Goal: Task Accomplishment & Management: Manage account settings

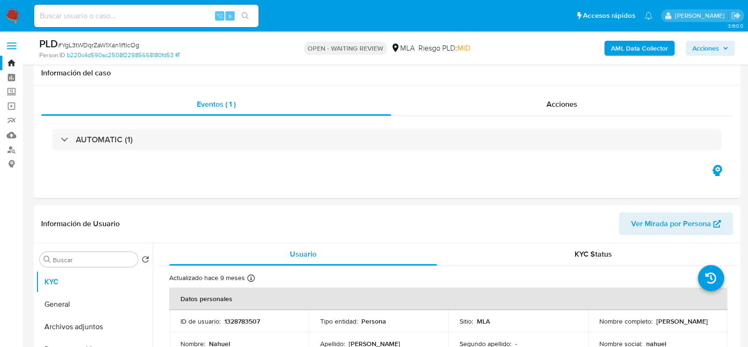
select select "10"
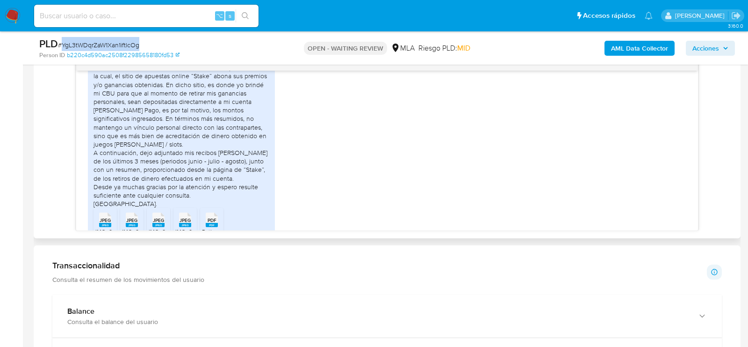
scroll to position [911, 0]
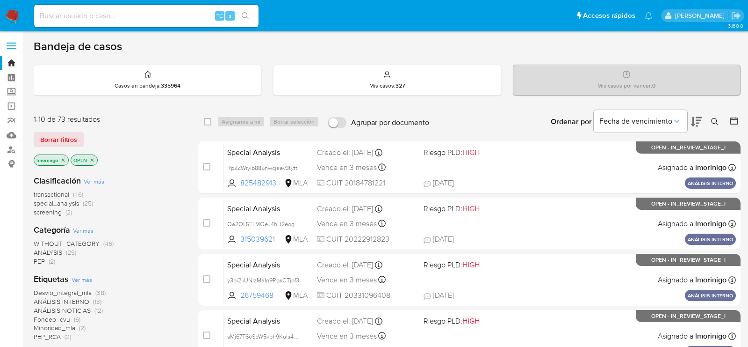
click at [159, 17] on input at bounding box center [146, 16] width 225 height 12
paste input "XqOlgpKFNYlF78IZR4EuSE38"
type input "XqOlgpKFNYlF78IZR4EuSE38"
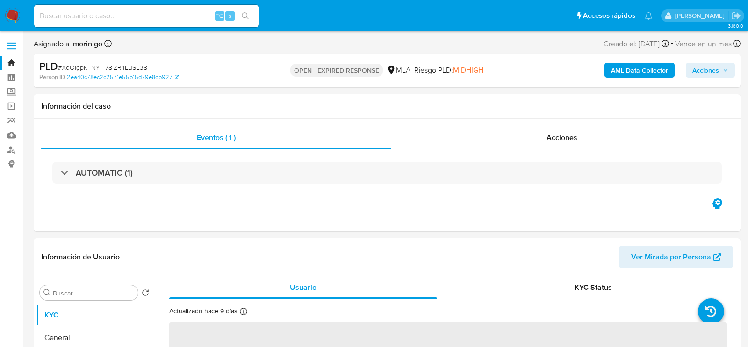
select select "10"
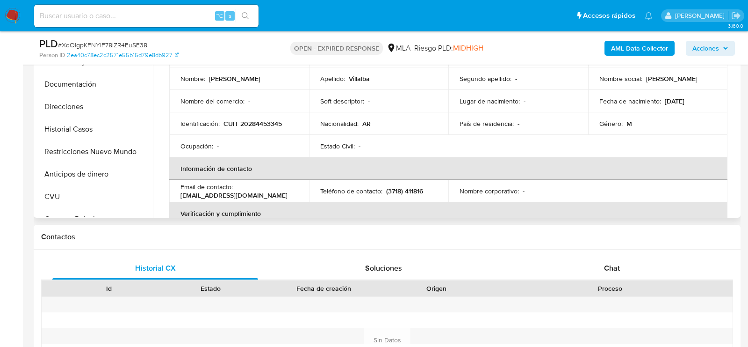
scroll to position [271, 0]
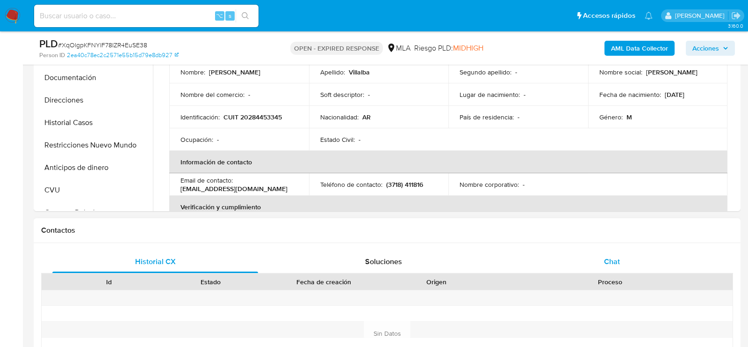
click at [604, 260] on span "Chat" at bounding box center [612, 261] width 16 height 11
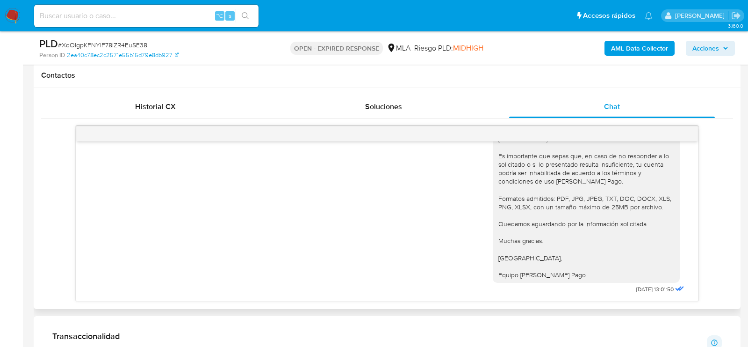
scroll to position [2167, 0]
click at [169, 7] on div "⌥ s" at bounding box center [146, 16] width 225 height 22
click at [169, 11] on input at bounding box center [146, 16] width 225 height 12
paste input "AziROnTcz8Hhkie2KrdHo6UF"
type input "AziROnTcz8Hhkie2KrdHo6UF"
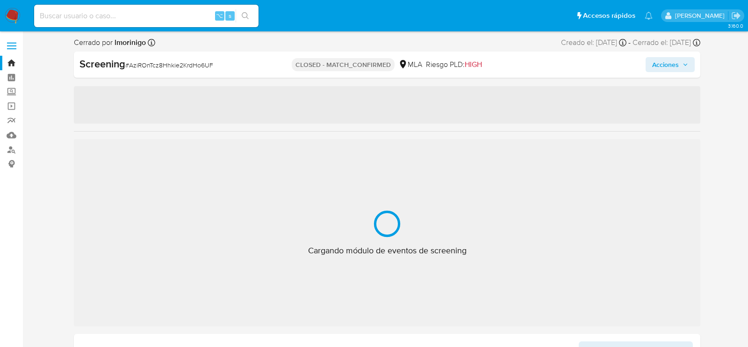
select select "10"
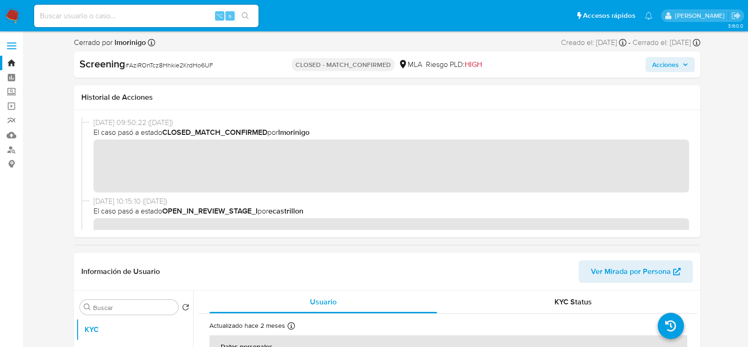
click at [171, 17] on input at bounding box center [146, 16] width 225 height 12
paste input "JgjXcbFXc6Sb7ACyarGGJjgx"
type input "JgjXcbFXc6Sb7ACyarGGJjgx"
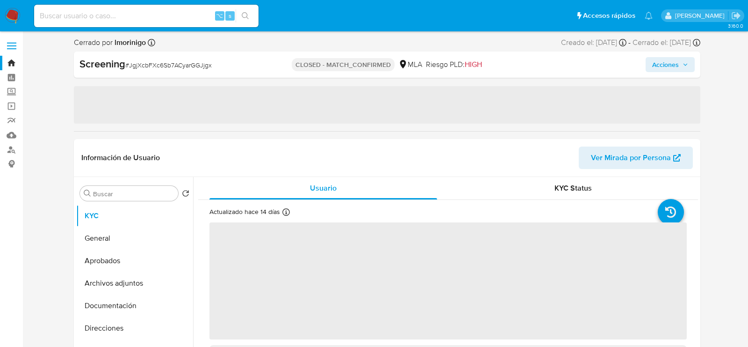
select select "10"
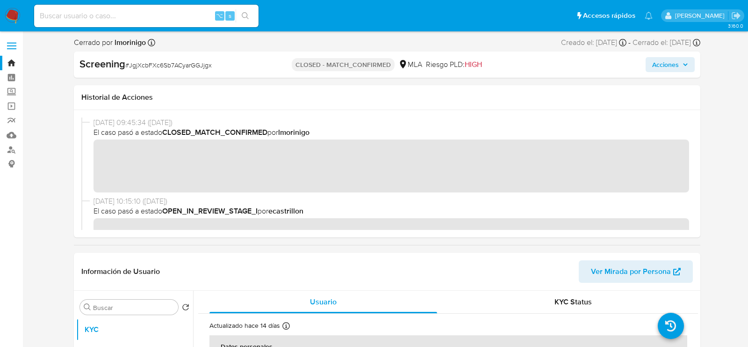
click at [198, 10] on input at bounding box center [146, 16] width 225 height 12
paste input "PveetFiBR4bKnjfs6uf34OMQ"
type input "PveetFiBR4bKnjfs6uf34OMQ"
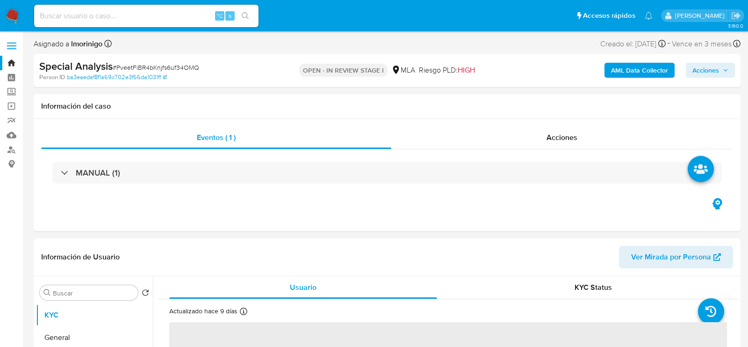
select select "10"
click at [122, 17] on input at bounding box center [146, 16] width 225 height 12
paste input "iiekIam0OQwpJTeBvvM0SjIL"
type input "iiekIam0OQwpJTeBvvM0SjIL"
select select "10"
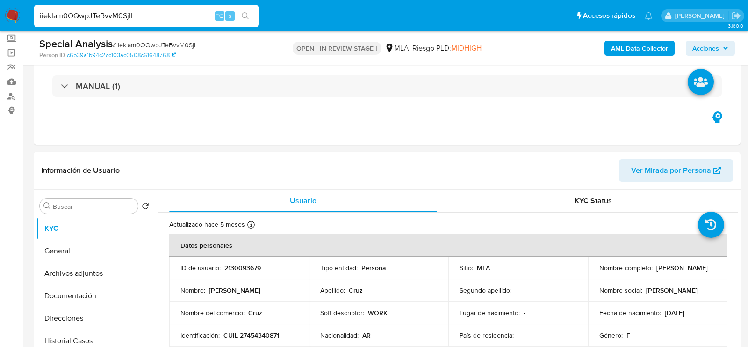
scroll to position [146, 0]
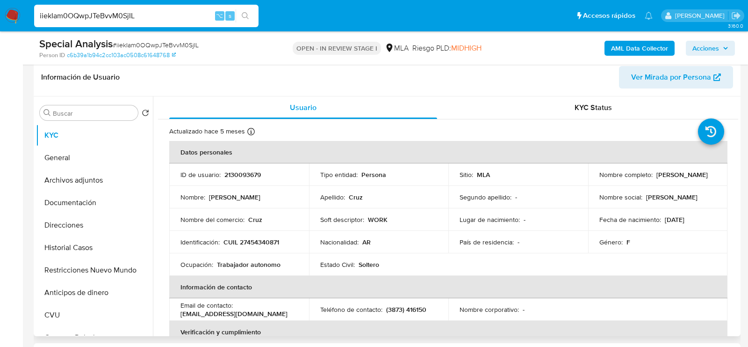
click at [658, 177] on p "Sayda Cruz" at bounding box center [682, 174] width 51 height 8
copy p "Sayda"
click at [241, 170] on p "2130093679" at bounding box center [243, 174] width 36 height 8
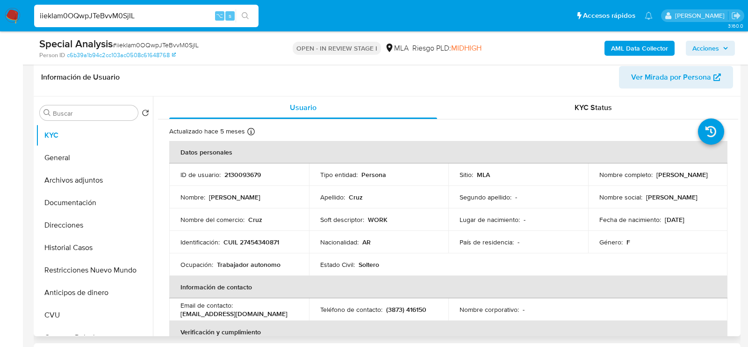
click at [241, 170] on p "2130093679" at bounding box center [243, 174] width 36 height 8
copy p "2130093679"
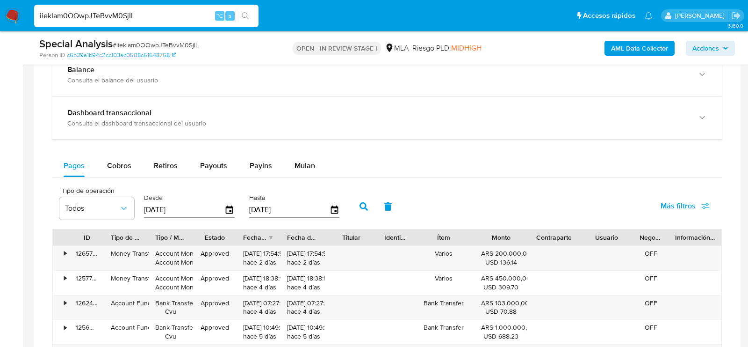
scroll to position [729, 0]
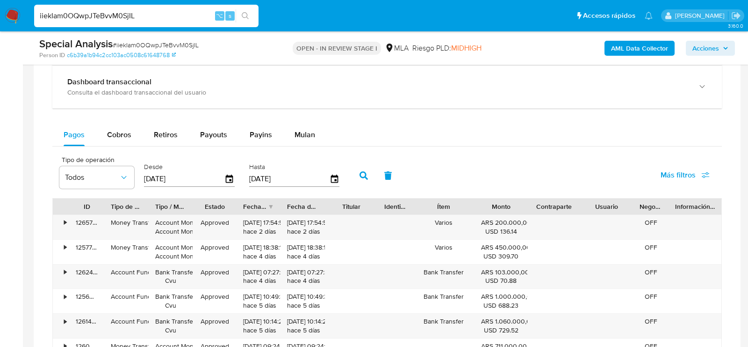
click at [315, 143] on div "Pagos Cobros Retiros Payouts Payins Mulan Tipo de operación Todos Desde 22/06/2…" at bounding box center [387, 304] width 670 height 363
click at [314, 140] on button "Mulan" at bounding box center [304, 134] width 43 height 22
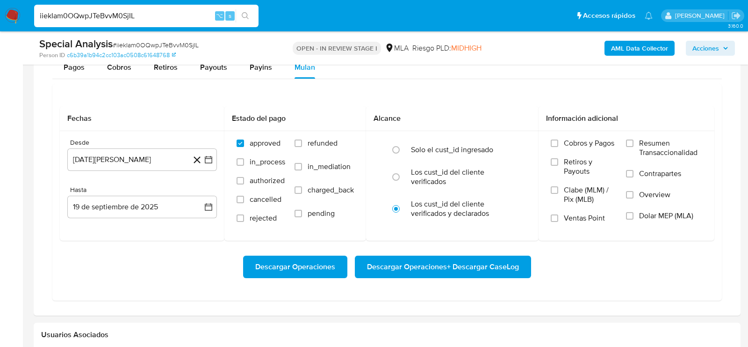
scroll to position [820, 0]
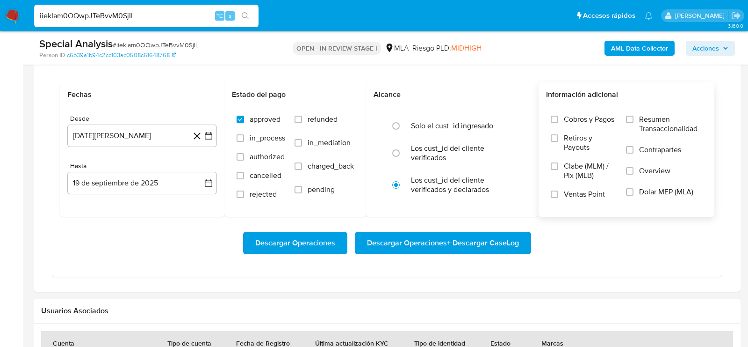
click at [678, 191] on span "Dolar MEP (MLA)" at bounding box center [666, 191] width 54 height 9
click at [634, 191] on input "Dolar MEP (MLA)" at bounding box center [629, 191] width 7 height 7
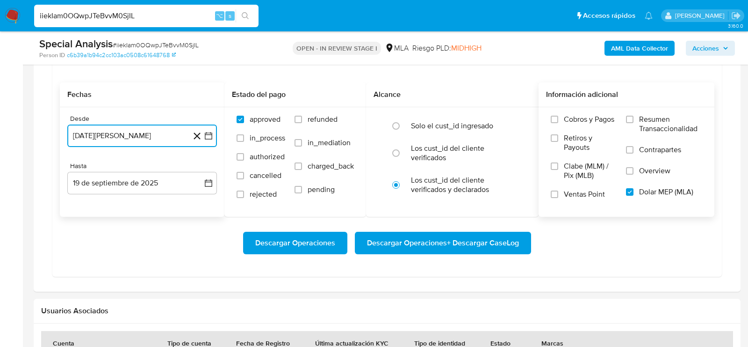
click at [149, 132] on button "19 de agosto de 2024" at bounding box center [142, 135] width 150 height 22
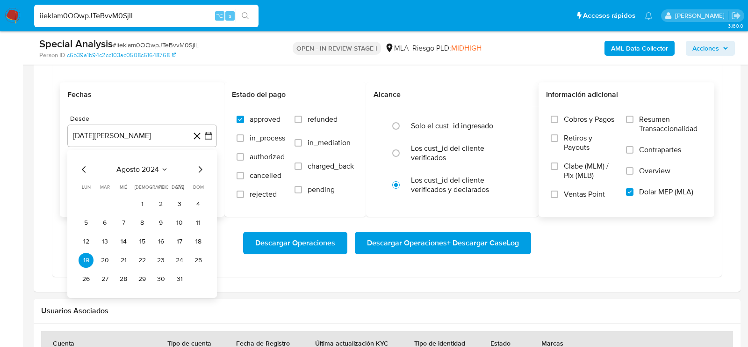
click at [145, 191] on table "lun lunes mar martes mié miércoles jue jueves vie viernes sáb sábado dom doming…" at bounding box center [142, 234] width 127 height 103
click at [145, 196] on button "1" at bounding box center [142, 203] width 15 height 15
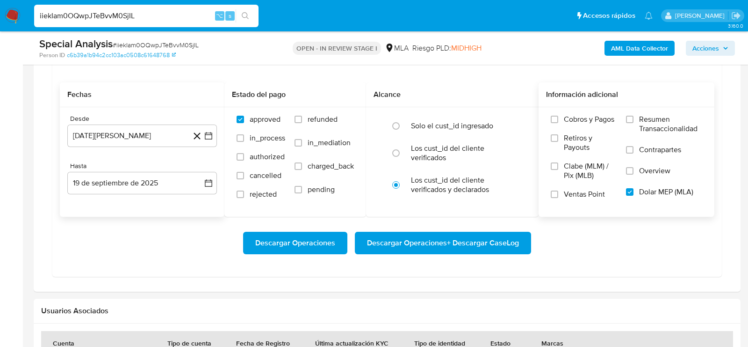
click at [144, 162] on div "Hasta" at bounding box center [142, 166] width 150 height 8
click at [144, 175] on button "19 de septiembre de 2025" at bounding box center [142, 183] width 150 height 22
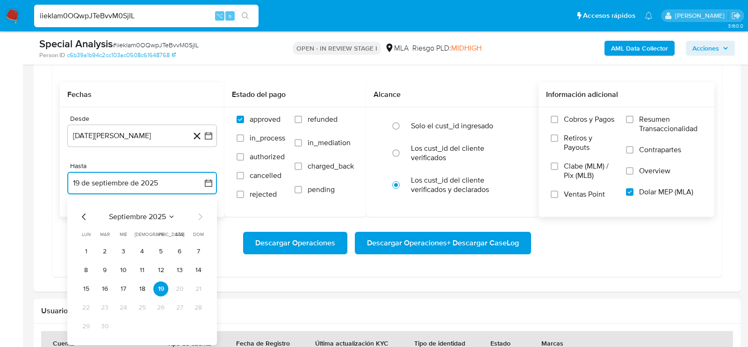
click at [83, 213] on icon "Mes anterior" at bounding box center [84, 216] width 4 height 7
click at [197, 323] on button "31" at bounding box center [198, 326] width 15 height 15
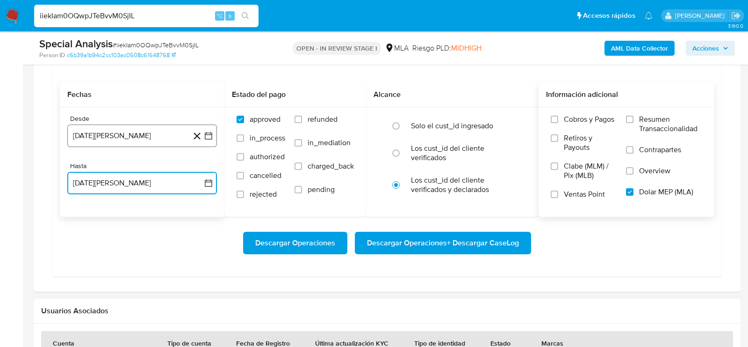
click at [141, 127] on button "1 de agosto de 2024" at bounding box center [142, 135] width 150 height 22
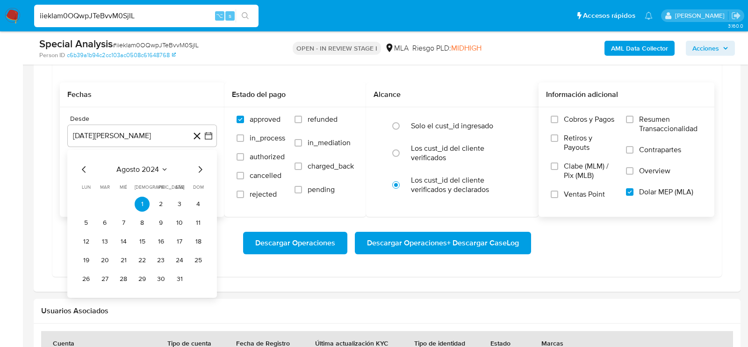
click at [203, 169] on icon "Mes siguiente" at bounding box center [200, 169] width 11 height 11
click at [200, 202] on button "1" at bounding box center [198, 203] width 15 height 15
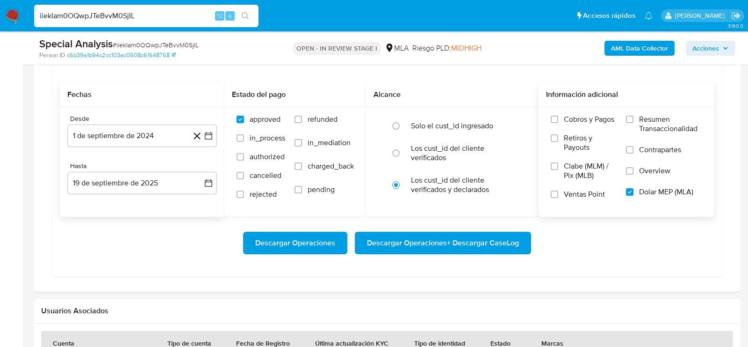
click at [172, 217] on div "Descargar Operaciones Descargar Operaciones + Descargar CaseLog" at bounding box center [387, 243] width 655 height 52
click at [178, 182] on button "19 de septiembre de 2025" at bounding box center [142, 183] width 150 height 22
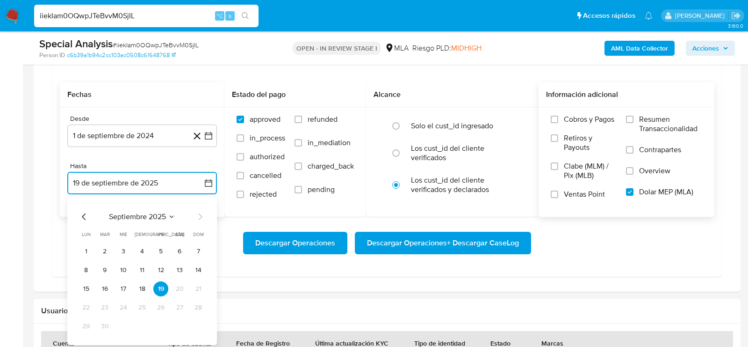
click at [87, 211] on icon "Mes anterior" at bounding box center [84, 216] width 11 height 11
click at [196, 324] on button "31" at bounding box center [198, 326] width 15 height 15
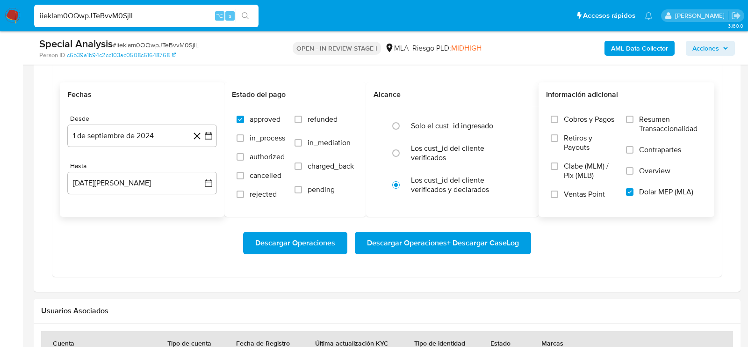
click at [184, 252] on div "Descargar Operaciones Descargar Operaciones + Descargar CaseLog" at bounding box center [387, 243] width 655 height 52
drag, startPoint x: 450, startPoint y: 246, endPoint x: 96, endPoint y: 275, distance: 354.4
click at [96, 275] on div "Transaccionalidad Consulta el resumen de los movimientos del usuario Informació…" at bounding box center [387, 86] width 692 height 395
click at [481, 244] on span "Descargar Operaciones + Descargar CaseLog" at bounding box center [443, 242] width 152 height 21
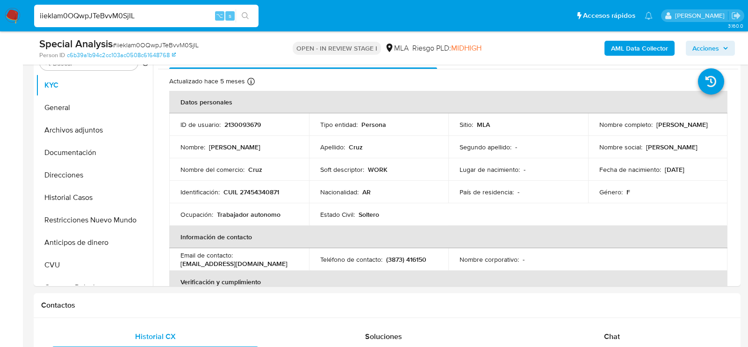
scroll to position [192, 0]
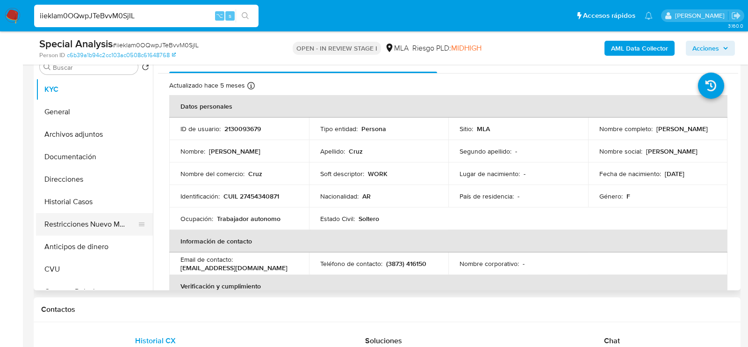
click at [62, 228] on button "Restricciones Nuevo Mundo" at bounding box center [90, 224] width 109 height 22
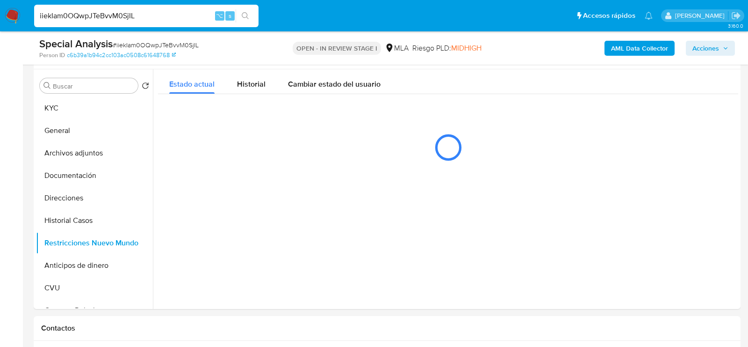
scroll to position [175, 0]
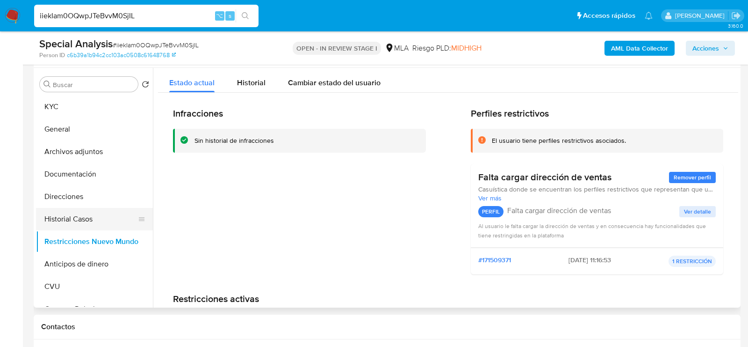
click at [87, 208] on button "Historial Casos" at bounding box center [90, 219] width 109 height 22
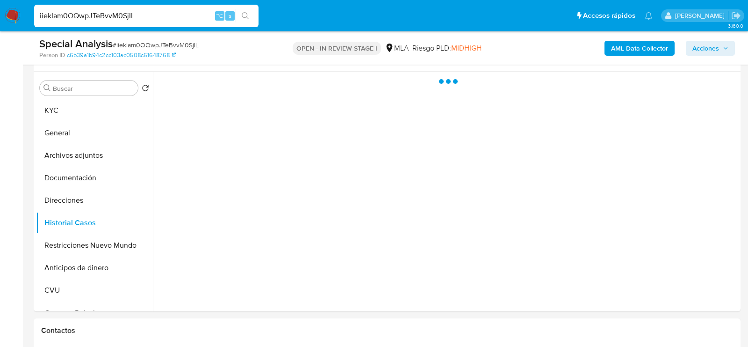
scroll to position [171, 0]
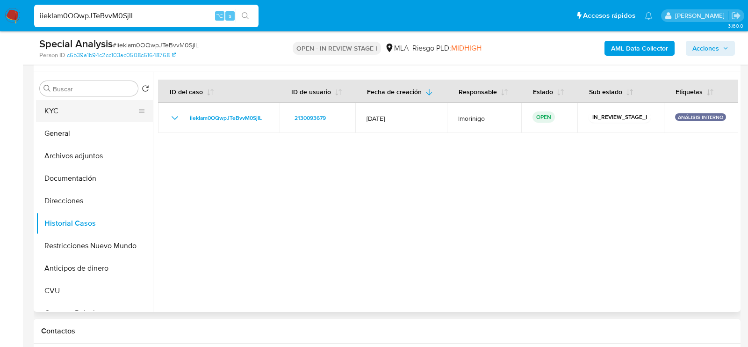
click at [70, 108] on button "KYC" at bounding box center [90, 111] width 109 height 22
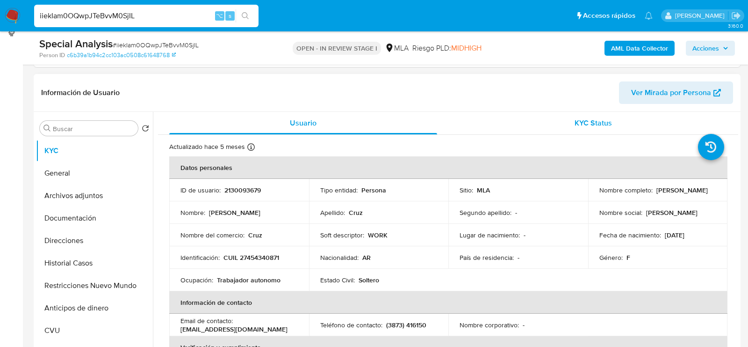
scroll to position [97, 0]
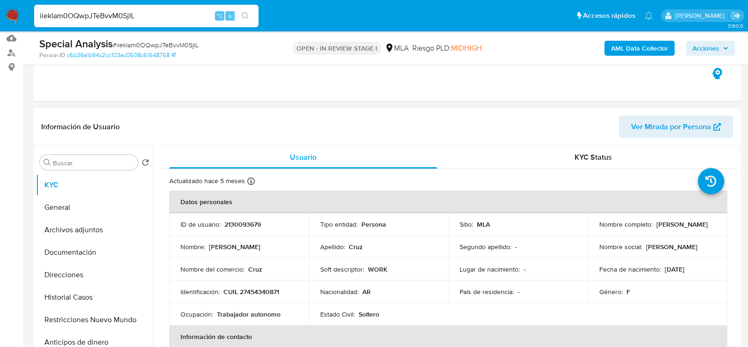
click at [633, 123] on span "Ver Mirada por Persona" at bounding box center [671, 127] width 80 height 22
click at [233, 223] on p "2130093679" at bounding box center [243, 224] width 36 height 8
copy p "2130093679"
click at [252, 227] on p "2130093679" at bounding box center [243, 224] width 36 height 8
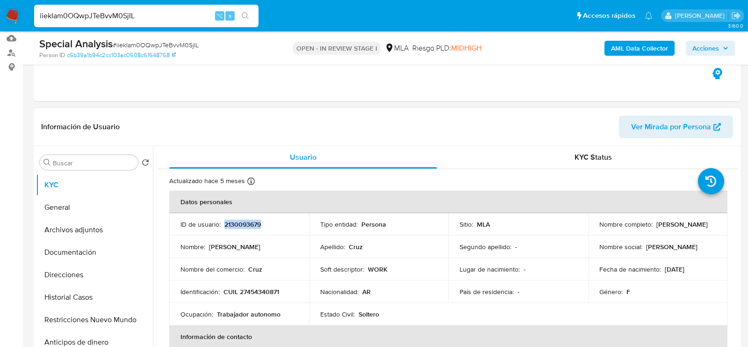
click at [252, 227] on p "2130093679" at bounding box center [243, 224] width 36 height 8
copy p "2130093679"
click at [258, 291] on p "CUIL 27454340871" at bounding box center [252, 291] width 56 height 8
copy p "27454340871"
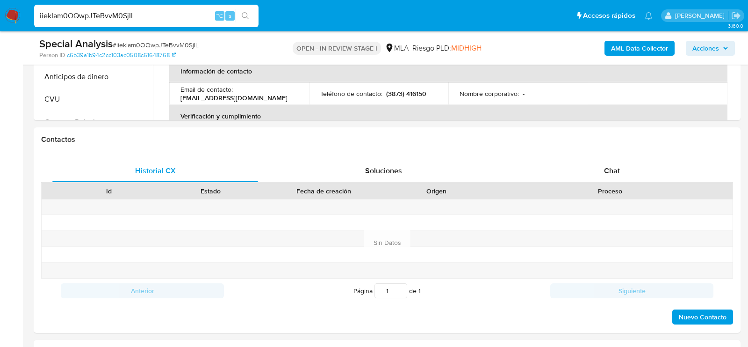
scroll to position [407, 0]
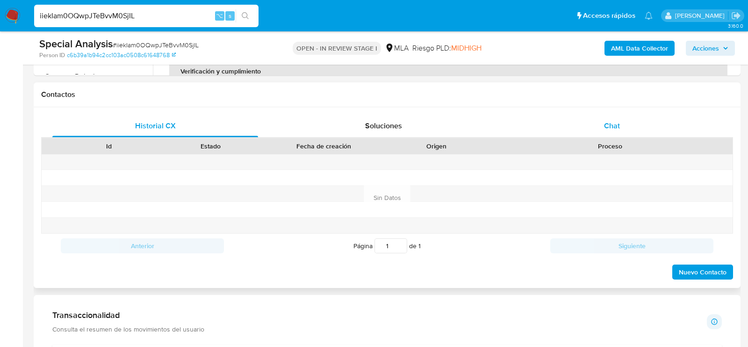
click at [610, 134] on div "Chat" at bounding box center [612, 126] width 206 height 22
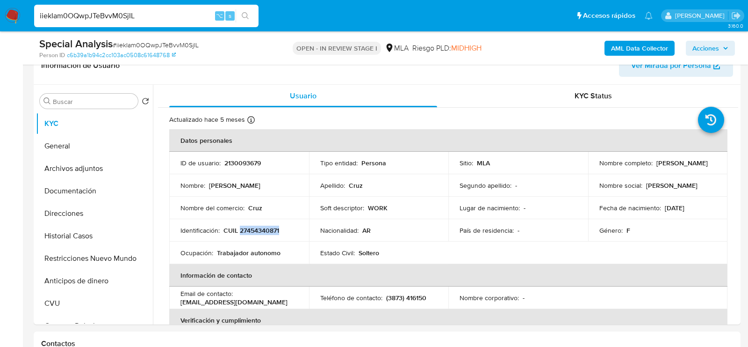
scroll to position [142, 0]
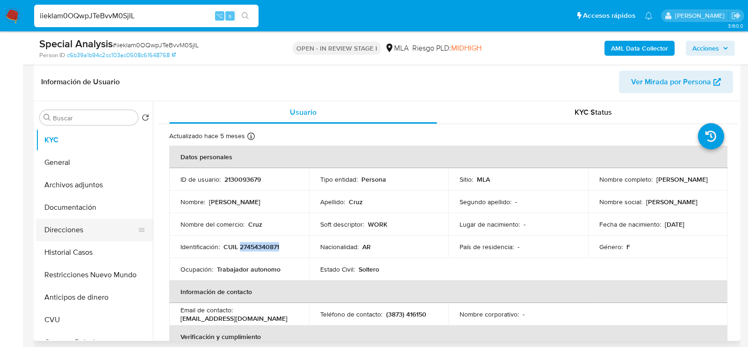
click at [78, 233] on button "Direcciones" at bounding box center [90, 229] width 109 height 22
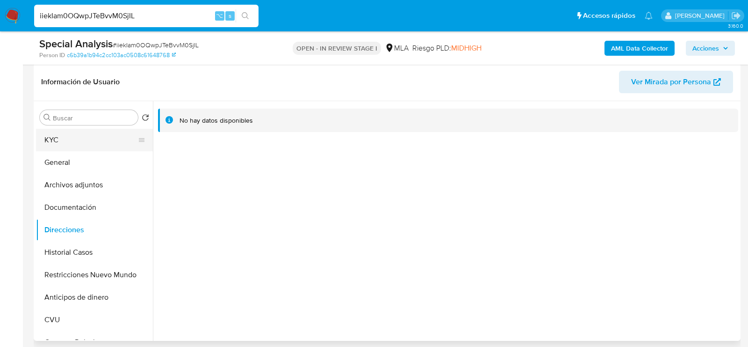
click at [59, 148] on button "KYC" at bounding box center [90, 140] width 109 height 22
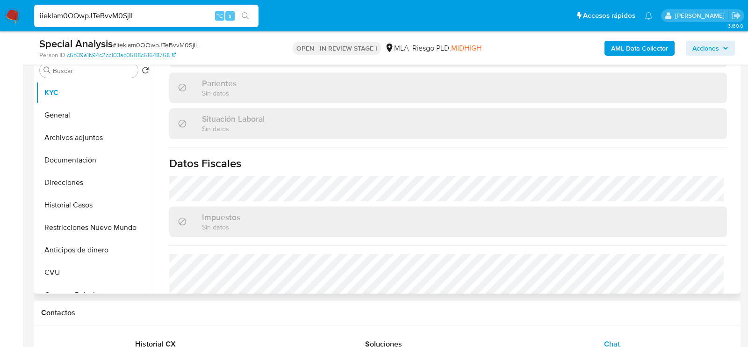
scroll to position [501, 0]
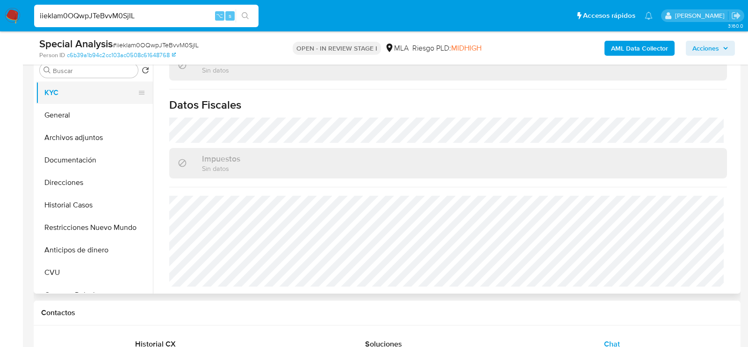
click at [73, 93] on button "KYC" at bounding box center [90, 92] width 109 height 22
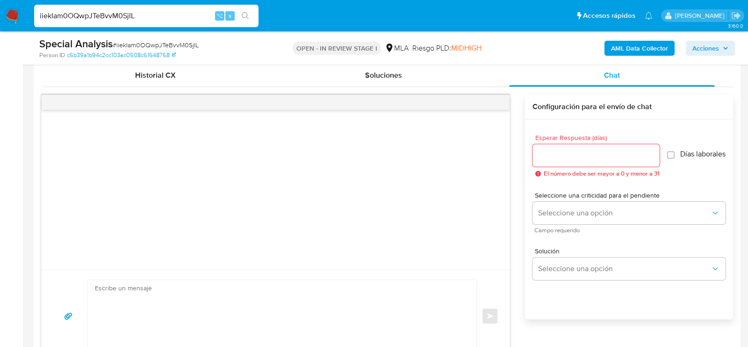
scroll to position [529, 0]
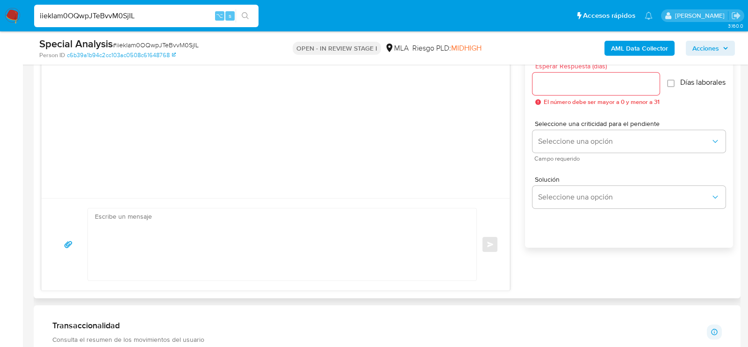
click at [411, 268] on textarea at bounding box center [280, 244] width 370 height 72
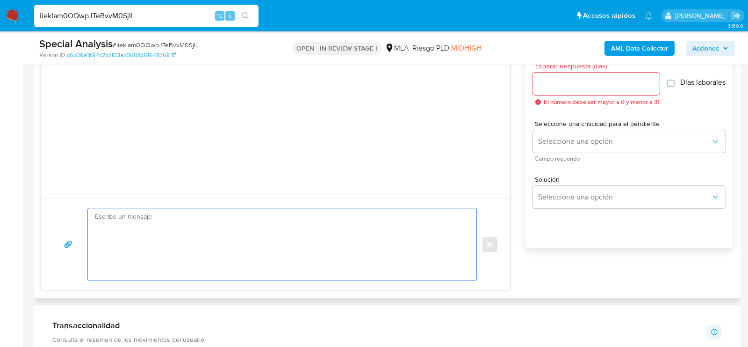
paste textarea "Hola , En función de las operaciones registradas en tu cuenta de Mercado Pago, …"
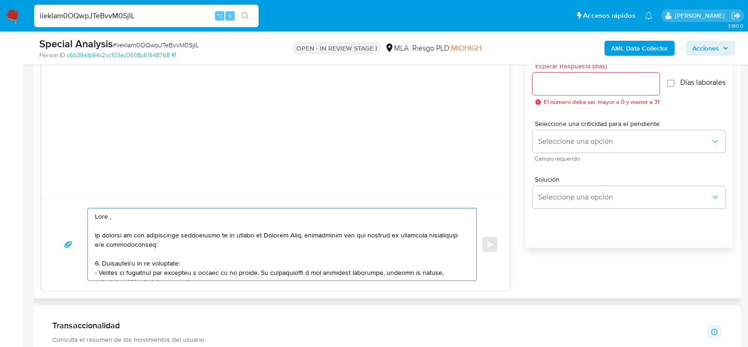
scroll to position [340, 0]
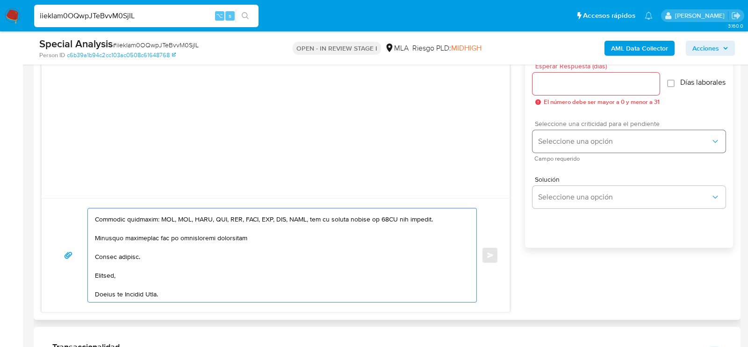
type textarea "Hola , En función de las operaciones registradas en tu cuenta de Mercado Pago, …"
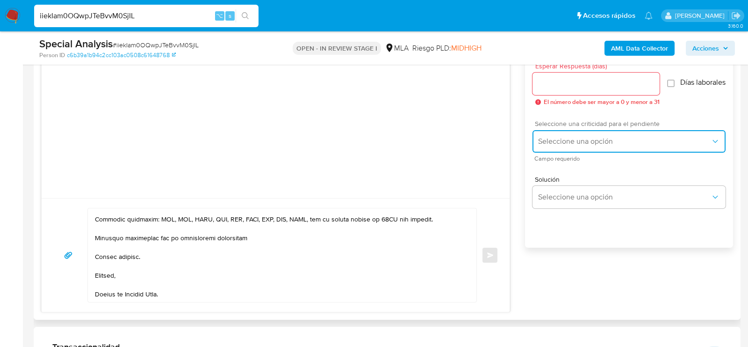
click at [590, 141] on span "Seleccione una opción" at bounding box center [624, 141] width 173 height 9
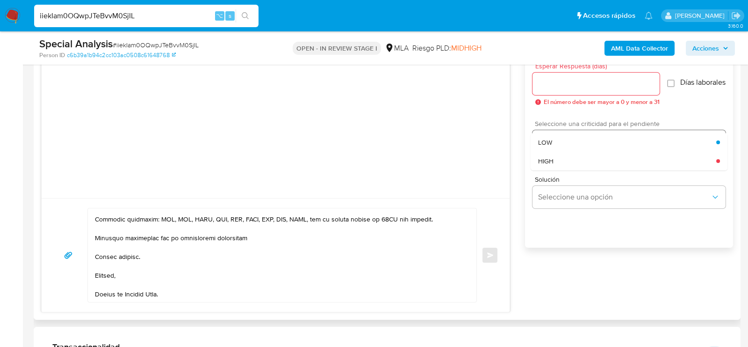
click at [584, 164] on div "HIGH" at bounding box center [627, 161] width 178 height 19
click at [573, 99] on span "El número debe ser mayor a 0 y menor a 31" at bounding box center [602, 102] width 116 height 7
click at [571, 86] on input "Esperar Respuesta (días)" at bounding box center [596, 84] width 127 height 12
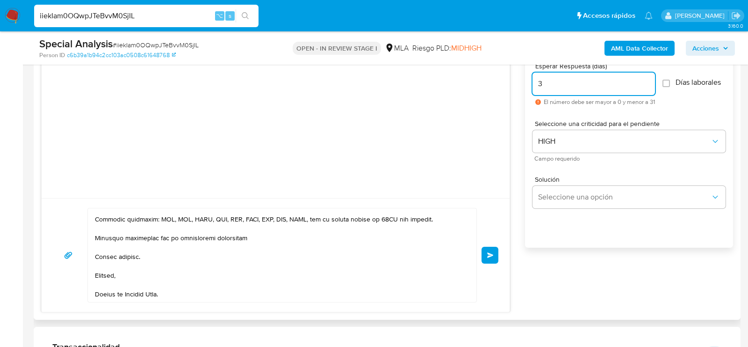
type input "3"
click at [496, 243] on div "Enviar" at bounding box center [276, 255] width 446 height 94
click at [494, 254] on button "Enviar" at bounding box center [490, 255] width 17 height 17
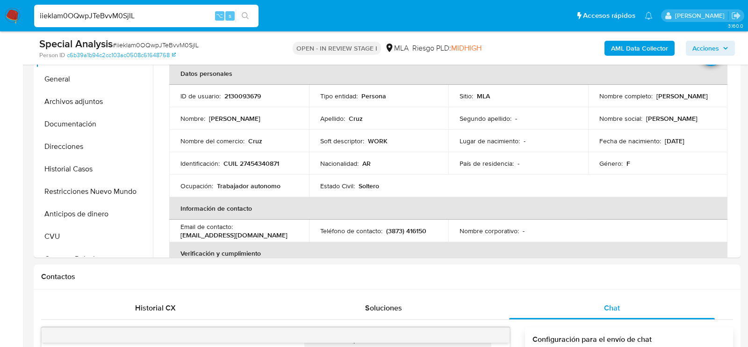
scroll to position [206, 0]
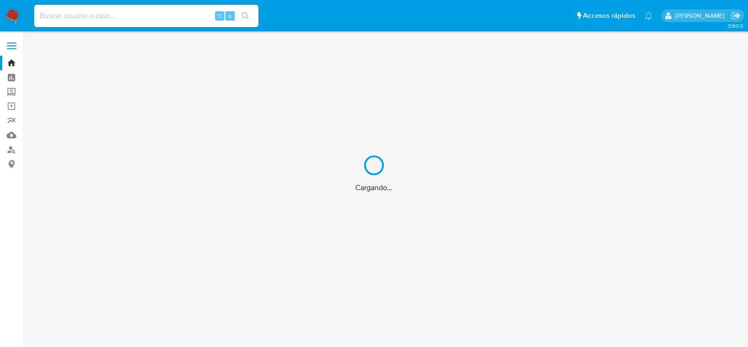
click at [152, 14] on div "Cargando..." at bounding box center [374, 173] width 748 height 347
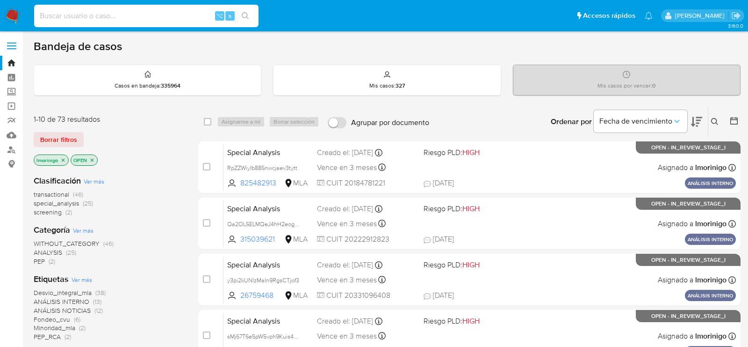
click at [152, 14] on input at bounding box center [146, 16] width 225 height 12
paste input "VDZYzZUnZDjPTHfRHmsutVCi"
type input "VDZYzZUnZDjPTHfRHmsutVCi"
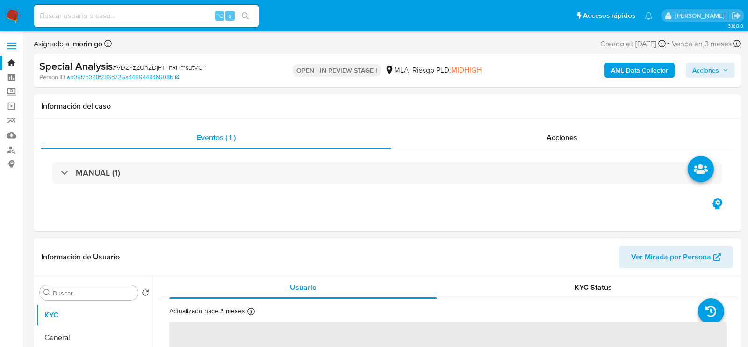
select select "10"
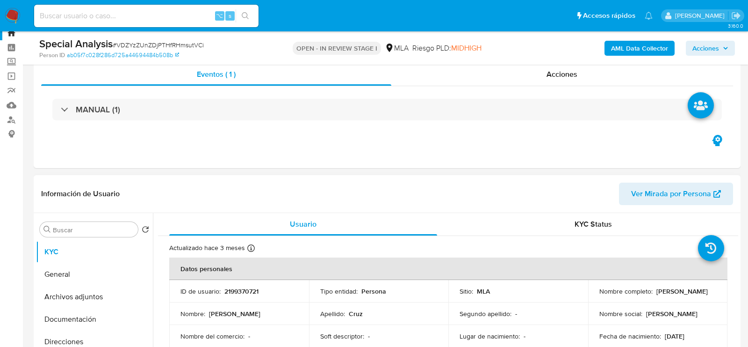
click at [662, 294] on p "Sandra Yanet Cruz" at bounding box center [682, 291] width 51 height 8
copy p "Sandra"
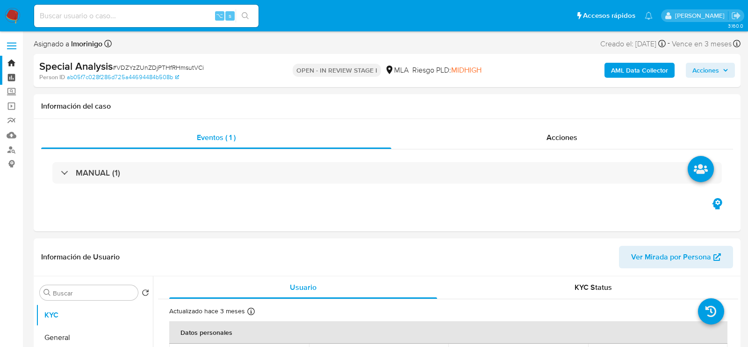
click at [15, 51] on label at bounding box center [11, 46] width 23 height 20
click at [0, 0] on input "checkbox" at bounding box center [0, 0] width 0 height 0
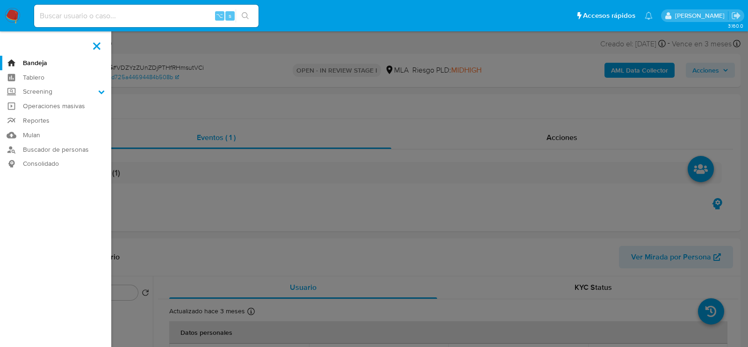
click at [96, 45] on span at bounding box center [96, 45] width 7 height 7
click at [0, 0] on input "checkbox" at bounding box center [0, 0] width 0 height 0
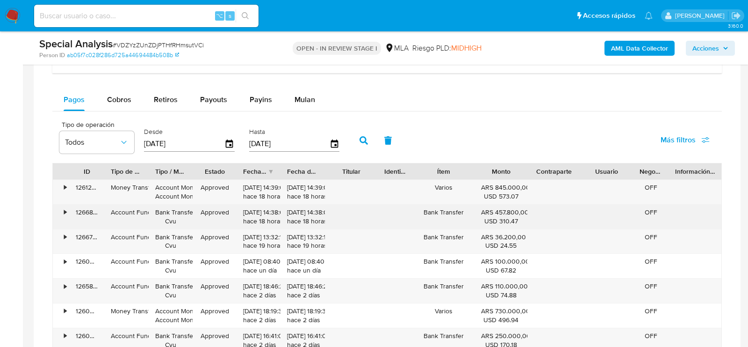
scroll to position [784, 0]
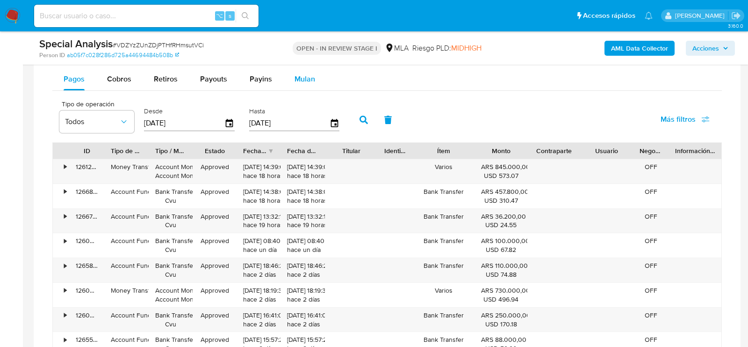
click at [296, 80] on span "Mulan" at bounding box center [305, 78] width 21 height 11
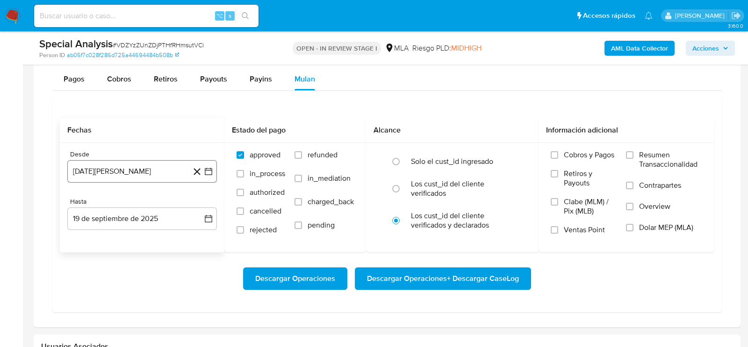
click at [152, 171] on button "19 de agosto de 2024" at bounding box center [142, 171] width 150 height 22
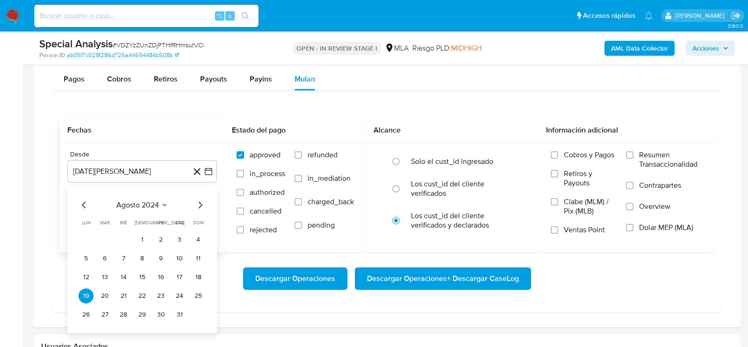
click at [199, 203] on icon "Mes siguiente" at bounding box center [201, 205] width 4 height 7
click at [194, 236] on button "1" at bounding box center [198, 239] width 15 height 15
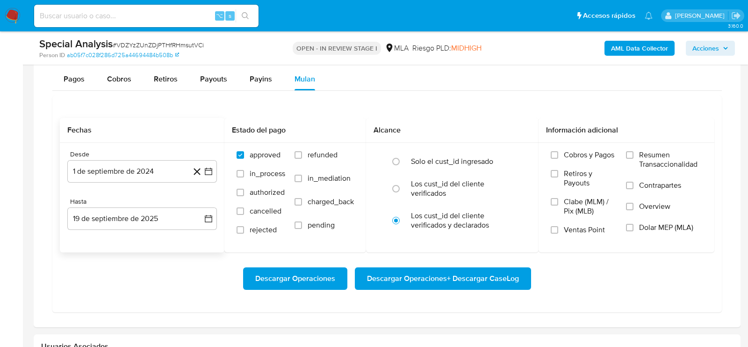
click at [158, 203] on div "Hasta 19 de septiembre de 2025 19-09-2025" at bounding box center [142, 213] width 150 height 32
click at [158, 217] on button "19 de septiembre de 2025" at bounding box center [142, 218] width 150 height 22
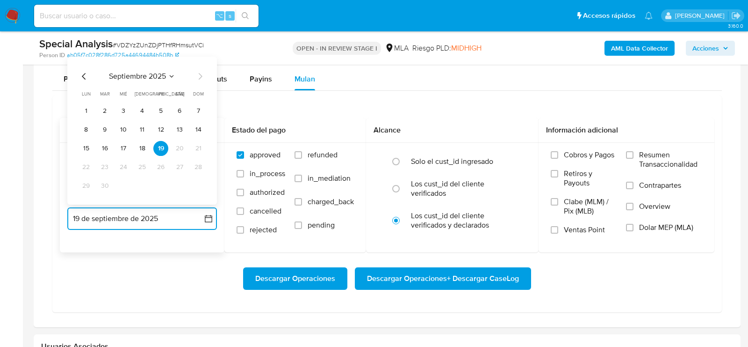
click at [88, 73] on icon "Mes anterior" at bounding box center [84, 76] width 11 height 11
click at [203, 184] on button "31" at bounding box center [198, 185] width 15 height 15
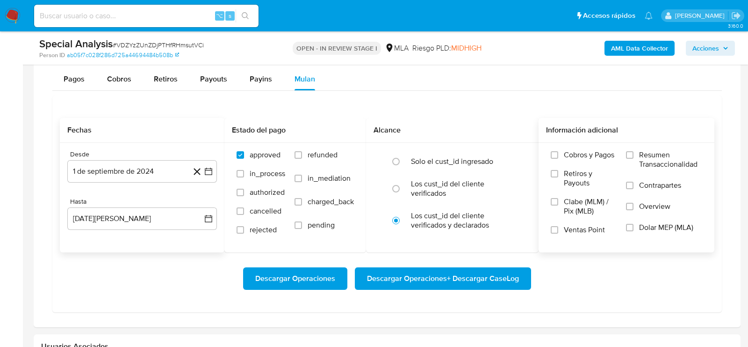
click at [669, 226] on span "Dolar MEP (MLA)" at bounding box center [666, 227] width 54 height 9
click at [634, 226] on input "Dolar MEP (MLA)" at bounding box center [629, 227] width 7 height 7
click at [522, 275] on button "Descargar Operaciones + Descargar CaseLog" at bounding box center [443, 278] width 176 height 22
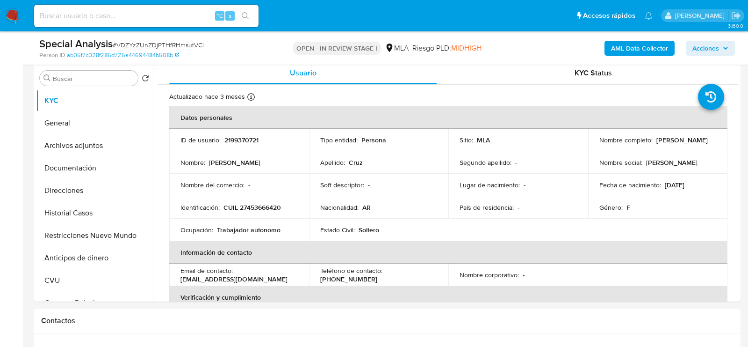
scroll to position [152, 0]
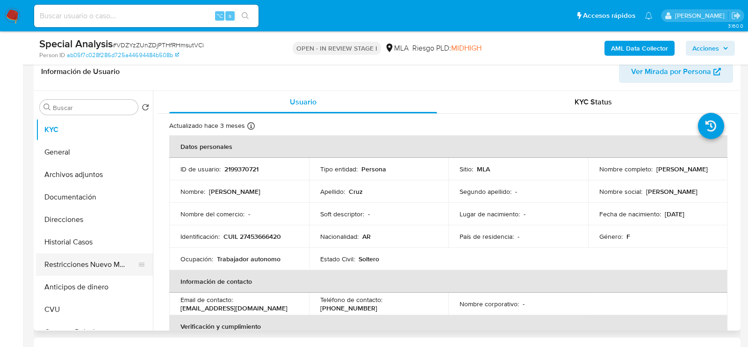
click at [57, 256] on button "Restricciones Nuevo Mundo" at bounding box center [90, 264] width 109 height 22
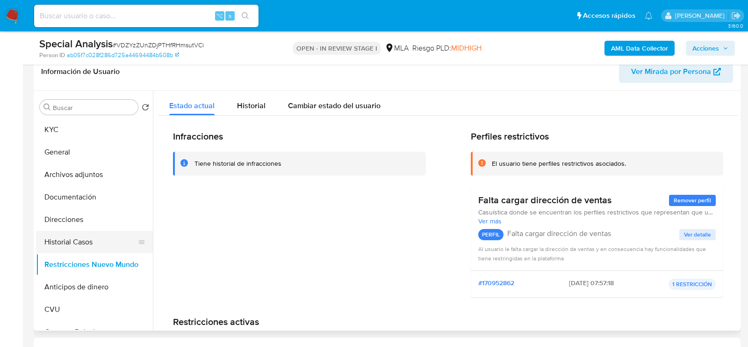
click at [66, 238] on button "Historial Casos" at bounding box center [90, 242] width 109 height 22
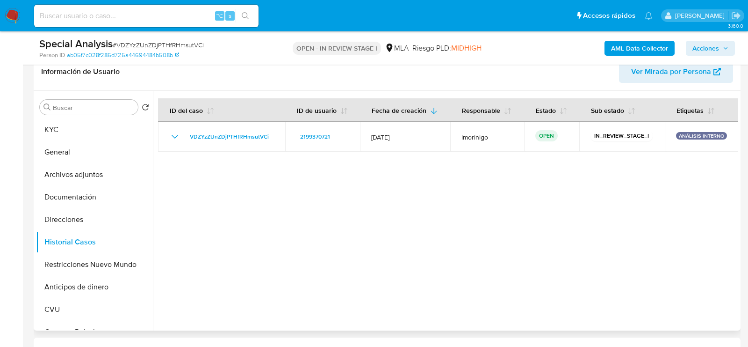
click at [697, 81] on span "Ver Mirada por Persona" at bounding box center [671, 71] width 80 height 22
click at [73, 137] on button "KYC" at bounding box center [90, 129] width 109 height 22
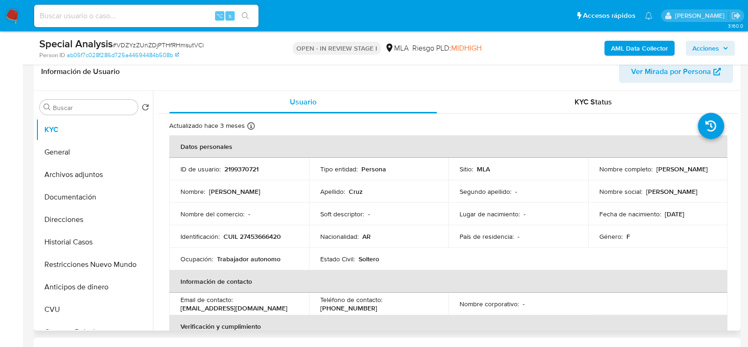
click at [234, 162] on td "ID de usuario : 2199370721" at bounding box center [239, 169] width 140 height 22
click at [234, 165] on p "2199370721" at bounding box center [242, 169] width 34 height 8
copy p "2199370721"
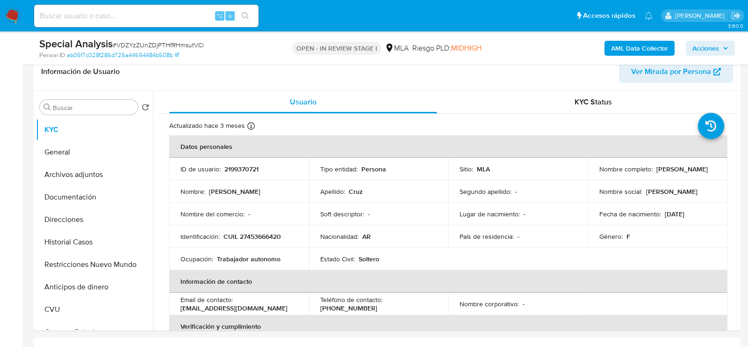
click at [279, 64] on div "Special Analysis # VDZYzZUnZDjPTHfRHmsutVCi Person ID ab05f7c028f286d725a446944…" at bounding box center [387, 47] width 707 height 33
click at [257, 232] on p "CUIL 27453666420" at bounding box center [253, 236] width 58 height 8
copy p "27453666420"
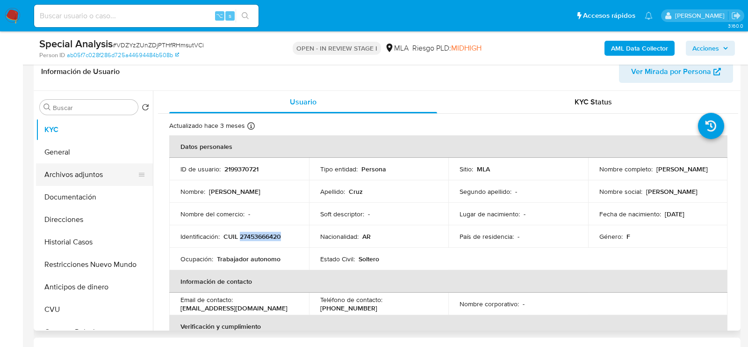
click at [95, 172] on button "Archivos adjuntos" at bounding box center [90, 174] width 109 height 22
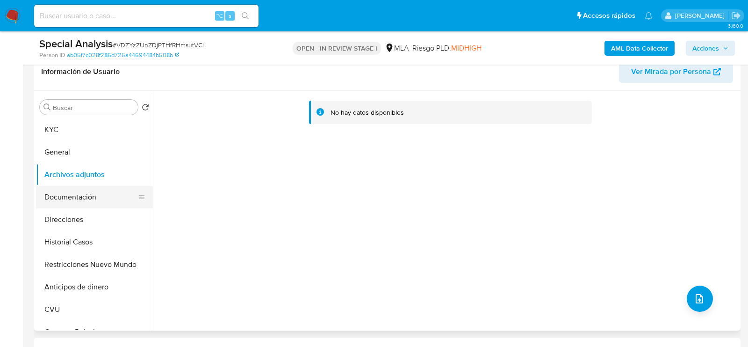
click at [71, 190] on button "Documentación" at bounding box center [90, 197] width 109 height 22
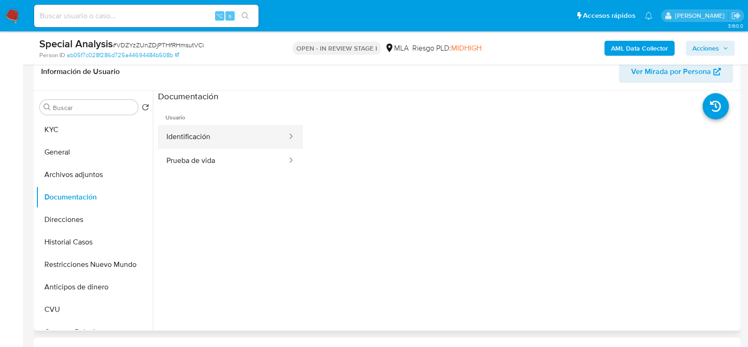
click at [221, 130] on button "Identificación" at bounding box center [223, 137] width 130 height 24
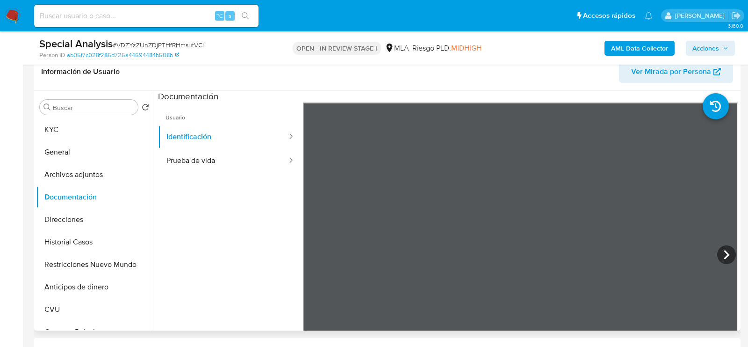
click at [177, 178] on ul "Usuario Identificación Prueba de vida" at bounding box center [230, 236] width 145 height 269
click at [177, 165] on button "Prueba de vida" at bounding box center [223, 161] width 130 height 24
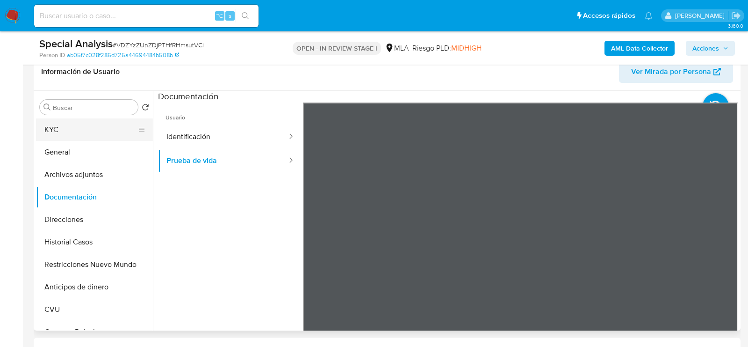
click at [58, 125] on button "KYC" at bounding box center [90, 129] width 109 height 22
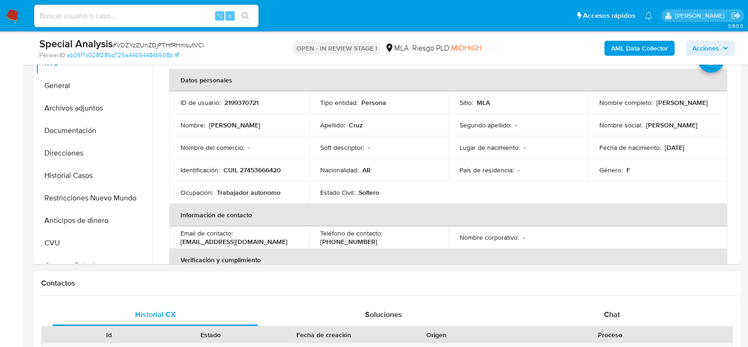
scroll to position [257, 0]
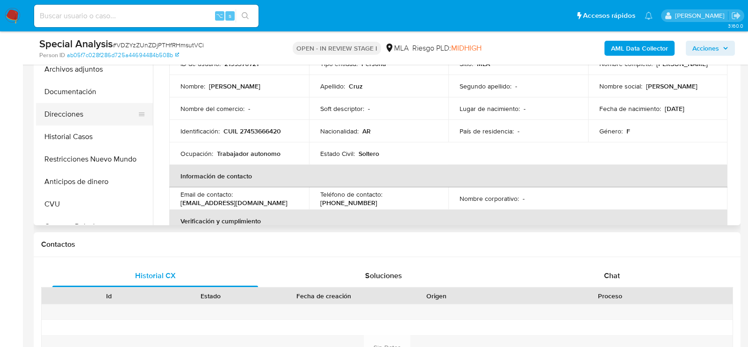
click at [92, 113] on button "Direcciones" at bounding box center [90, 114] width 109 height 22
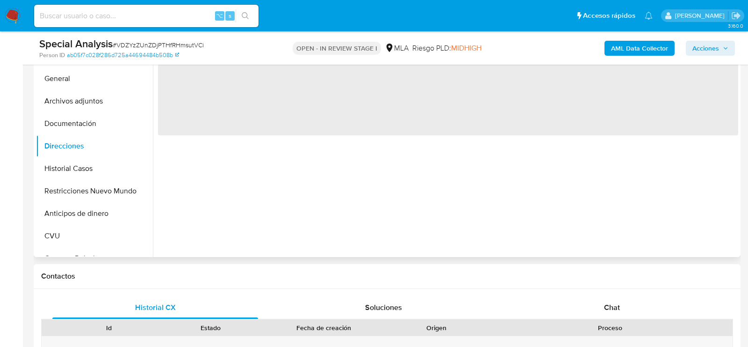
scroll to position [165, 0]
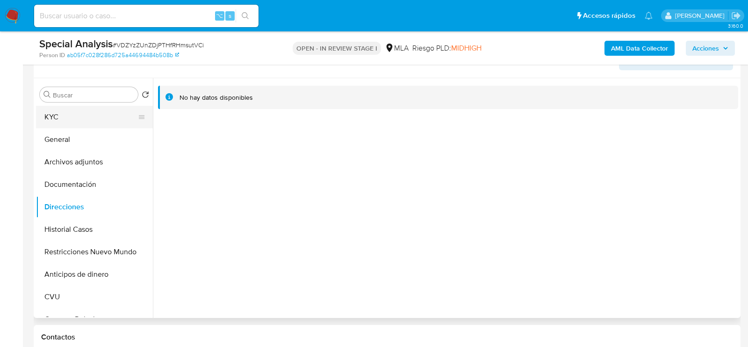
click at [77, 116] on button "KYC" at bounding box center [90, 117] width 109 height 22
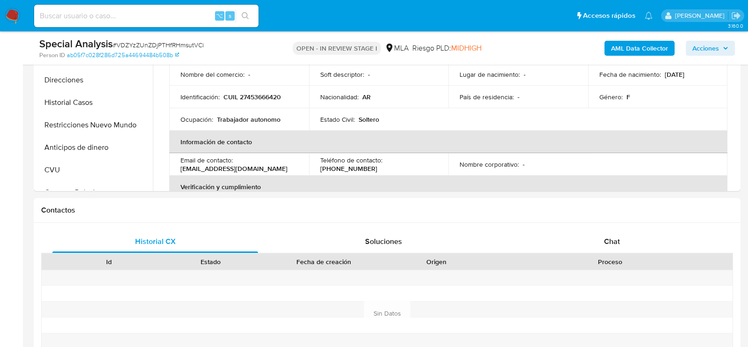
scroll to position [386, 0]
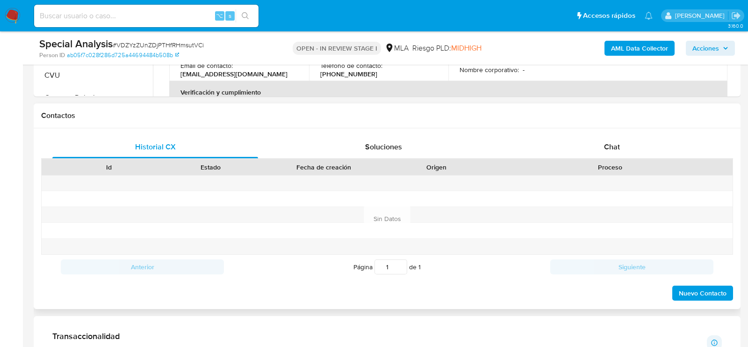
click at [601, 133] on div "Historial CX Soluciones Chat Id Estado Fecha de creación Origen Proceso Anterio…" at bounding box center [387, 218] width 707 height 181
click at [601, 138] on div "Chat" at bounding box center [612, 147] width 206 height 22
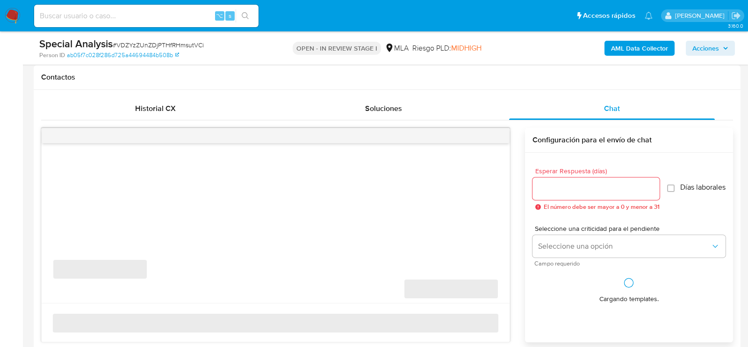
scroll to position [479, 0]
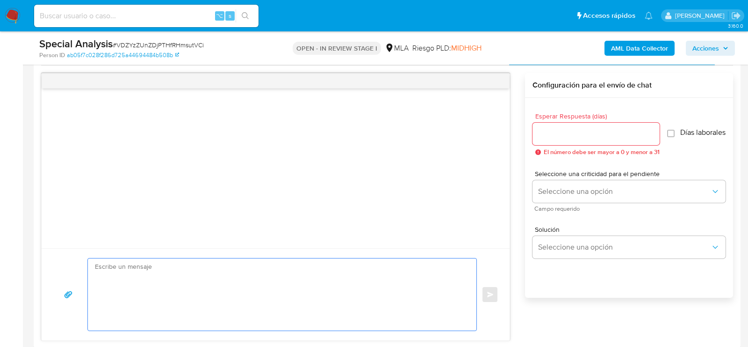
click at [320, 287] on textarea at bounding box center [280, 294] width 370 height 72
click at [309, 274] on textarea at bounding box center [280, 294] width 370 height 72
paste textarea "Hola , En función de las operaciones registradas en tu cuenta de Mercado Pago, …"
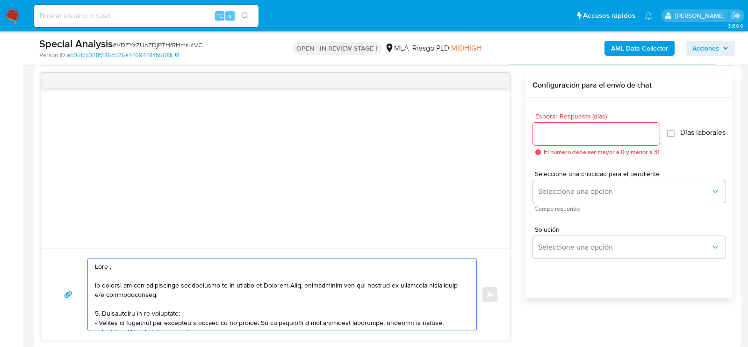
scroll to position [482, 0]
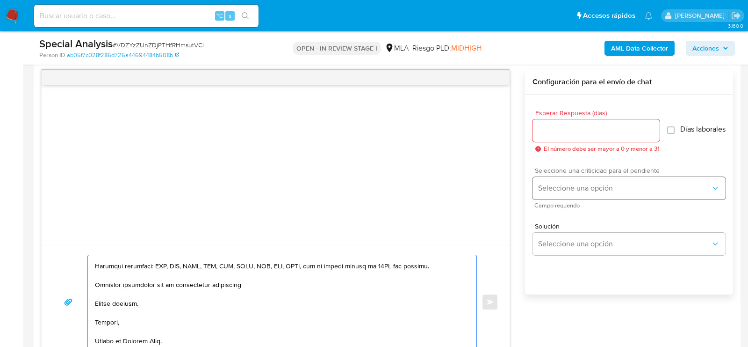
type textarea "Hola , En función de las operaciones registradas en tu cuenta de Mercado Pago, …"
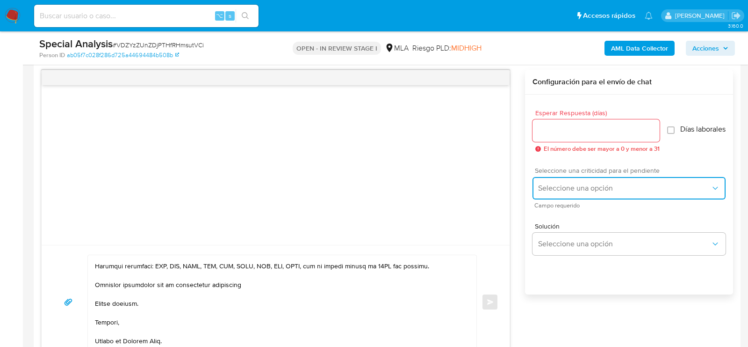
click at [581, 193] on span "Seleccione una opción" at bounding box center [624, 187] width 173 height 9
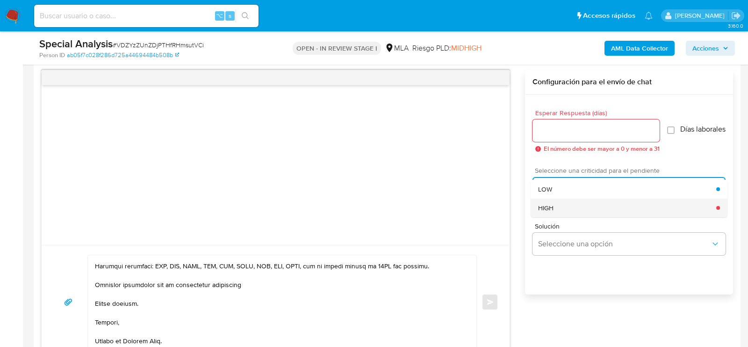
click at [580, 207] on div "HIGH" at bounding box center [627, 207] width 178 height 19
click at [562, 133] on input "Esperar Respuesta (días)" at bounding box center [596, 130] width 127 height 12
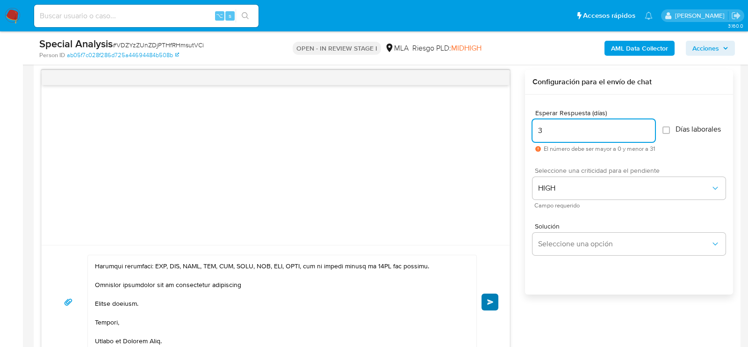
type input "3"
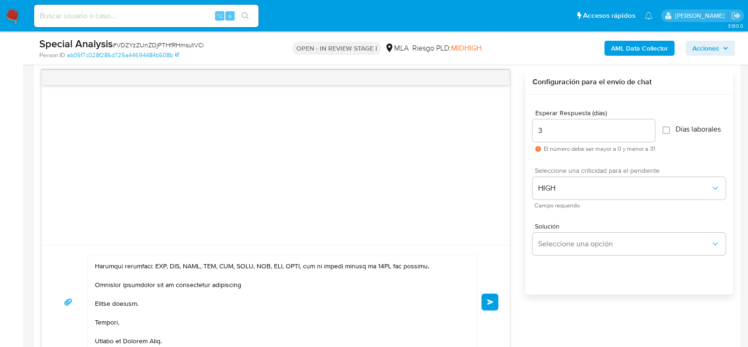
drag, startPoint x: 491, startPoint y: 300, endPoint x: 583, endPoint y: 120, distance: 202.5
click at [583, 120] on div "Enviar Configuración para el envío de chat Esperar Respuesta (días) 3 El número…" at bounding box center [387, 214] width 692 height 289
click at [584, 129] on input "3" at bounding box center [594, 130] width 123 height 12
type input "3"
click at [492, 301] on span "Enviar" at bounding box center [490, 302] width 7 height 6
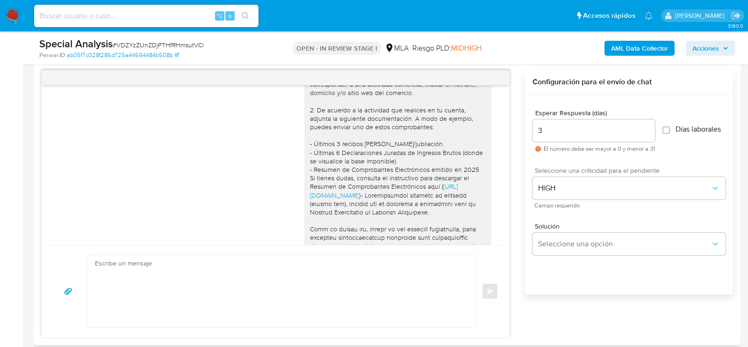
scroll to position [0, 0]
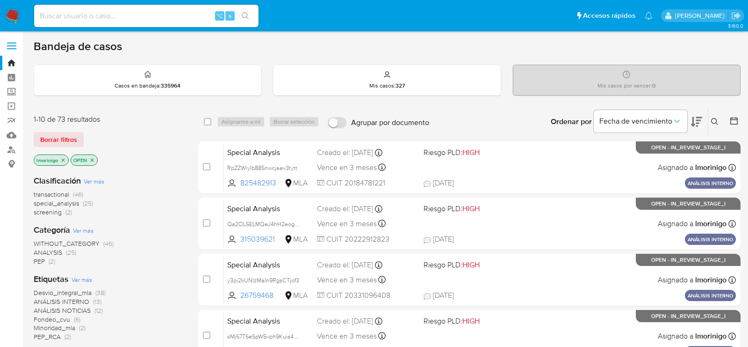
click at [17, 49] on label at bounding box center [11, 46] width 23 height 20
click at [0, 0] on input "checkbox" at bounding box center [0, 0] width 0 height 0
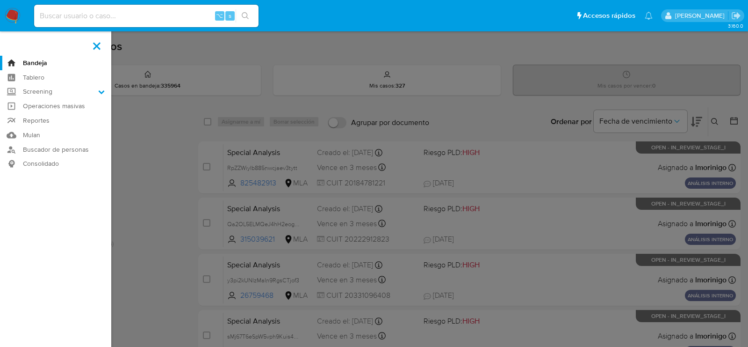
click at [145, 129] on label at bounding box center [374, 173] width 748 height 347
click at [0, 0] on input "checkbox" at bounding box center [0, 0] width 0 height 0
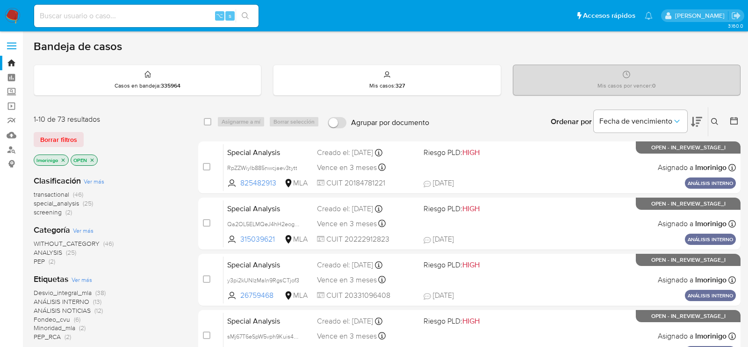
click at [149, 16] on input at bounding box center [146, 16] width 225 height 12
paste input "QPaEMpuqQIexfvNuG3Ju9gu4"
type input "QPaEMpuqQIexfvNuG3Ju9gu4"
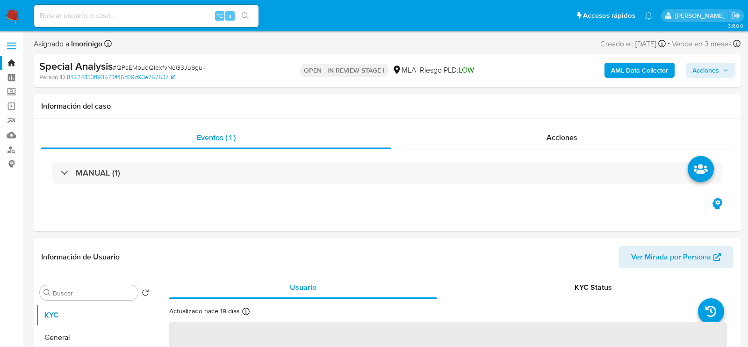
select select "10"
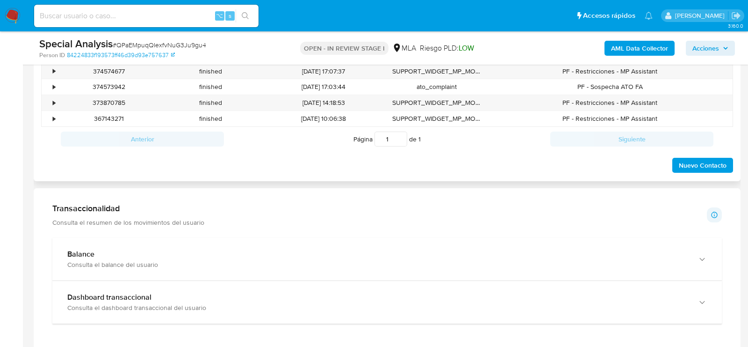
scroll to position [579, 0]
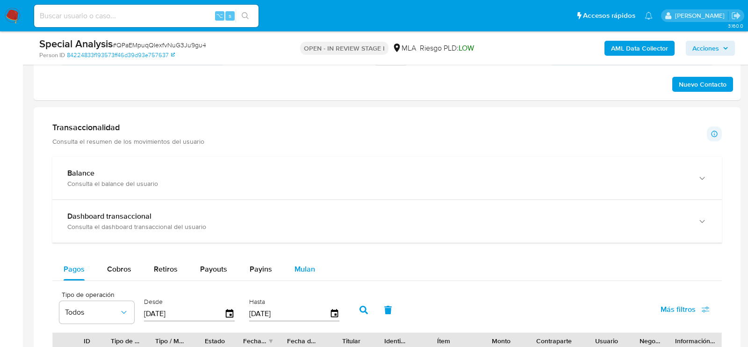
click at [296, 264] on span "Mulan" at bounding box center [305, 268] width 21 height 11
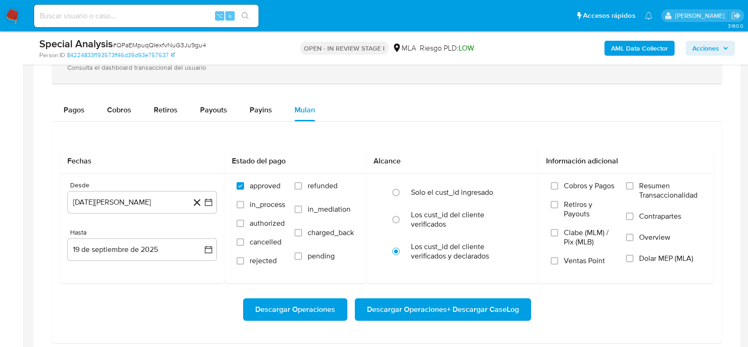
scroll to position [750, 0]
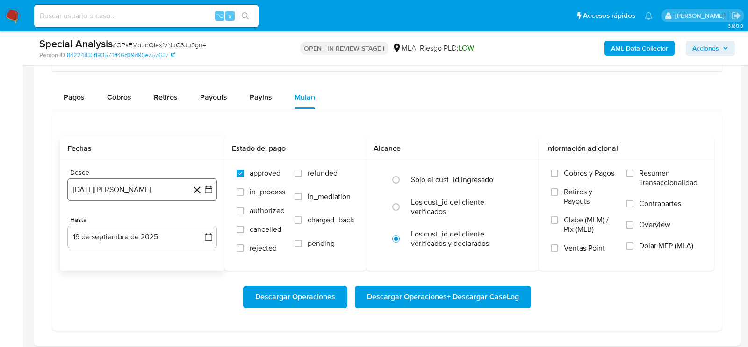
click at [140, 187] on button "19 de agosto de 2024" at bounding box center [142, 189] width 150 height 22
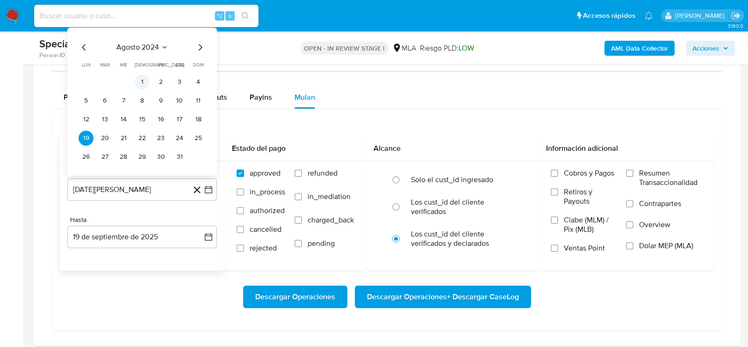
click at [143, 78] on button "1" at bounding box center [142, 81] width 15 height 15
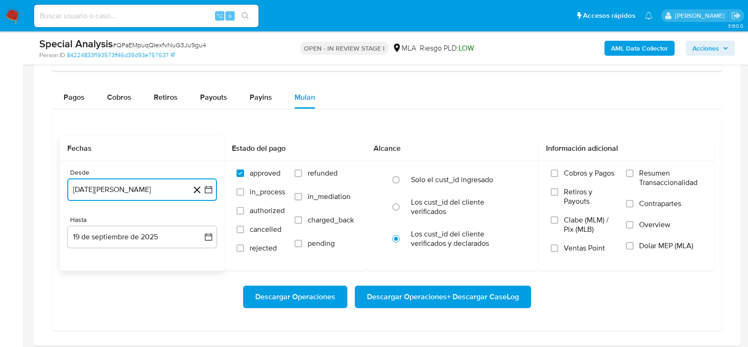
click at [138, 180] on button "1 de agosto de 2024" at bounding box center [142, 189] width 150 height 22
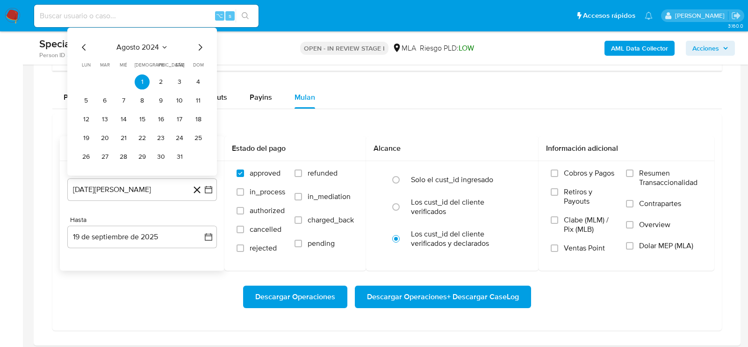
click at [201, 51] on div "agosto 2024 agosto 2024 lun lunes mar martes mié miércoles jue jueves vie viern…" at bounding box center [142, 103] width 127 height 123
click at [199, 42] on icon "Mes siguiente" at bounding box center [200, 47] width 11 height 11
click at [197, 62] on button "1" at bounding box center [198, 63] width 15 height 15
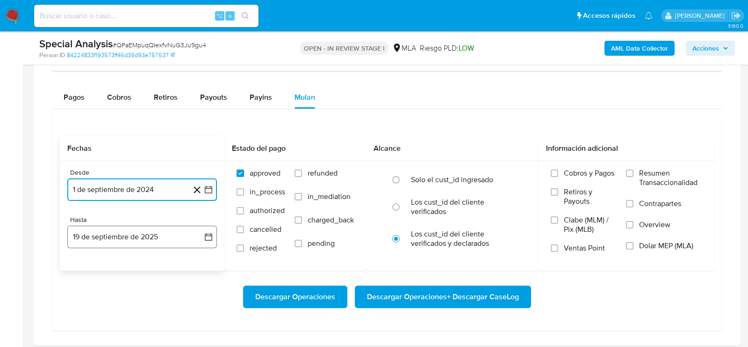
click at [116, 236] on button "19 de septiembre de 2025" at bounding box center [142, 236] width 150 height 22
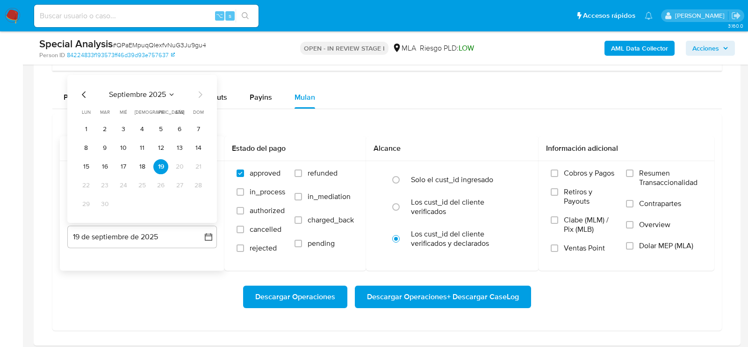
click at [87, 94] on icon "Mes anterior" at bounding box center [84, 94] width 11 height 11
click at [200, 201] on button "31" at bounding box center [198, 203] width 15 height 15
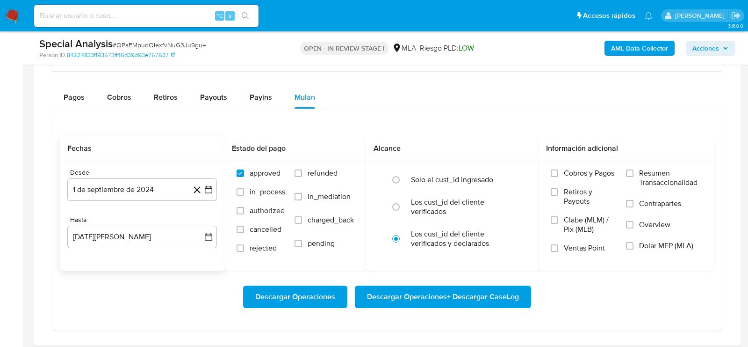
click at [175, 290] on div "Descargar Operaciones Descargar Operaciones + Descargar CaseLog" at bounding box center [387, 296] width 655 height 22
click at [677, 245] on span "Dolar MEP (MLA)" at bounding box center [666, 245] width 54 height 9
click at [634, 245] on input "Dolar MEP (MLA)" at bounding box center [629, 245] width 7 height 7
click at [458, 290] on span "Descargar Operaciones + Descargar CaseLog" at bounding box center [443, 296] width 152 height 21
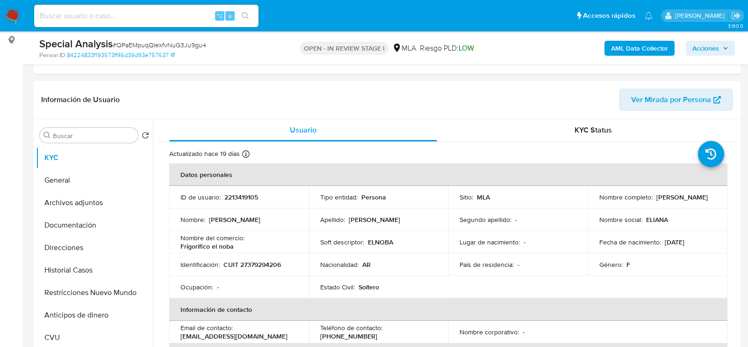
scroll to position [131, 0]
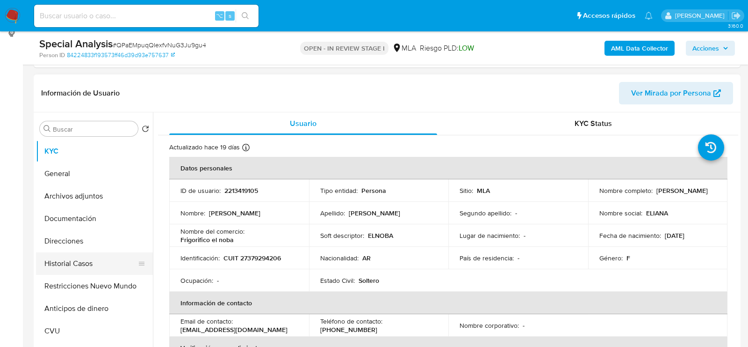
click at [67, 256] on button "Historial Casos" at bounding box center [90, 263] width 109 height 22
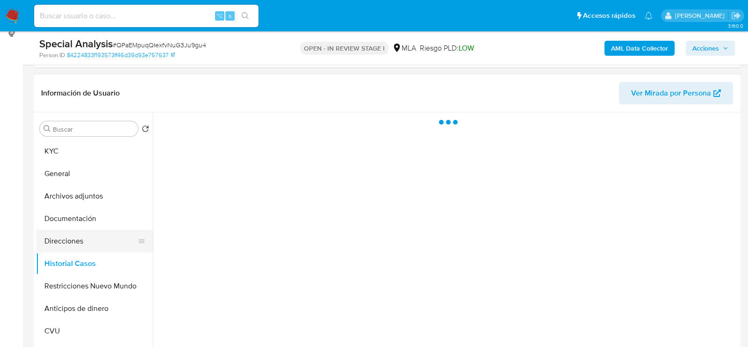
scroll to position [158, 0]
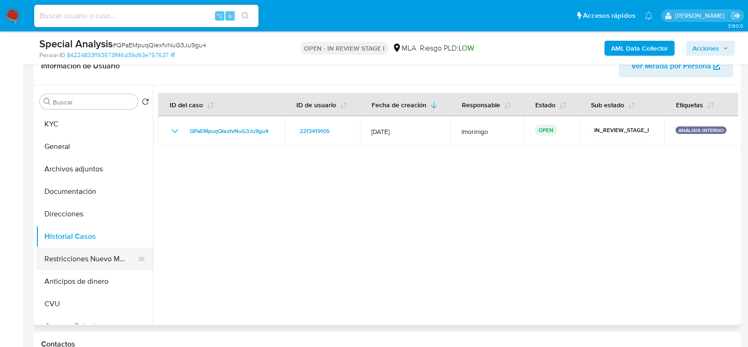
click at [80, 260] on button "Restricciones Nuevo Mundo" at bounding box center [90, 258] width 109 height 22
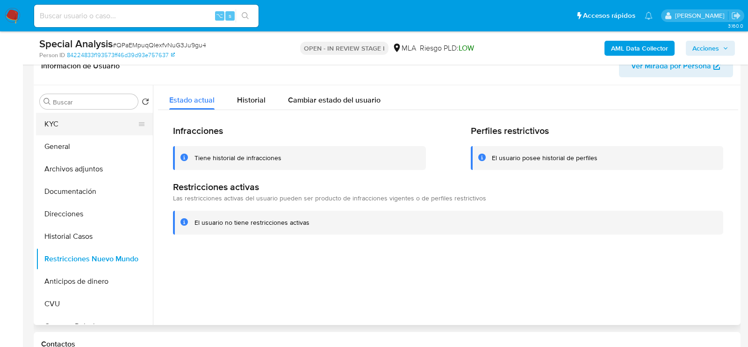
click at [56, 120] on button "KYC" at bounding box center [90, 124] width 109 height 22
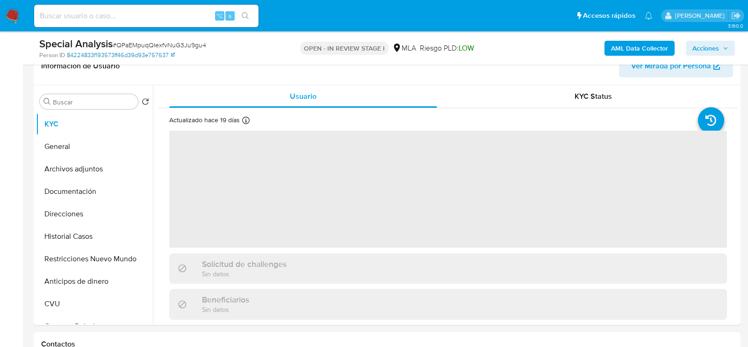
click at [91, 57] on link "84224833f193573ff46d39d93e757637" at bounding box center [121, 55] width 108 height 8
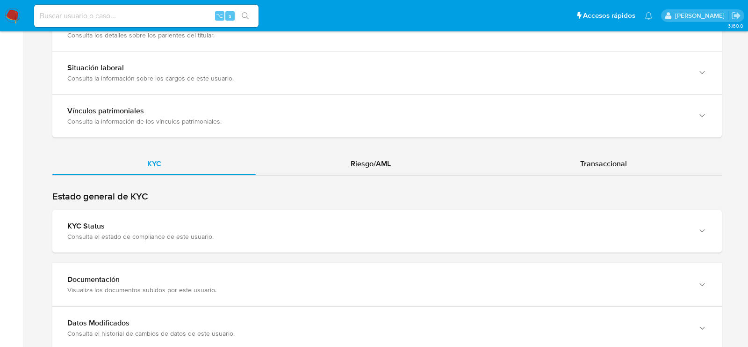
scroll to position [748, 0]
click at [350, 167] on div "Riesgo/AML" at bounding box center [371, 164] width 230 height 22
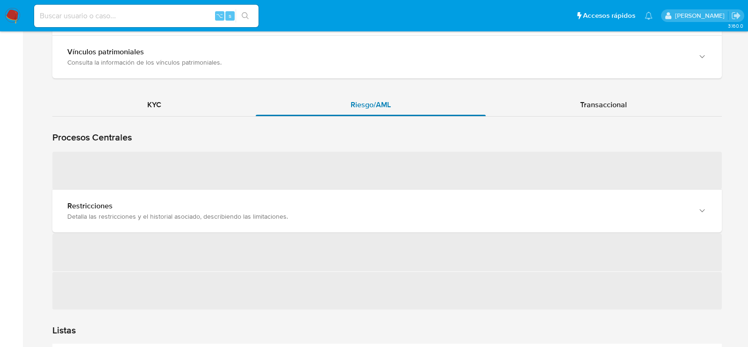
scroll to position [811, 0]
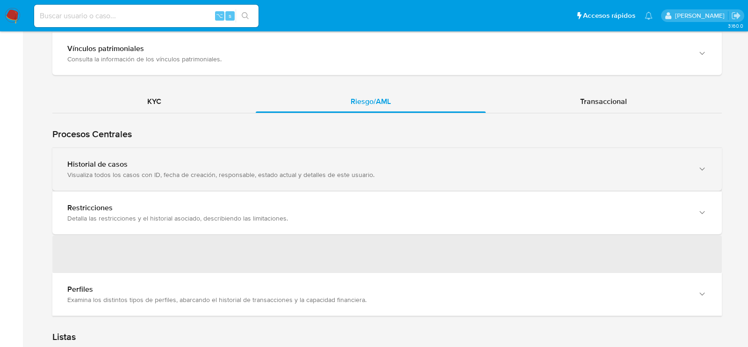
click at [358, 160] on div "Historial de casos" at bounding box center [377, 164] width 621 height 9
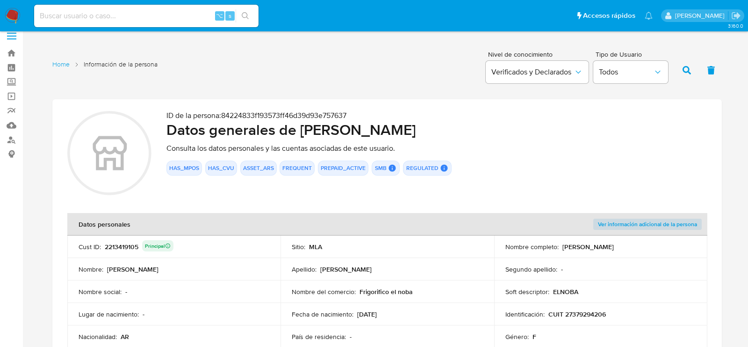
scroll to position [0, 0]
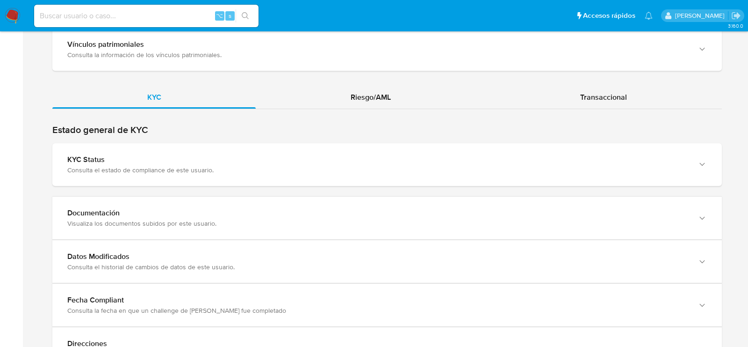
scroll to position [799, 0]
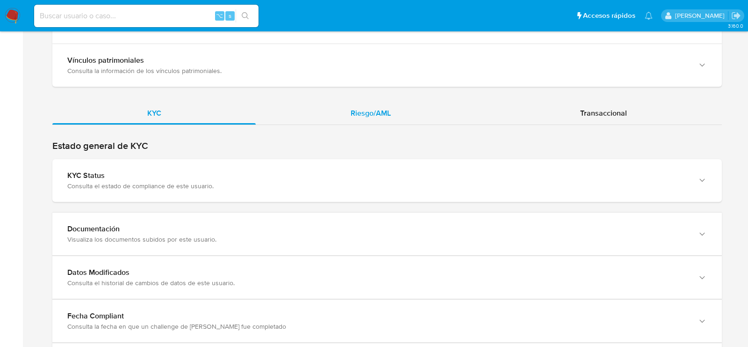
click at [360, 121] on div "KYC Riesgo/AML Transaccional" at bounding box center [387, 244] width 670 height 284
click at [319, 113] on div "Riesgo/AML" at bounding box center [371, 113] width 230 height 22
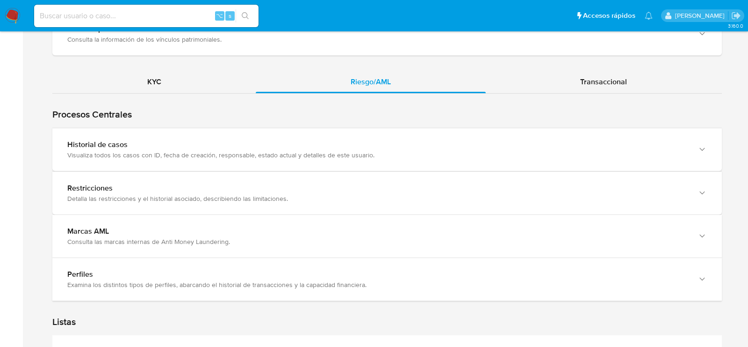
scroll to position [841, 0]
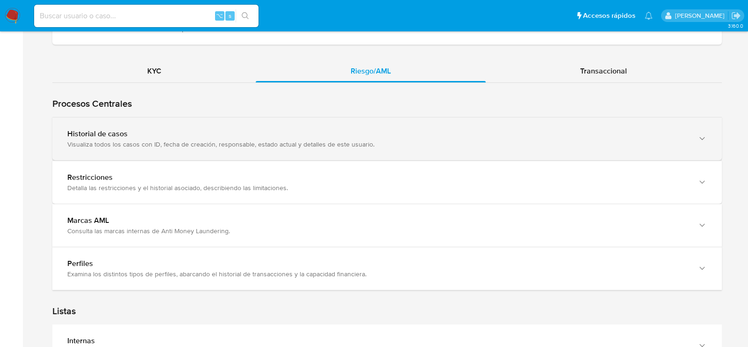
click at [100, 144] on div "Visualiza todos los casos con ID, fecha de creación, responsable, estado actual…" at bounding box center [377, 144] width 621 height 8
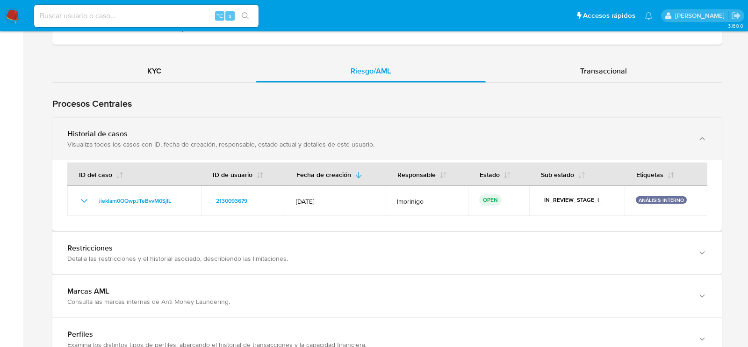
click at [97, 140] on div "Visualiza todos los casos con ID, fecha de creación, responsable, estado actual…" at bounding box center [377, 144] width 621 height 8
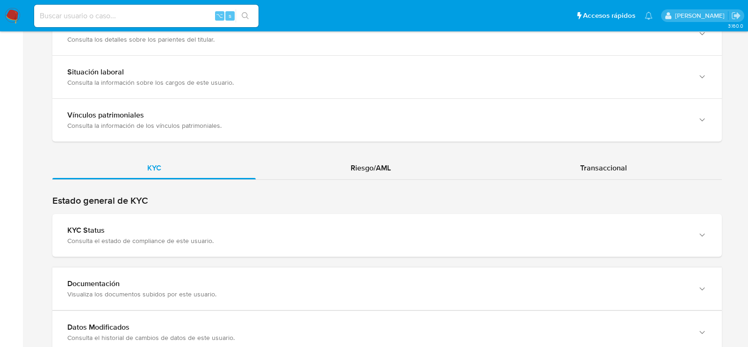
scroll to position [752, 0]
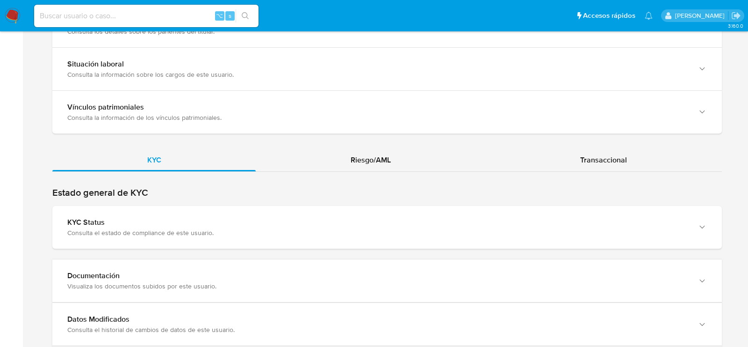
click at [376, 169] on div "KYC Riesgo/AML Transaccional" at bounding box center [387, 291] width 670 height 284
click at [374, 156] on span "Riesgo/AML" at bounding box center [371, 159] width 40 height 11
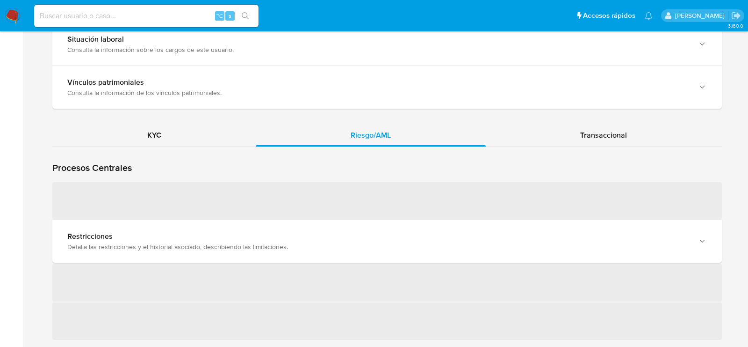
scroll to position [806, 0]
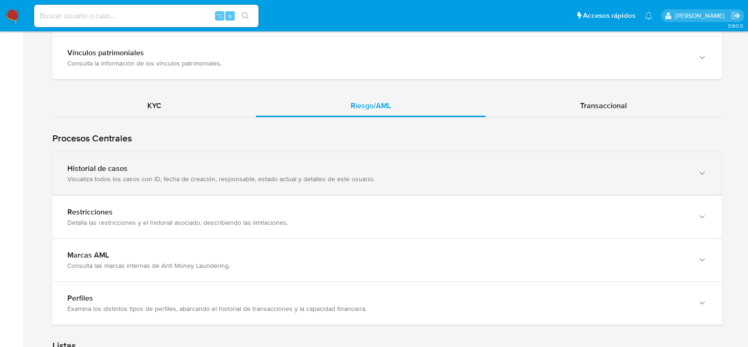
click at [125, 164] on div "Historial de casos" at bounding box center [377, 168] width 621 height 9
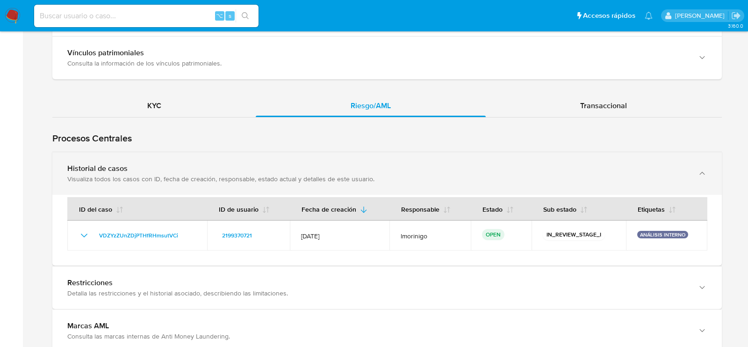
click at [125, 164] on div "Historial de casos" at bounding box center [377, 168] width 621 height 9
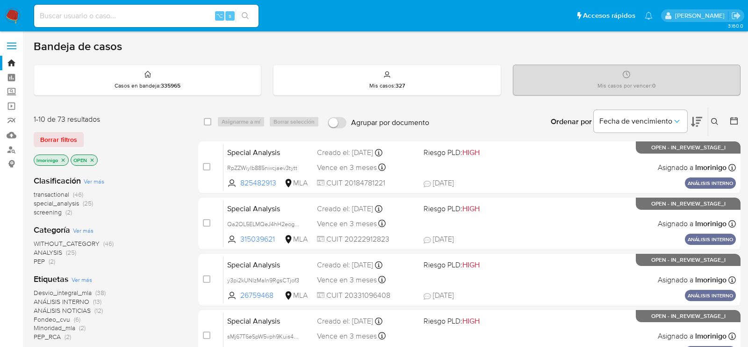
click at [163, 17] on input at bounding box center [146, 16] width 225 height 12
paste input "OhMTzY0Ij47Brds2qHmn5pE9"
type input "OhMTzY0Ij47Brds2qHmn5pE9"
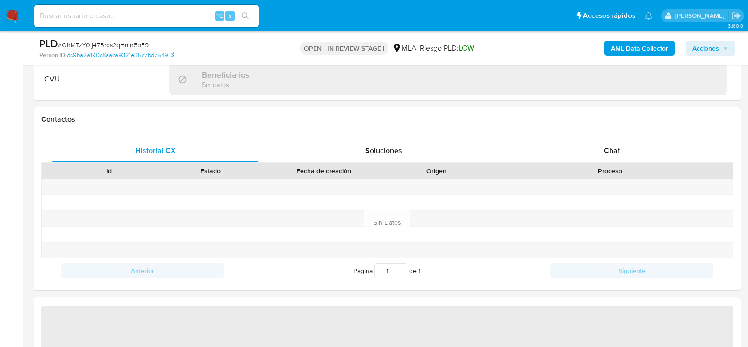
scroll to position [449, 0]
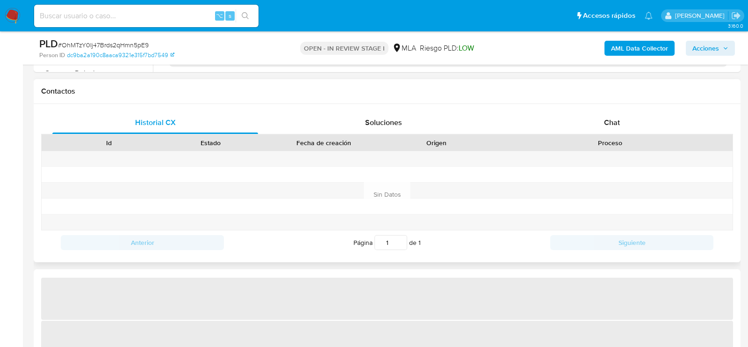
select select "10"
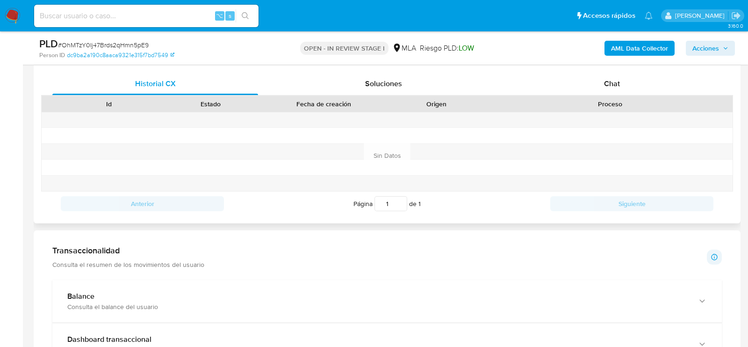
click at [599, 128] on div at bounding box center [610, 135] width 245 height 15
click at [599, 96] on div "Proceso" at bounding box center [610, 104] width 245 height 16
click at [593, 89] on div "Chat" at bounding box center [612, 84] width 206 height 22
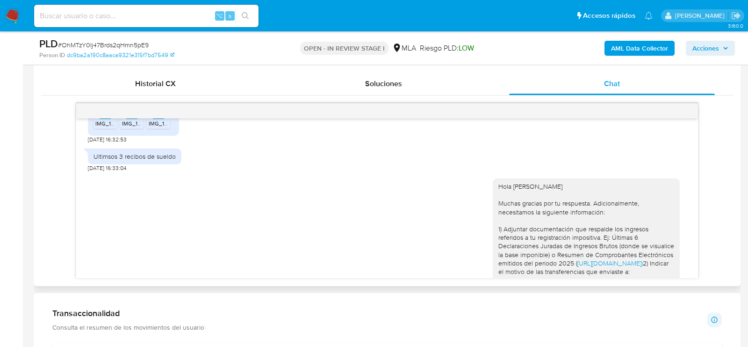
scroll to position [543, 0]
click at [108, 121] on icon "PNG" at bounding box center [105, 112] width 12 height 16
click at [132, 121] on icon "PNG" at bounding box center [132, 112] width 12 height 16
click at [159, 128] on span "IMG_1879.png" at bounding box center [167, 124] width 36 height 8
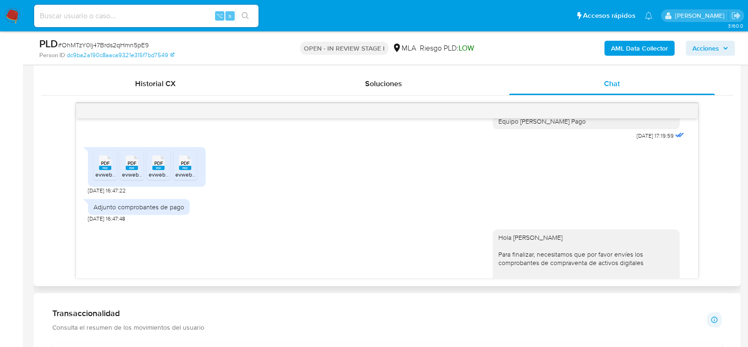
scroll to position [1251, 0]
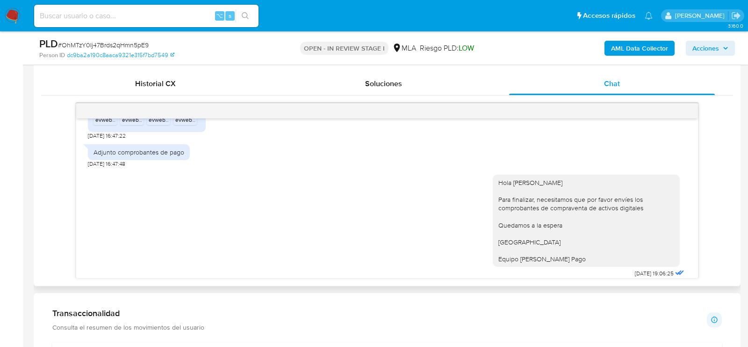
click at [103, 115] on rect at bounding box center [105, 113] width 12 height 4
click at [128, 115] on rect at bounding box center [132, 113] width 12 height 4
click at [153, 115] on rect at bounding box center [158, 113] width 12 height 4
click at [180, 115] on rect at bounding box center [185, 113] width 12 height 4
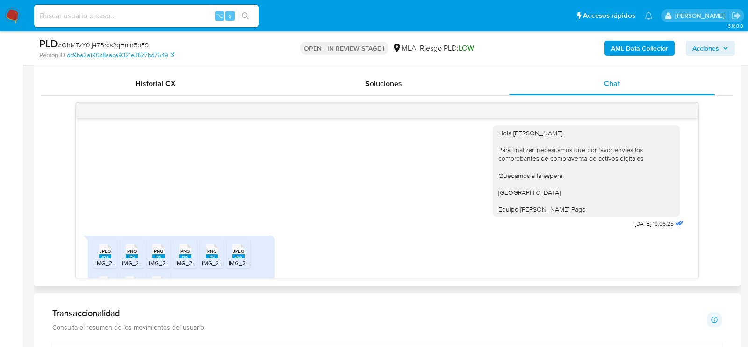
scroll to position [1376, 0]
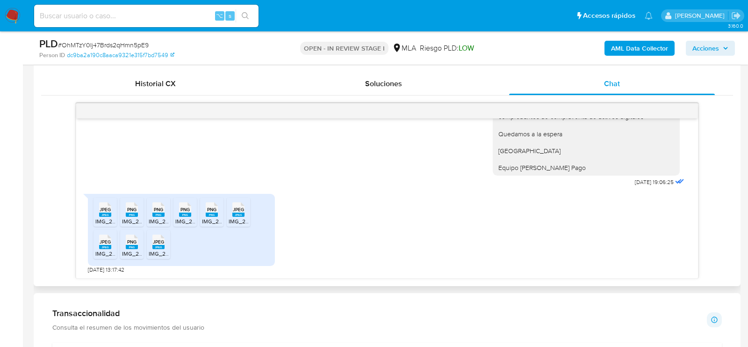
click at [104, 216] on icon "JPEG" at bounding box center [105, 209] width 12 height 16
click at [133, 217] on span "IMG_2136.png" at bounding box center [140, 221] width 36 height 8
click at [155, 217] on span "IMG_2135.png" at bounding box center [167, 221] width 36 height 8
click at [187, 217] on span "IMG_2130.png" at bounding box center [193, 221] width 36 height 8
click at [213, 217] on span "IMG_2134.png" at bounding box center [220, 221] width 36 height 8
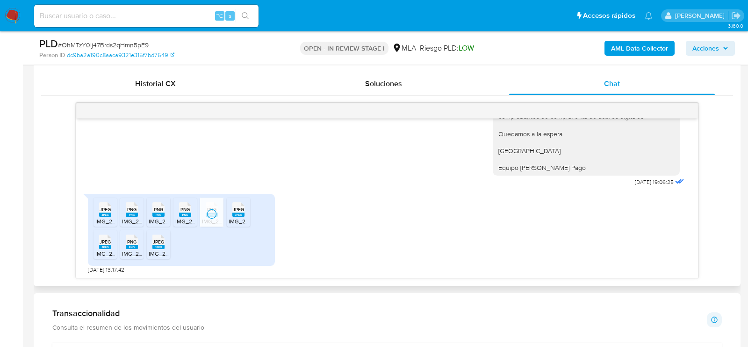
click at [237, 217] on span "IMG_2131.jpeg" at bounding box center [247, 221] width 36 height 8
click at [111, 253] on span "IMG_2137.jpeg" at bounding box center [113, 253] width 37 height 8
click at [135, 253] on span "IMG_2132.png" at bounding box center [140, 253] width 36 height 8
click at [154, 253] on span "IMG_2133.jpeg" at bounding box center [168, 253] width 38 height 8
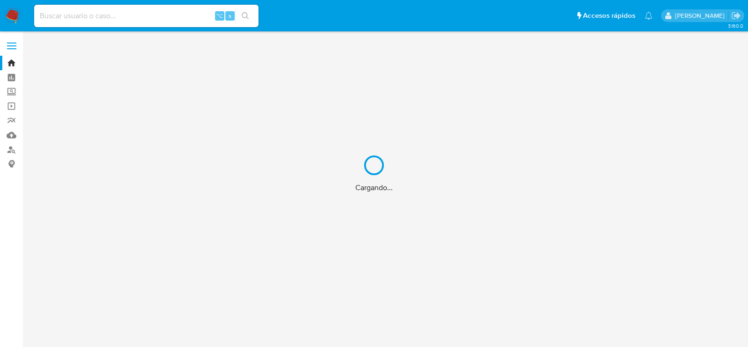
click at [87, 14] on div "Cargando..." at bounding box center [374, 173] width 748 height 347
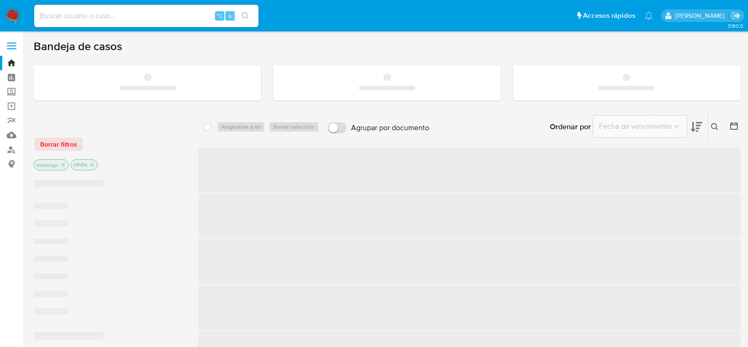
click at [97, 14] on input at bounding box center [146, 16] width 225 height 12
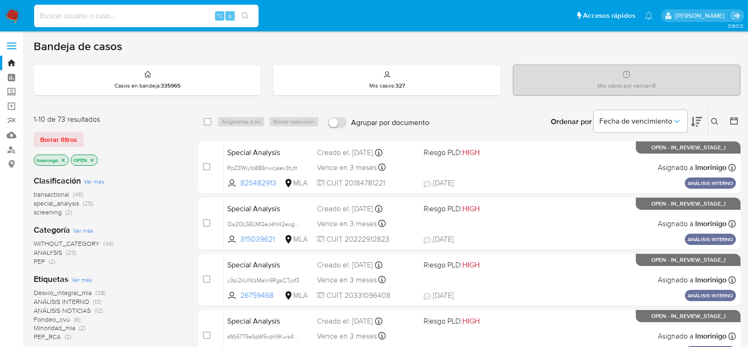
paste input "2289328086"
type input "2289328086"
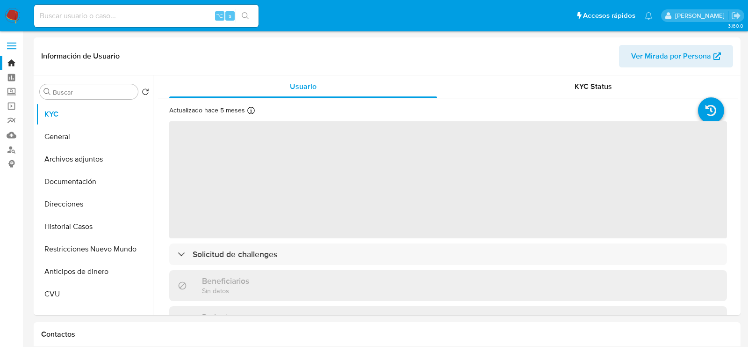
select select "10"
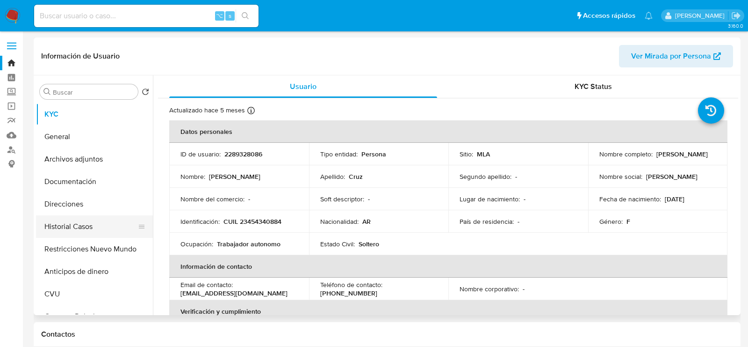
click at [44, 225] on button "Historial Casos" at bounding box center [90, 226] width 109 height 22
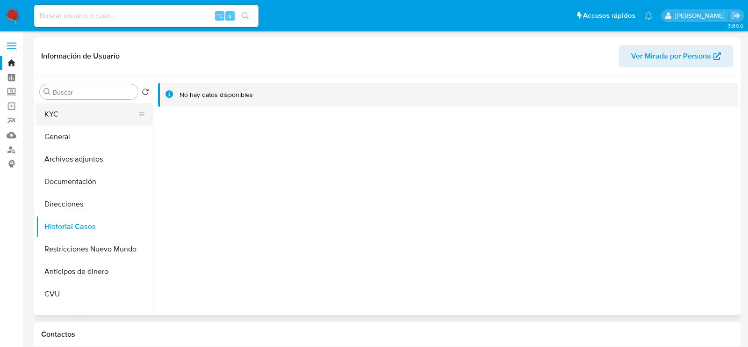
click at [62, 118] on button "KYC" at bounding box center [90, 114] width 109 height 22
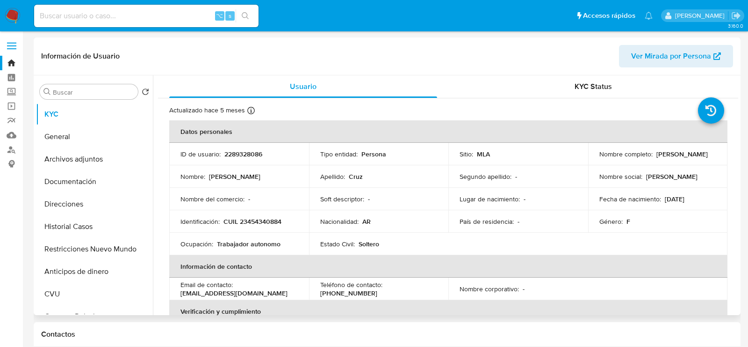
click at [675, 53] on span "Ver Mirada por Persona" at bounding box center [671, 56] width 80 height 22
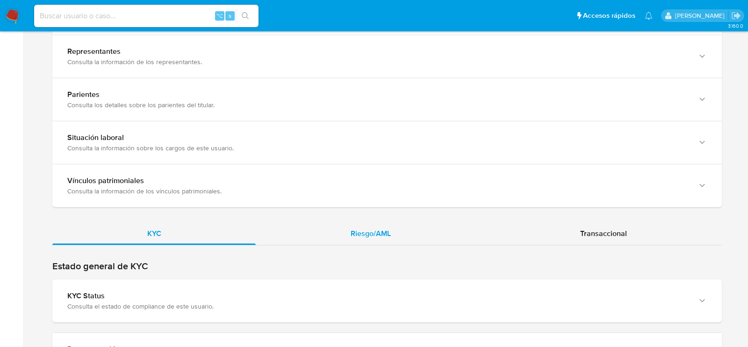
scroll to position [689, 0]
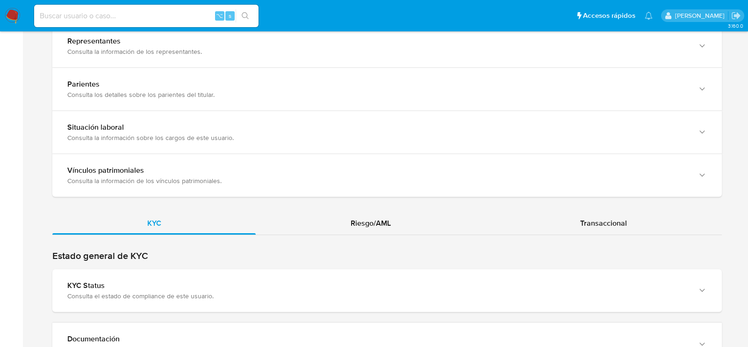
click at [356, 250] on h2 "Estado general de KYC" at bounding box center [387, 256] width 670 height 12
click at [356, 223] on span "Riesgo/AML" at bounding box center [371, 223] width 40 height 11
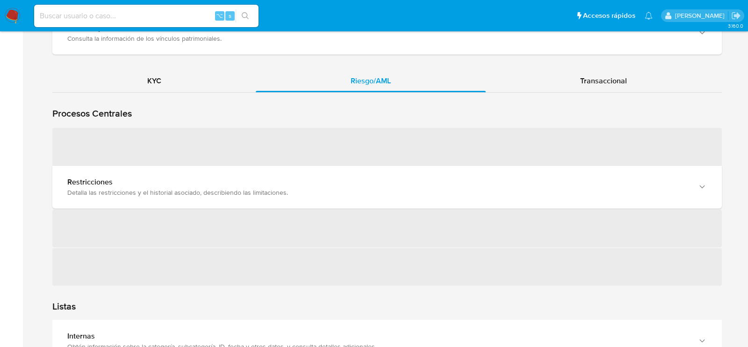
scroll to position [838, 0]
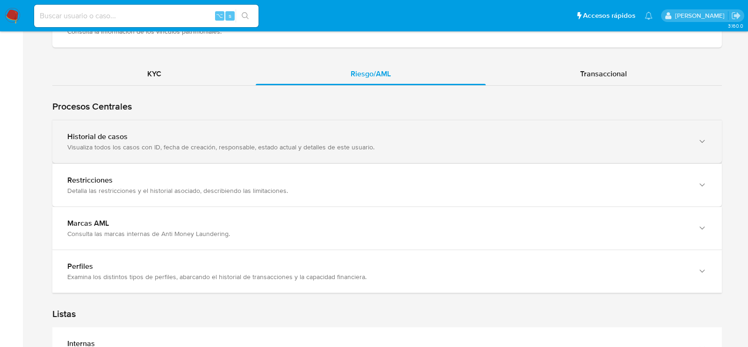
click at [121, 137] on div "Historial de casos" at bounding box center [377, 136] width 621 height 9
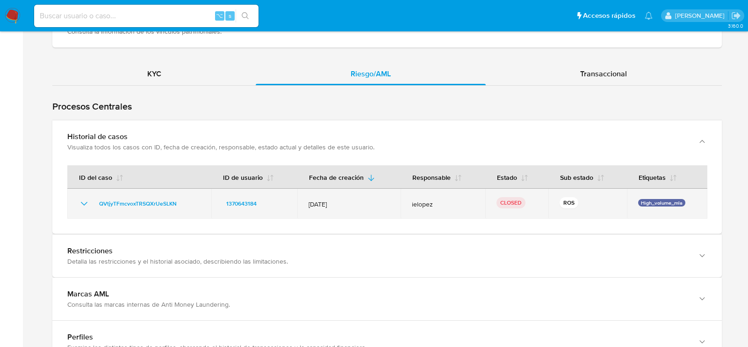
click at [88, 203] on icon "Mostrar/Ocultar" at bounding box center [84, 203] width 11 height 11
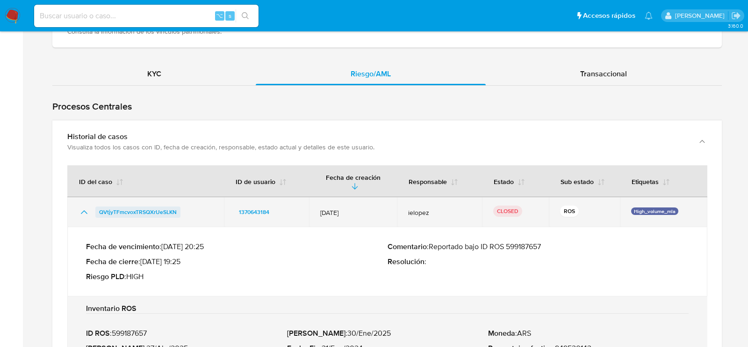
click at [142, 206] on span "QVtjyTFmcvoxTRSQXrUeSLKN" at bounding box center [138, 211] width 78 height 11
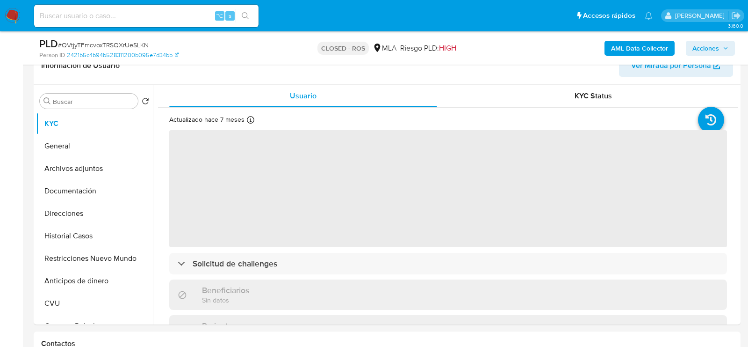
scroll to position [201, 0]
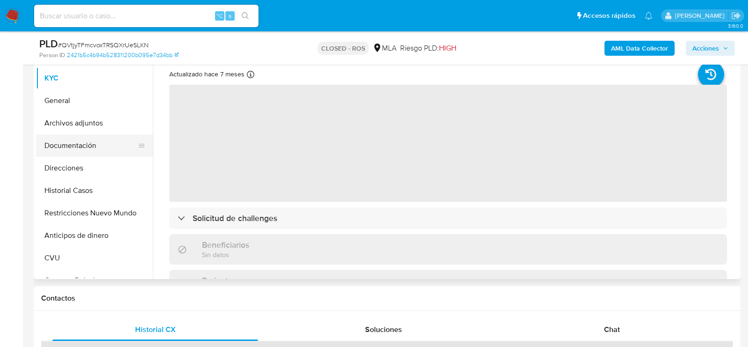
select select "10"
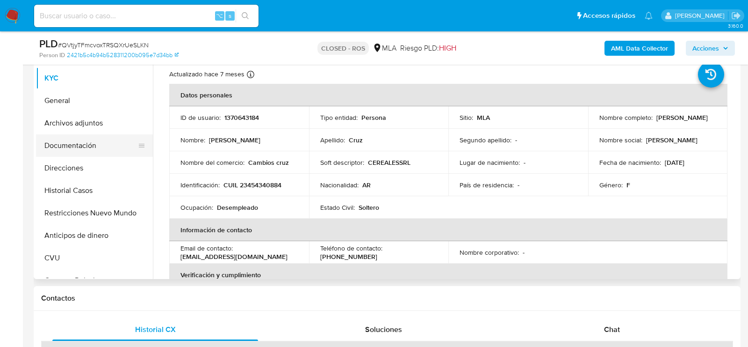
click button "Documentación"
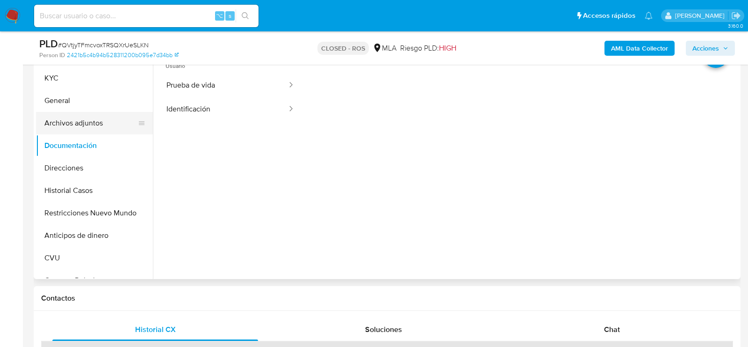
click button "Archivos adjuntos"
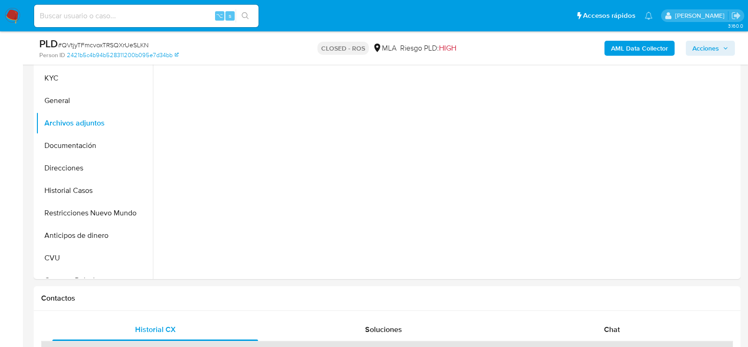
scroll to position [170, 0]
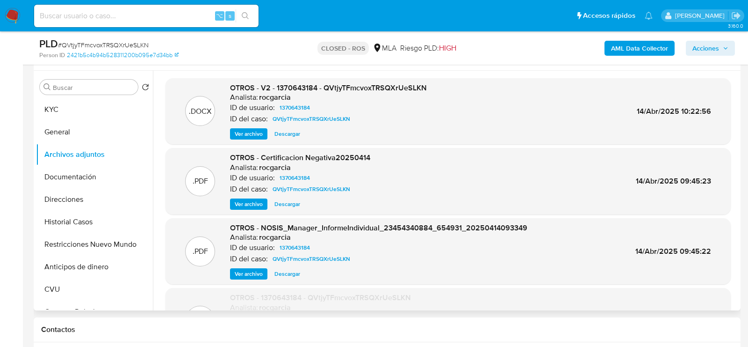
click span "Descargar"
click input
paste input "iYQ7mAaY10MDfXxqDTuUVqPy"
type input "iYQ7mAaY10MDfXxqDTuUVqPy"
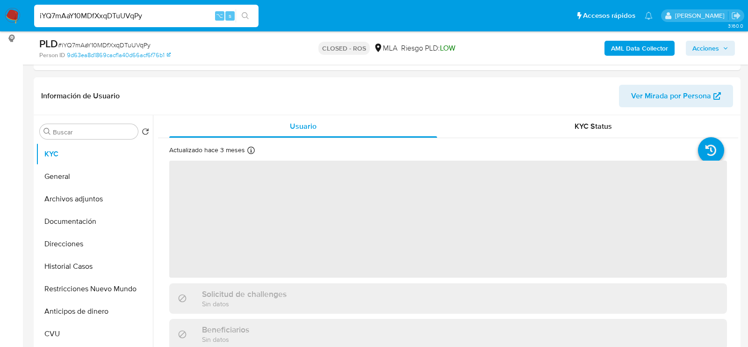
scroll to position [132, 0]
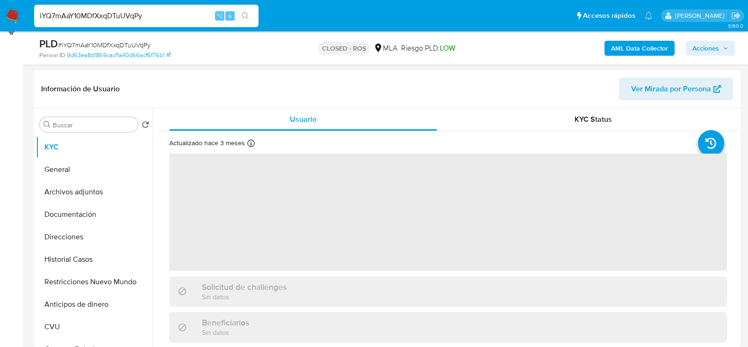
select select "10"
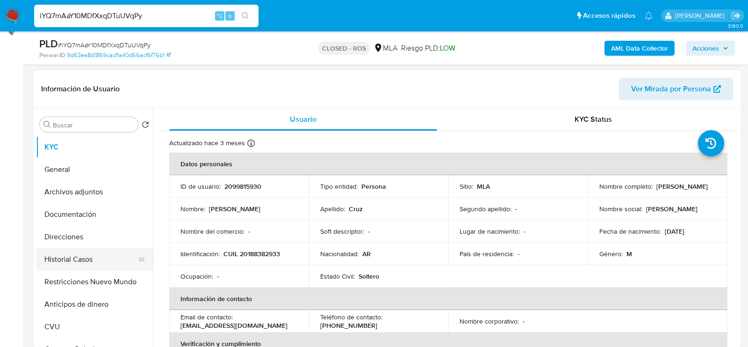
click button "Historial Casos"
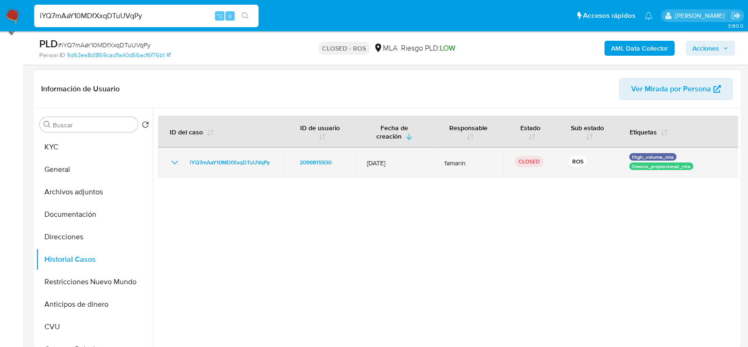
click icon "Mostrar/Ocultar"
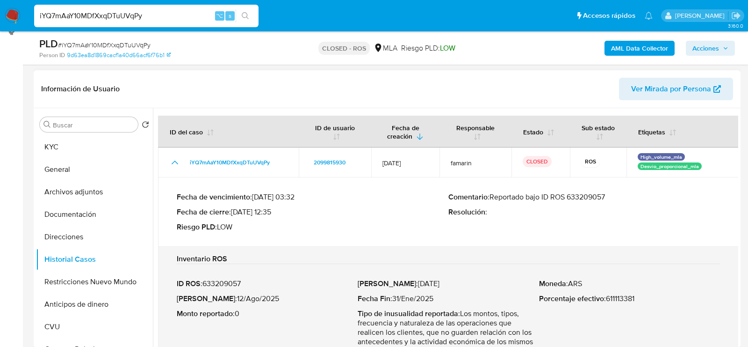
scroll to position [15, 0]
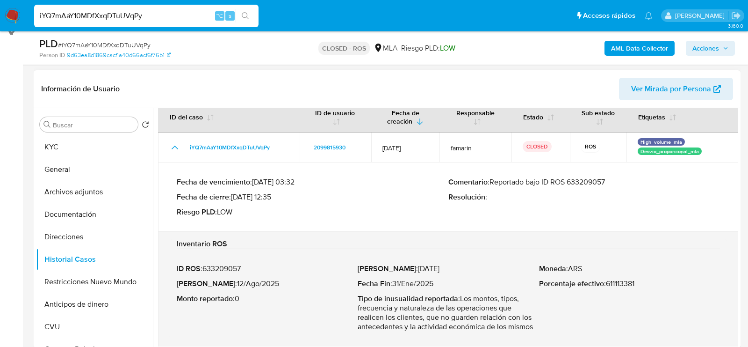
drag, startPoint x: 220, startPoint y: 283, endPoint x: 260, endPoint y: 283, distance: 39.8
click p "Fecha ROS : 12/Ago/2025"
click div "iYQ7mAaY10MDfXxqDTuUVqPy ⌥ s"
click input "iYQ7mAaY10MDfXxqDTuUVqPy"
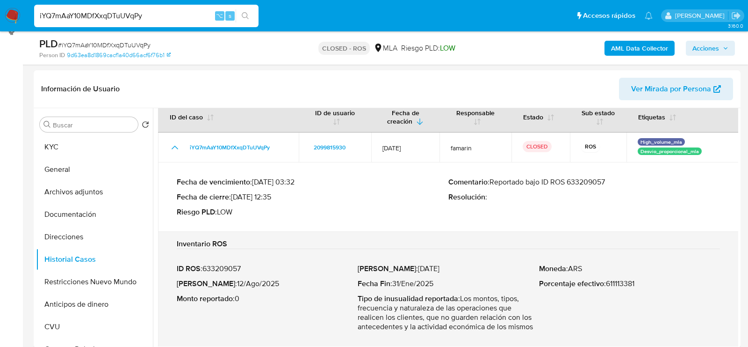
click input "iYQ7mAaY10MDfXxqDTuUVqPy"
paste input "YombLpRqvd7hQep7MAw9HvXT"
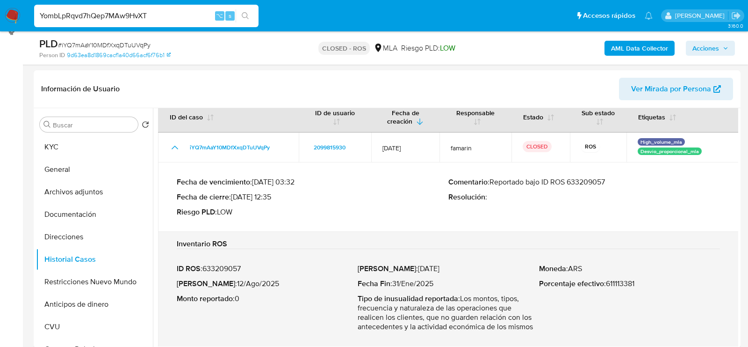
type input "YombLpRqvd7hQep7MAw9HvXT"
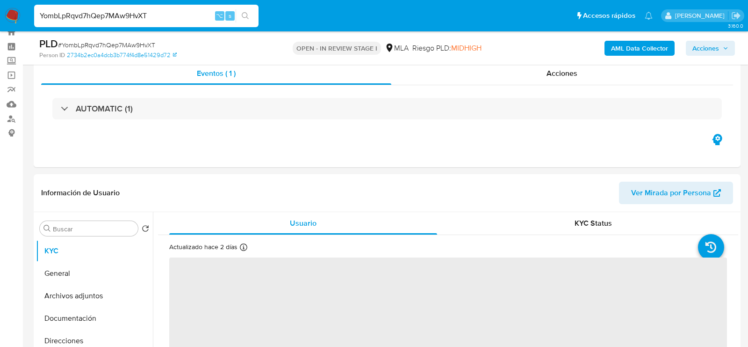
scroll to position [45, 0]
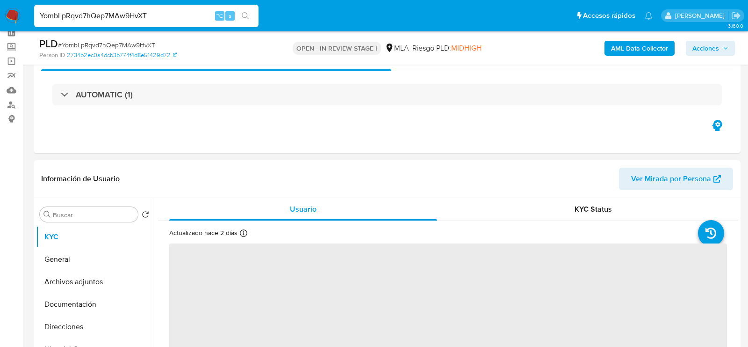
select select "10"
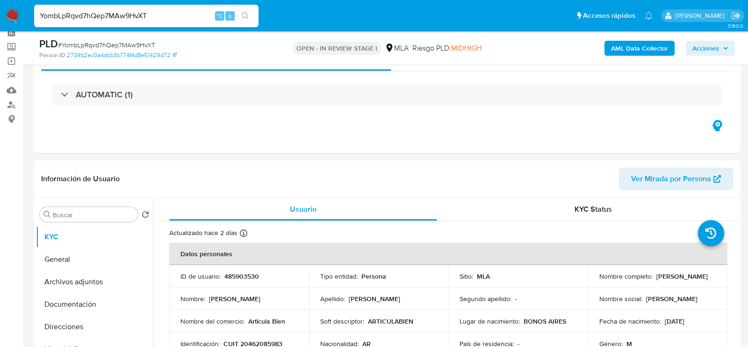
click input "YombLpRqvd7hQep7MAw9HvXT"
paste input "KmLwRJQ8Z5KGEDb0nBbhSy7J"
type input "KmLwRJQ8Z5KGEDb0nBbhSy7J"
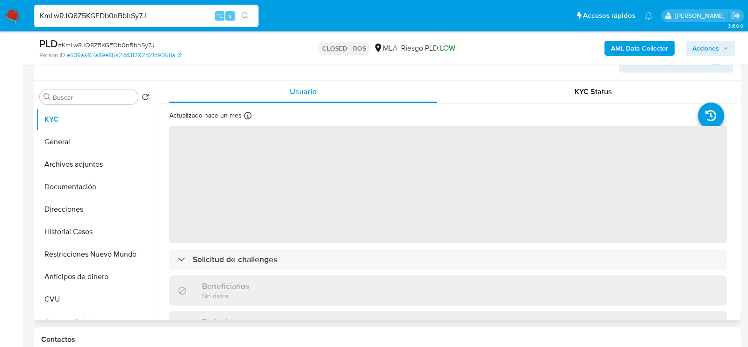
scroll to position [224, 0]
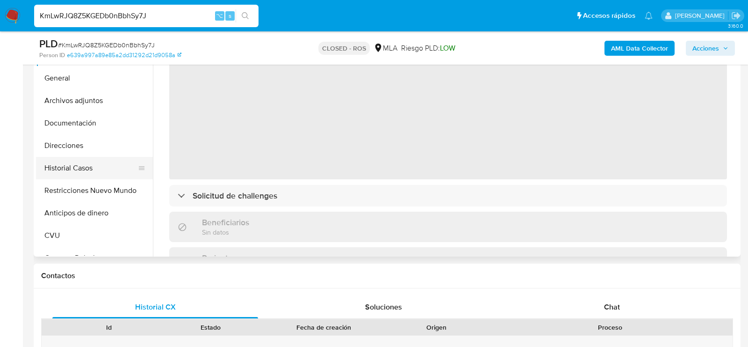
select select "10"
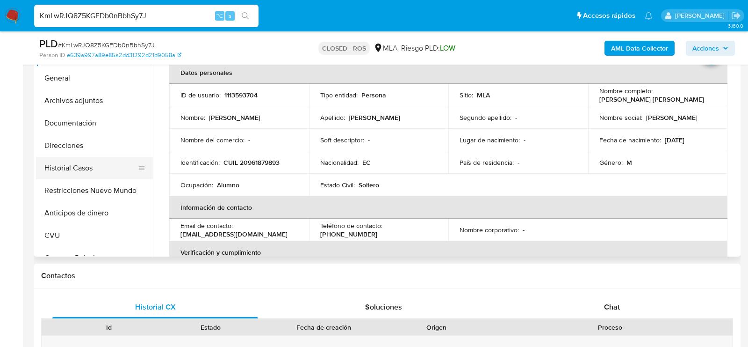
click button "Historial Casos"
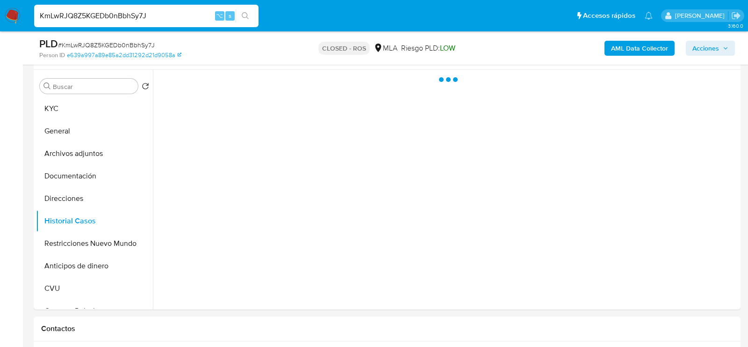
scroll to position [154, 0]
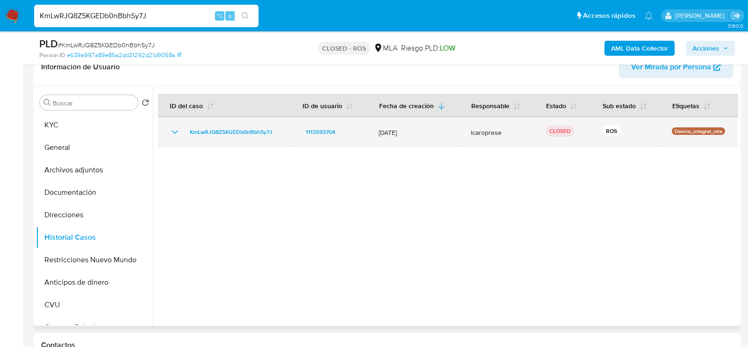
click icon "Mostrar/Ocultar"
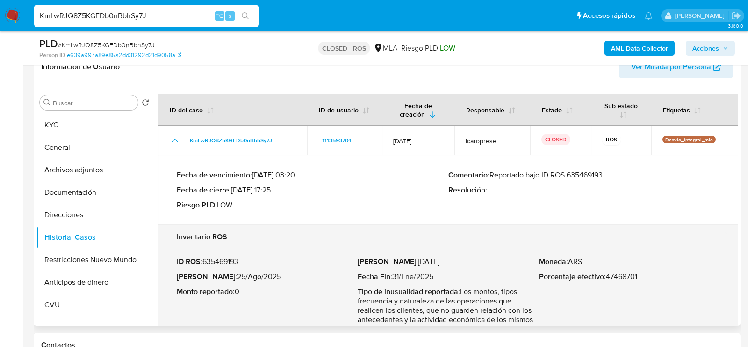
click p "Comentario : Reportado bajo ID ROS 635469193"
drag, startPoint x: 220, startPoint y: 277, endPoint x: 269, endPoint y: 276, distance: 48.2
click p "Fecha ROS : 25/Ago/2025"
click div "KmLwRJQ8Z5KGEDb0nBbhSy7J ⌥ s"
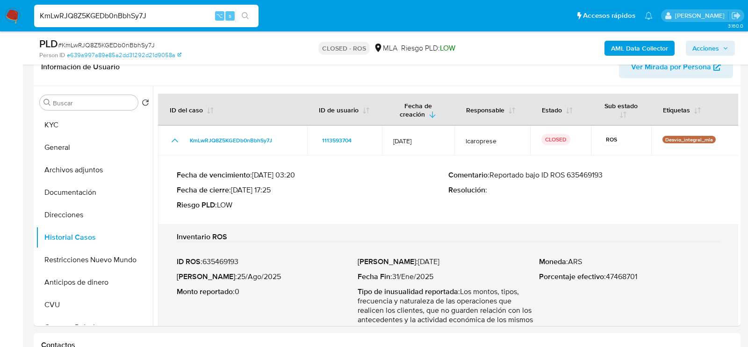
click input "KmLwRJQ8Z5KGEDb0nBbhSy7J"
paste input "QVtjyTFmcvoxTRSQXrUeSLKN"
type input "QVtjyTFmcvoxTRSQXrUeSLKN"
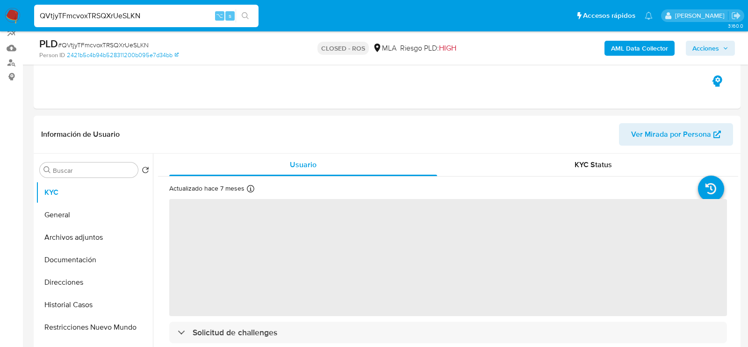
scroll to position [205, 0]
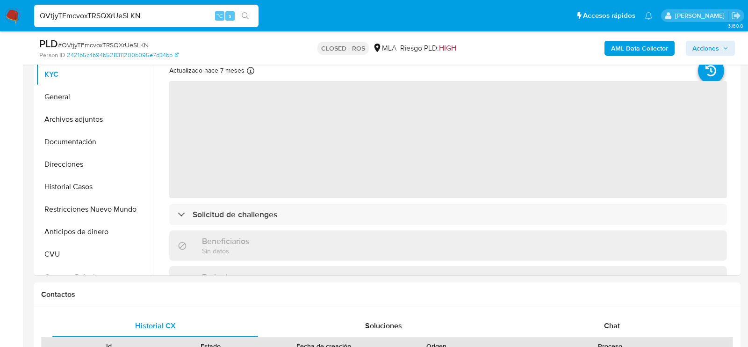
select select "10"
click button "Historial Casos"
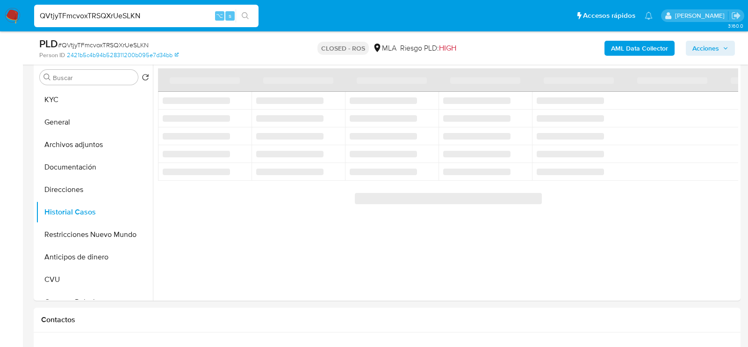
scroll to position [173, 0]
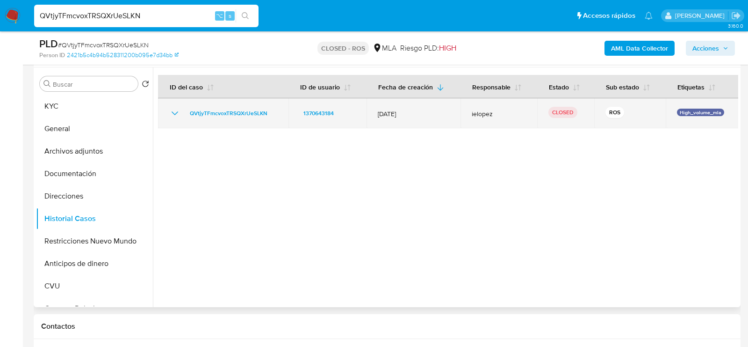
click icon "Mostrar/Ocultar"
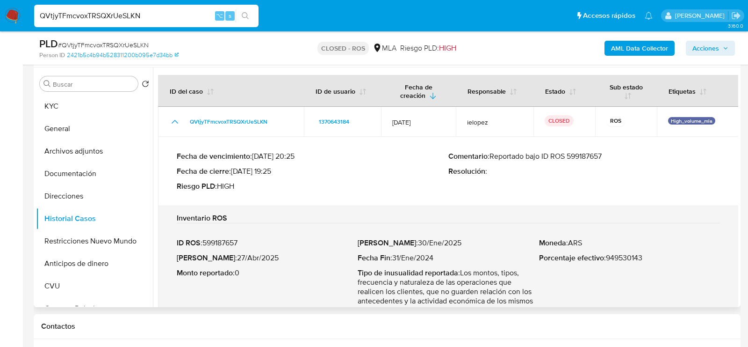
click p "Comentario : Reportado bajo ID ROS 599187657"
drag, startPoint x: 233, startPoint y: 170, endPoint x: 273, endPoint y: 172, distance: 39.8
click p "Fecha de cierre : 28/04/2025 19:25"
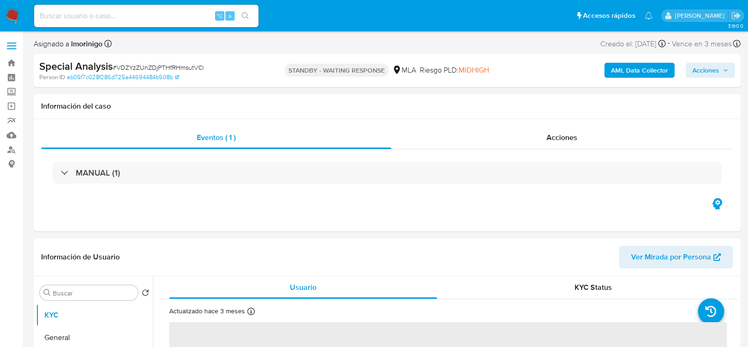
select select "10"
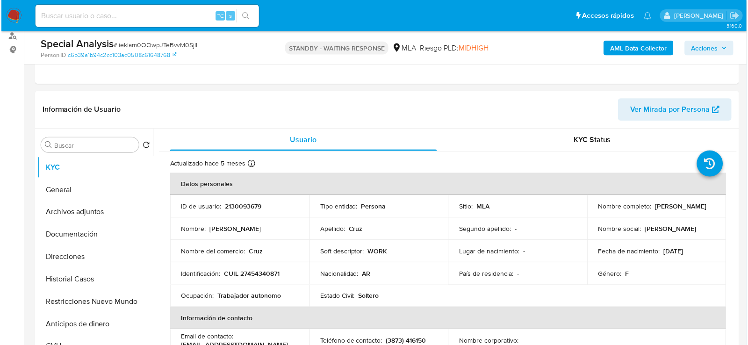
scroll to position [118, 0]
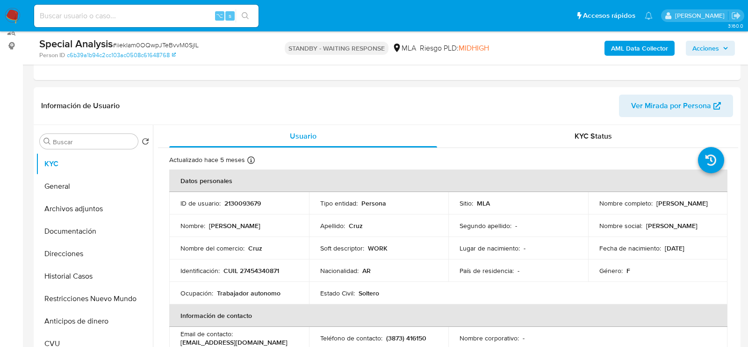
click at [164, 11] on input at bounding box center [146, 16] width 225 height 12
click at [251, 269] on p "CUIL 27454340871" at bounding box center [252, 270] width 56 height 8
copy p "27454340871"
click at [260, 97] on header "Información de Usuario Ver Mirada por Persona" at bounding box center [387, 105] width 692 height 22
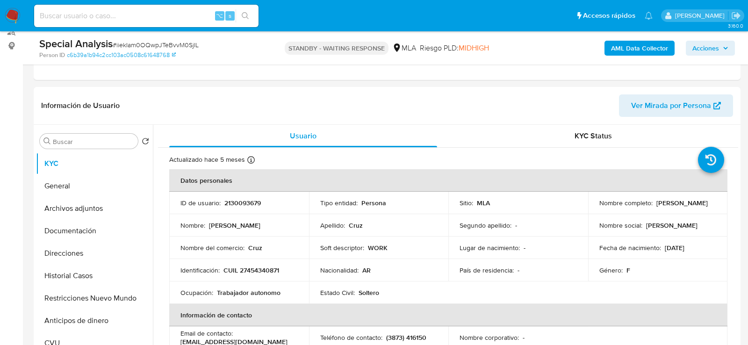
click at [124, 16] on input at bounding box center [146, 16] width 225 height 12
paste input "QB0HXbYWRTS9IEmbdnBBmWOH"
type input "QB0HXbYWRTS9IEmbdnBBmWOH"
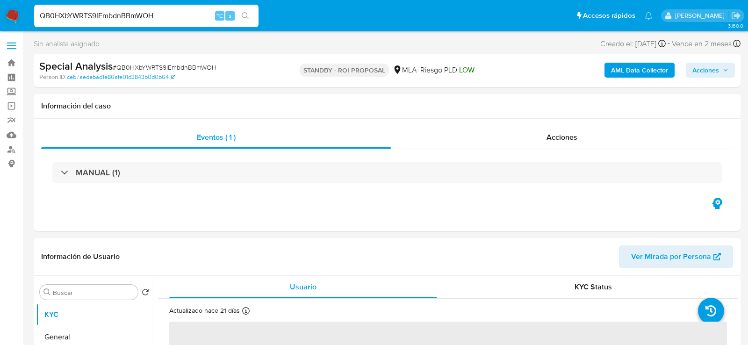
scroll to position [7, 0]
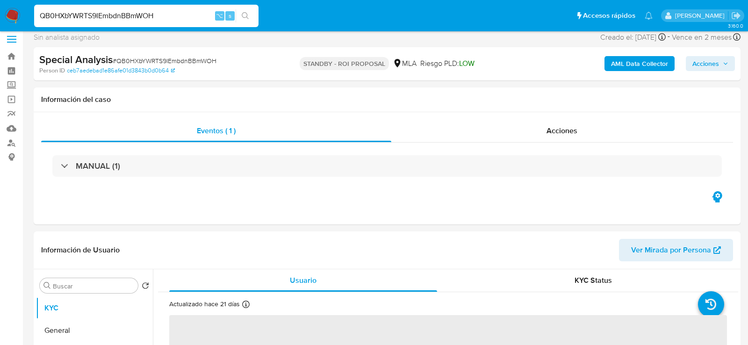
select select "10"
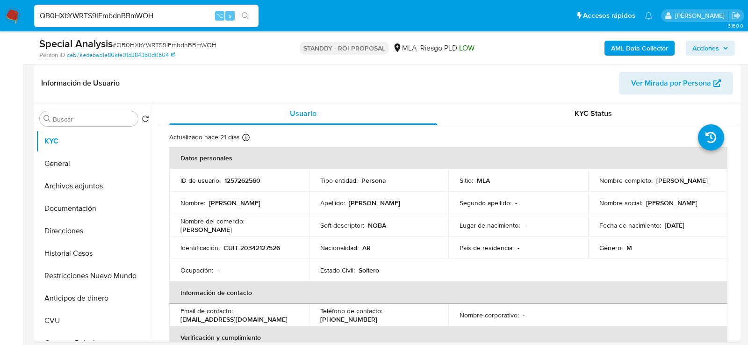
scroll to position [166, 0]
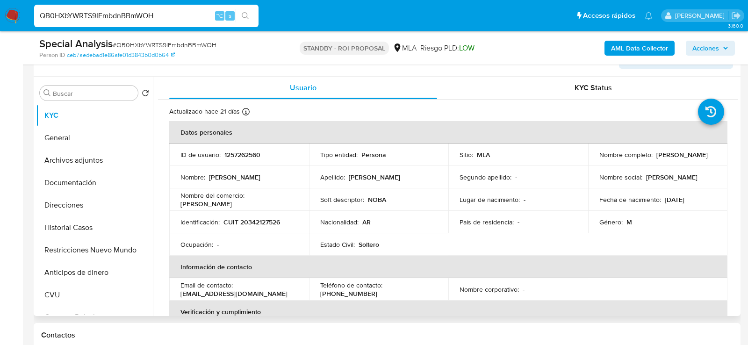
click at [236, 154] on p "1257262560" at bounding box center [243, 155] width 36 height 8
copy p "1257262560"
click at [155, 12] on input "QB0HXbYWRTS9IEmbdnBBmWOH" at bounding box center [146, 16] width 225 height 12
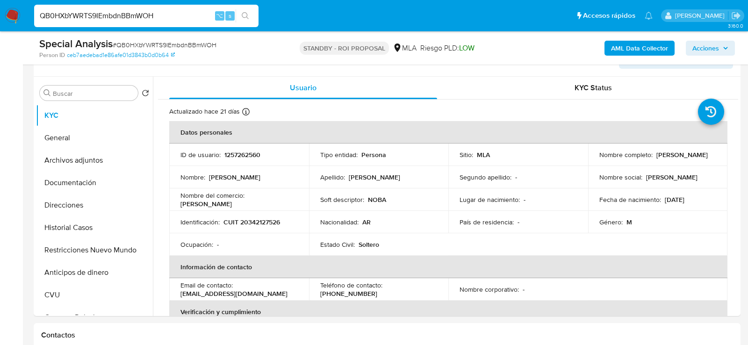
click at [155, 12] on input "QB0HXbYWRTS9IEmbdnBBmWOH" at bounding box center [146, 16] width 225 height 12
paste input "CPpZGdXfzcVIQdQeYa618lDr"
type input "CPpZGdXfzcVIQdQeYa618lDr"
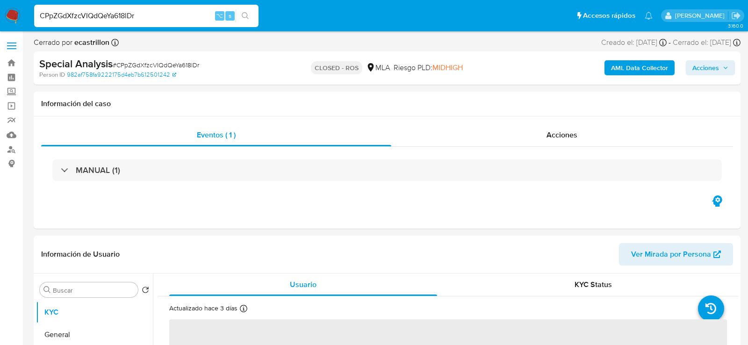
select select "10"
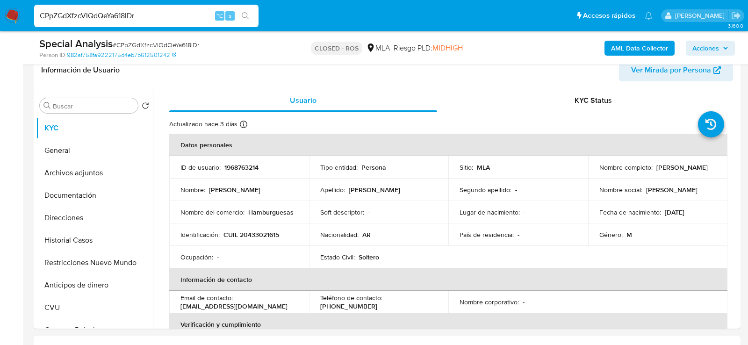
scroll to position [158, 0]
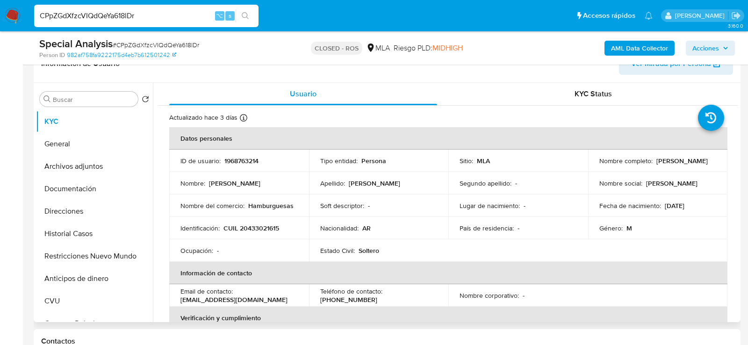
click at [239, 166] on td "ID de usuario : 1968763214" at bounding box center [239, 161] width 140 height 22
click at [237, 159] on p "1968763214" at bounding box center [242, 161] width 34 height 8
copy p "1968763214"
click at [144, 18] on input "CPpZGdXfzcVIQdQeYa618lDr" at bounding box center [146, 16] width 225 height 12
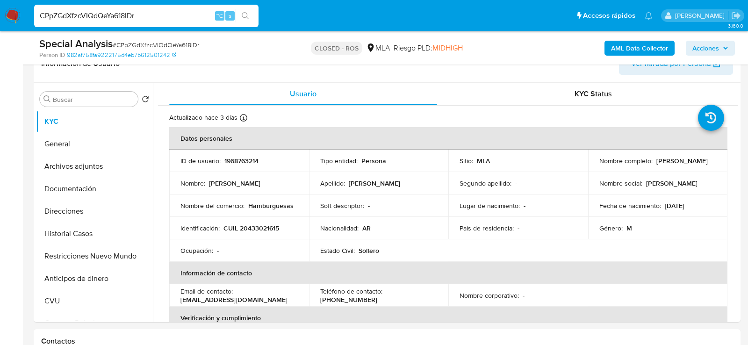
click at [144, 18] on input "CPpZGdXfzcVIQdQeYa618lDr" at bounding box center [146, 16] width 225 height 12
paste input "ElnpEymY88A74OYGyEAvAtRU"
type input "ElnpEymY88A74OYGyEAvAtRU"
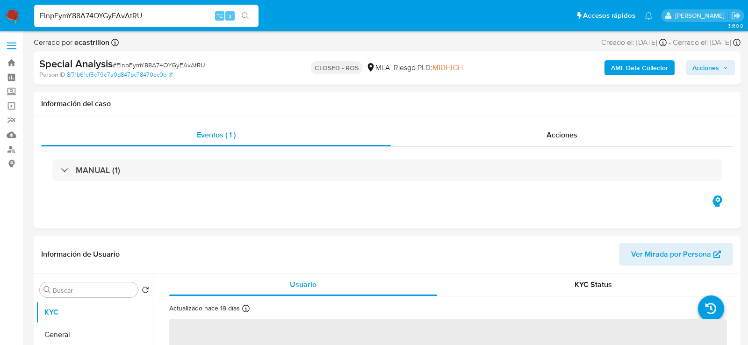
scroll to position [38, 0]
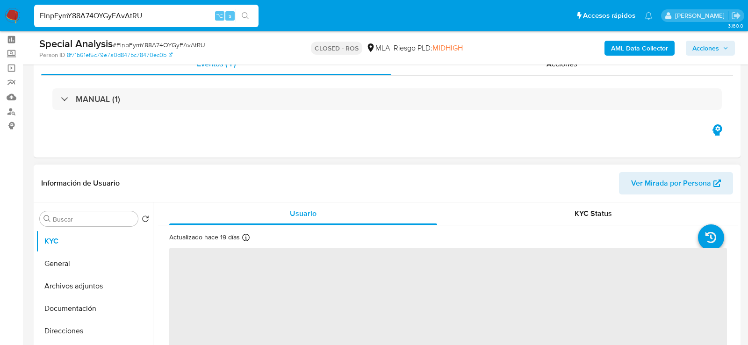
select select "10"
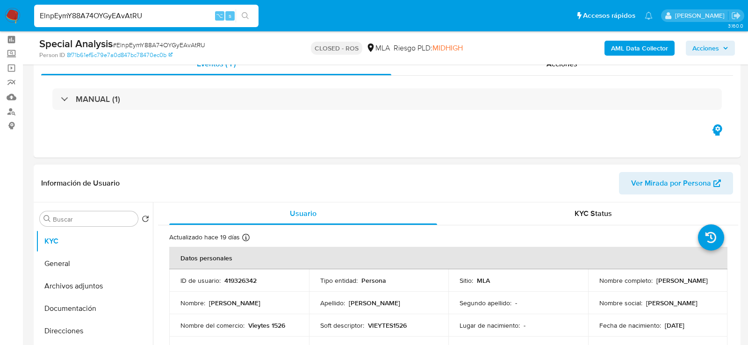
click at [238, 284] on p "419326342" at bounding box center [241, 280] width 32 height 8
copy p "419326342"
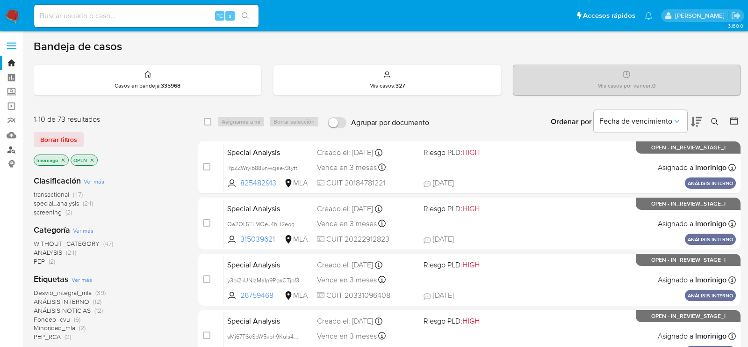
click at [20, 151] on link "Buscador de personas" at bounding box center [55, 149] width 111 height 15
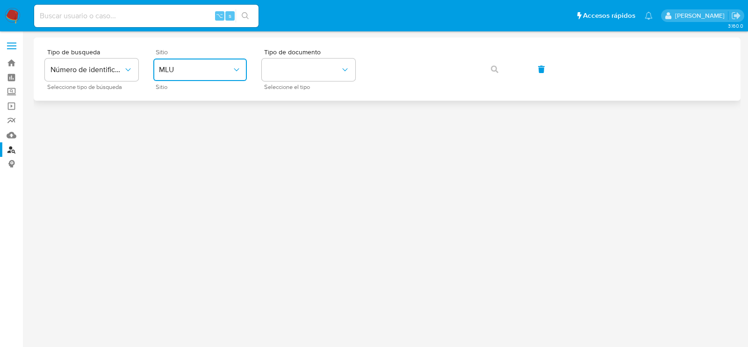
click at [204, 64] on button "MLU" at bounding box center [200, 69] width 94 height 22
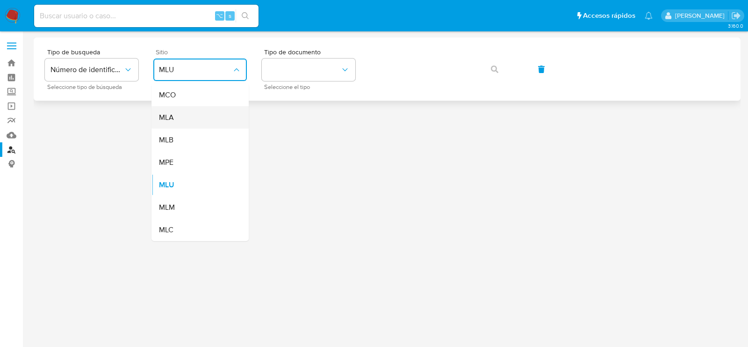
click at [198, 112] on div "MLA" at bounding box center [197, 117] width 77 height 22
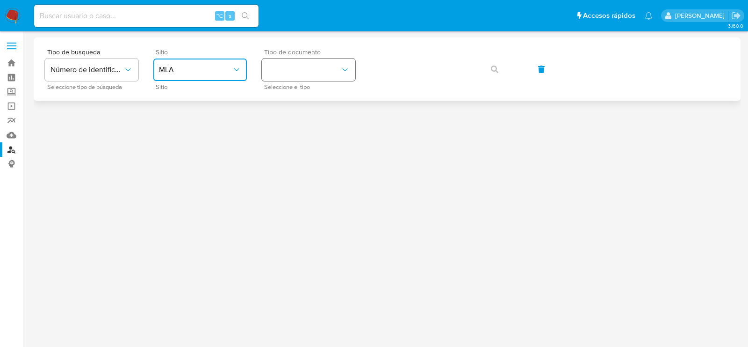
click at [290, 80] on button "identificationType" at bounding box center [309, 69] width 94 height 22
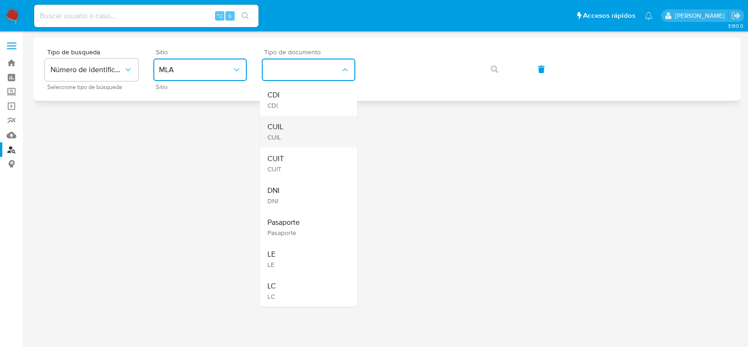
click at [300, 123] on div "CUIL CUIL" at bounding box center [306, 132] width 77 height 32
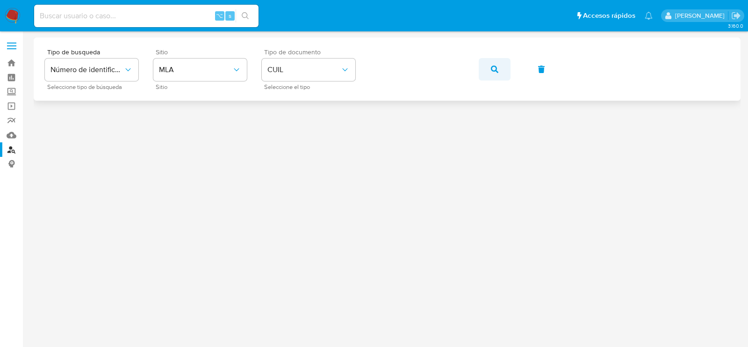
click at [485, 80] on button "button" at bounding box center [495, 69] width 32 height 22
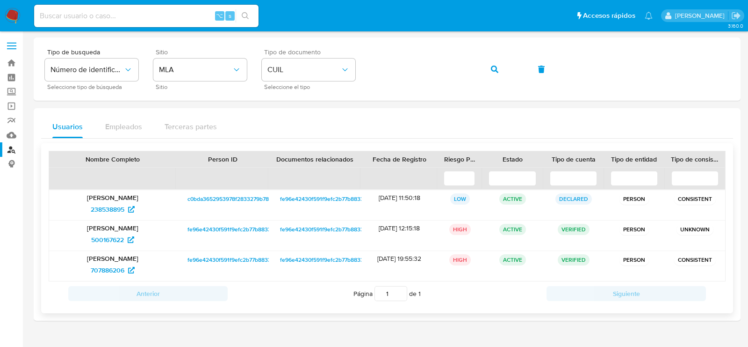
click at [256, 196] on span "c0bda3652953978f2833279b78ec3e86" at bounding box center [238, 198] width 101 height 11
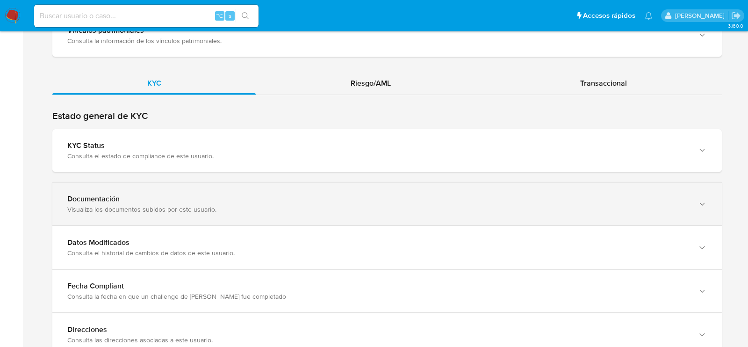
scroll to position [844, 0]
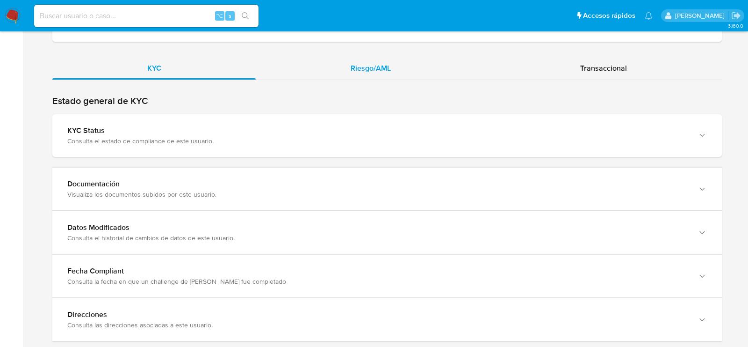
click at [363, 72] on div "Riesgo/AML" at bounding box center [371, 68] width 230 height 22
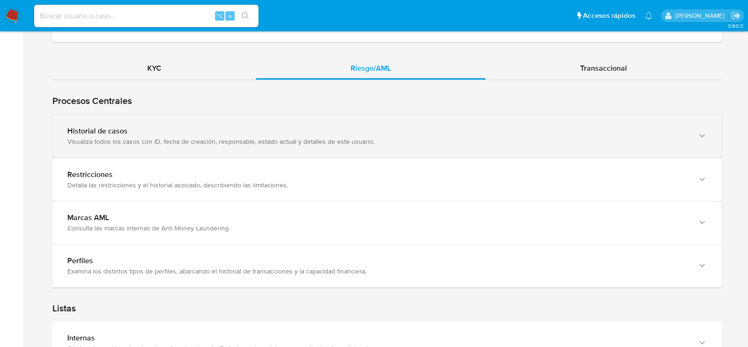
click at [108, 142] on div "Visualiza todos los casos con ID, fecha de creación, responsable, estado actual…" at bounding box center [377, 141] width 621 height 8
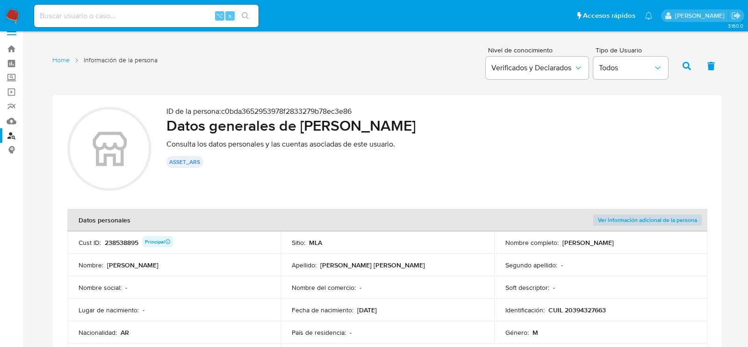
scroll to position [0, 0]
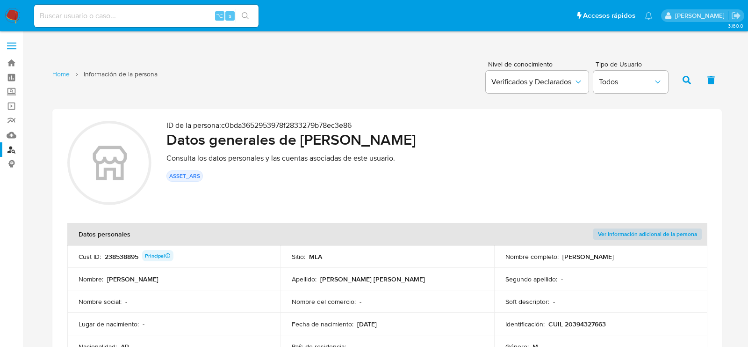
click at [158, 25] on div "⌥ s" at bounding box center [146, 16] width 225 height 22
click at [157, 19] on input at bounding box center [146, 16] width 225 height 12
paste input "XZlOdaLfDd7fIFXtMOcY1bvL"
type input "XZlOdaLfDd7fIFXtMOcY1bvL"
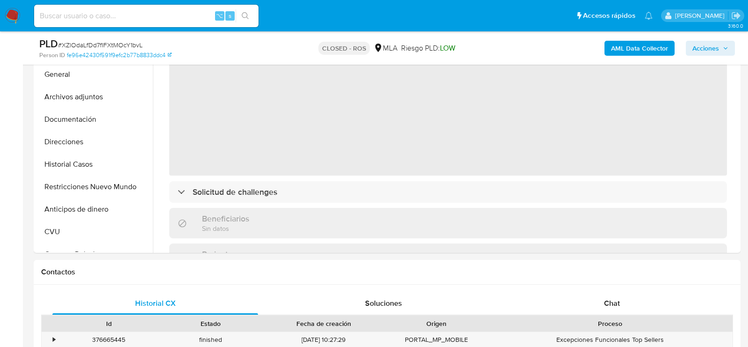
scroll to position [248, 0]
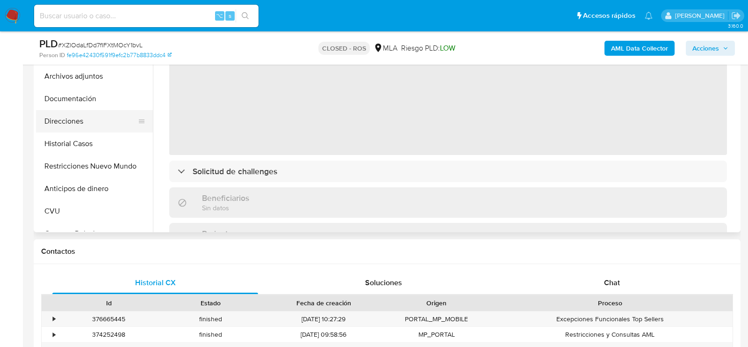
select select "10"
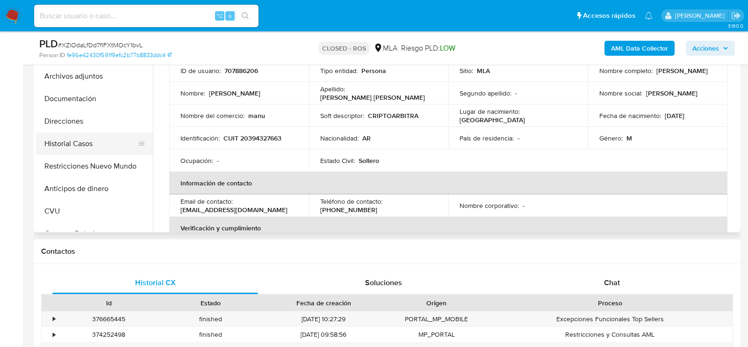
click at [90, 139] on button "Historial Casos" at bounding box center [90, 143] width 109 height 22
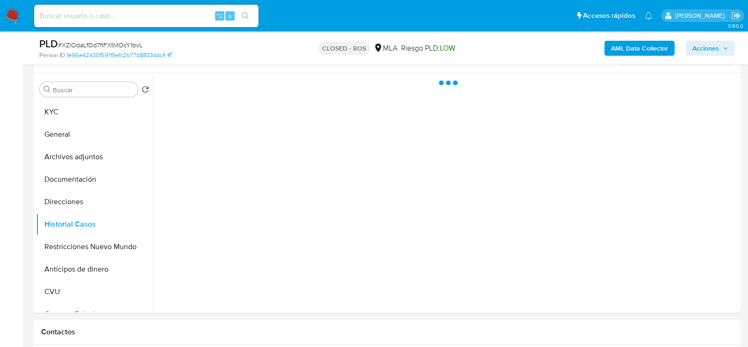
scroll to position [167, 0]
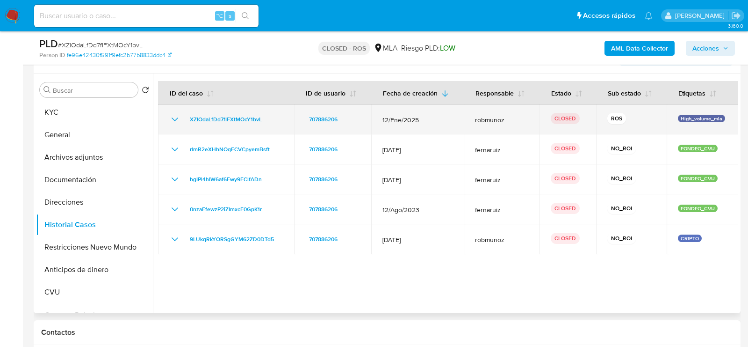
click at [177, 117] on icon "Mostrar/Ocultar" at bounding box center [175, 119] width 7 height 4
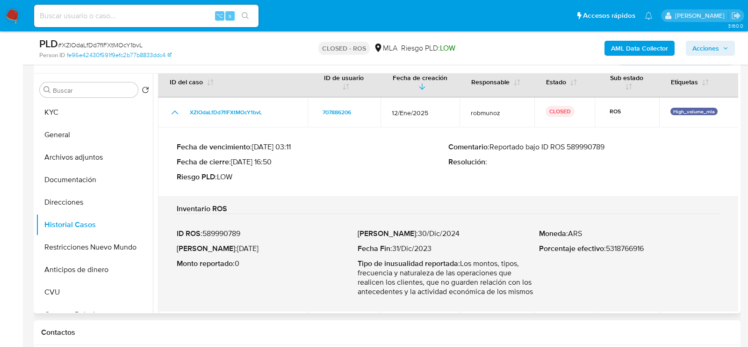
scroll to position [21, 0]
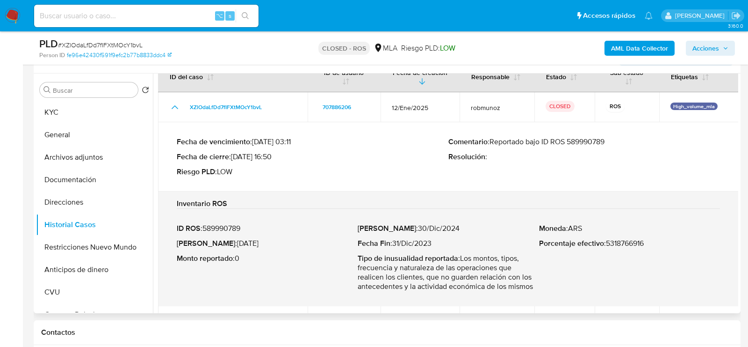
drag, startPoint x: 235, startPoint y: 154, endPoint x: 275, endPoint y: 155, distance: 39.8
click at [275, 155] on p "Fecha de cierre : [DATE] 16:50" at bounding box center [313, 156] width 272 height 9
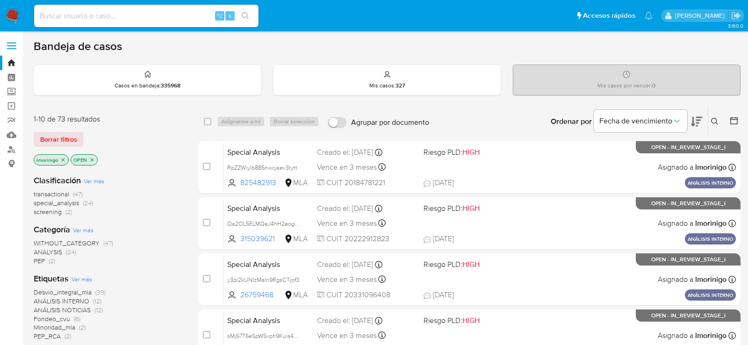
click at [151, 17] on input at bounding box center [146, 16] width 225 height 12
paste input "QPaEMpuqQIexfvNuG3Ju9gu4"
type input "QPaEMpuqQIexfvNuG3Ju9gu4"
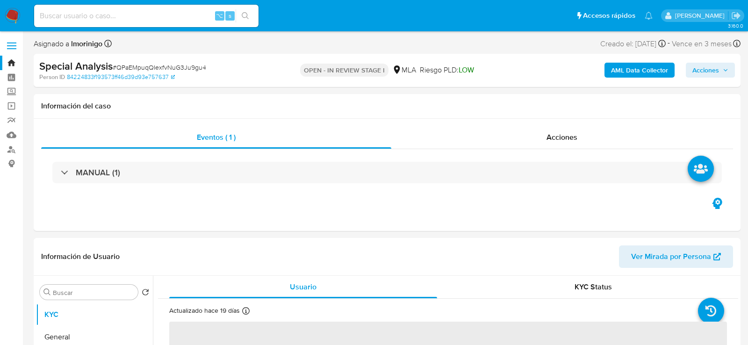
select select "10"
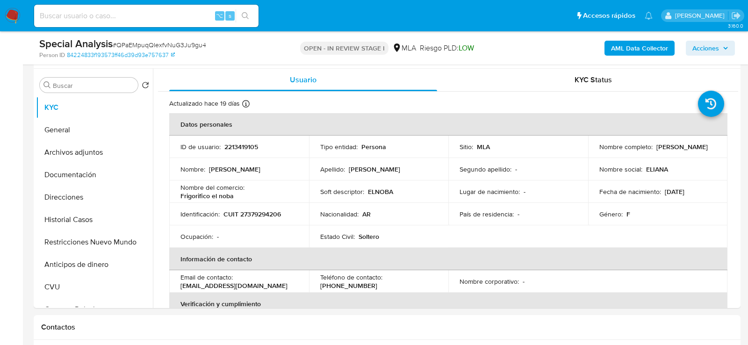
scroll to position [179, 0]
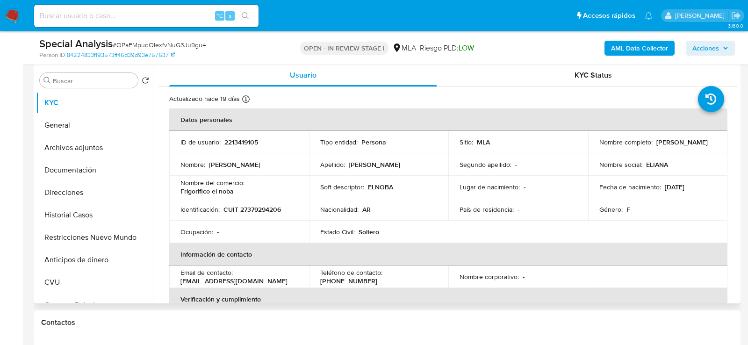
click at [235, 143] on p "2213419105" at bounding box center [242, 142] width 34 height 8
copy p "2213419105"
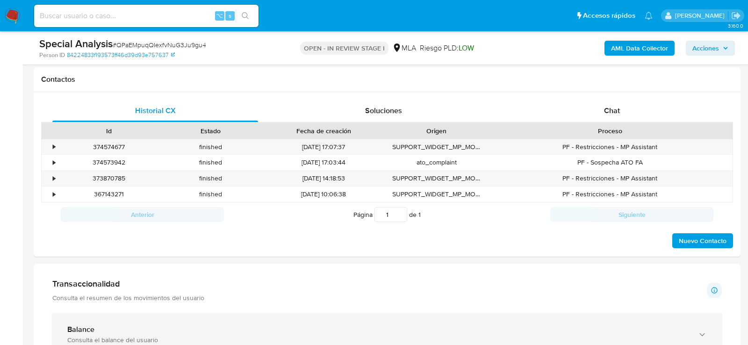
scroll to position [409, 0]
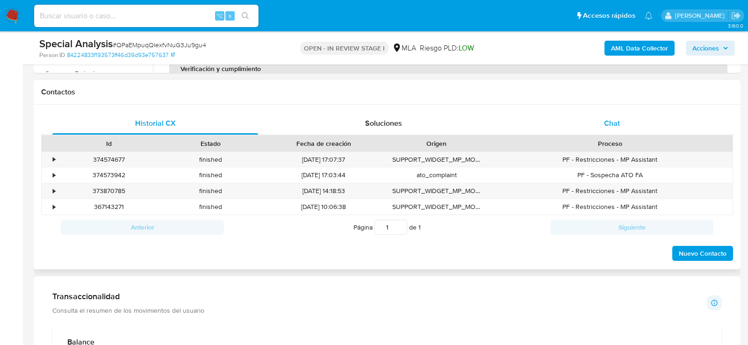
click at [560, 122] on div "Chat" at bounding box center [612, 123] width 206 height 22
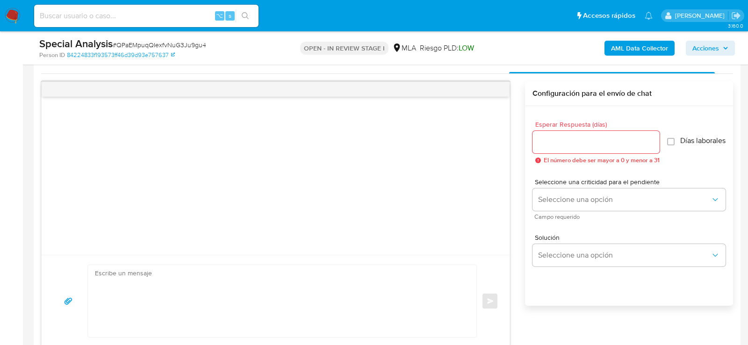
scroll to position [471, 0]
click at [253, 294] on textarea at bounding box center [280, 301] width 370 height 72
paste textarea "Hola , En función de las operaciones registradas en tu cuenta de Mercado Pago, …"
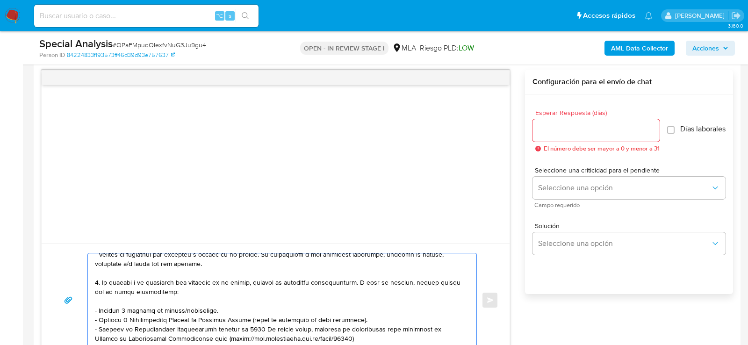
scroll to position [0, 0]
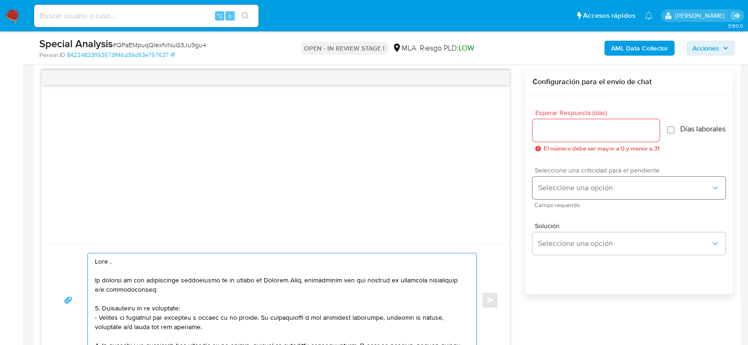
type textarea "Hola , En función de las operaciones registradas en tu cuenta de Mercado Pago, …"
click at [565, 199] on button "Seleccione una opción" at bounding box center [629, 188] width 193 height 22
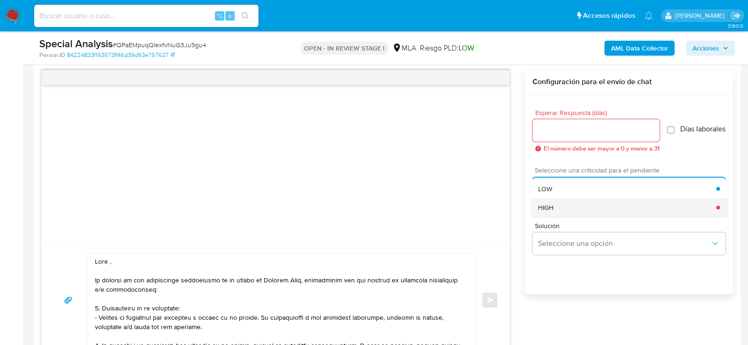
click at [564, 214] on div "HIGH" at bounding box center [627, 207] width 178 height 19
click at [564, 142] on div "Esperar Respuesta (días) El número debe ser mayor a 0 y menor a 31" at bounding box center [596, 130] width 127 height 43
click at [564, 138] on div at bounding box center [596, 130] width 127 height 22
click at [563, 131] on input "Esperar Respuesta (días)" at bounding box center [596, 130] width 127 height 12
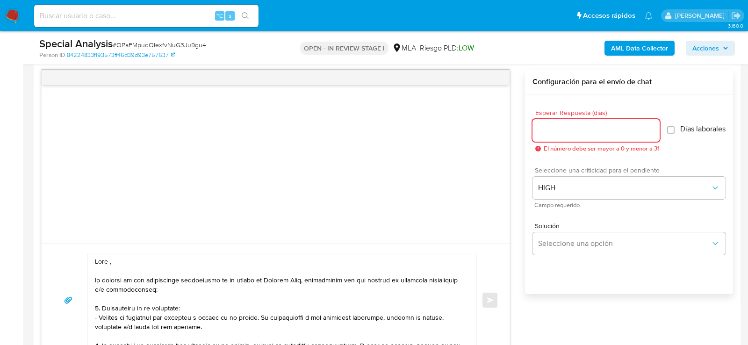
type input "4"
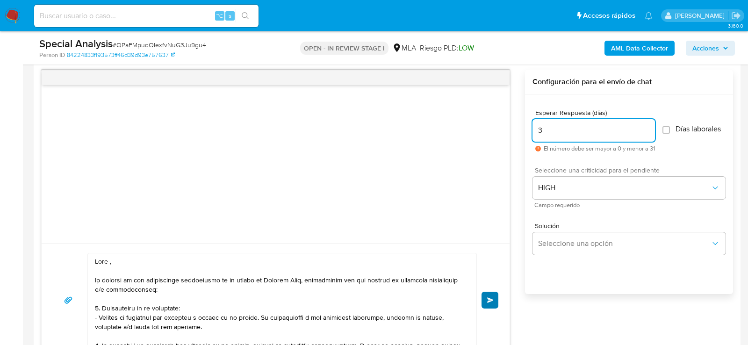
type input "3"
click at [489, 293] on button "Enviar" at bounding box center [490, 300] width 17 height 17
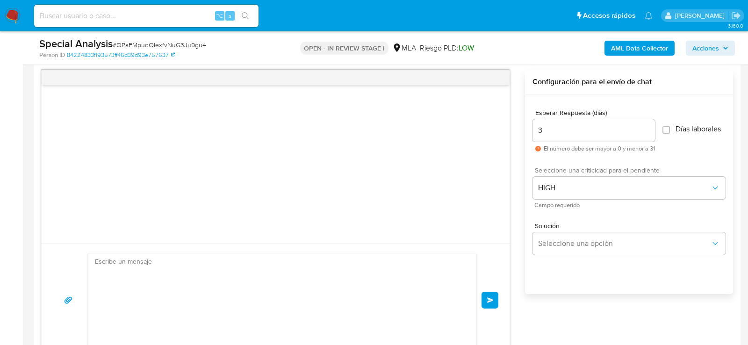
scroll to position [355, 0]
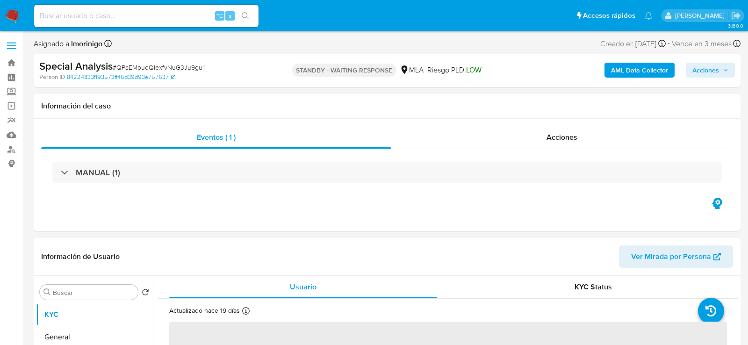
select select "10"
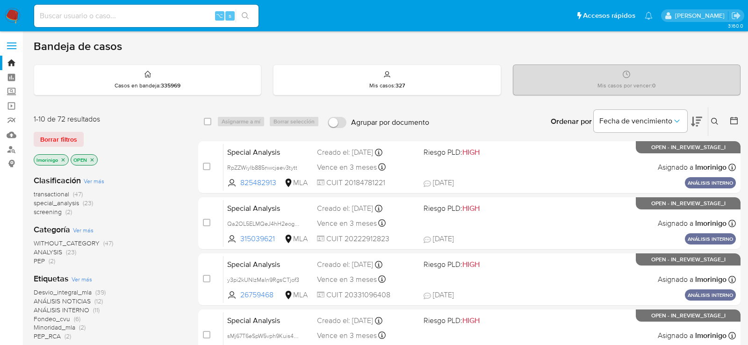
click at [148, 6] on div "⌥ s" at bounding box center [146, 16] width 225 height 22
click at [148, 8] on div "⌥ s" at bounding box center [146, 16] width 225 height 22
click at [144, 15] on input at bounding box center [146, 16] width 225 height 12
paste input "ymWQ2qPzdmt39pz6VH8dTASi"
type input "ymWQ2qPzdmt39pz6VH8dTASi"
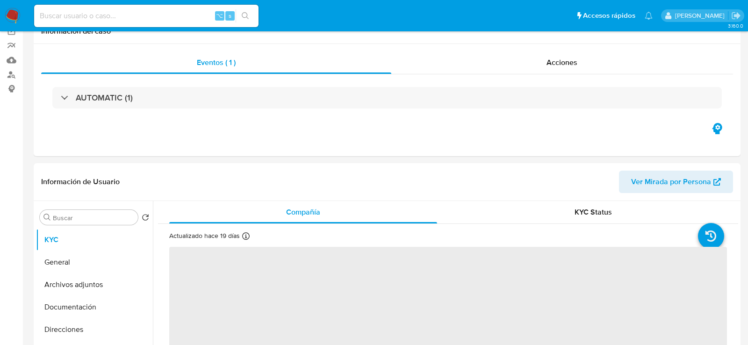
select select "10"
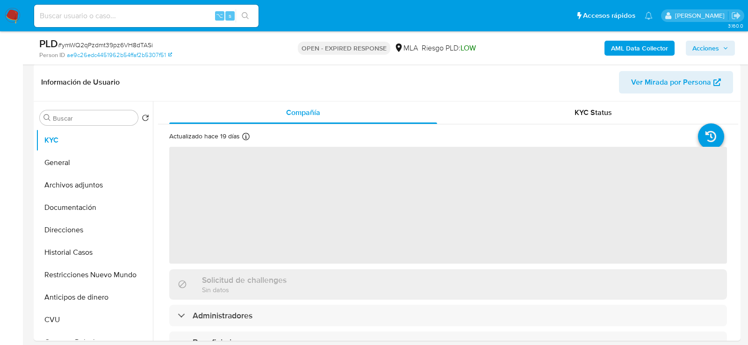
scroll to position [163, 0]
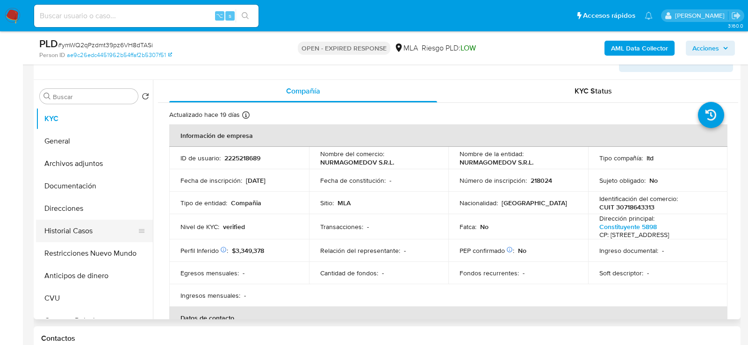
click at [61, 224] on button "Historial Casos" at bounding box center [90, 231] width 109 height 22
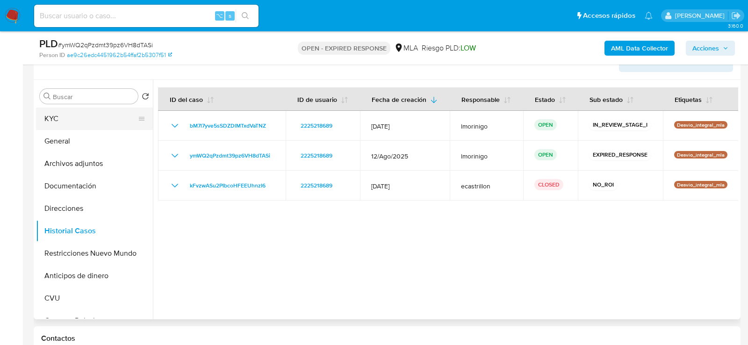
click at [63, 119] on button "KYC" at bounding box center [90, 119] width 109 height 22
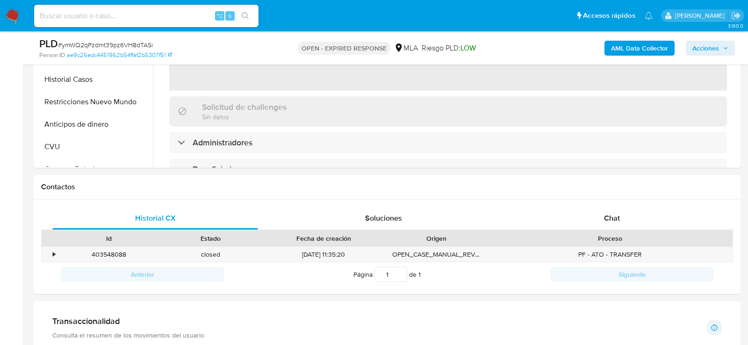
scroll to position [378, 0]
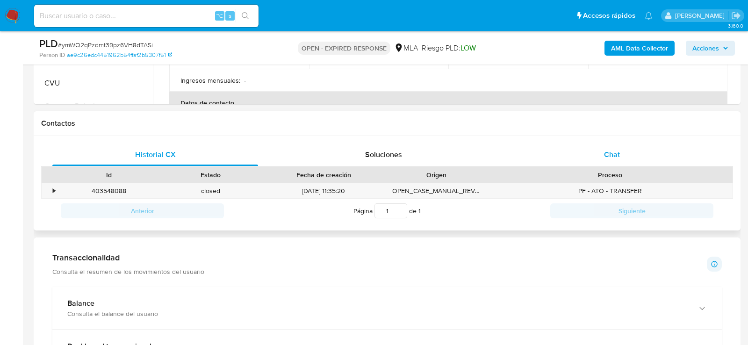
click at [592, 158] on div "Chat" at bounding box center [612, 155] width 206 height 22
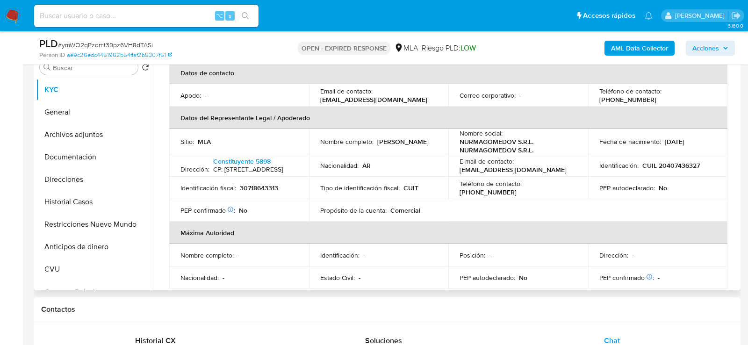
scroll to position [217, 0]
drag, startPoint x: 457, startPoint y: 182, endPoint x: 548, endPoint y: 184, distance: 91.2
click at [548, 176] on td "E-mail de contacto : srl.nurmagomedov@gmail.com" at bounding box center [519, 164] width 140 height 22
copy p "srl.nurmagomedov@gmail.com"
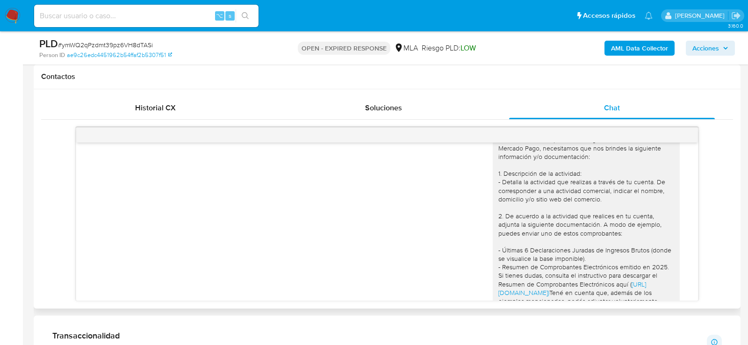
scroll to position [665, 0]
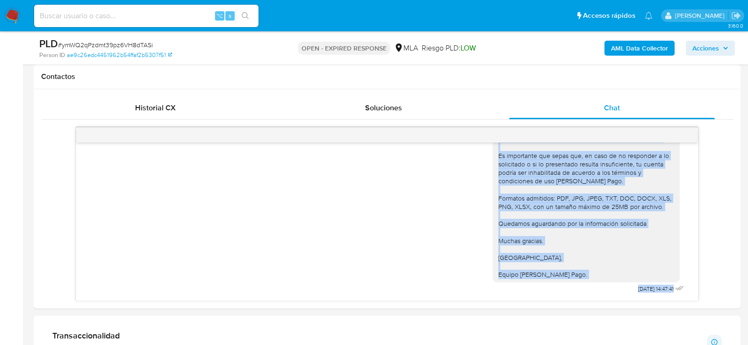
scroll to position [996, 0]
drag, startPoint x: 499, startPoint y: 173, endPoint x: 577, endPoint y: 278, distance: 130.8
click at [577, 279] on div "Hola , En función de las operaciones registradas en tu cuenta de Mercado Pago, …" at bounding box center [586, 66] width 187 height 433
copy div "Hola , En función de las operaciones registradas en tu cuenta de Mercado Pago, …"
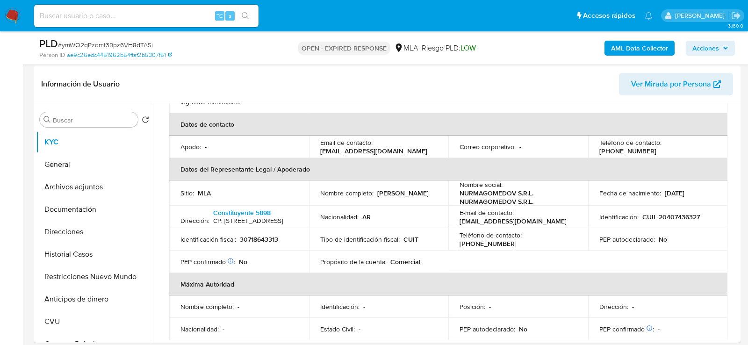
scroll to position [138, 0]
click at [51, 161] on button "General" at bounding box center [90, 166] width 109 height 22
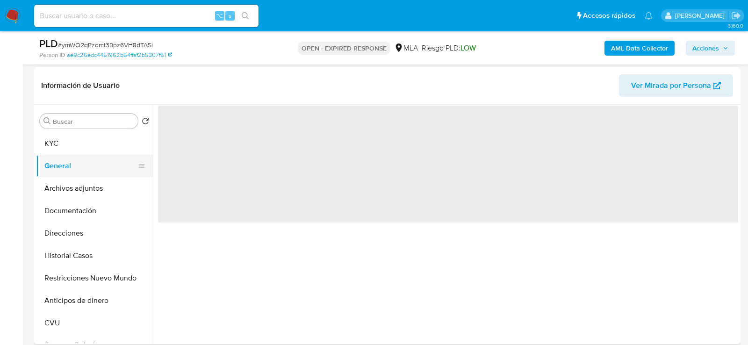
scroll to position [0, 0]
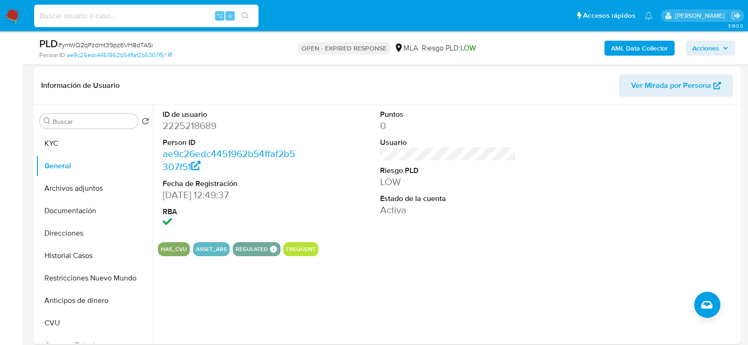
click at [143, 13] on input at bounding box center [146, 16] width 225 height 12
paste input "uKrNGVFUt5bMJSmfMv9Gesb5"
type input "uKrNGVFUt5bMJSmfMv9Gesb5"
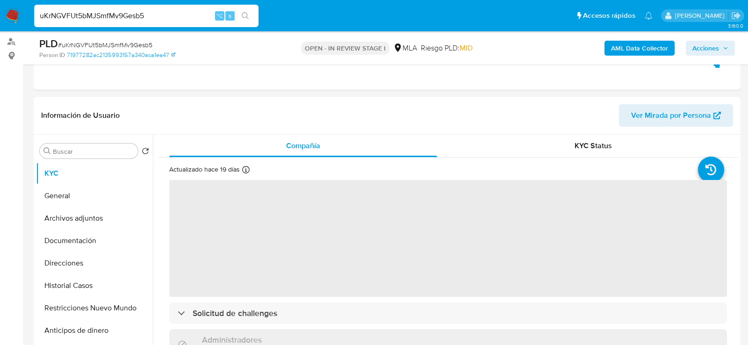
scroll to position [124, 0]
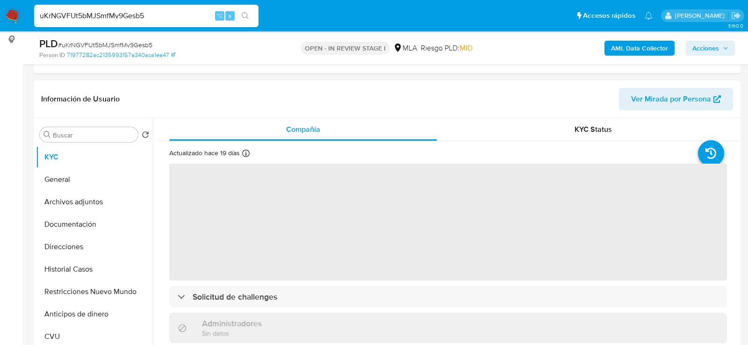
select select "10"
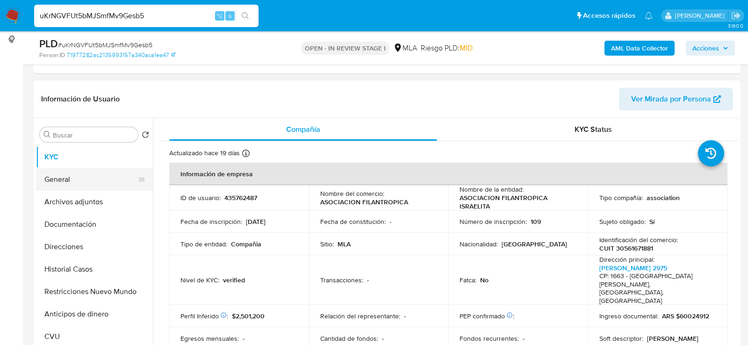
click at [40, 185] on button "General" at bounding box center [90, 179] width 109 height 22
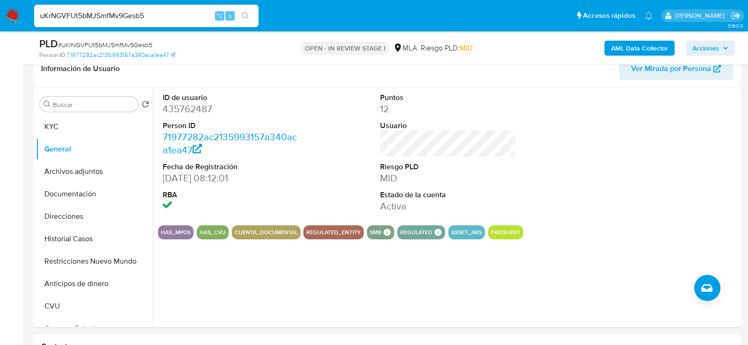
scroll to position [154, 0]
click at [51, 123] on button "KYC" at bounding box center [90, 127] width 109 height 22
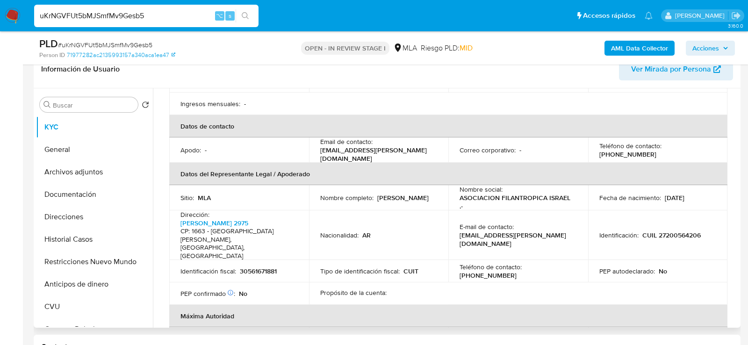
scroll to position [227, 0]
drag, startPoint x: 320, startPoint y: 137, endPoint x: 387, endPoint y: 137, distance: 66.9
click at [388, 138] on div "Email de contacto : gbubien@hirsch.org.ar" at bounding box center [378, 150] width 117 height 25
copy p "gbubien@hirsch.org.ar"
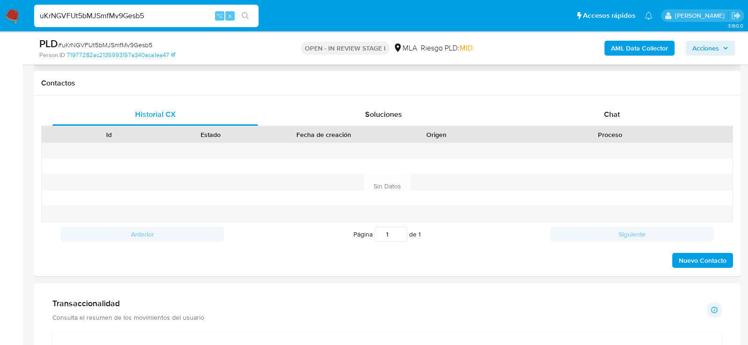
scroll to position [448, 0]
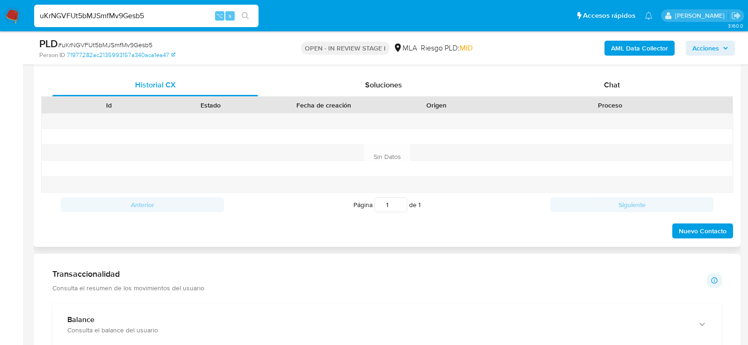
click at [589, 102] on div "Proceso" at bounding box center [610, 105] width 232 height 9
click at [599, 87] on div "Chat" at bounding box center [612, 85] width 206 height 22
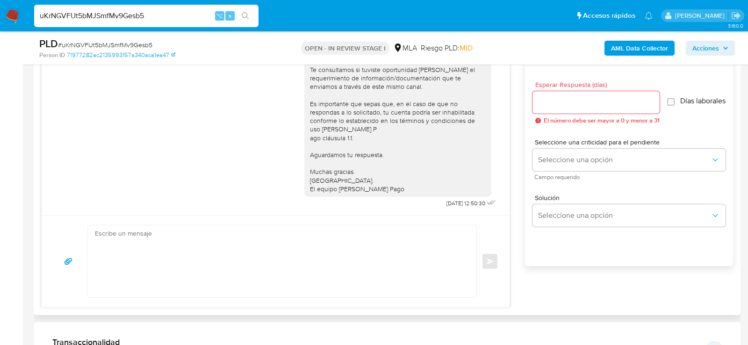
scroll to position [512, 0]
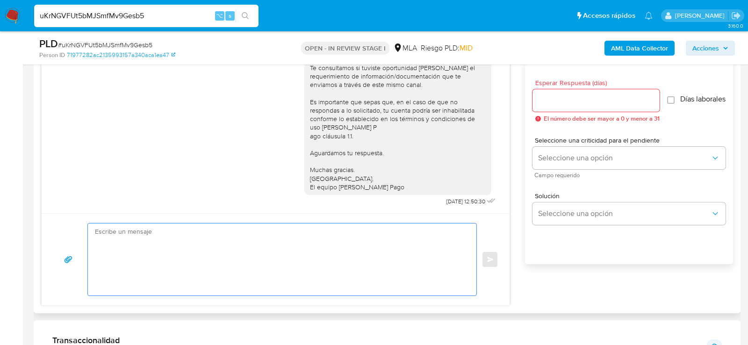
click at [280, 271] on textarea at bounding box center [280, 260] width 370 height 72
paste textarea "Hola , En función de las operaciones registradas en tu cuenta de Mercado Pago, …"
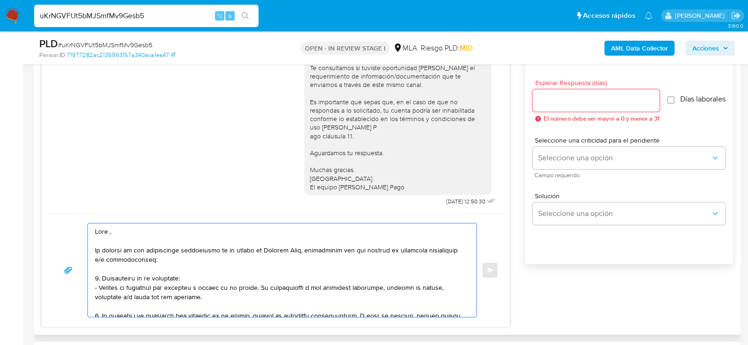
scroll to position [321, 0]
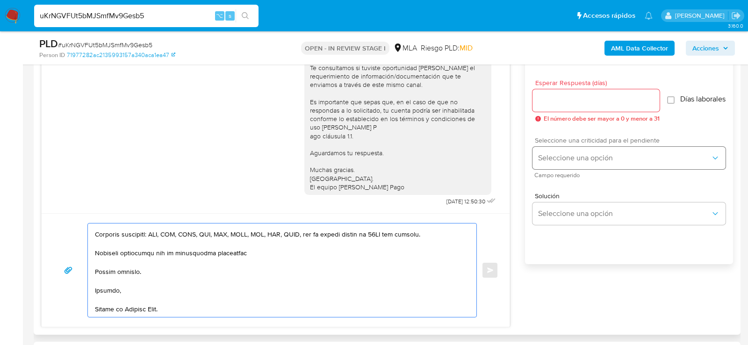
type textarea "Hola , En función de las operaciones registradas en tu cuenta de Mercado Pago, …"
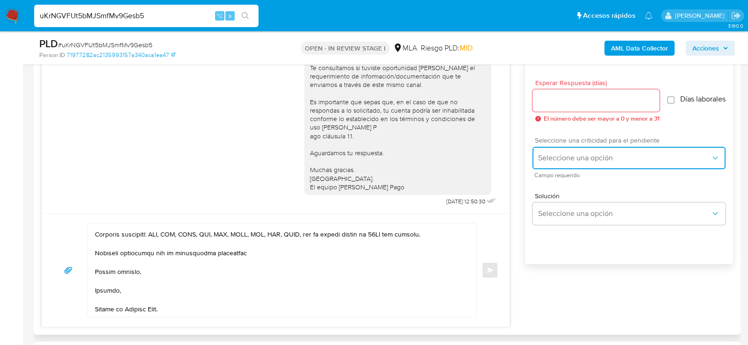
click at [619, 161] on span "Seleccione una opción" at bounding box center [624, 157] width 173 height 9
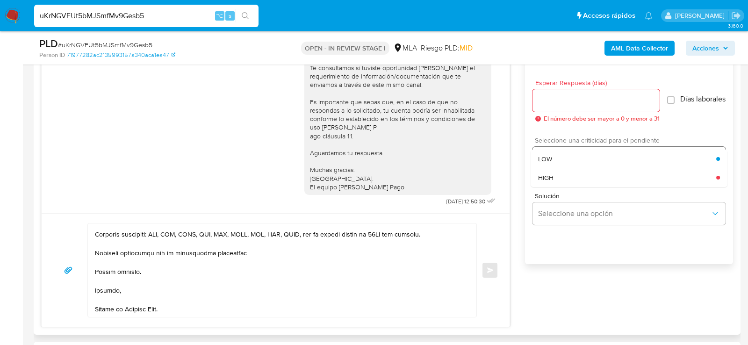
click at [574, 168] on div "LOW" at bounding box center [627, 159] width 178 height 19
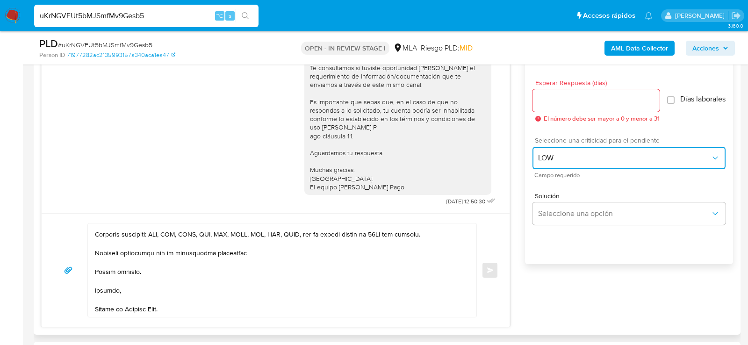
click at [564, 163] on span "LOW" at bounding box center [624, 157] width 173 height 9
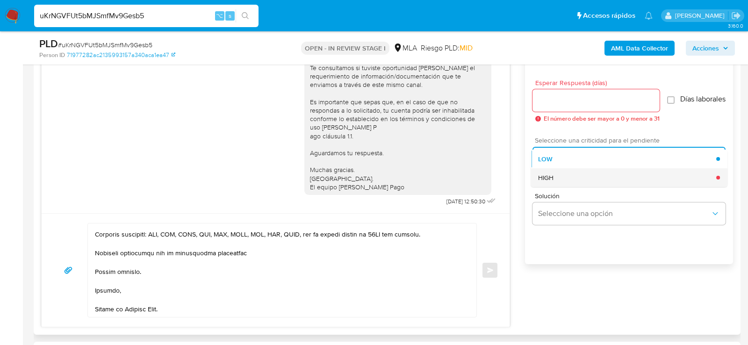
click at [564, 177] on div "HIGH" at bounding box center [627, 177] width 178 height 19
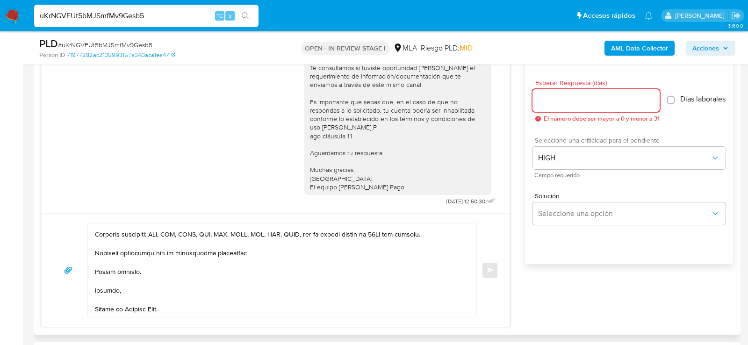
click at [564, 101] on input "Esperar Respuesta (días)" at bounding box center [596, 100] width 127 height 12
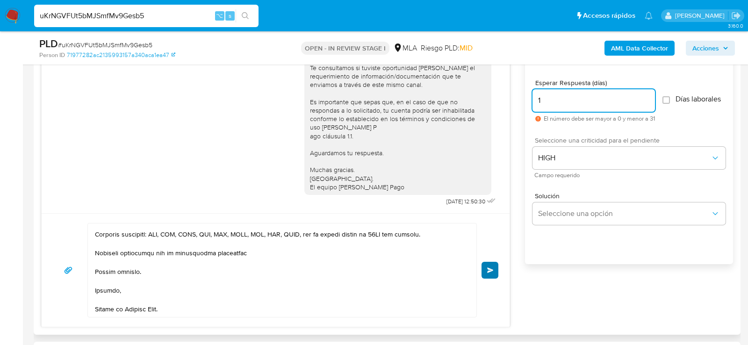
type input "1"
click at [489, 270] on span "Enviar" at bounding box center [490, 271] width 7 height 6
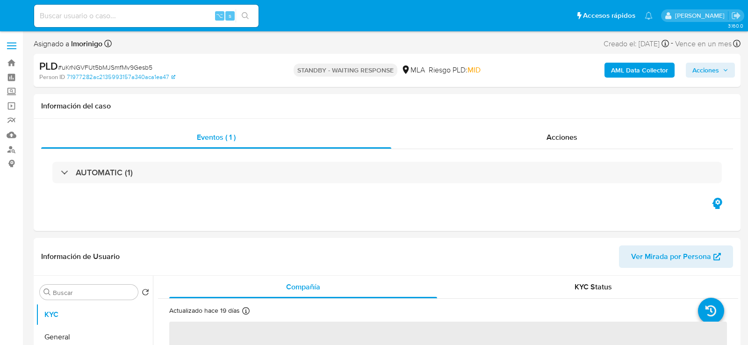
select select "10"
click at [119, 14] on input at bounding box center [146, 16] width 225 height 12
paste input "p6Lvg9RCXfs1DJZqZ2TRq3ph"
type input "p6Lvg9RCXfs1DJZqZ2TRq3ph"
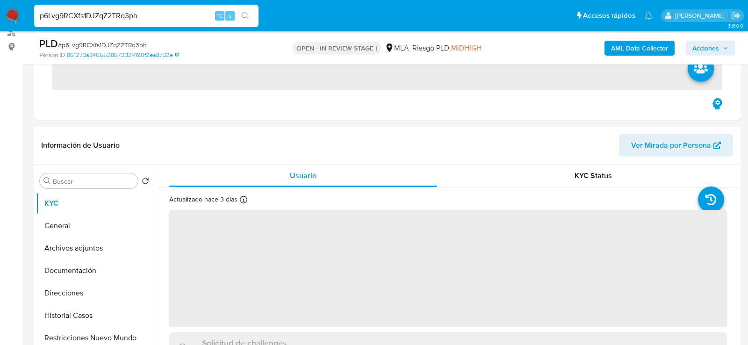
scroll to position [142, 0]
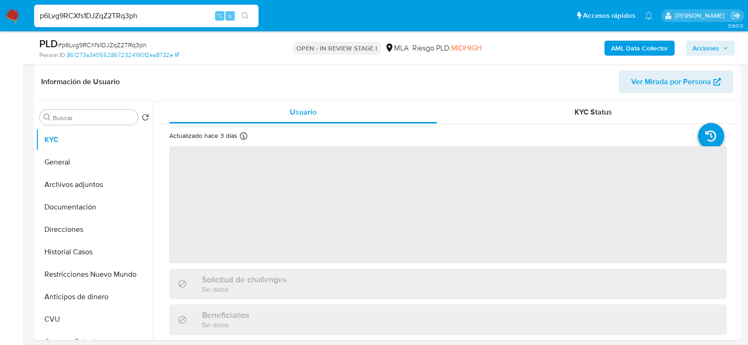
select select "10"
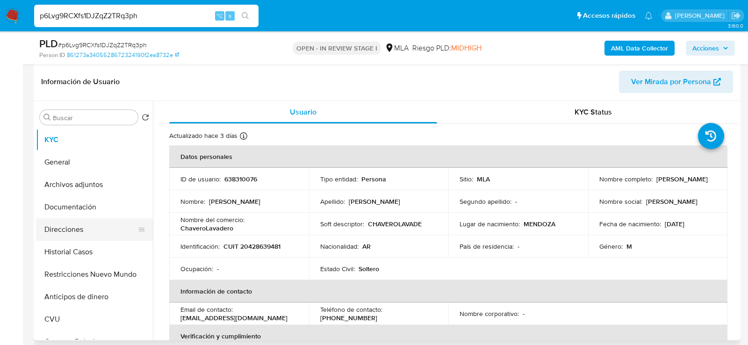
click at [85, 232] on button "Direcciones" at bounding box center [90, 229] width 109 height 22
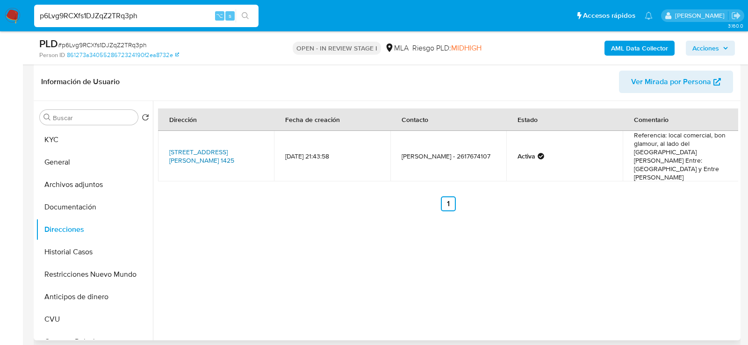
click at [182, 153] on link "[STREET_ADDRESS][PERSON_NAME] 1425" at bounding box center [201, 156] width 65 height 18
click at [58, 145] on button "KYC" at bounding box center [90, 140] width 109 height 22
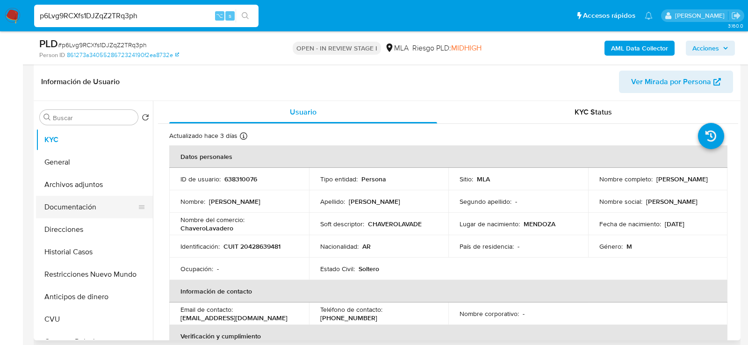
click at [51, 204] on button "Documentación" at bounding box center [90, 207] width 109 height 22
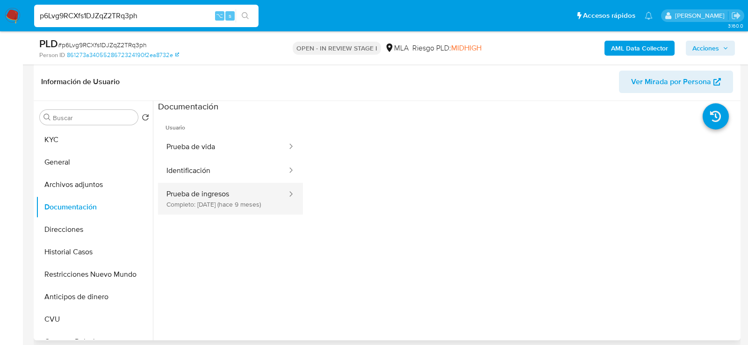
click at [270, 209] on button "Prueba de ingresos Completo: 08/12/2024 (hace 9 meses)" at bounding box center [223, 199] width 130 height 32
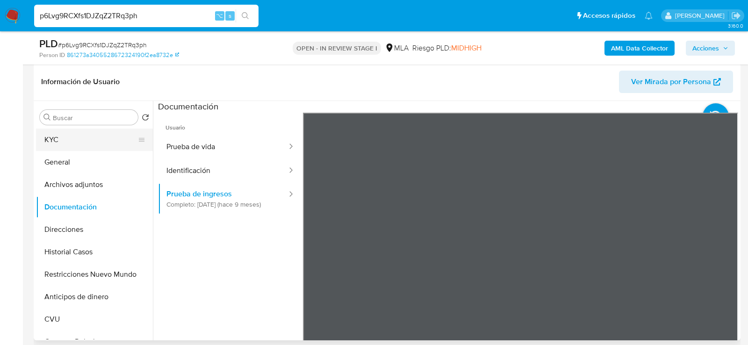
click at [97, 143] on button "KYC" at bounding box center [90, 140] width 109 height 22
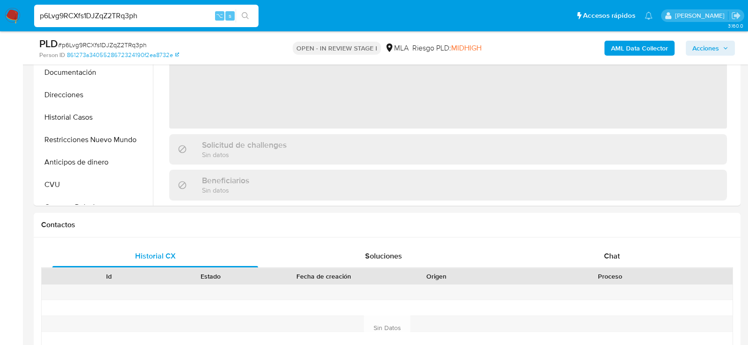
scroll to position [293, 0]
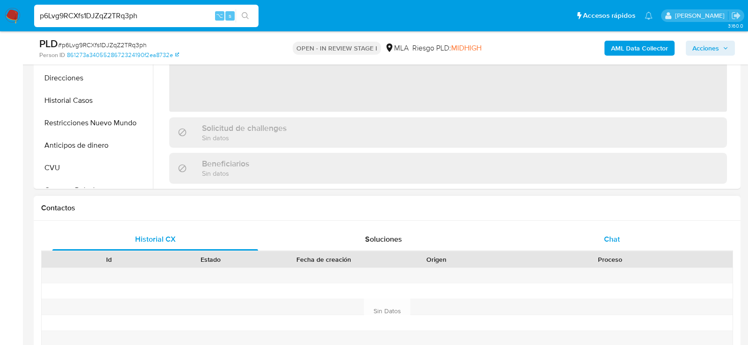
click at [563, 248] on div "Chat" at bounding box center [612, 239] width 206 height 22
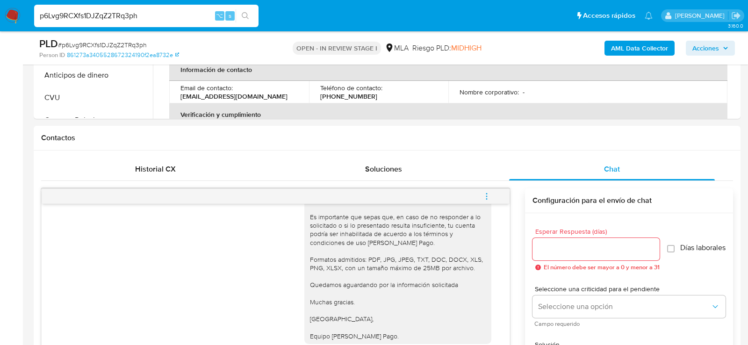
scroll to position [306, 0]
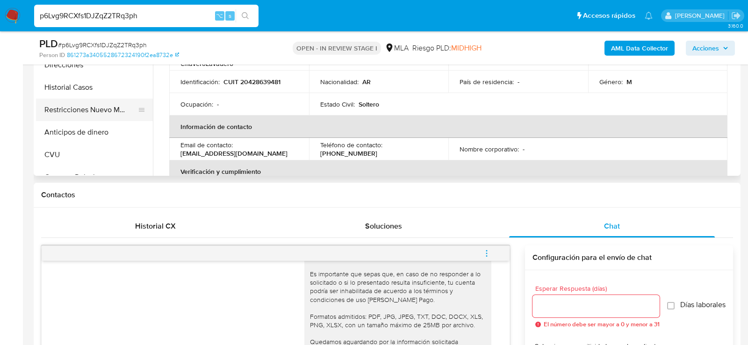
click at [73, 100] on button "Restricciones Nuevo Mundo" at bounding box center [90, 110] width 109 height 22
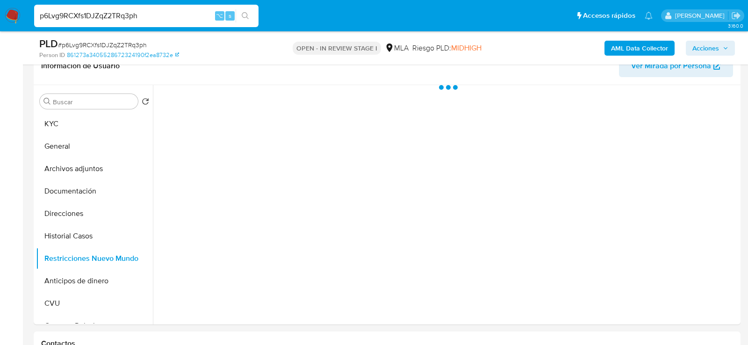
scroll to position [157, 0]
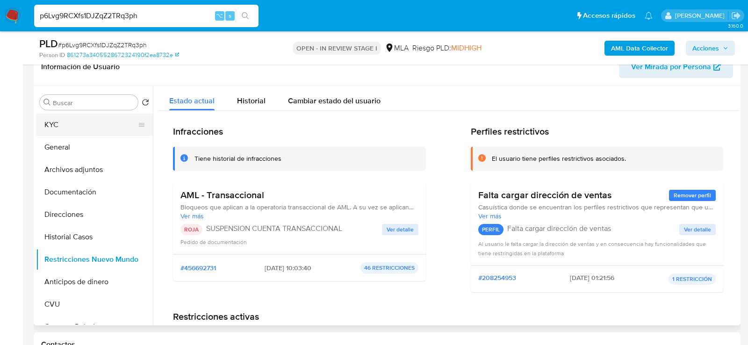
click at [54, 125] on button "KYC" at bounding box center [90, 125] width 109 height 22
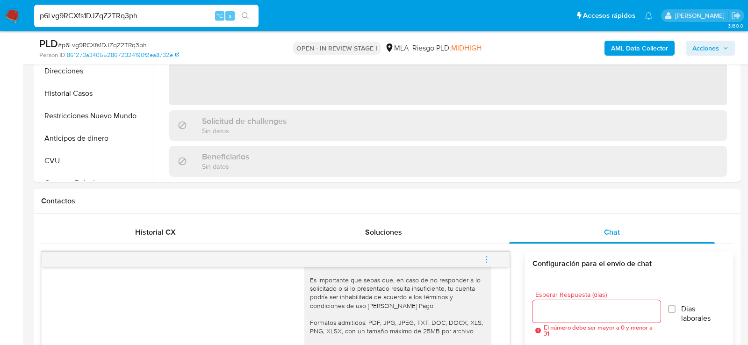
scroll to position [382, 0]
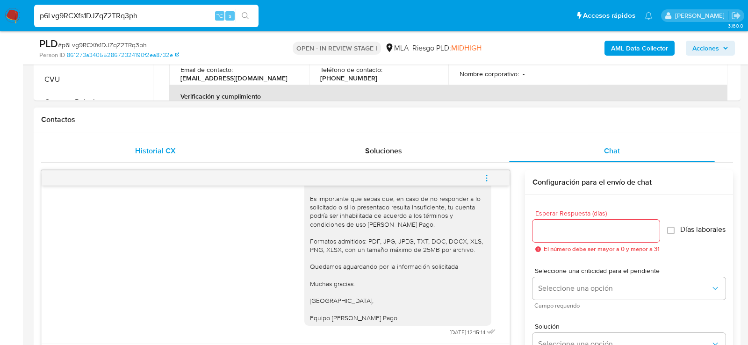
click at [150, 150] on span "Historial CX" at bounding box center [155, 150] width 41 height 11
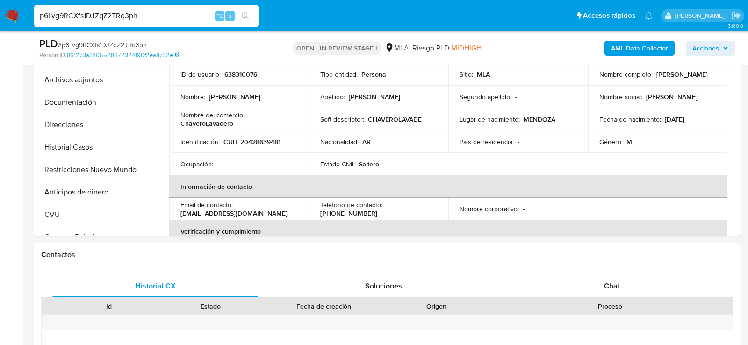
scroll to position [144, 0]
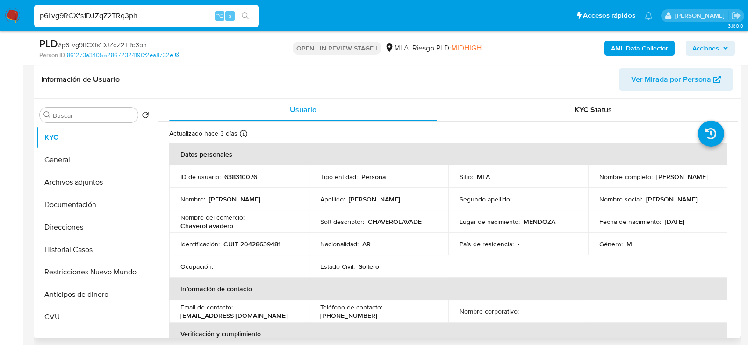
click at [256, 245] on p "CUIT 20428639481" at bounding box center [252, 244] width 57 height 8
copy p "20428639481"
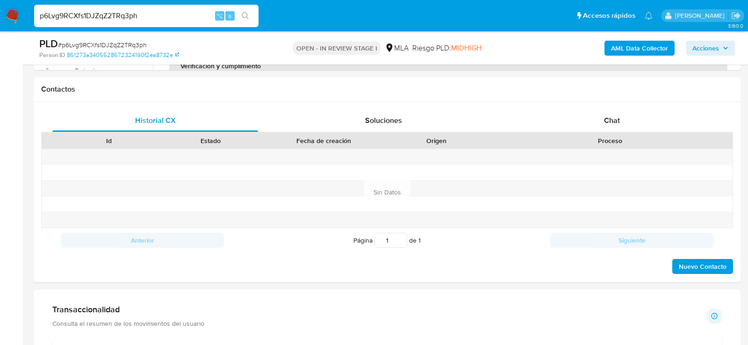
scroll to position [438, 0]
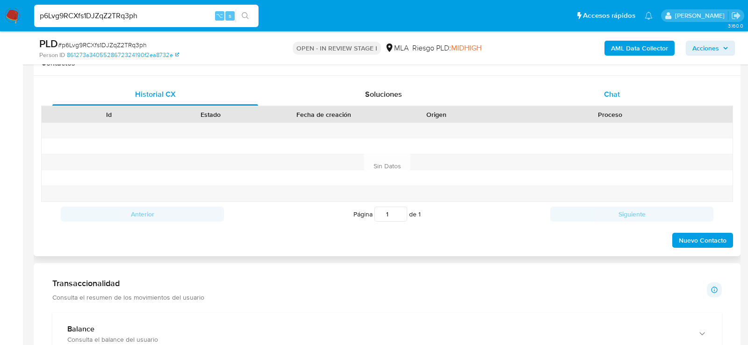
click at [627, 92] on div "Chat" at bounding box center [612, 94] width 206 height 22
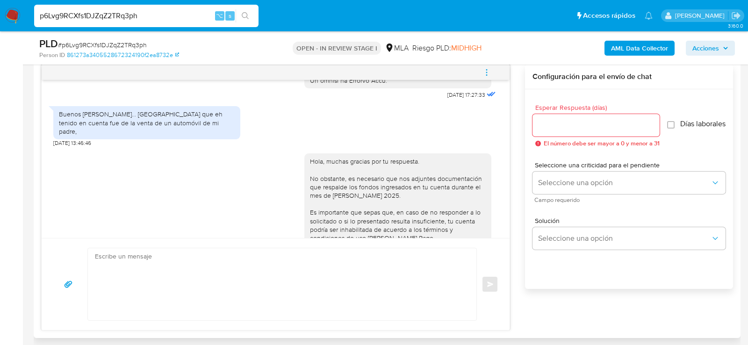
scroll to position [434, 0]
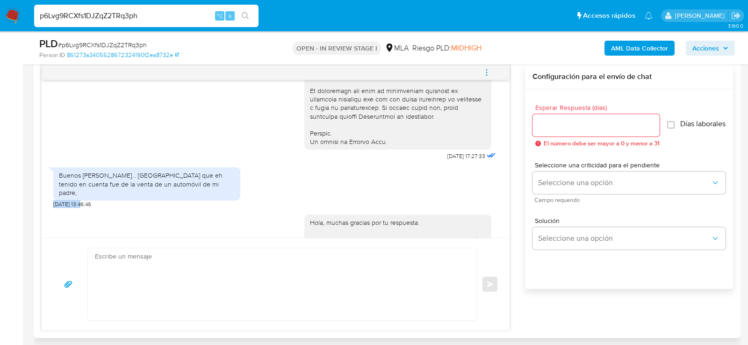
drag, startPoint x: 83, startPoint y: 215, endPoint x: 44, endPoint y: 213, distance: 38.9
click at [44, 213] on div "18/08/2025 17:27:33 Buenos días... La Plata que eh tenido en cuenta fue de la v…" at bounding box center [276, 159] width 468 height 158
copy span "21/08/2025"
click at [108, 208] on div "Buenos días... La Plata que eh tenido en cuenta fue de la venta de un automóvil…" at bounding box center [146, 185] width 187 height 45
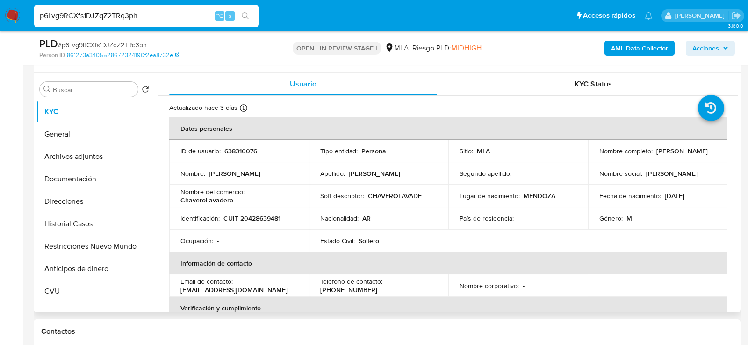
scroll to position [174, 0]
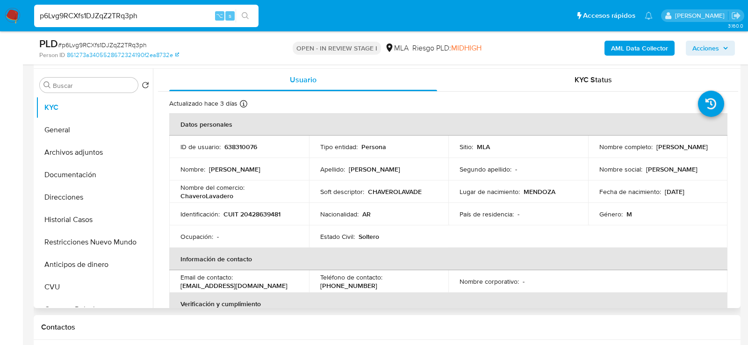
drag, startPoint x: 597, startPoint y: 149, endPoint x: 661, endPoint y: 149, distance: 64.1
click at [662, 149] on div "Nombre completo : Enzo Jesus Chavero" at bounding box center [658, 147] width 117 height 8
drag, startPoint x: 598, startPoint y: 154, endPoint x: 667, endPoint y: 154, distance: 69.2
click at [668, 151] on div "Nombre completo : Enzo Jesus Chavero" at bounding box center [658, 147] width 117 height 8
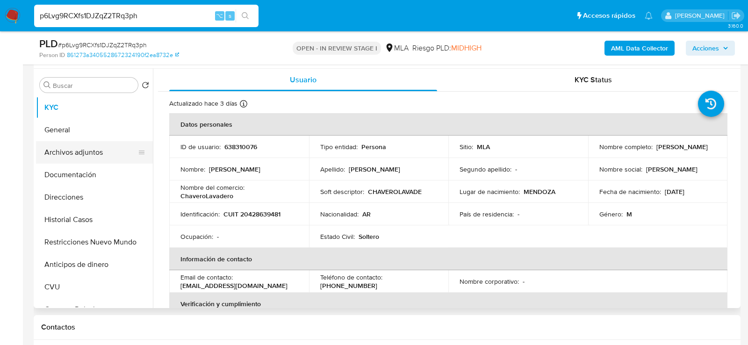
click at [84, 150] on button "Archivos adjuntos" at bounding box center [90, 152] width 109 height 22
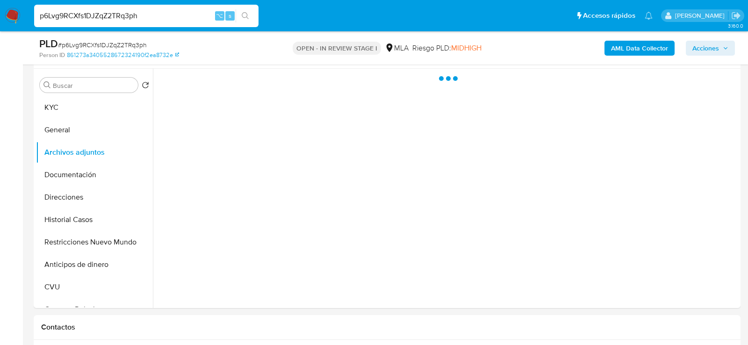
click at [635, 49] on b "AML Data Collector" at bounding box center [639, 48] width 57 height 15
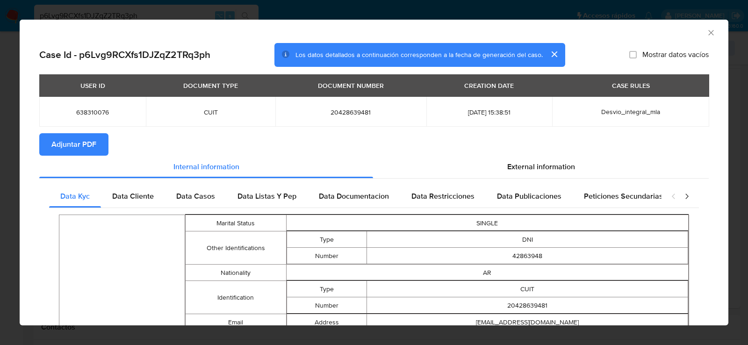
click at [99, 140] on button "Adjuntar PDF" at bounding box center [73, 144] width 69 height 22
click at [709, 32] on icon "Cerrar ventana" at bounding box center [711, 32] width 9 height 9
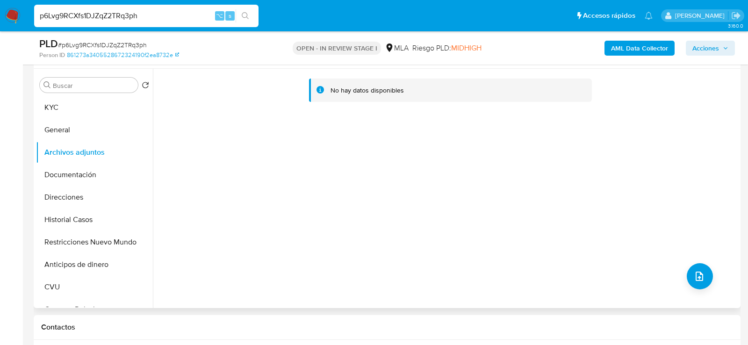
scroll to position [170, 0]
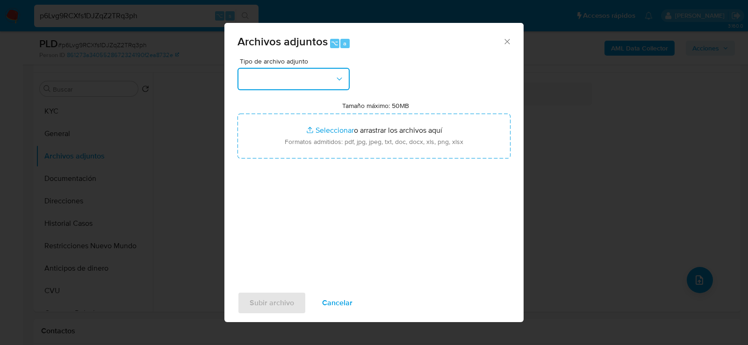
click at [335, 83] on icon "button" at bounding box center [339, 78] width 9 height 9
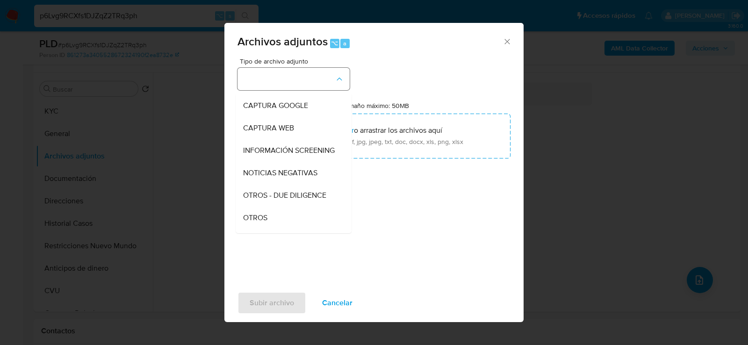
scroll to position [67, 0]
click at [319, 210] on div "OTROS" at bounding box center [290, 216] width 95 height 22
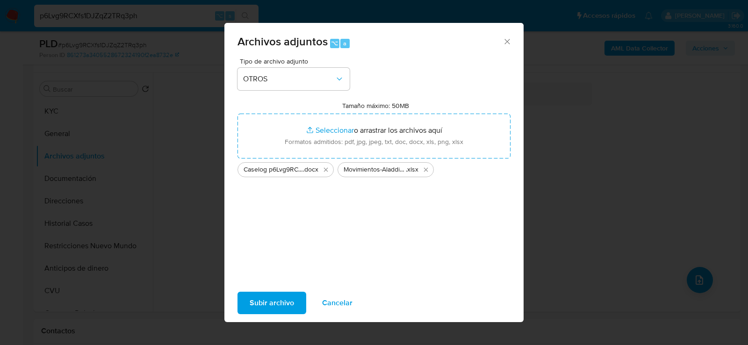
click at [276, 294] on span "Subir archivo" at bounding box center [272, 303] width 44 height 21
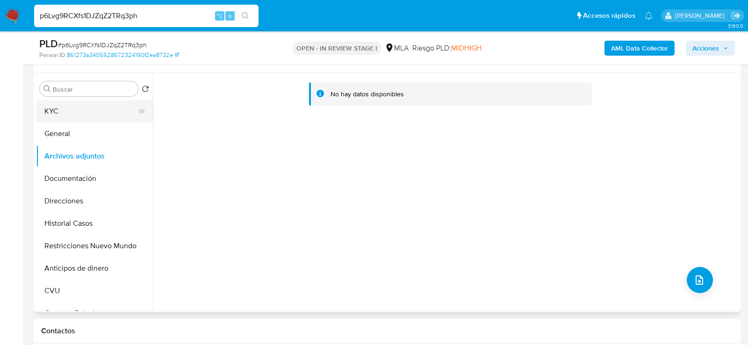
click at [79, 116] on button "KYC" at bounding box center [90, 111] width 109 height 22
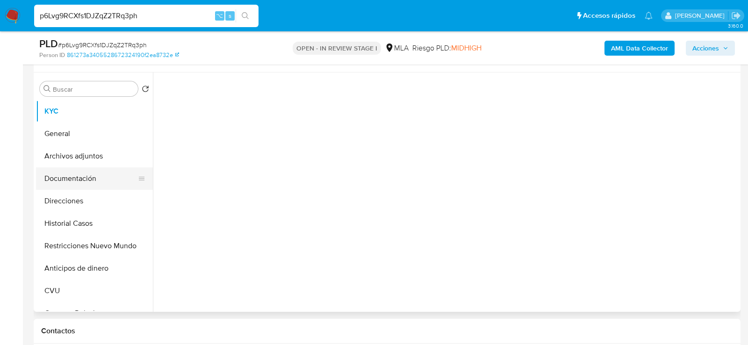
click at [79, 167] on button "Documentación" at bounding box center [90, 178] width 109 height 22
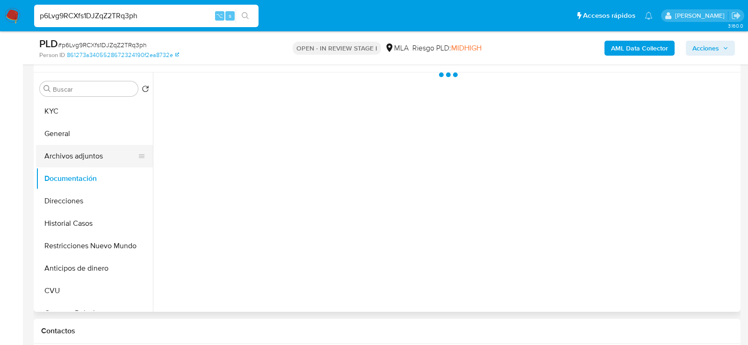
click at [75, 159] on button "Archivos adjuntos" at bounding box center [90, 156] width 109 height 22
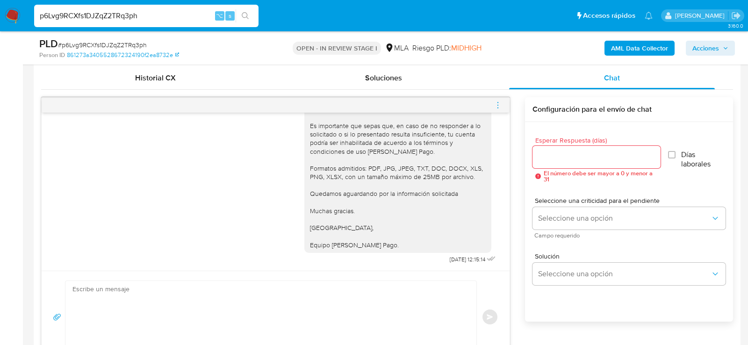
scroll to position [468, 0]
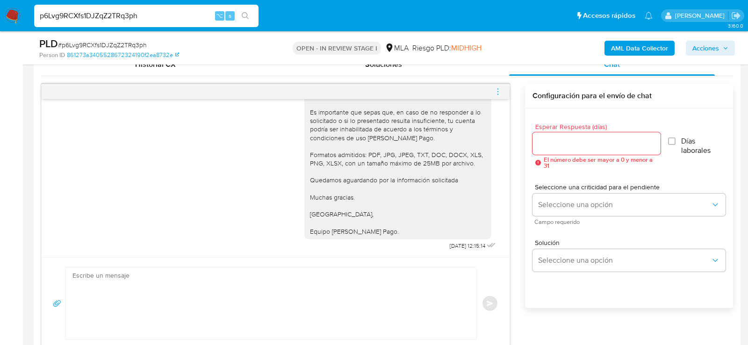
click at [502, 87] on icon "menu-action" at bounding box center [498, 91] width 8 height 8
click at [412, 75] on li "Cerrar conversación" at bounding box center [446, 72] width 96 height 17
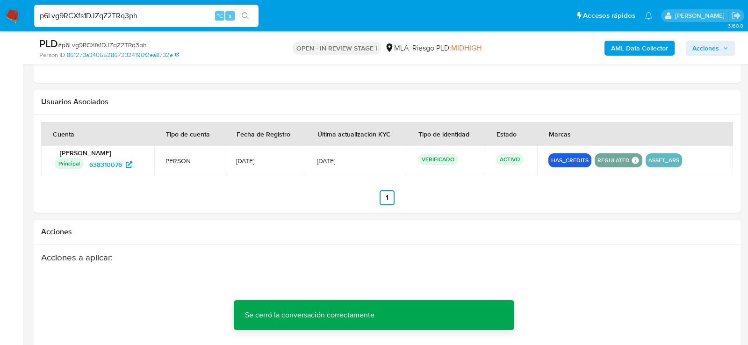
scroll to position [1425, 0]
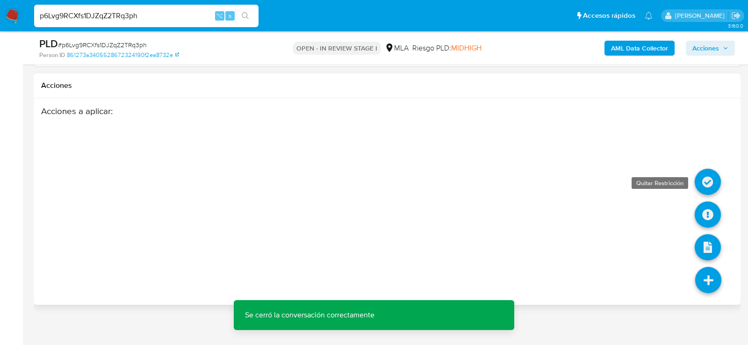
click at [712, 184] on icon at bounding box center [708, 182] width 26 height 26
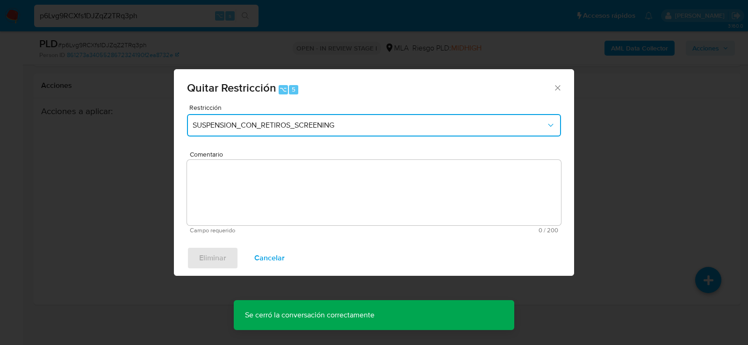
click at [234, 116] on button "SUSPENSION_CON_RETIROS_SCREENING" at bounding box center [374, 125] width 374 height 22
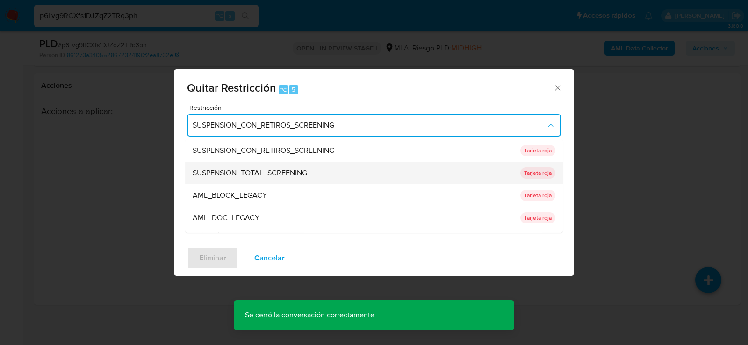
scroll to position [198, 0]
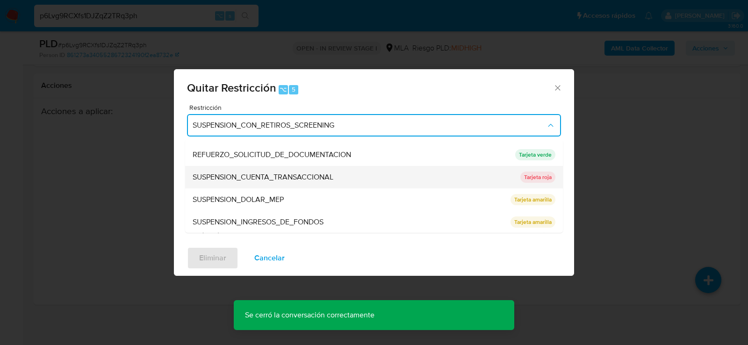
click at [232, 181] on span "SUSPENSION_CUENTA_TRANSACCIONAL" at bounding box center [263, 177] width 141 height 9
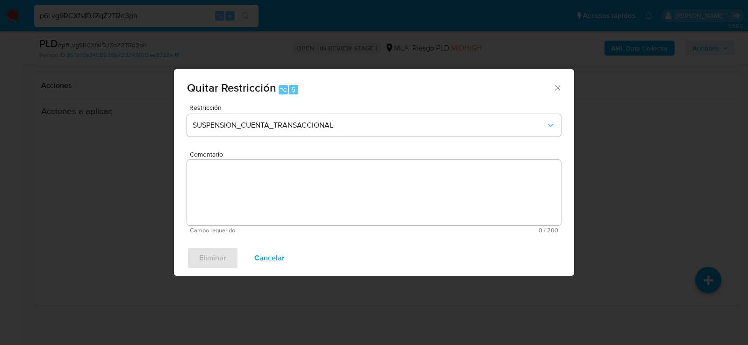
click at [232, 181] on textarea "Comentario" at bounding box center [374, 192] width 374 height 65
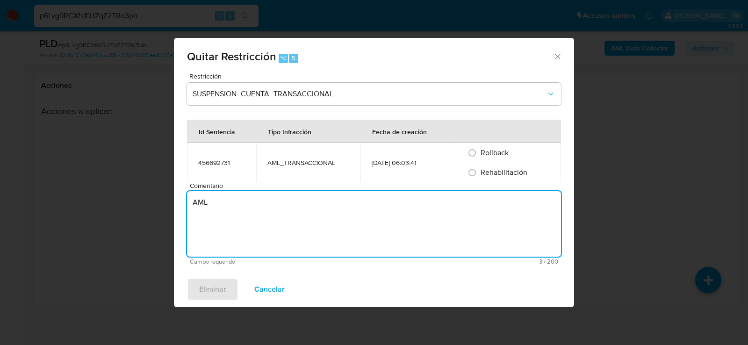
type textarea "AML"
click at [504, 173] on span "Rehabilitación" at bounding box center [504, 172] width 47 height 11
click at [480, 173] on input "Rehabilitación" at bounding box center [472, 172] width 15 height 15
radio input "true"
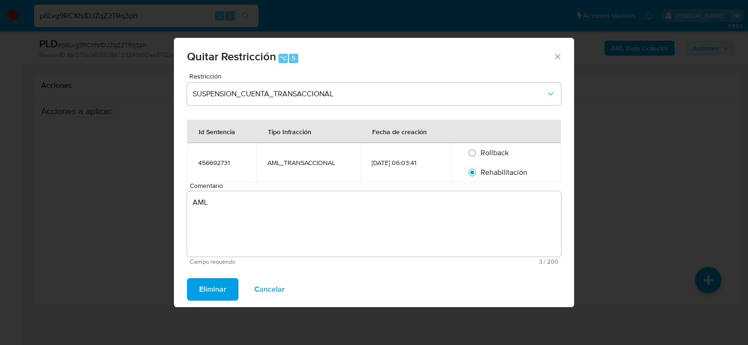
click at [210, 286] on span "Eliminar" at bounding box center [212, 289] width 27 height 21
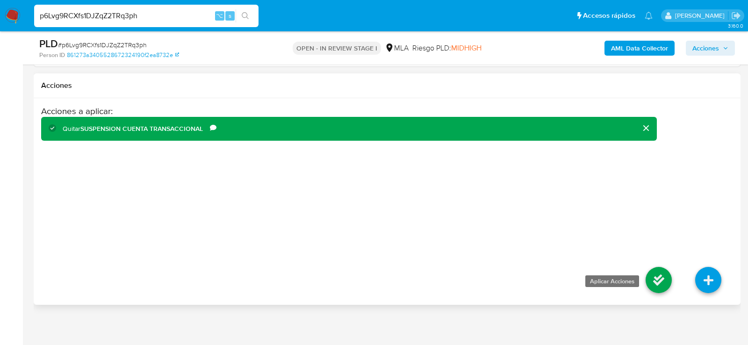
click at [663, 283] on icon at bounding box center [659, 280] width 26 height 26
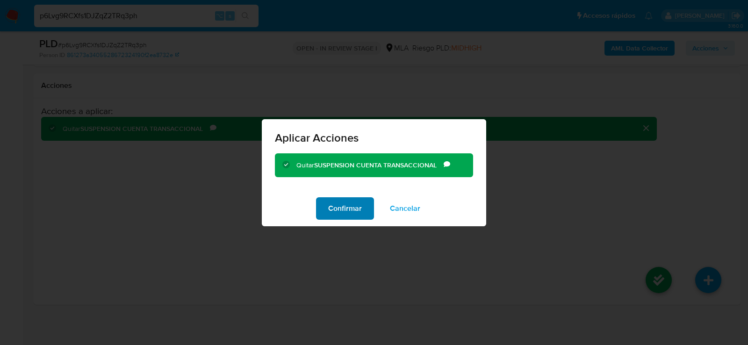
click at [333, 208] on span "Confirmar" at bounding box center [345, 208] width 34 height 21
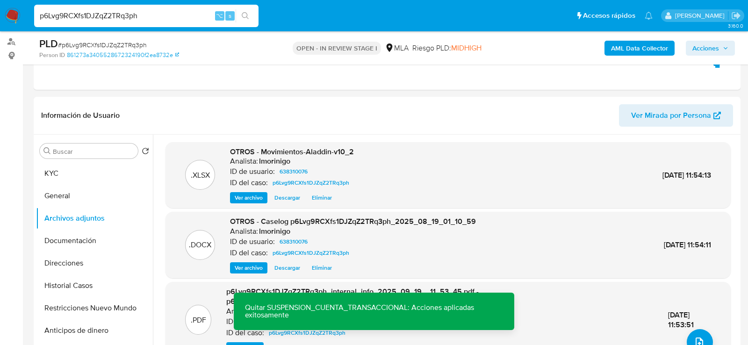
scroll to position [108, 0]
click at [712, 45] on span "Acciones" at bounding box center [706, 48] width 27 height 15
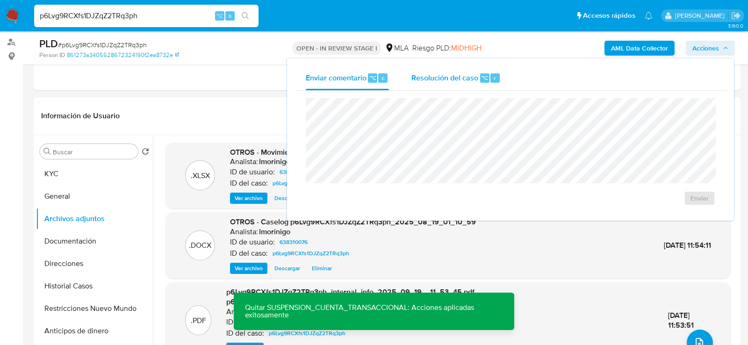
click at [475, 81] on span "Resolución del caso" at bounding box center [445, 77] width 67 height 11
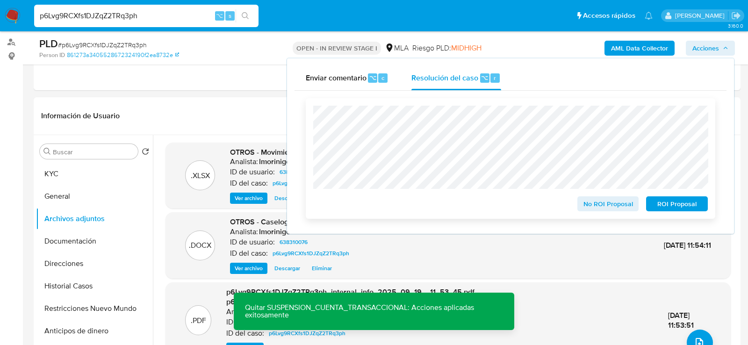
click at [589, 206] on span "No ROI Proposal" at bounding box center [608, 203] width 49 height 13
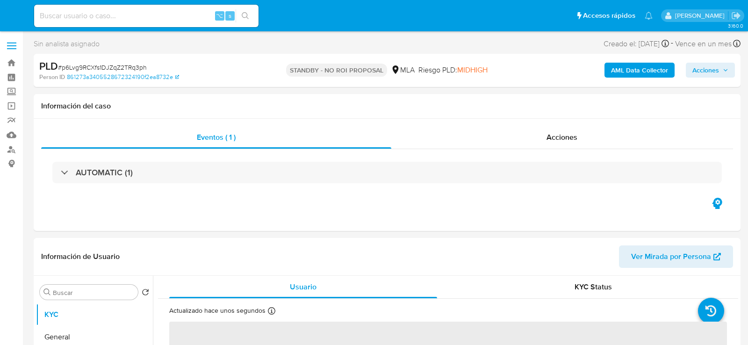
select select "10"
click at [121, 20] on input at bounding box center [146, 16] width 225 height 12
paste input "Sdj5jHK5NY3YckP3jxNgbXfX"
type input "Sdj5jHK5NY3YckP3jxNgbXfX"
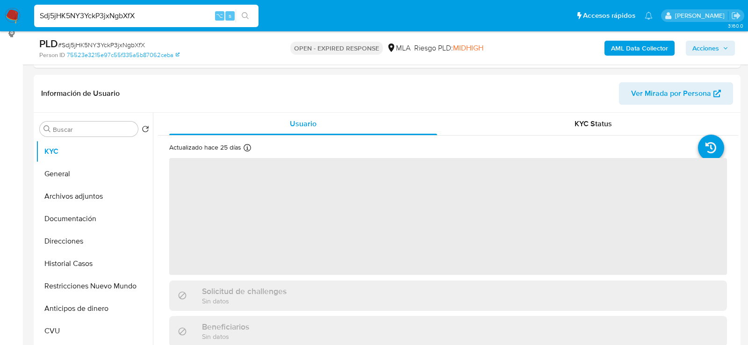
select select "10"
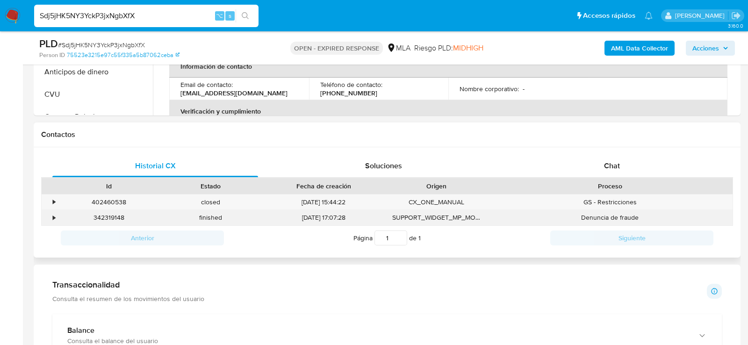
scroll to position [385, 0]
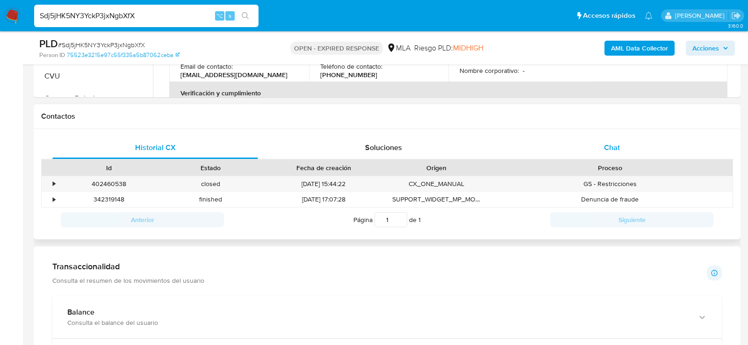
click at [606, 148] on span "Chat" at bounding box center [612, 147] width 16 height 11
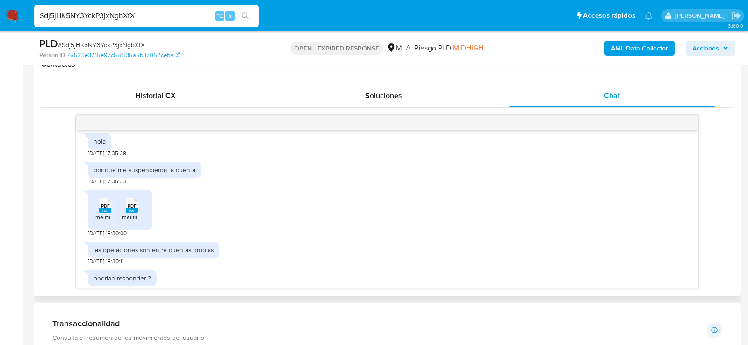
scroll to position [181, 0]
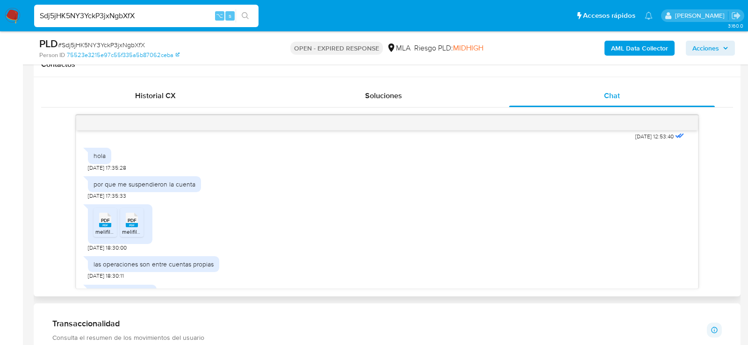
click at [107, 224] on span "PDF" at bounding box center [105, 221] width 9 height 6
click at [133, 227] on rect at bounding box center [132, 225] width 12 height 4
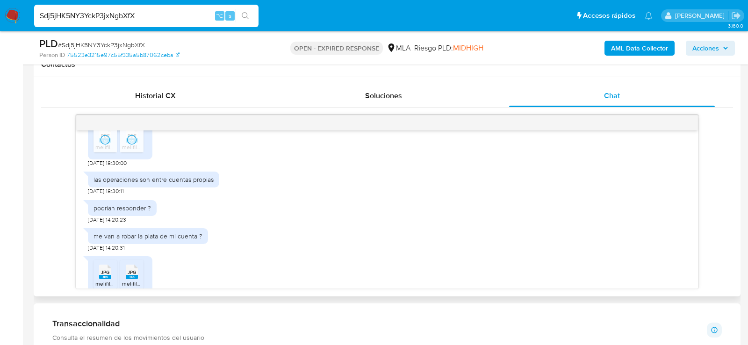
scroll to position [291, 0]
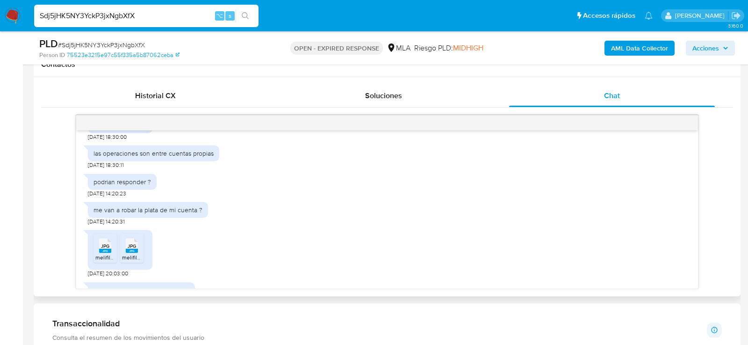
click at [95, 261] on span "melifile2936718260279612408.jpg" at bounding box center [138, 258] width 86 height 8
click at [130, 261] on span "melifile6974287385839999080.jpg" at bounding box center [166, 258] width 89 height 8
click at [118, 44] on span "# Sdj5jHK5NY3YckP3jxNgbXfX" at bounding box center [101, 44] width 87 height 9
copy span "Sdj5jHK5NY3YckP3jxNgbXfX"
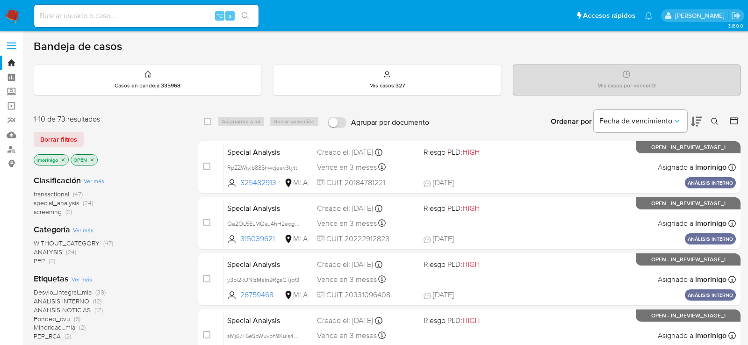
click at [716, 118] on icon at bounding box center [714, 121] width 7 height 7
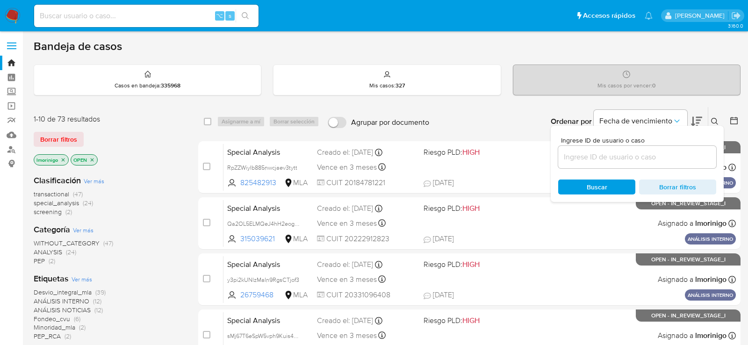
click at [625, 161] on input at bounding box center [638, 157] width 158 height 12
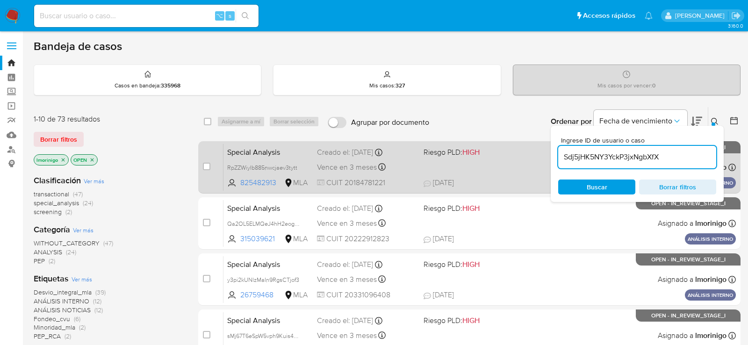
type input "Sdj5jHK5NY3YckP3jxNgbXfX"
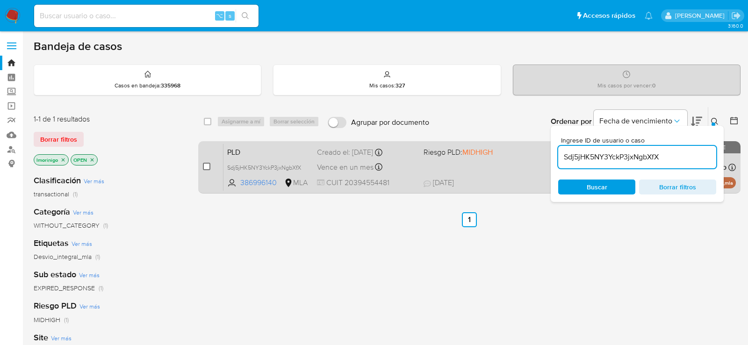
click at [207, 167] on input "checkbox" at bounding box center [206, 166] width 7 height 7
checkbox input "true"
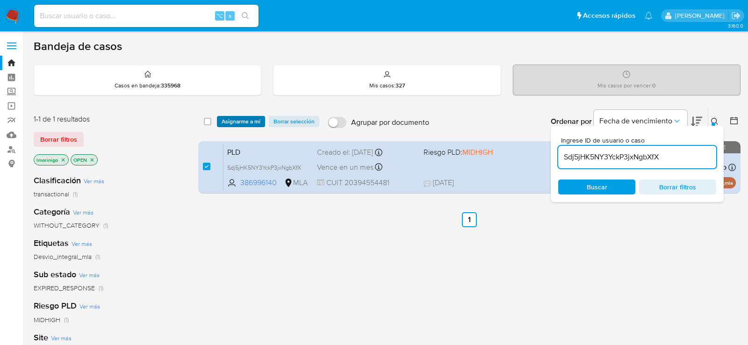
click at [236, 123] on span "Asignarme a mí" at bounding box center [241, 121] width 39 height 9
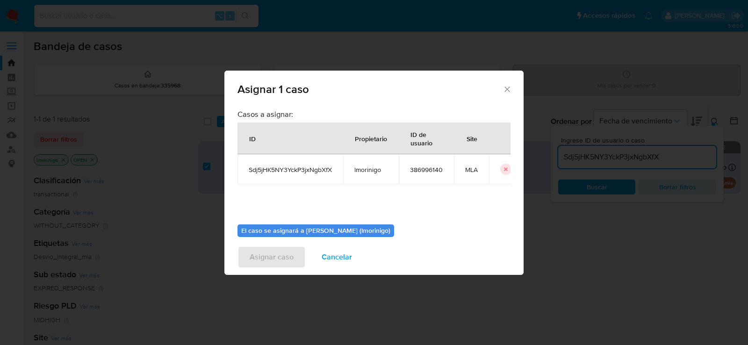
scroll to position [48, 0]
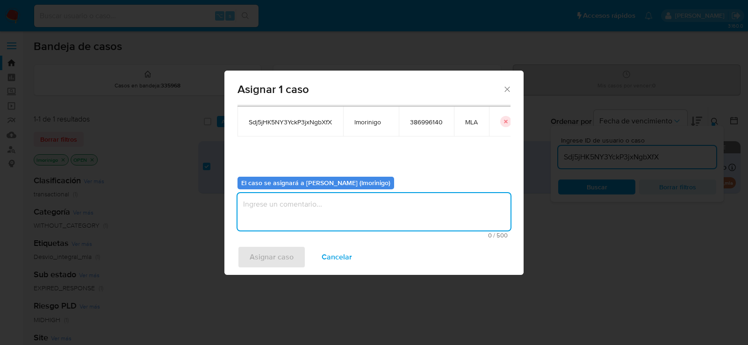
click at [307, 201] on textarea "assign-modal" at bounding box center [374, 211] width 273 height 37
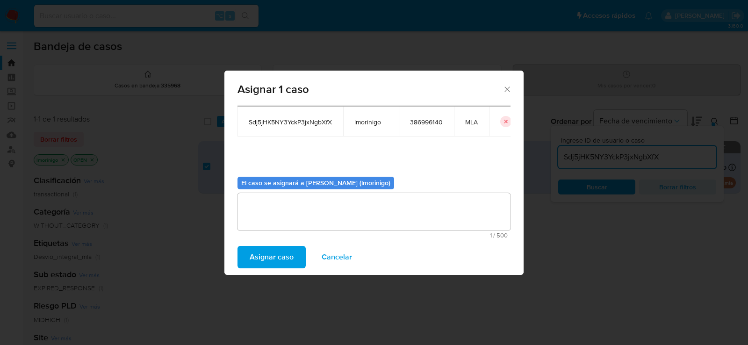
click at [289, 240] on div "Asignar caso Cancelar" at bounding box center [374, 258] width 299 height 36
click at [289, 249] on span "Asignar caso" at bounding box center [272, 257] width 44 height 21
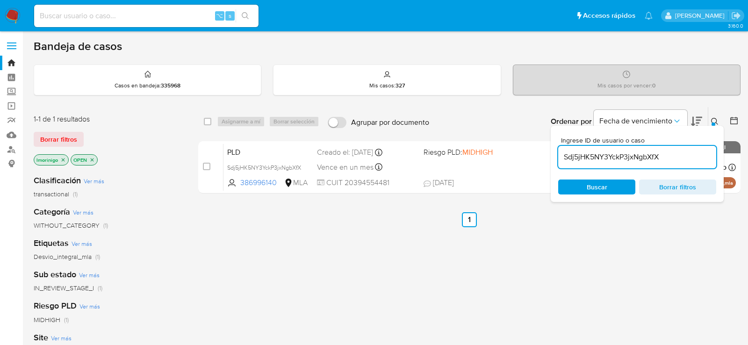
click at [591, 156] on input "Sdj5jHK5NY3YckP3jxNgbXfX" at bounding box center [638, 157] width 158 height 12
paste input "PYNrpGMCDFlmjL7kbvQ05j9V"
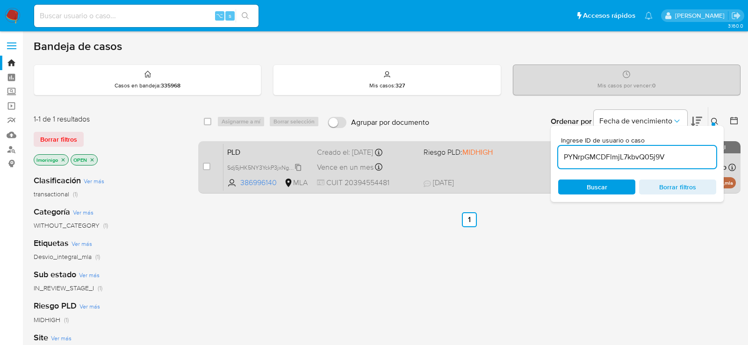
type input "PYNrpGMCDFlmjL7kbvQ05j9V"
click at [208, 167] on input "checkbox" at bounding box center [206, 166] width 7 height 7
checkbox input "true"
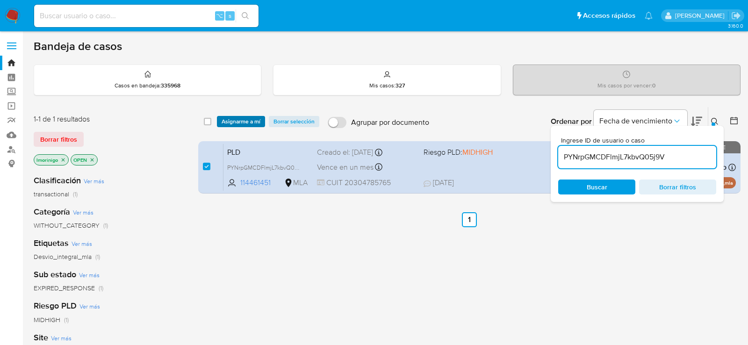
click at [243, 119] on span "Asignarme a mí" at bounding box center [241, 121] width 39 height 9
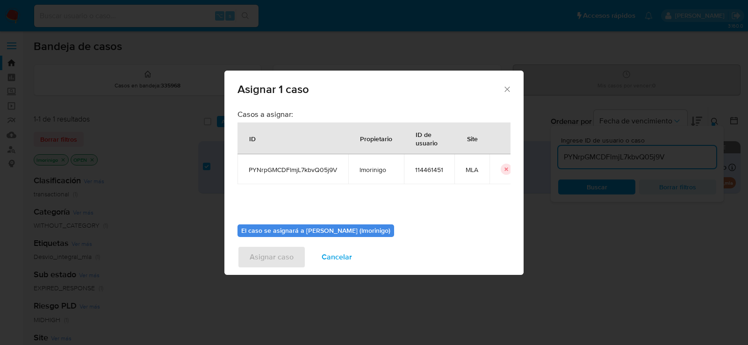
scroll to position [48, 0]
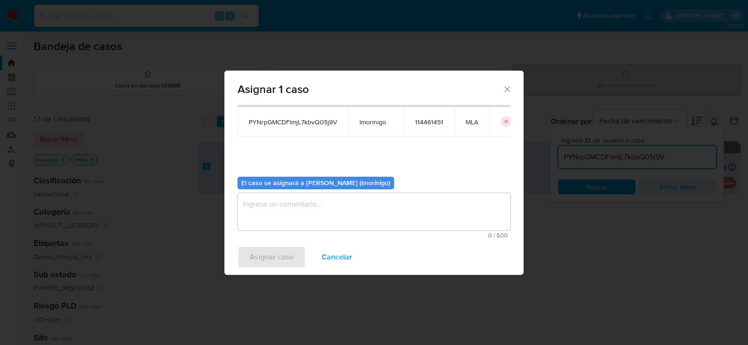
click at [331, 236] on span "0 / 500" at bounding box center [374, 235] width 268 height 6
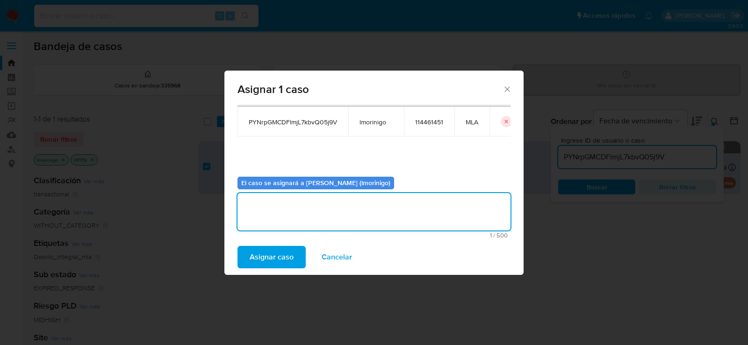
click at [331, 220] on textarea "assign-modal" at bounding box center [374, 211] width 273 height 37
click at [271, 255] on span "Asignar caso" at bounding box center [272, 257] width 44 height 21
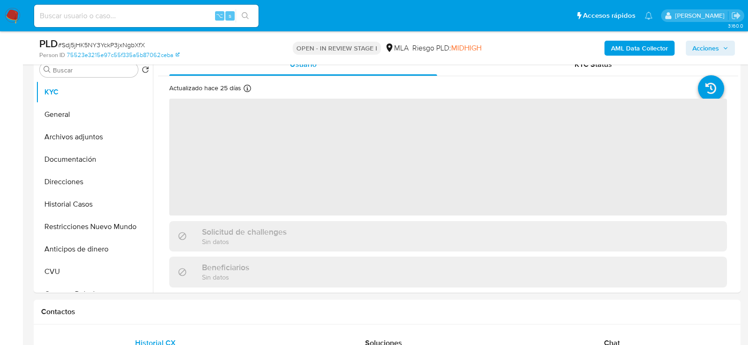
scroll to position [190, 0]
select select "10"
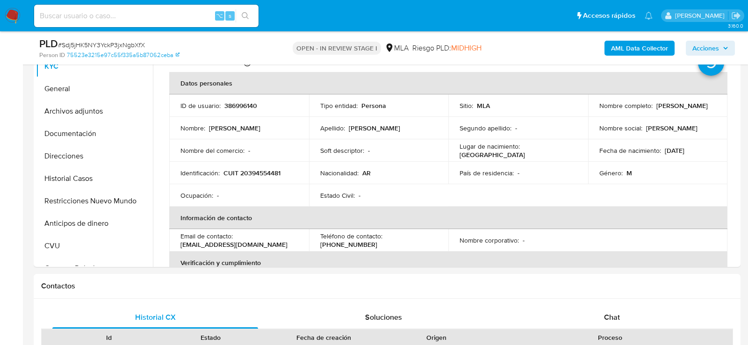
scroll to position [217, 0]
click at [79, 194] on button "Restricciones Nuevo Mundo" at bounding box center [90, 200] width 109 height 22
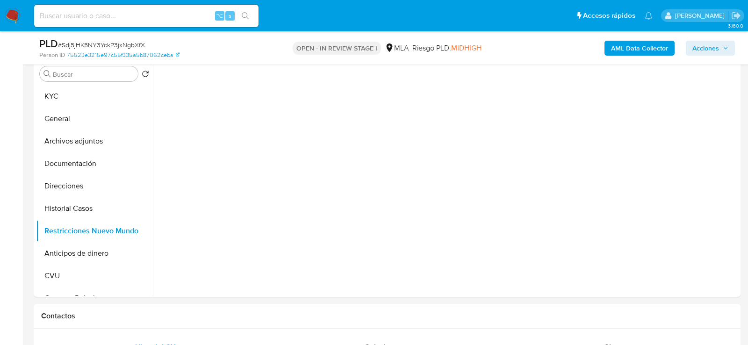
scroll to position [181, 0]
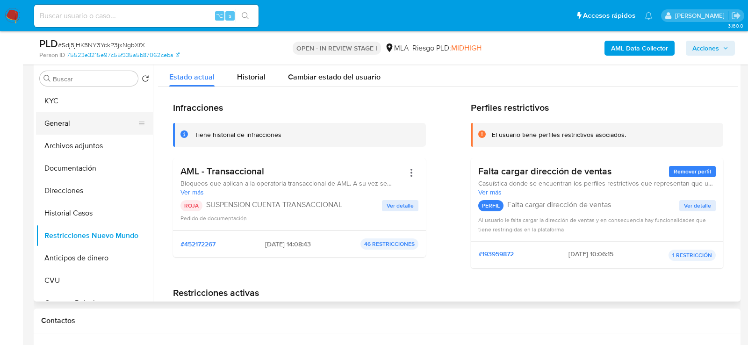
click at [78, 120] on button "General" at bounding box center [90, 123] width 109 height 22
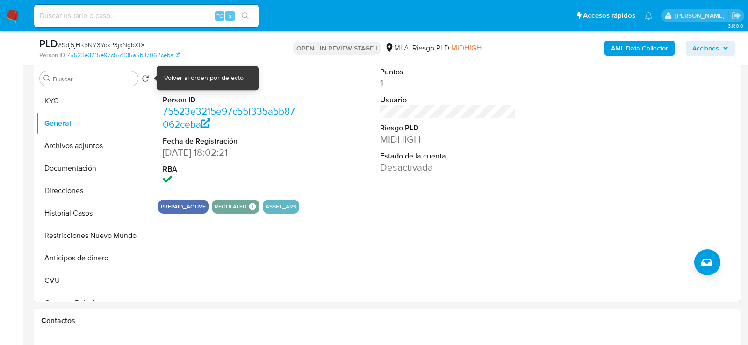
click at [184, 85] on dd "386996140" at bounding box center [231, 83] width 136 height 13
copy dd "386996140"
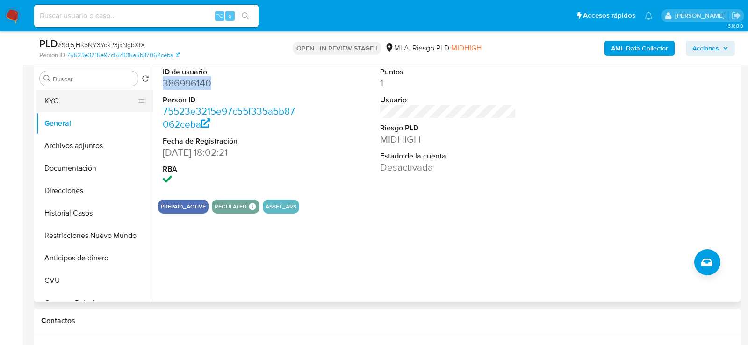
click at [65, 103] on button "KYC" at bounding box center [90, 101] width 109 height 22
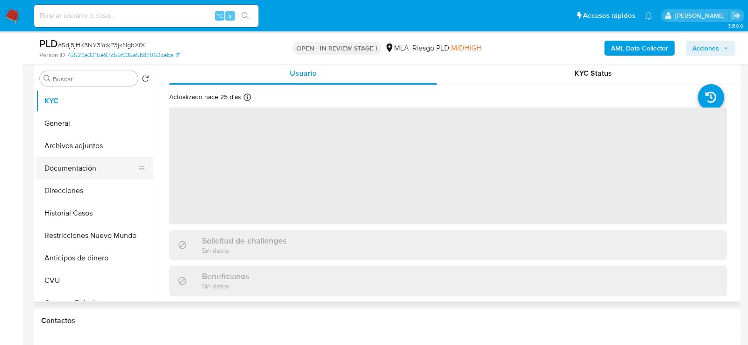
click at [68, 163] on button "Documentación" at bounding box center [90, 168] width 109 height 22
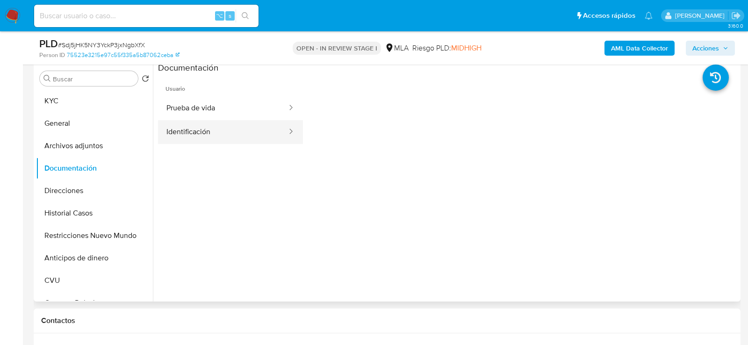
click at [200, 130] on button "Identificación" at bounding box center [223, 132] width 130 height 24
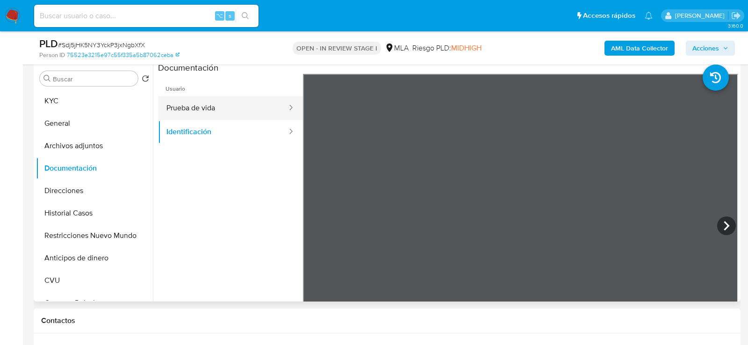
click at [211, 103] on button "Prueba de vida" at bounding box center [223, 108] width 130 height 24
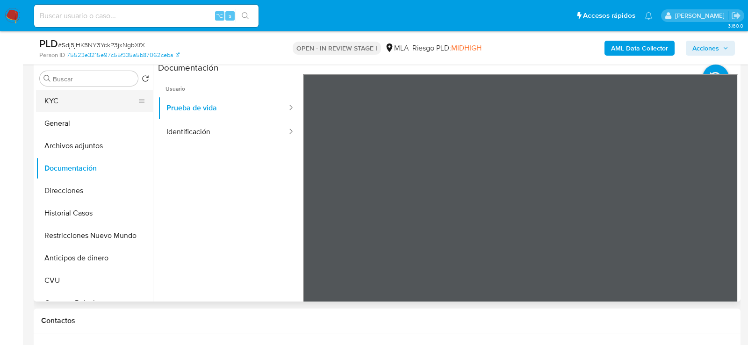
click at [72, 104] on button "KYC" at bounding box center [90, 101] width 109 height 22
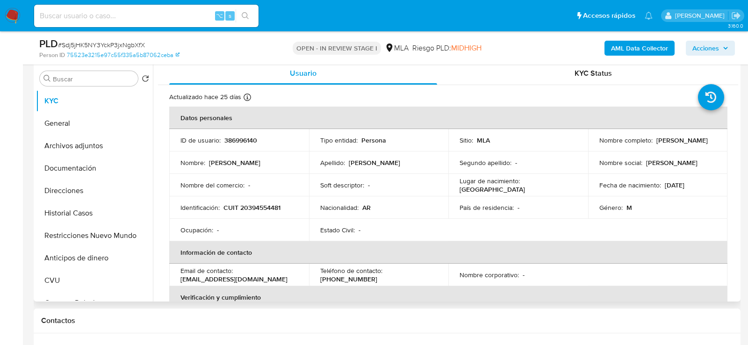
click at [272, 203] on p "CUIT 20394554481" at bounding box center [252, 207] width 57 height 8
click at [266, 208] on p "CUIT 20394554481" at bounding box center [252, 207] width 57 height 8
copy p "20394554481"
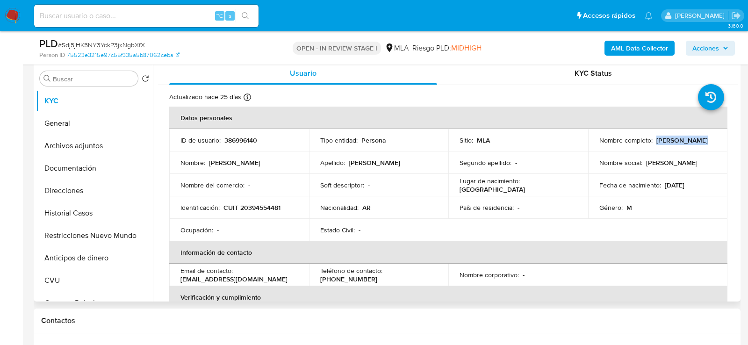
drag, startPoint x: 654, startPoint y: 140, endPoint x: 700, endPoint y: 140, distance: 45.4
click at [700, 140] on div "Nombre completo : Nicolas Perez" at bounding box center [658, 140] width 117 height 8
click at [99, 147] on button "Archivos adjuntos" at bounding box center [90, 146] width 109 height 22
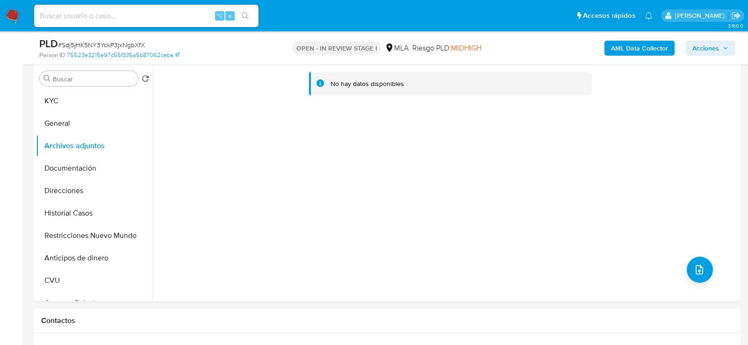
click at [636, 48] on b "AML Data Collector" at bounding box center [639, 48] width 57 height 15
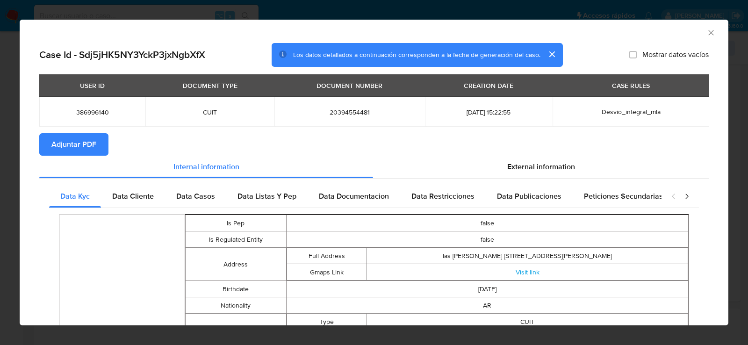
click at [93, 153] on span "Adjuntar PDF" at bounding box center [73, 144] width 45 height 21
click at [711, 33] on icon "Cerrar ventana" at bounding box center [711, 32] width 5 height 5
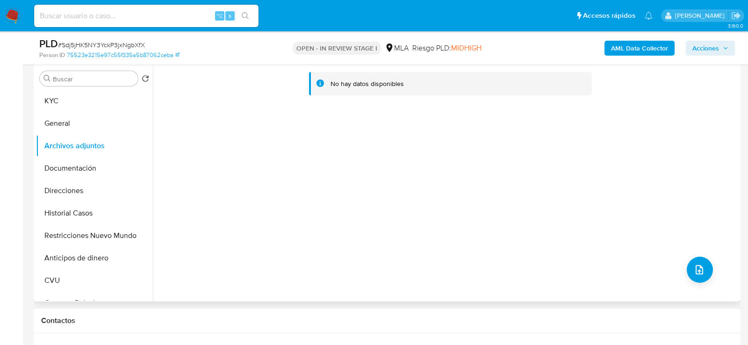
scroll to position [170, 0]
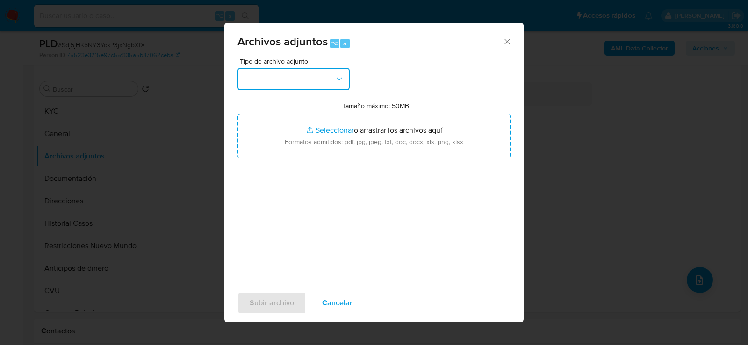
click at [327, 74] on button "button" at bounding box center [294, 79] width 112 height 22
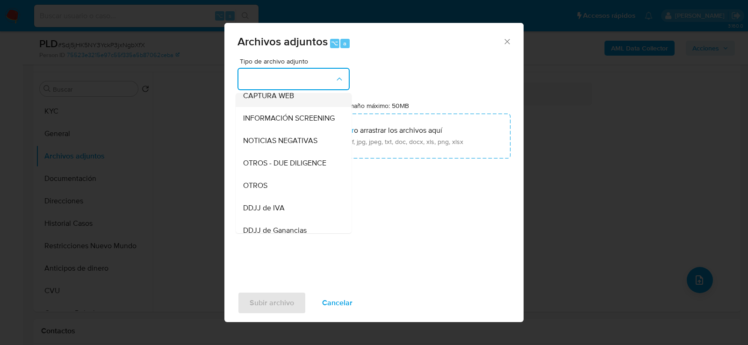
scroll to position [99, 0]
click at [319, 185] on div "OTROS" at bounding box center [290, 184] width 95 height 22
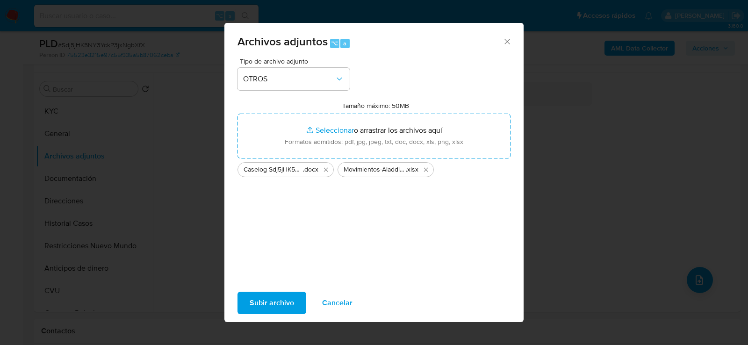
click at [260, 305] on span "Subir archivo" at bounding box center [272, 303] width 44 height 21
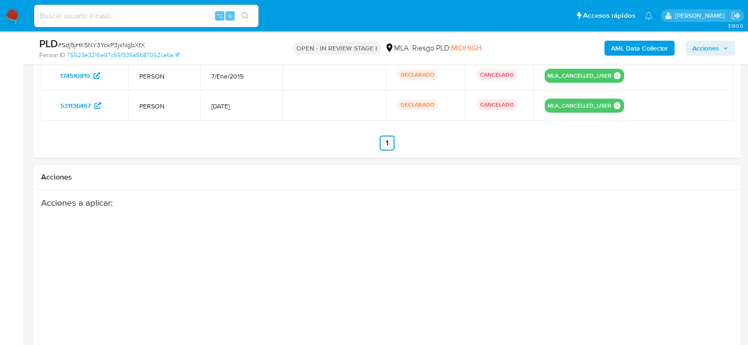
scroll to position [1337, 0]
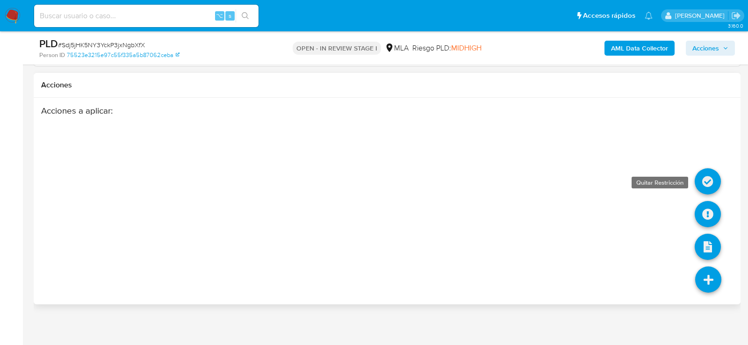
click at [713, 170] on icon at bounding box center [708, 181] width 26 height 26
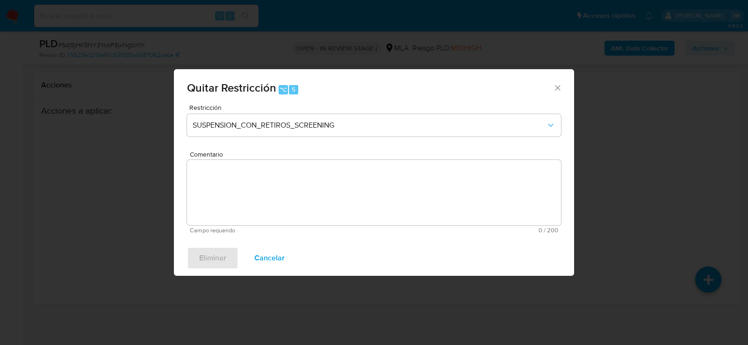
click at [298, 137] on div "Restricción SUSPENSION_CON_RETIROS_SCREENING" at bounding box center [374, 126] width 374 height 44
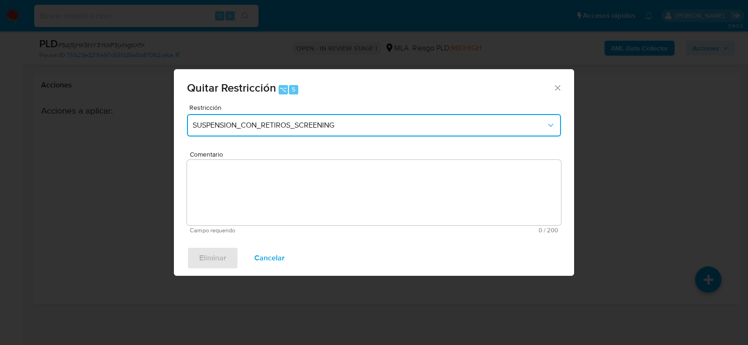
click at [298, 130] on span "SUSPENSION_CON_RETIROS_SCREENING" at bounding box center [370, 125] width 354 height 9
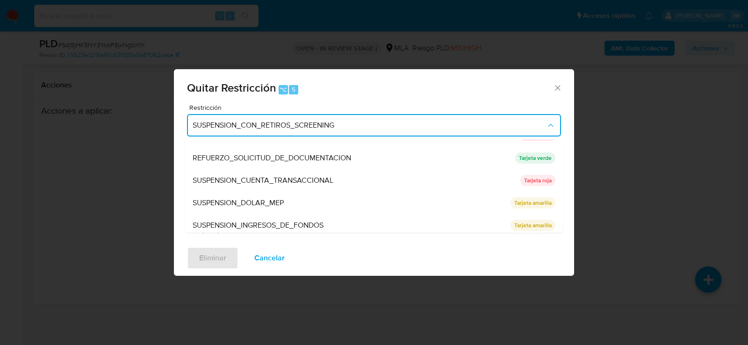
scroll to position [198, 0]
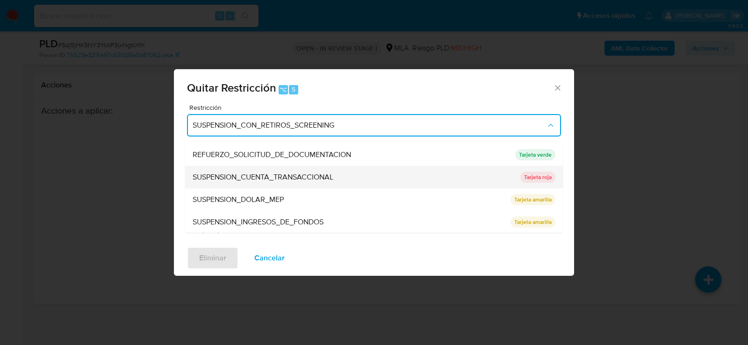
click at [290, 178] on span "SUSPENSION_CUENTA_TRANSACCIONAL" at bounding box center [263, 177] width 141 height 9
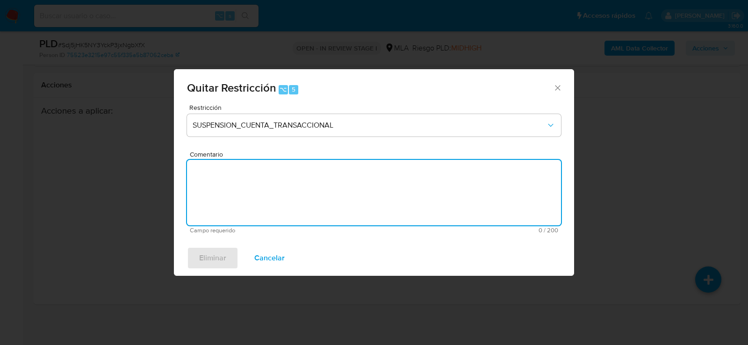
click at [290, 178] on textarea "Comentario" at bounding box center [374, 192] width 374 height 65
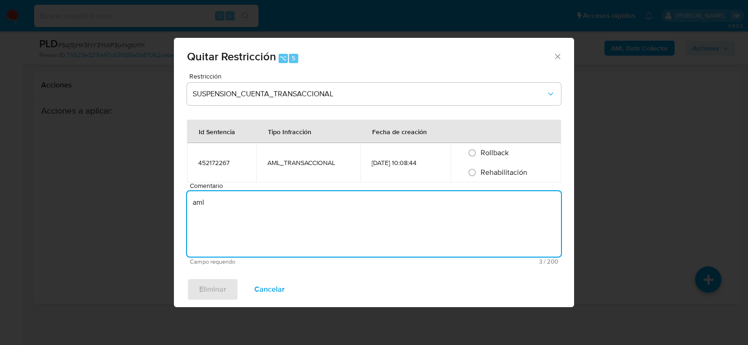
type textarea "aml"
click at [500, 167] on div "Rehabilitación" at bounding box center [506, 173] width 88 height 20
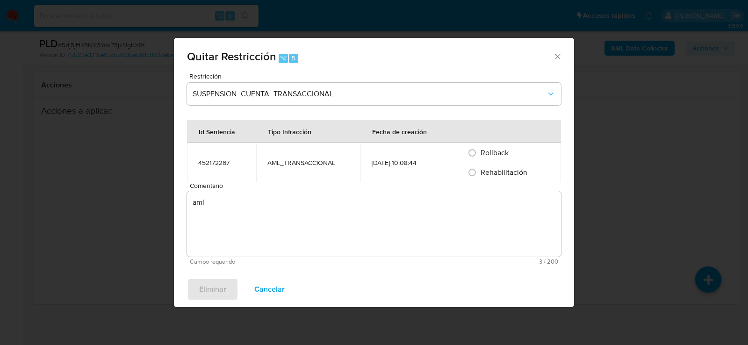
click at [494, 167] on span "Rehabilitación" at bounding box center [504, 172] width 47 height 11
click at [480, 167] on input "Rehabilitación" at bounding box center [472, 172] width 15 height 15
radio input "true"
click at [221, 297] on span "Eliminar" at bounding box center [212, 289] width 27 height 21
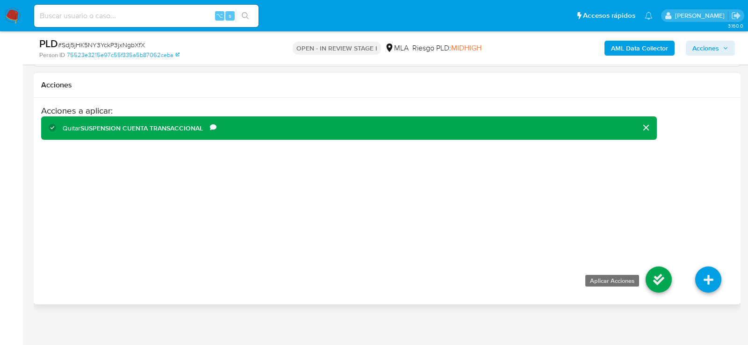
click at [652, 282] on icon at bounding box center [659, 280] width 26 height 26
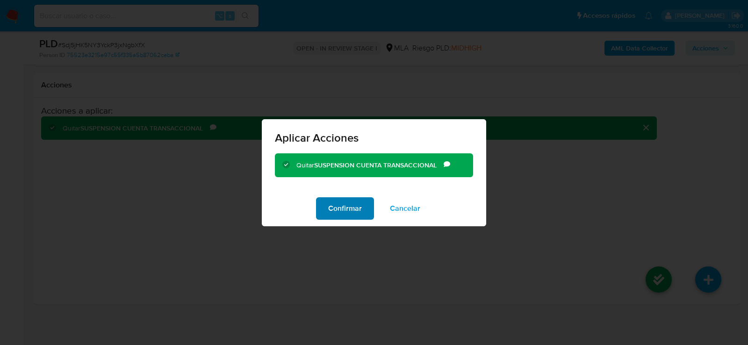
click at [348, 212] on span "Confirmar" at bounding box center [345, 208] width 34 height 21
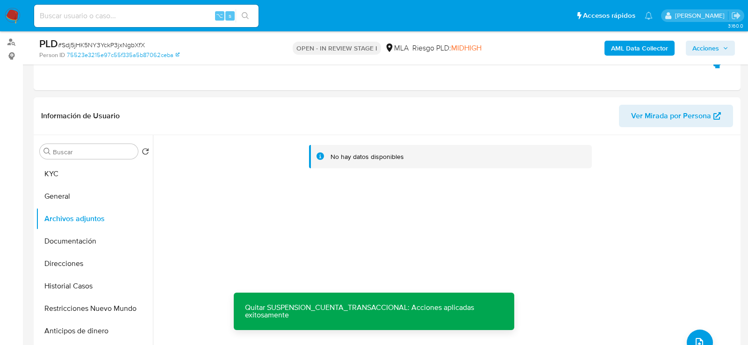
scroll to position [109, 0]
click at [73, 232] on button "Documentación" at bounding box center [90, 240] width 109 height 22
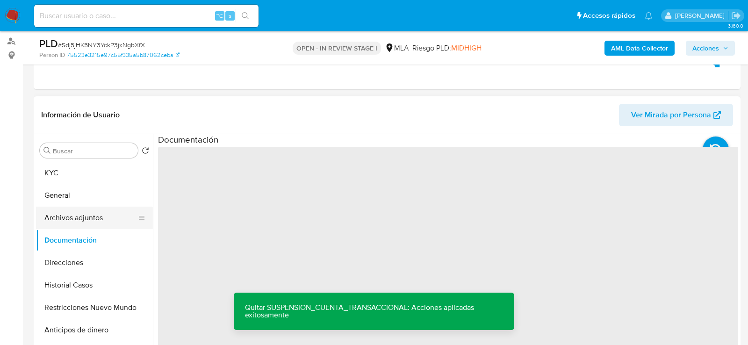
click at [73, 220] on button "Archivos adjuntos" at bounding box center [90, 218] width 109 height 22
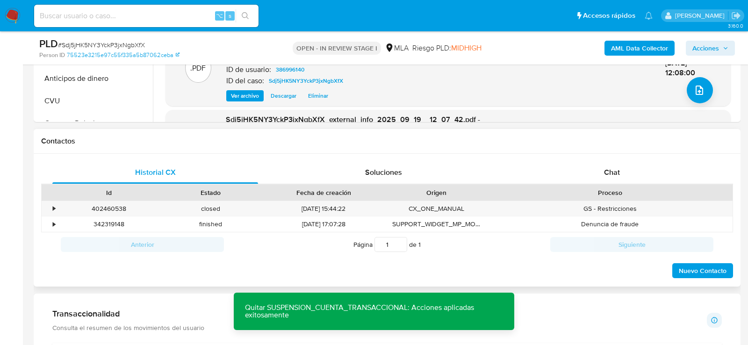
scroll to position [364, 0]
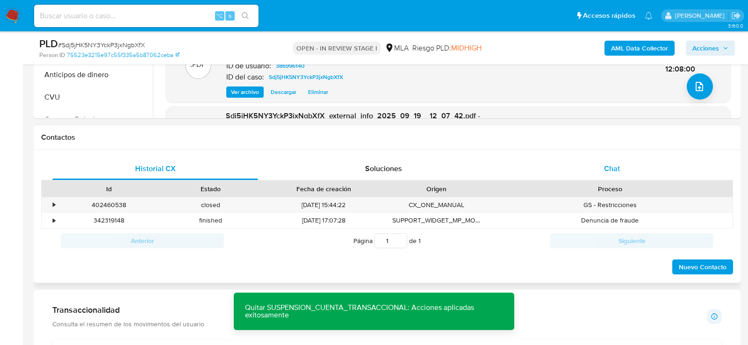
click at [600, 174] on div "Chat" at bounding box center [612, 169] width 206 height 22
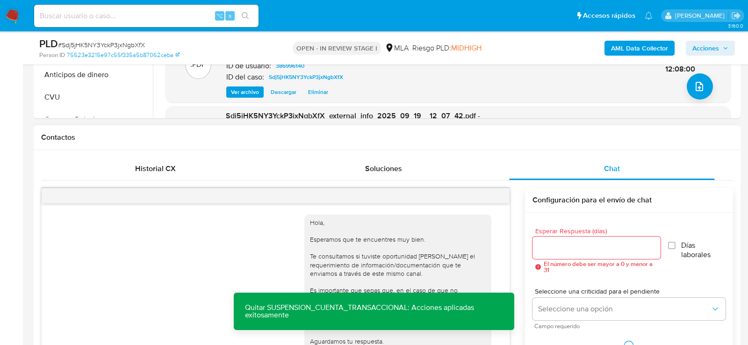
scroll to position [655, 0]
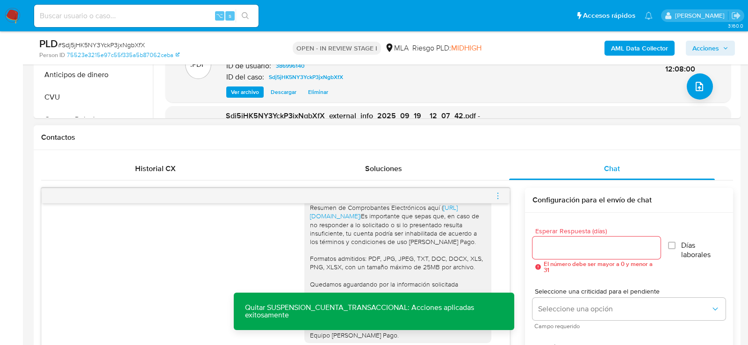
click at [498, 198] on icon "menu-action" at bounding box center [497, 198] width 1 height 1
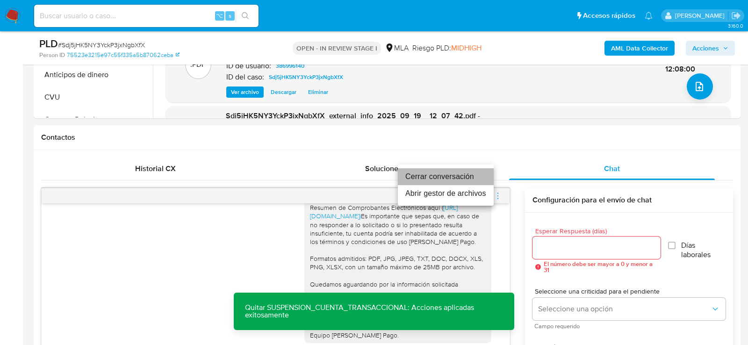
click at [478, 182] on li "Cerrar conversación" at bounding box center [446, 176] width 96 height 17
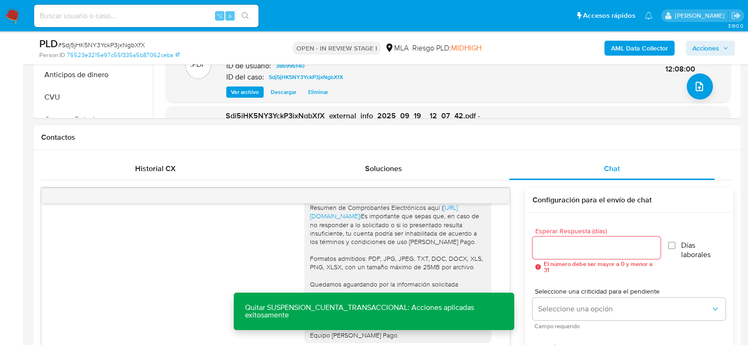
click at [720, 44] on span "Acciones" at bounding box center [711, 48] width 36 height 13
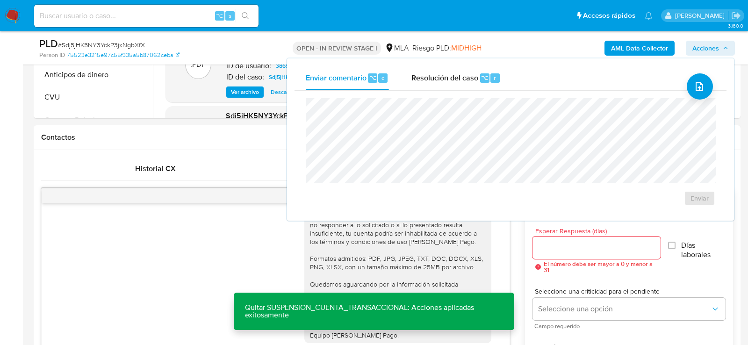
click at [454, 63] on div "Enviar comentario ⌥ c Resolución del caso ⌥ r Enviar" at bounding box center [510, 139] width 447 height 162
click at [454, 80] on span "Resolución del caso" at bounding box center [445, 77] width 67 height 11
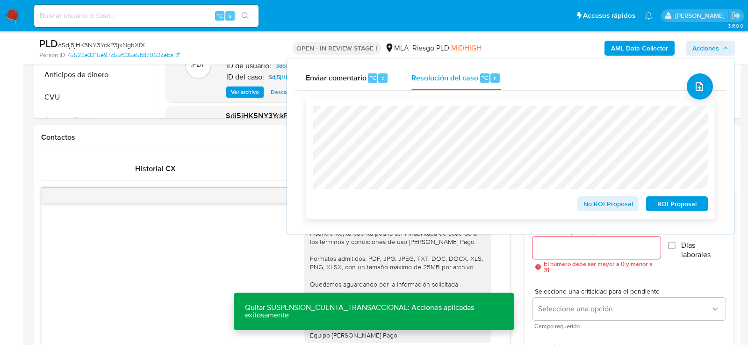
click at [613, 204] on span "No ROI Proposal" at bounding box center [608, 203] width 49 height 13
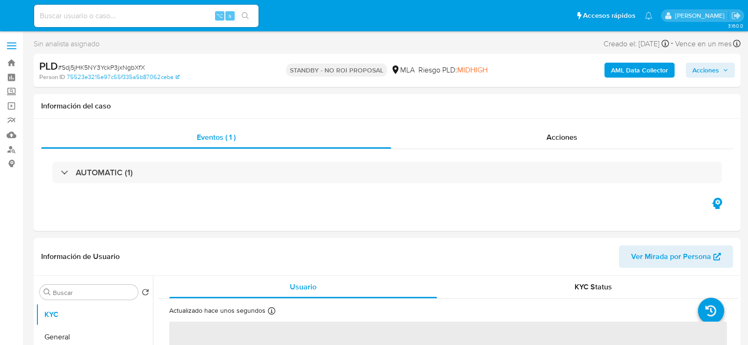
select select "10"
click at [114, 10] on input at bounding box center [146, 16] width 225 height 12
paste input "PYNrpGMCDFlmjL7kbvQ05j9V"
type input "PYNrpGMCDFlmjL7kbvQ05j9V"
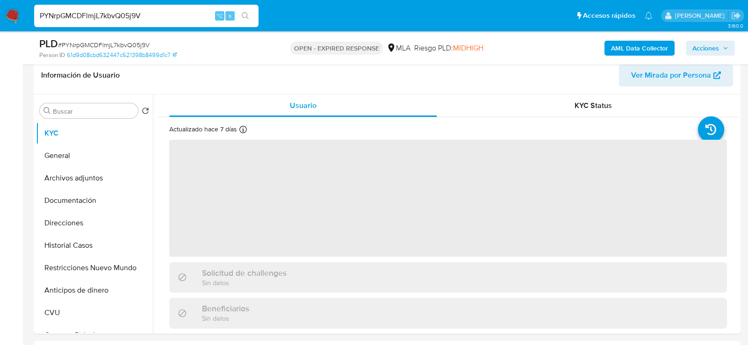
scroll to position [150, 0]
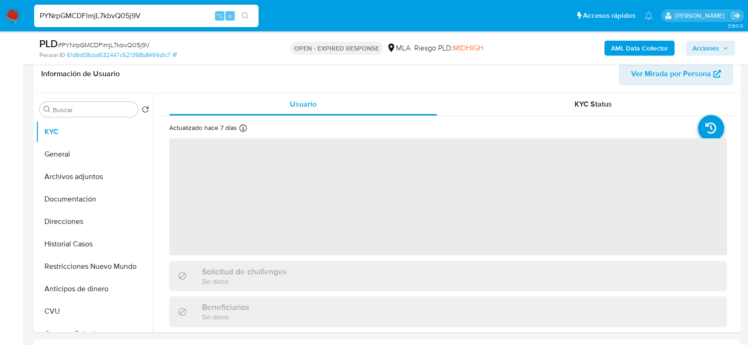
select select "10"
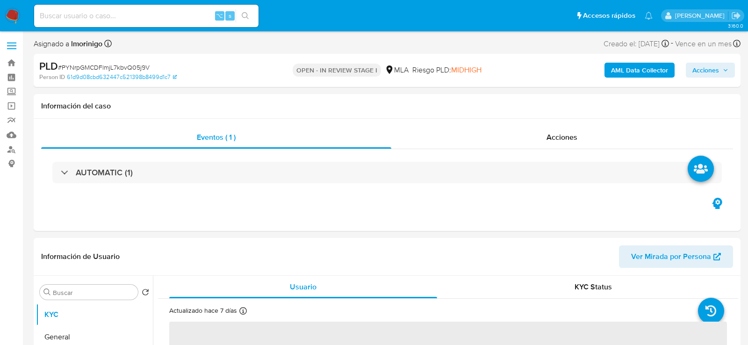
select select "10"
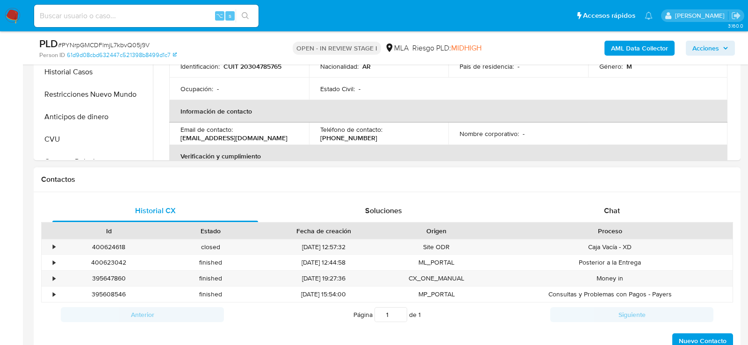
scroll to position [378, 0]
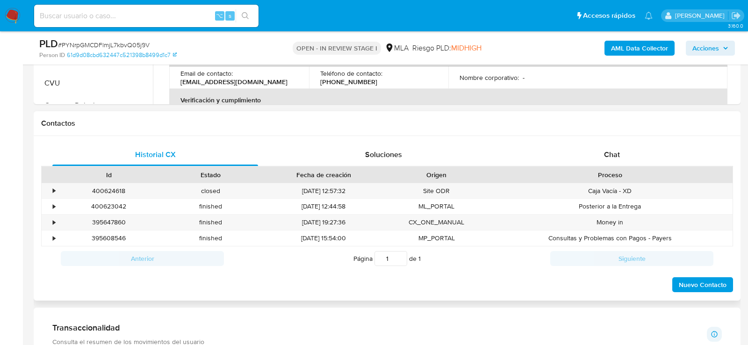
click at [601, 170] on div "Proceso" at bounding box center [610, 174] width 232 height 9
click at [601, 162] on div "Chat" at bounding box center [612, 155] width 206 height 22
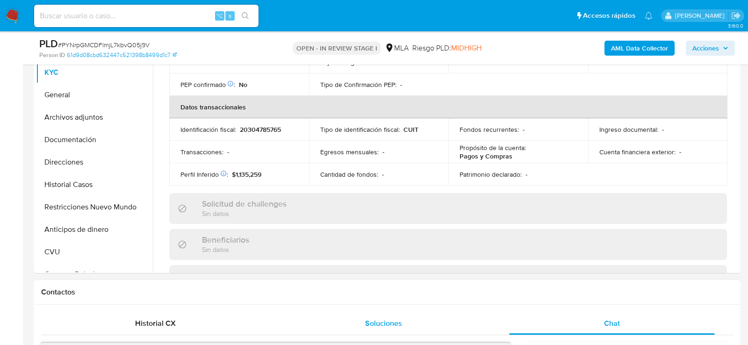
scroll to position [291, 0]
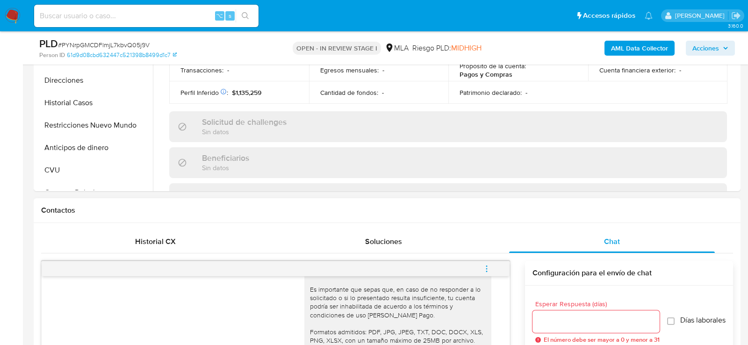
click at [485, 265] on icon "menu-action" at bounding box center [487, 269] width 8 height 8
click at [445, 248] on li "Cerrar conversación" at bounding box center [424, 249] width 96 height 17
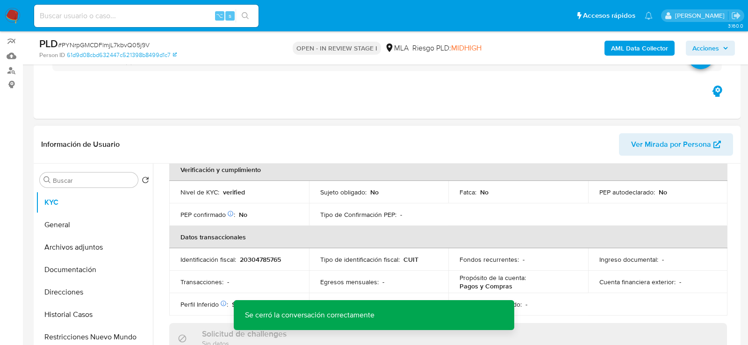
scroll to position [0, 0]
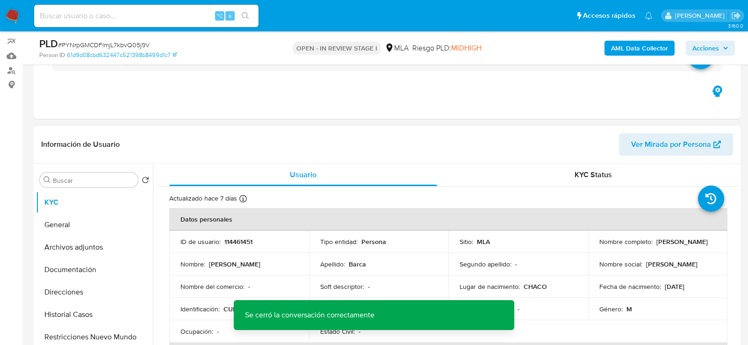
drag, startPoint x: 599, startPoint y: 248, endPoint x: 661, endPoint y: 248, distance: 61.3
click at [661, 246] on p "[PERSON_NAME]" at bounding box center [682, 242] width 51 height 8
drag, startPoint x: 682, startPoint y: 245, endPoint x: 589, endPoint y: 244, distance: 93.6
click at [589, 244] on td "Nombre completo : [PERSON_NAME]" at bounding box center [658, 242] width 140 height 22
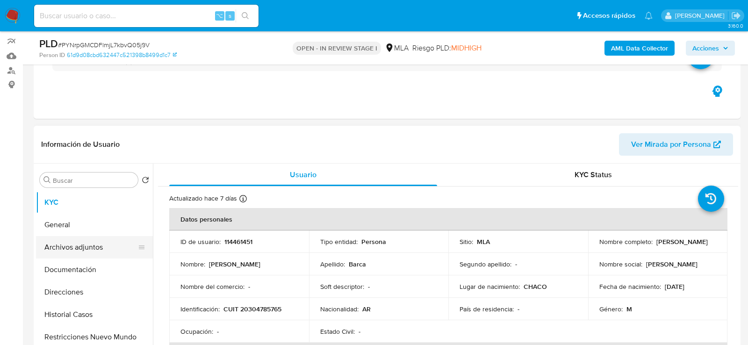
click at [99, 236] on button "Archivos adjuntos" at bounding box center [90, 247] width 109 height 22
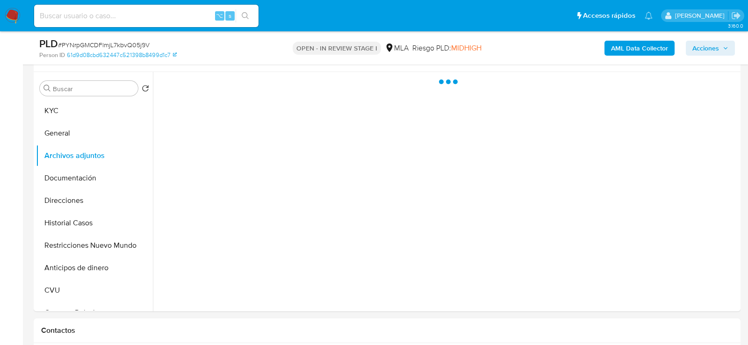
scroll to position [173, 0]
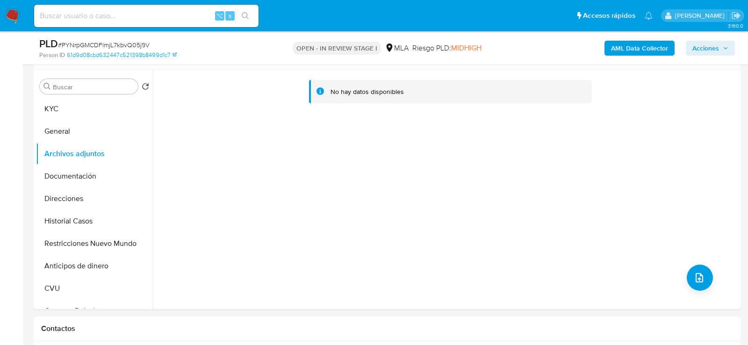
click at [623, 51] on b "AML Data Collector" at bounding box center [639, 48] width 57 height 15
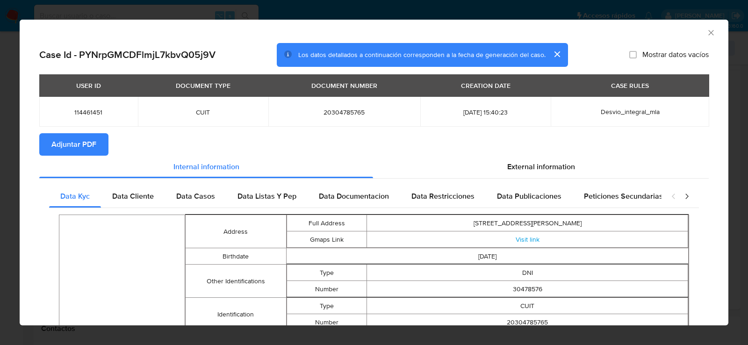
click at [58, 142] on span "Adjuntar PDF" at bounding box center [73, 144] width 45 height 21
click at [710, 33] on icon "Cerrar ventana" at bounding box center [711, 32] width 9 height 9
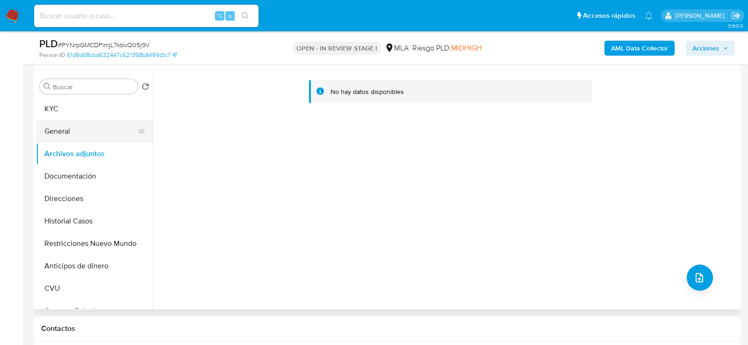
click at [78, 133] on button "General" at bounding box center [90, 131] width 109 height 22
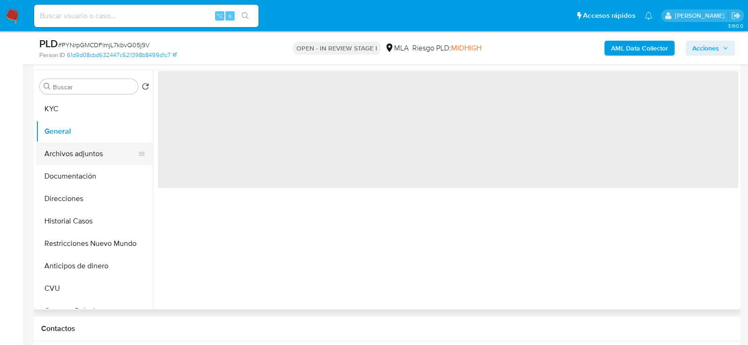
click at [78, 162] on button "Archivos adjuntos" at bounding box center [90, 154] width 109 height 22
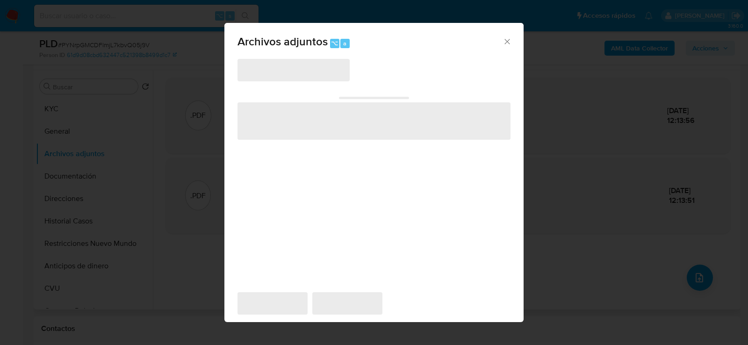
scroll to position [170, 0]
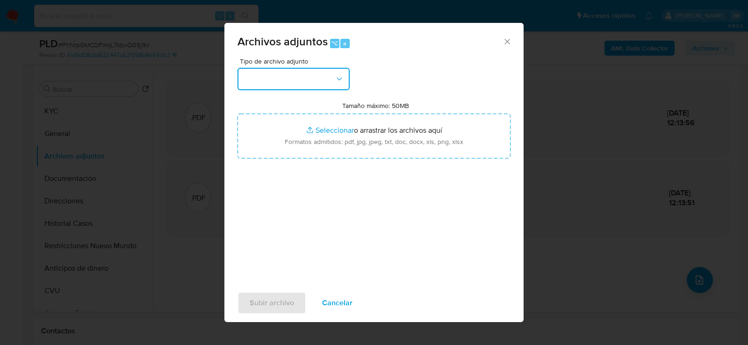
click at [277, 86] on button "button" at bounding box center [294, 79] width 112 height 22
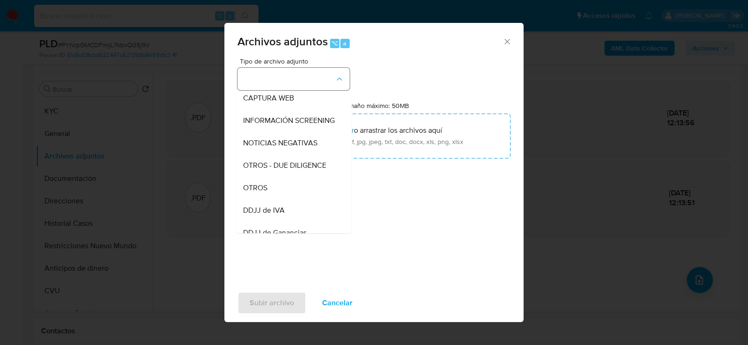
scroll to position [96, 0]
click at [271, 193] on div "OTROS" at bounding box center [290, 187] width 95 height 22
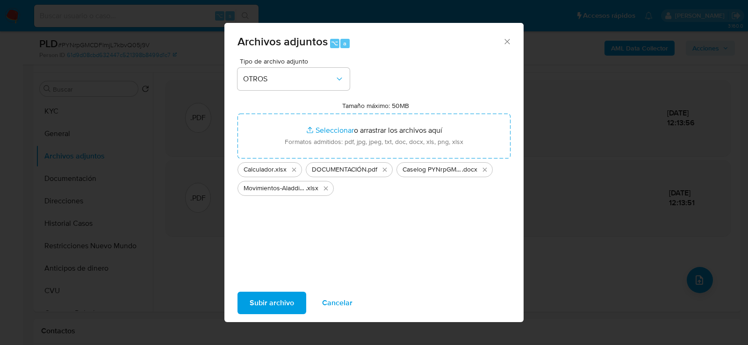
click at [293, 294] on span "Subir archivo" at bounding box center [272, 303] width 44 height 21
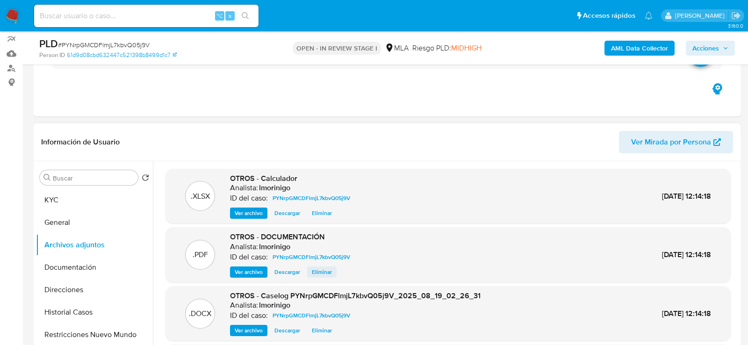
scroll to position [85, 0]
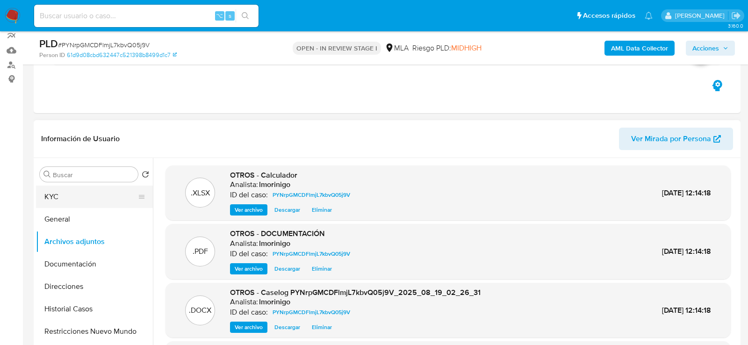
click at [74, 198] on button "KYC" at bounding box center [90, 197] width 109 height 22
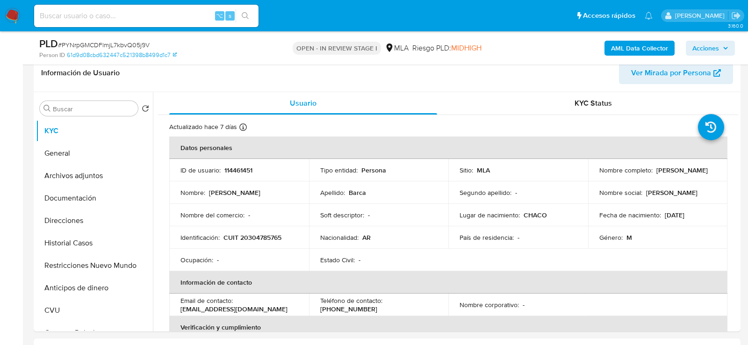
scroll to position [171, 0]
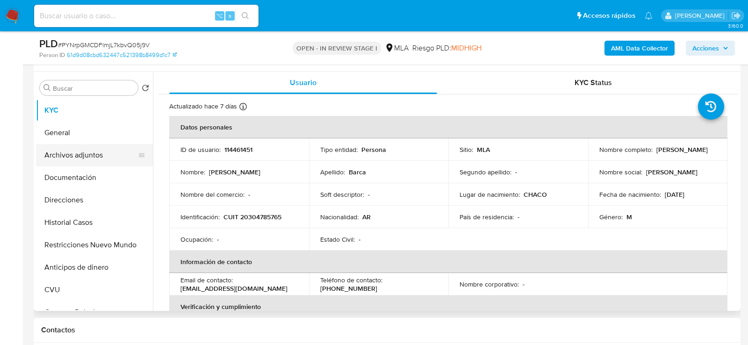
click at [84, 161] on button "Archivos adjuntos" at bounding box center [90, 155] width 109 height 22
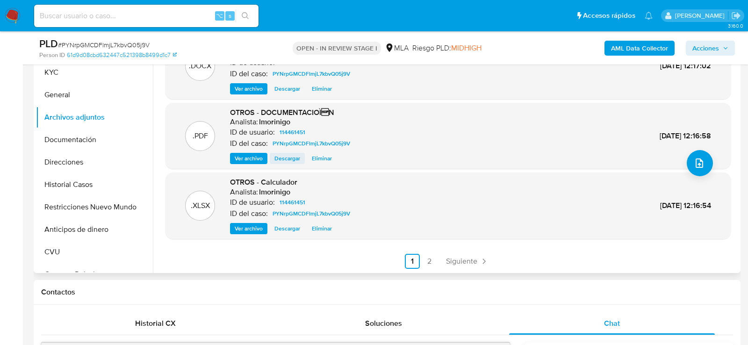
scroll to position [225, 0]
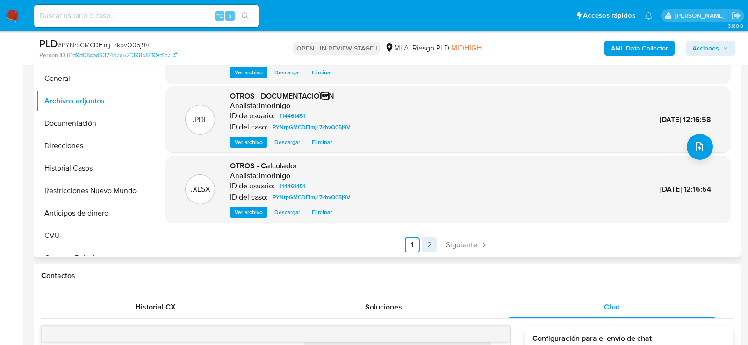
click at [427, 245] on link "2" at bounding box center [429, 245] width 15 height 15
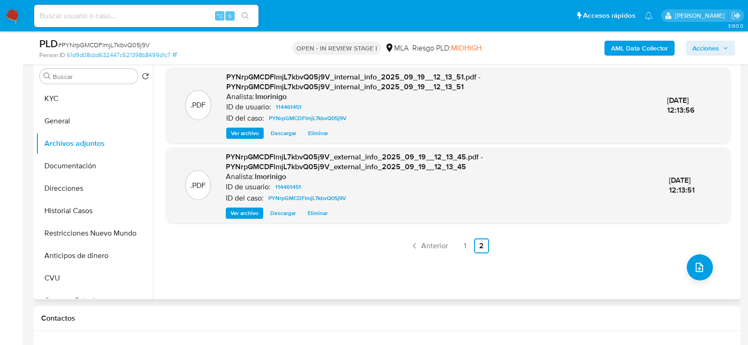
scroll to position [182, 0]
click at [447, 247] on link "Anterior" at bounding box center [428, 246] width 45 height 15
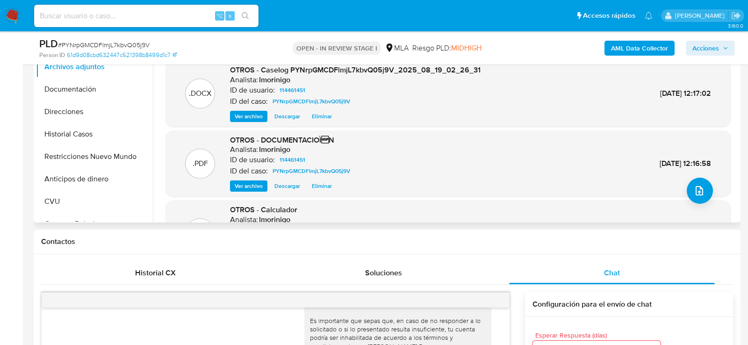
scroll to position [258, 0]
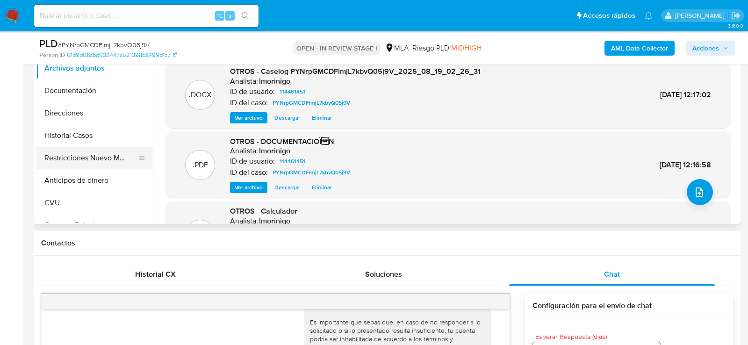
click at [65, 163] on button "Restricciones Nuevo Mundo" at bounding box center [90, 158] width 109 height 22
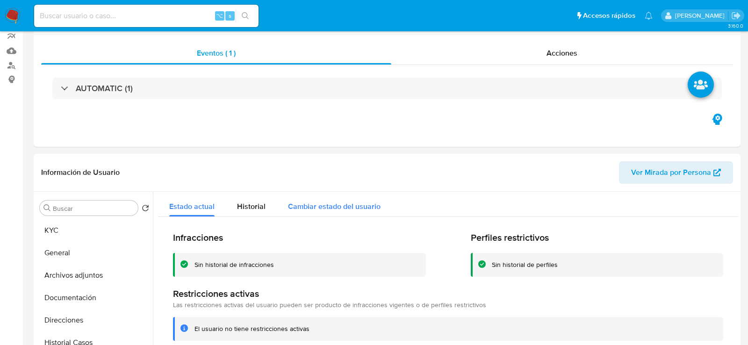
scroll to position [0, 0]
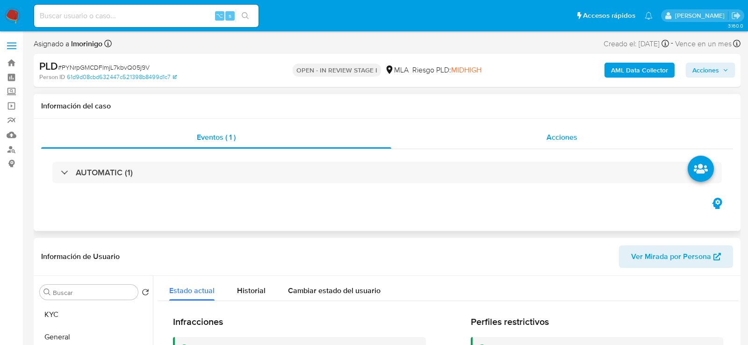
click at [529, 135] on div "Acciones" at bounding box center [563, 137] width 342 height 22
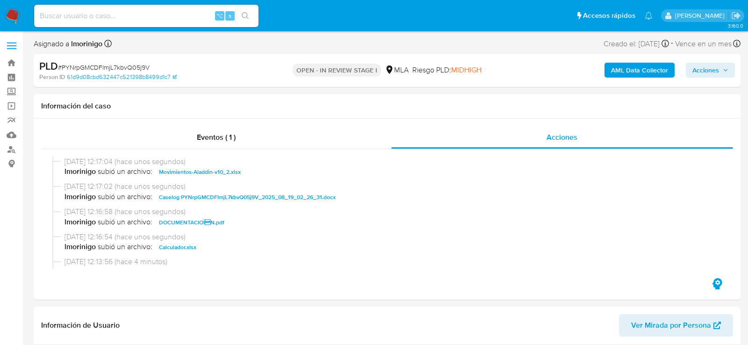
click at [732, 68] on button "Acciones" at bounding box center [710, 70] width 49 height 15
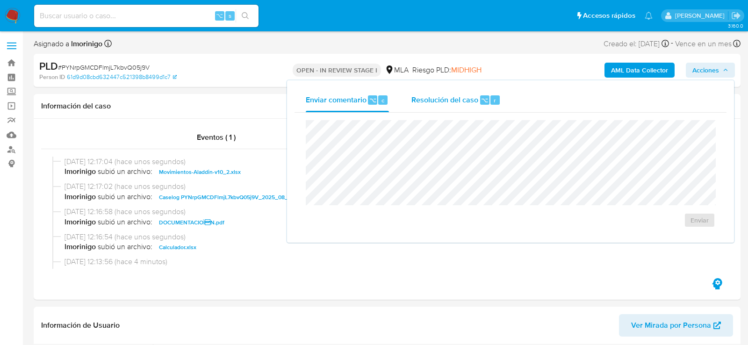
click at [476, 97] on span "Resolución del caso" at bounding box center [445, 99] width 67 height 11
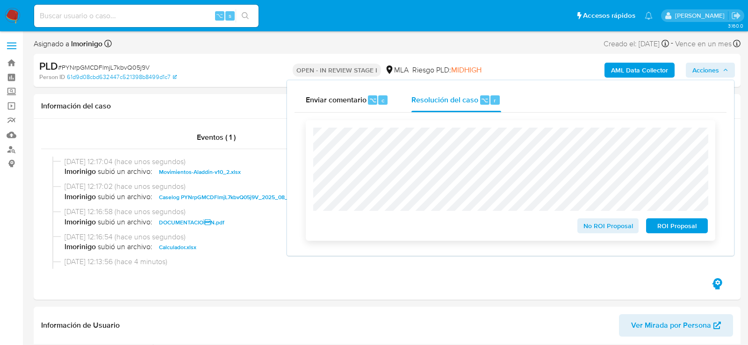
click at [599, 231] on span "No ROI Proposal" at bounding box center [608, 225] width 49 height 13
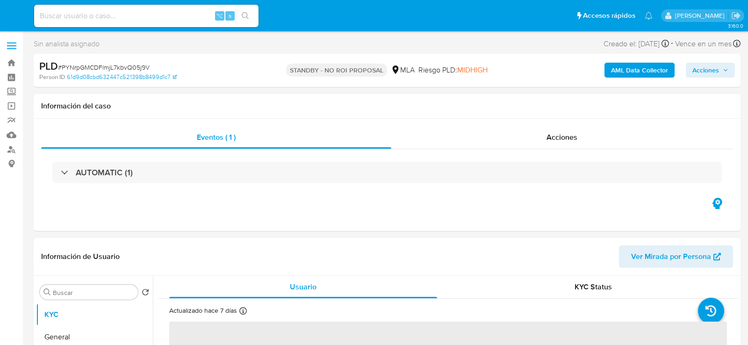
select select "10"
click at [110, 11] on input at bounding box center [146, 16] width 225 height 12
paste input "kIYtmFUx3iFyITl3StXBQeGk"
type input "kIYtmFUx3iFyITl3StXBQeGk"
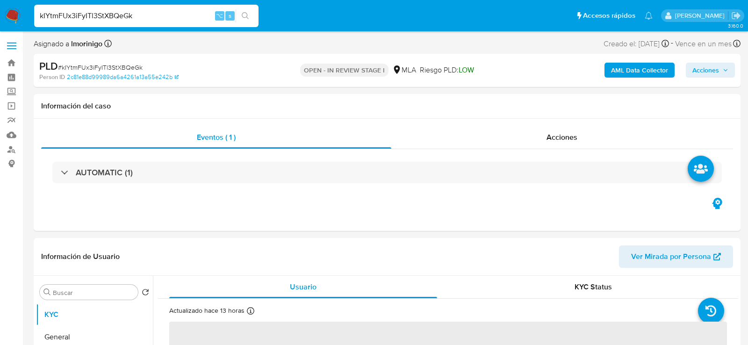
select select "10"
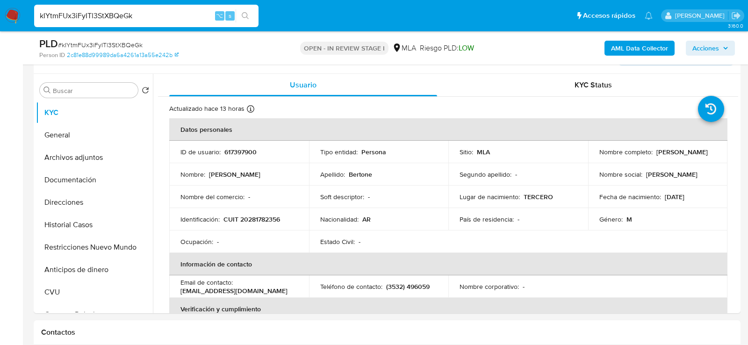
scroll to position [177, 0]
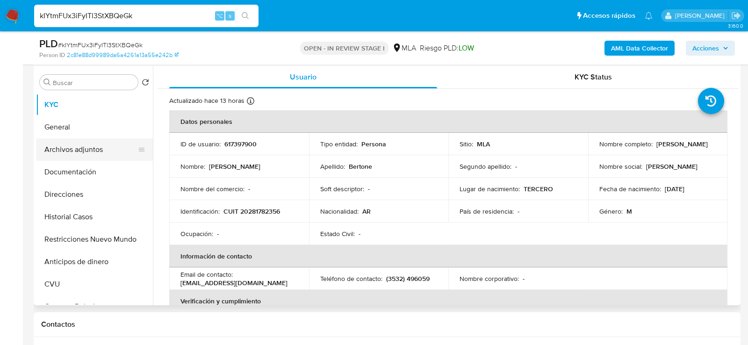
click at [70, 159] on button "Archivos adjuntos" at bounding box center [90, 149] width 109 height 22
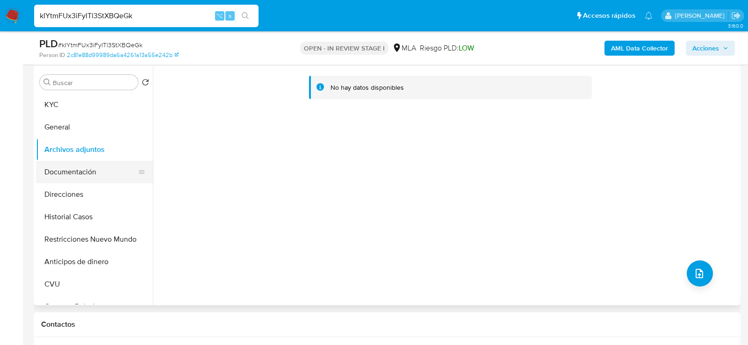
click at [81, 172] on button "Documentación" at bounding box center [90, 172] width 109 height 22
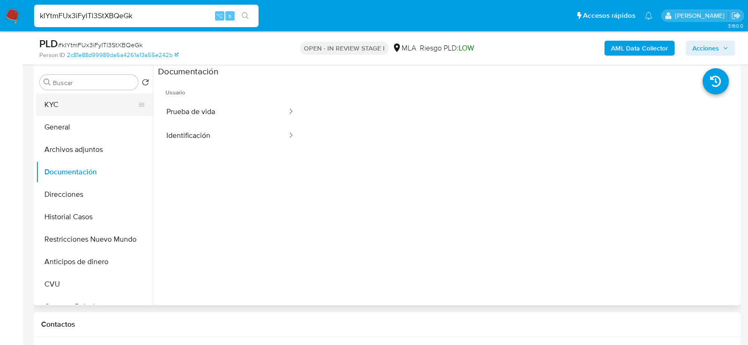
click at [77, 111] on button "KYC" at bounding box center [90, 105] width 109 height 22
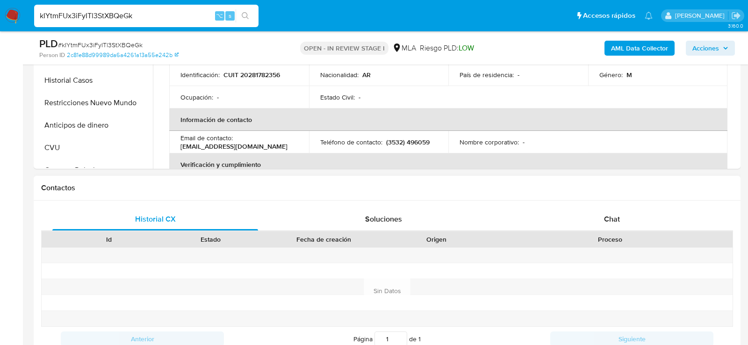
scroll to position [367, 0]
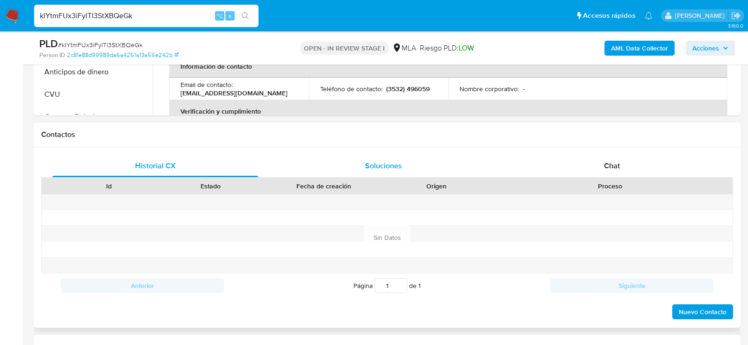
drag, startPoint x: 569, startPoint y: 164, endPoint x: 457, endPoint y: 160, distance: 112.3
click at [566, 164] on div "Chat" at bounding box center [612, 166] width 206 height 22
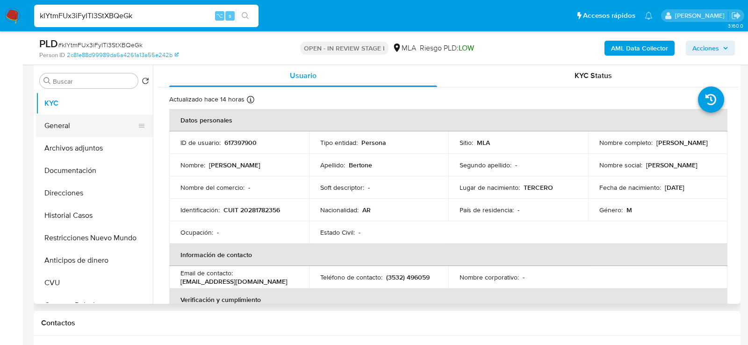
scroll to position [178, 0]
click at [66, 134] on button "General" at bounding box center [90, 126] width 109 height 22
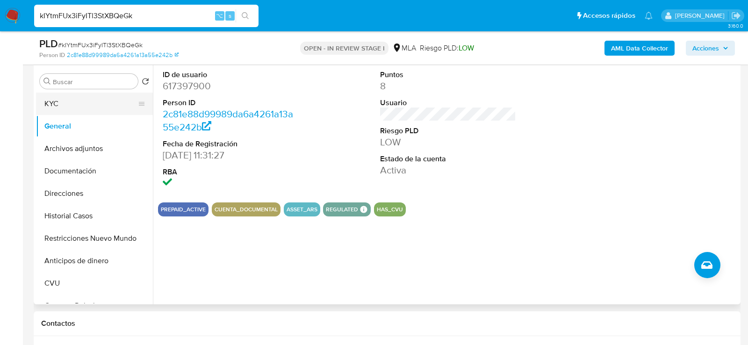
click at [53, 105] on button "KYC" at bounding box center [90, 104] width 109 height 22
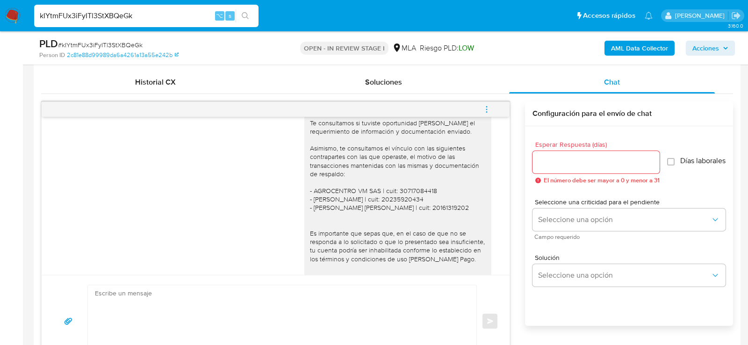
scroll to position [730, 0]
click at [326, 225] on div "Hola, esperamos que te encuentres muy bien. Te consultamos si tuviste oportunid…" at bounding box center [398, 212] width 176 height 221
click at [326, 233] on div "Hola, esperamos que te encuentres muy bien. Te consultamos si tuviste oportunid…" at bounding box center [398, 212] width 176 height 221
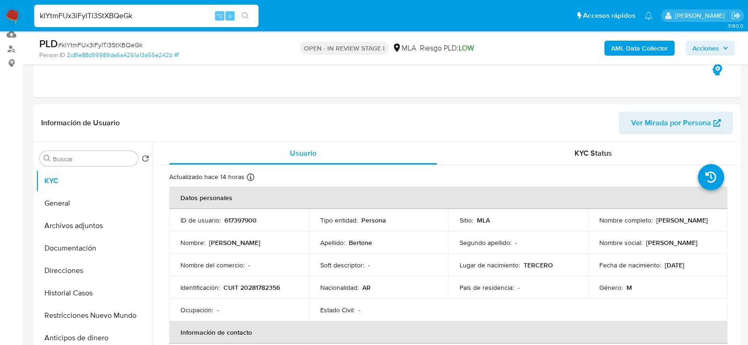
scroll to position [156, 0]
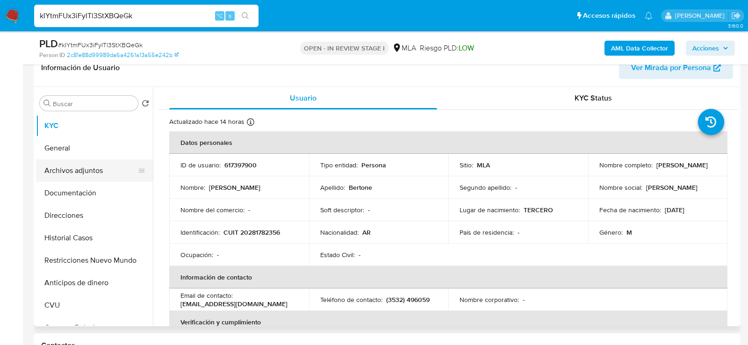
click at [79, 173] on button "Archivos adjuntos" at bounding box center [90, 171] width 109 height 22
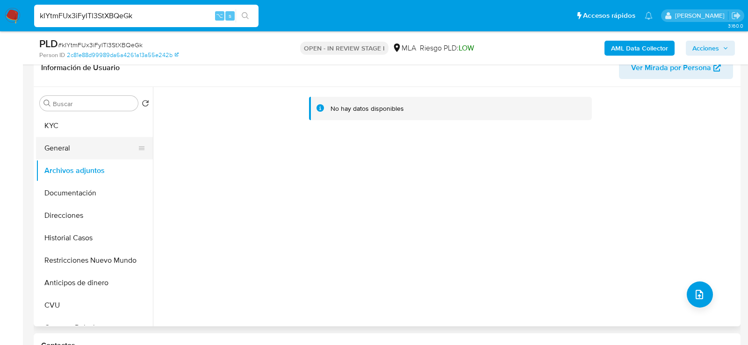
click at [72, 154] on button "General" at bounding box center [90, 148] width 109 height 22
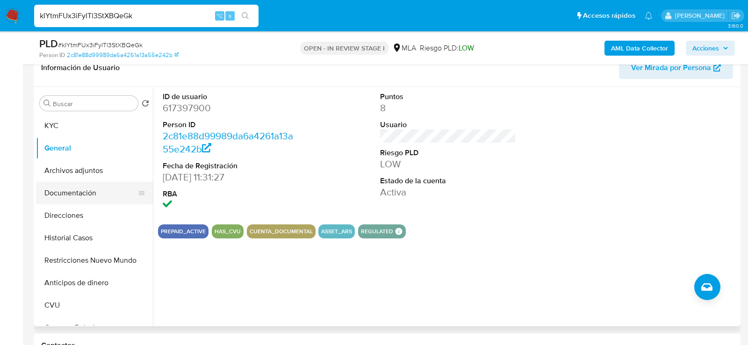
click at [71, 197] on button "Documentación" at bounding box center [90, 193] width 109 height 22
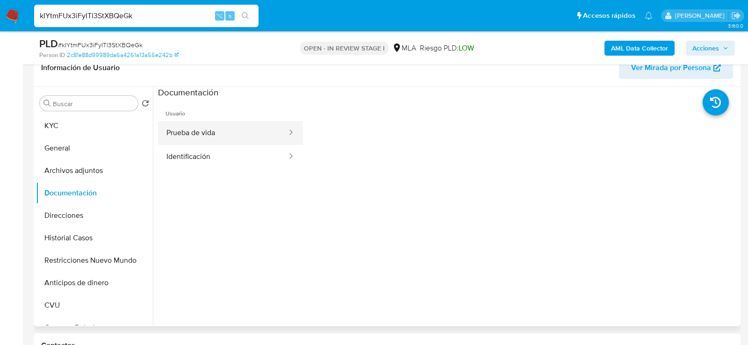
click at [209, 125] on button "Prueba de vida" at bounding box center [223, 133] width 130 height 24
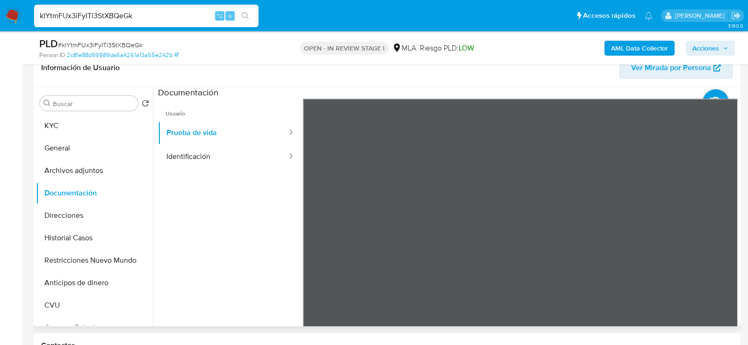
click at [231, 175] on ul "Usuario Prueba de vida Identificación" at bounding box center [230, 233] width 145 height 269
click at [231, 164] on button "Identificación" at bounding box center [223, 157] width 130 height 24
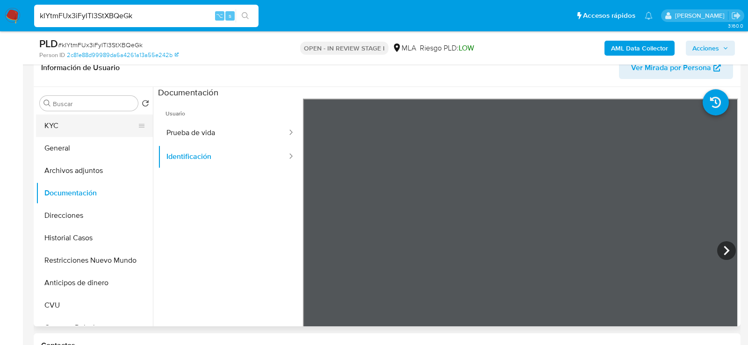
click at [98, 128] on button "KYC" at bounding box center [90, 126] width 109 height 22
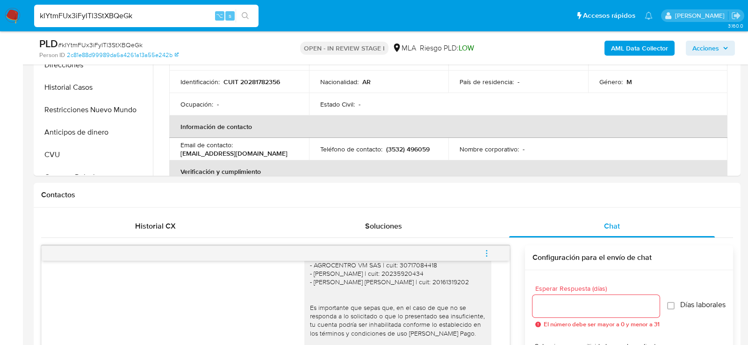
scroll to position [231, 0]
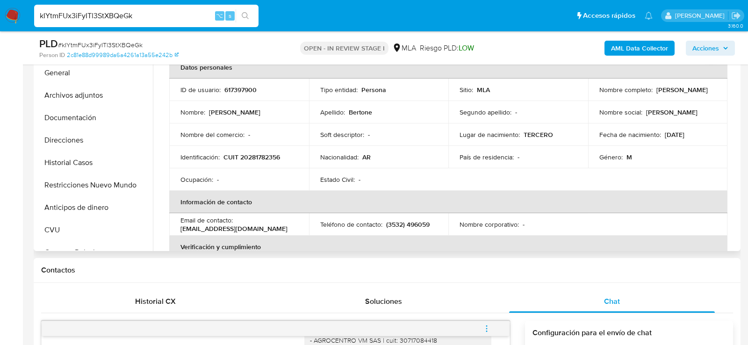
drag, startPoint x: 599, startPoint y: 96, endPoint x: 666, endPoint y: 96, distance: 67.4
click at [666, 94] on div "Nombre completo : [PERSON_NAME]" at bounding box center [658, 90] width 117 height 8
click at [661, 94] on p "[PERSON_NAME]" at bounding box center [682, 90] width 51 height 8
drag, startPoint x: 663, startPoint y: 95, endPoint x: 597, endPoint y: 96, distance: 66.0
click at [600, 94] on div "Nombre completo : [PERSON_NAME]" at bounding box center [658, 90] width 117 height 8
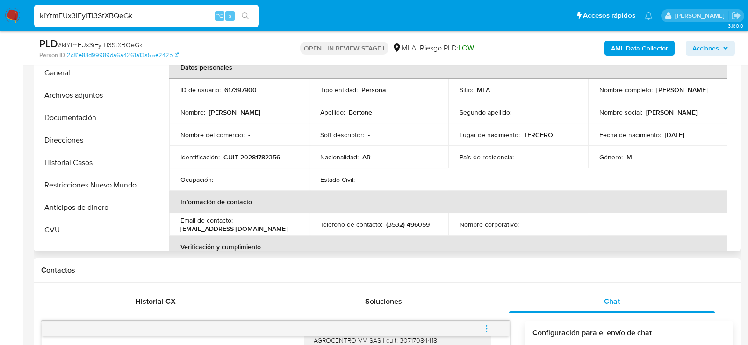
click at [254, 153] on p "CUIT 20281782356" at bounding box center [252, 157] width 57 height 8
copy p "20281782356"
click at [121, 12] on input "kIYtmFUx3iFyITl3StXBQeGk" at bounding box center [146, 16] width 225 height 12
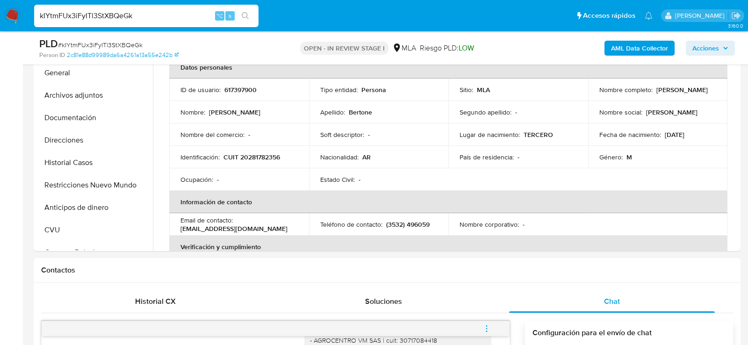
paste input "E2xtGeeuYQsUwt5dGgbO2ZLW"
type input "E2xtGeeuYQsUwt5dGgbO2ZLW"
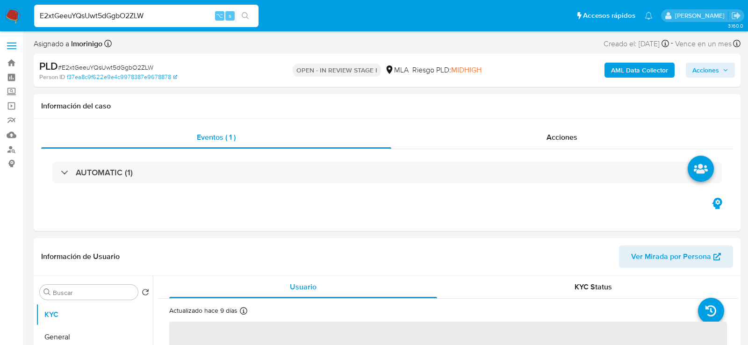
select select "10"
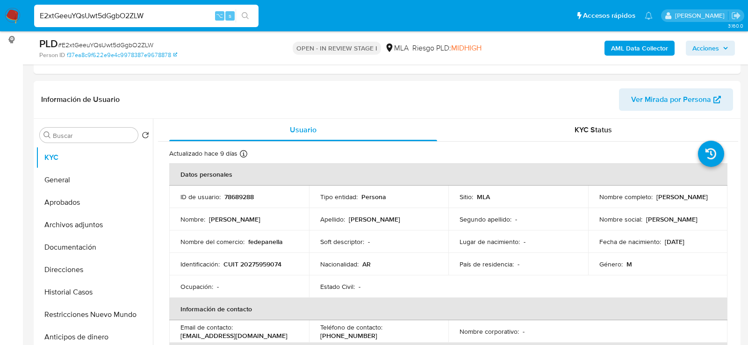
scroll to position [206, 0]
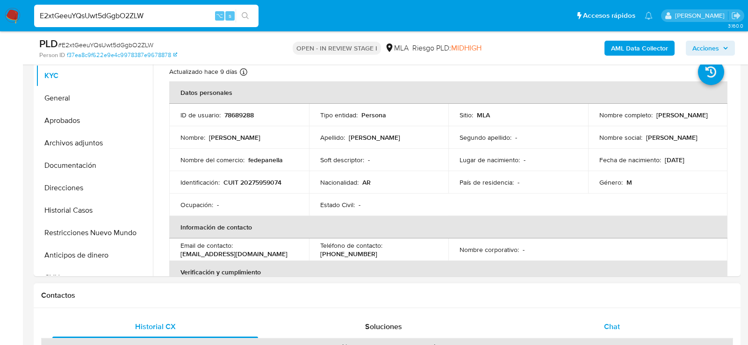
click at [611, 323] on span "Chat" at bounding box center [612, 326] width 16 height 11
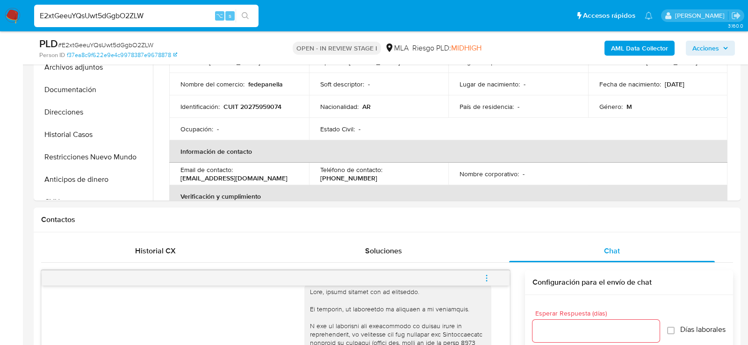
scroll to position [164, 0]
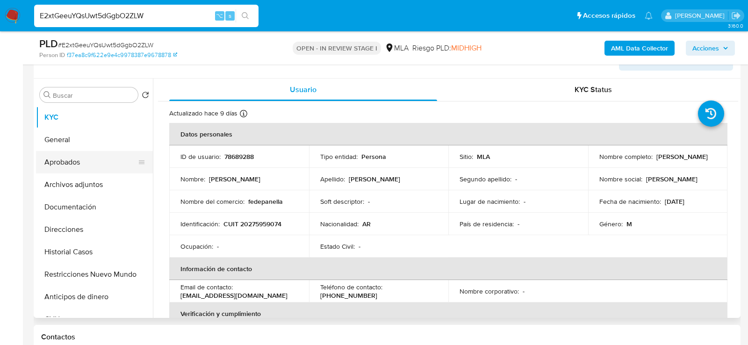
click at [63, 160] on button "Aprobados" at bounding box center [90, 162] width 109 height 22
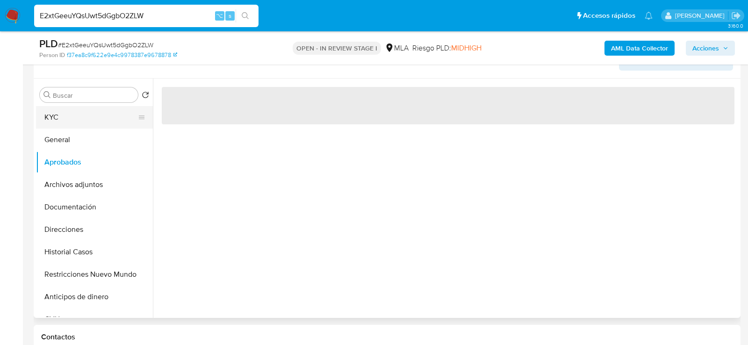
click at [65, 122] on button "KYC" at bounding box center [90, 117] width 109 height 22
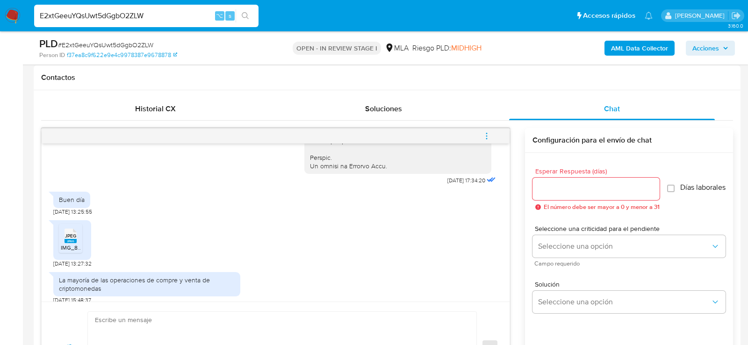
scroll to position [483, 0]
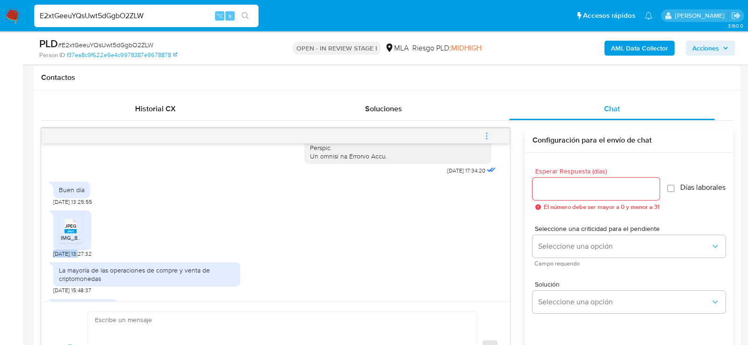
drag, startPoint x: 82, startPoint y: 269, endPoint x: 55, endPoint y: 269, distance: 27.6
click at [55, 258] on span "[DATE] 13:27:32" at bounding box center [72, 253] width 38 height 7
copy span "[DATE]"
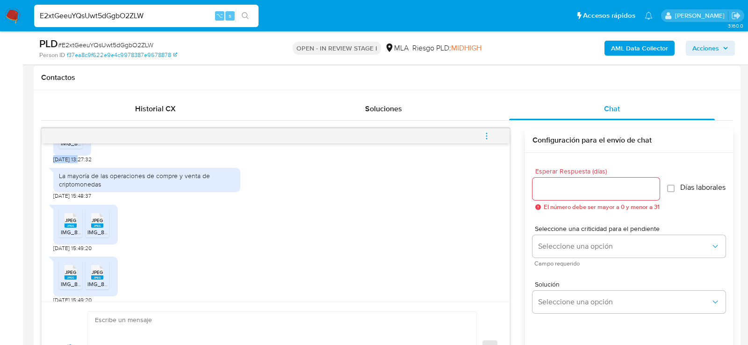
scroll to position [578, 0]
drag, startPoint x: 85, startPoint y: 209, endPoint x: 61, endPoint y: 208, distance: 23.9
click at [61, 199] on span "[DATE] 15:48:37" at bounding box center [72, 194] width 38 height 7
drag, startPoint x: 63, startPoint y: 192, endPoint x: 71, endPoint y: 192, distance: 8.0
click at [71, 188] on div "La mayoría de las operaciones de compre y venta de criptomonedas" at bounding box center [147, 179] width 176 height 17
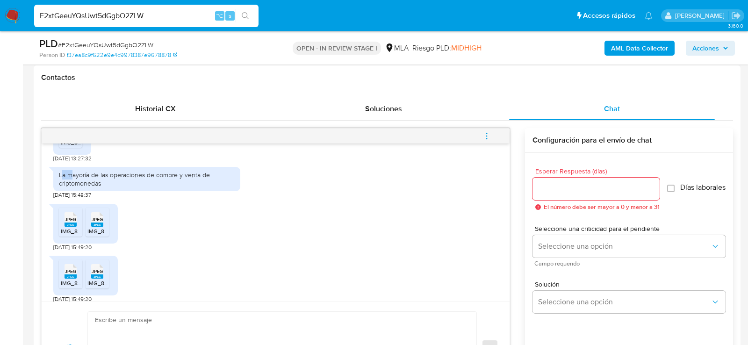
click at [71, 188] on div "La mayoría de las operaciones de compre y venta de criptomonedas" at bounding box center [147, 179] width 176 height 17
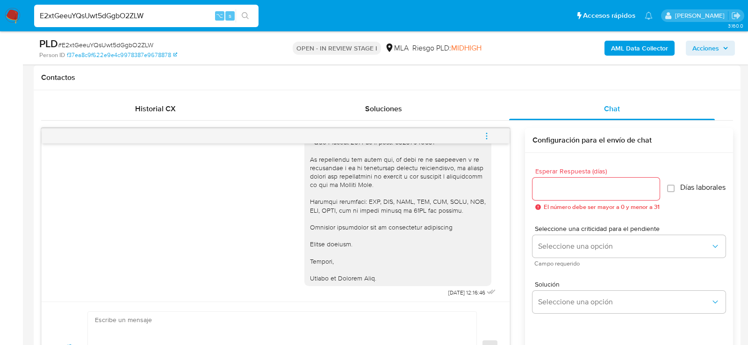
scroll to position [961, 0]
drag, startPoint x: 465, startPoint y: 288, endPoint x: 434, endPoint y: 287, distance: 30.4
click at [434, 287] on div "[DATE] 12:16:46" at bounding box center [402, 143] width 194 height 308
copy span "[DATE]"
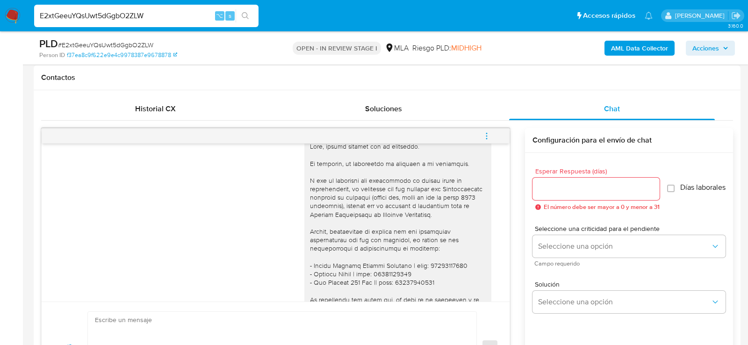
scroll to position [800, 0]
drag, startPoint x: 449, startPoint y: 207, endPoint x: 369, endPoint y: 215, distance: 80.0
click at [369, 215] on div at bounding box center [398, 284] width 176 height 281
copy div "Certificación contable de ingresos"
click at [341, 224] on div at bounding box center [398, 284] width 176 height 281
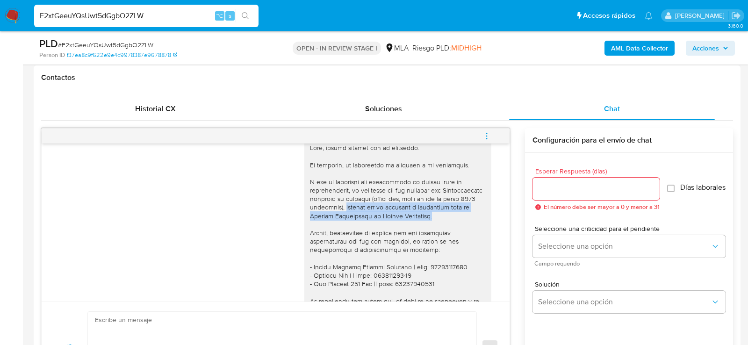
drag, startPoint x: 339, startPoint y: 224, endPoint x: 457, endPoint y: 232, distance: 118.1
click at [457, 232] on div at bounding box center [398, 284] width 176 height 281
copy div "firmada por un contador y legalizada ante el Consejo Profesional de Ciencias Ec…"
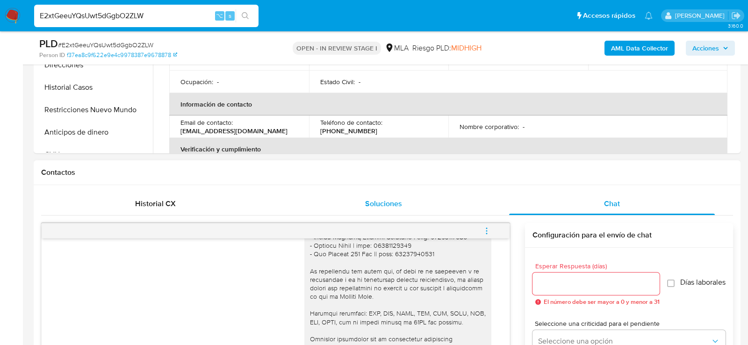
scroll to position [221, 0]
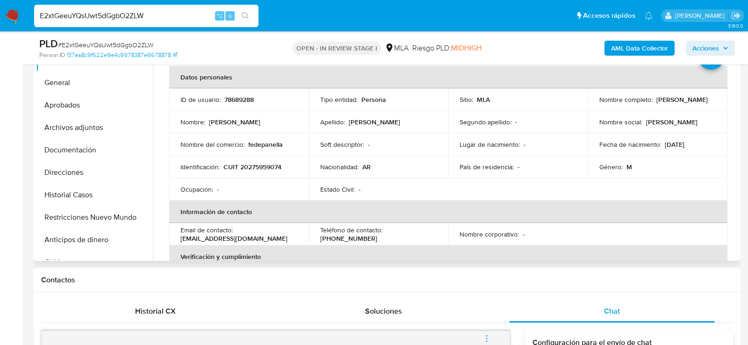
drag, startPoint x: 597, startPoint y: 106, endPoint x: 676, endPoint y: 105, distance: 79.5
click at [676, 104] on div "Nombre completo : [PERSON_NAME]" at bounding box center [658, 99] width 117 height 8
click at [123, 22] on input "E2xtGeeuYQsUwt5dGgbO2ZLW" at bounding box center [146, 16] width 225 height 12
paste input "heAX3nOfDH8YOGi7N7W0GoxU"
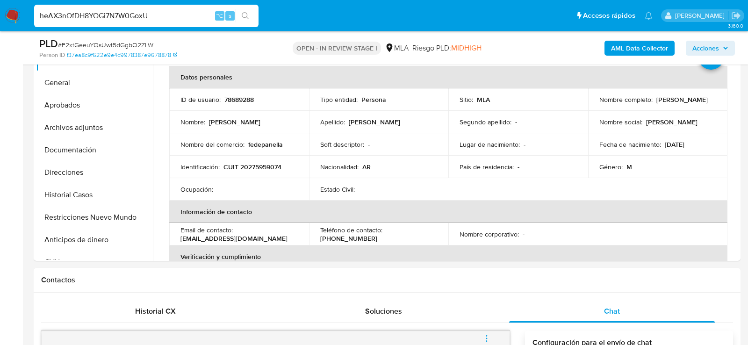
type input "heAX3nOfDH8YOGi7N7W0GoxU"
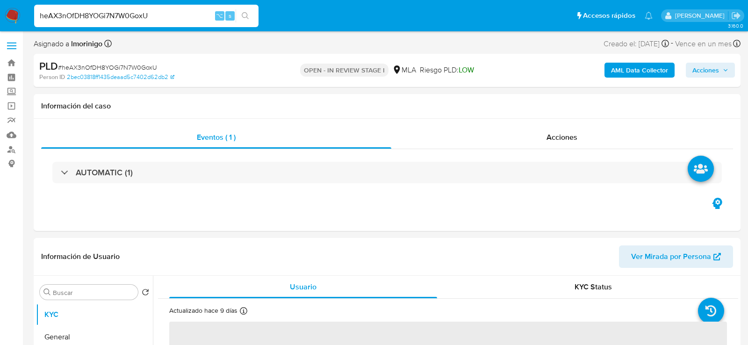
select select "10"
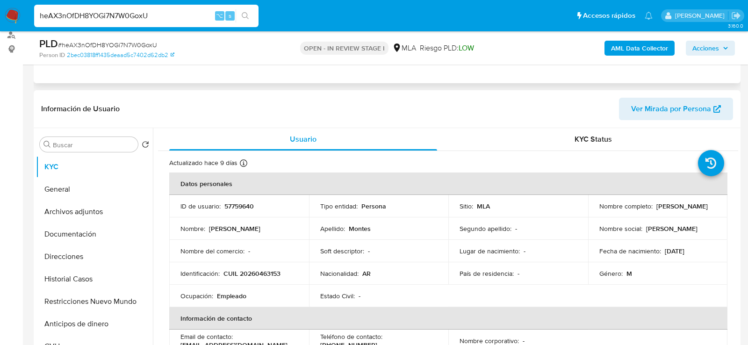
scroll to position [118, 0]
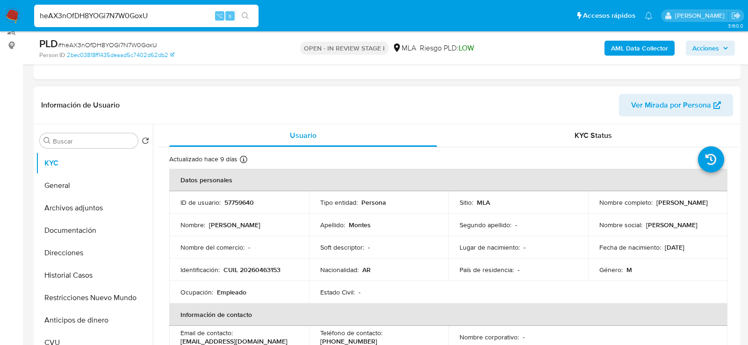
click at [232, 211] on td "ID de usuario : 57759640" at bounding box center [239, 202] width 140 height 22
click at [232, 207] on td "ID de usuario : 57759640" at bounding box center [239, 202] width 140 height 22
click at [232, 205] on p "57759640" at bounding box center [239, 202] width 29 height 8
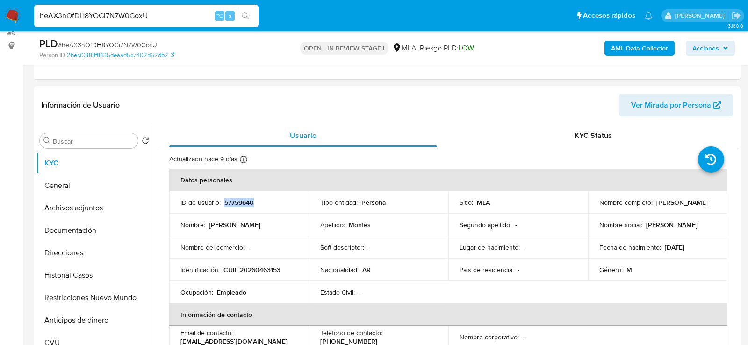
copy p "57759640"
click at [69, 266] on button "Historial Casos" at bounding box center [90, 275] width 109 height 22
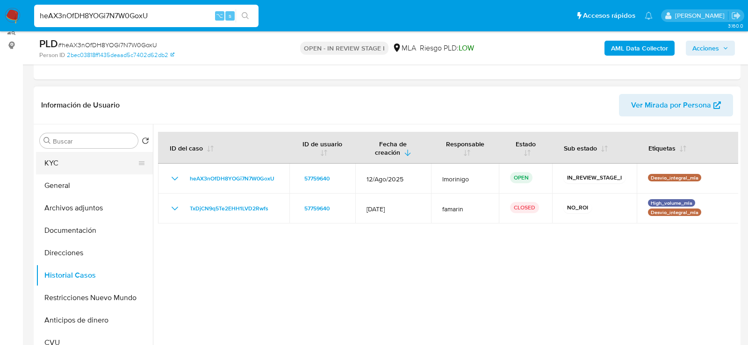
click at [70, 159] on button "KYC" at bounding box center [90, 163] width 109 height 22
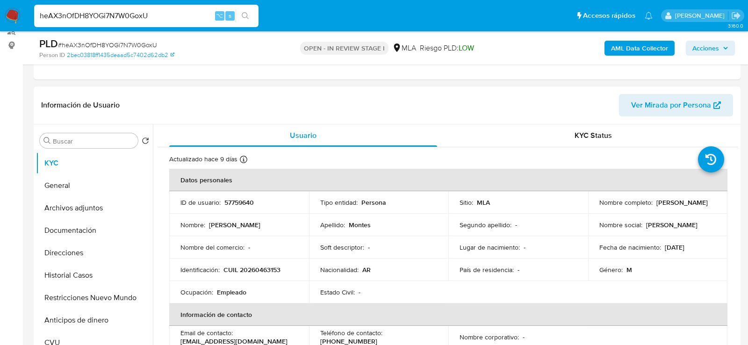
click at [262, 261] on td "Identificación : CUIL 20260463153" at bounding box center [239, 270] width 140 height 22
click at [262, 267] on p "CUIL 20260463153" at bounding box center [252, 270] width 57 height 8
copy p "20260463153"
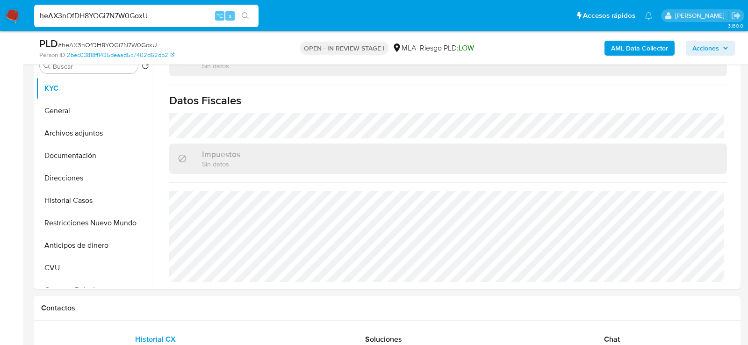
scroll to position [185, 0]
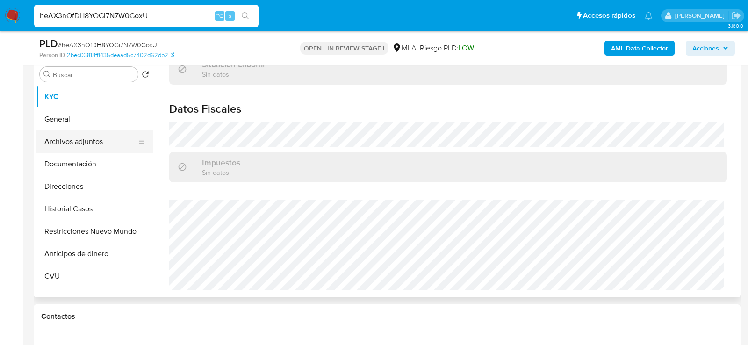
click at [64, 133] on button "Archivos adjuntos" at bounding box center [90, 142] width 109 height 22
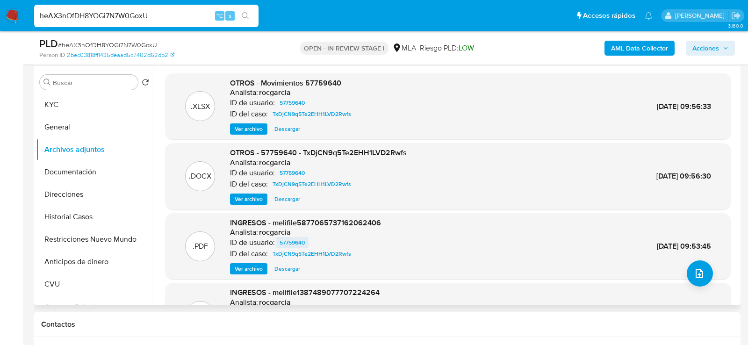
scroll to position [2, 0]
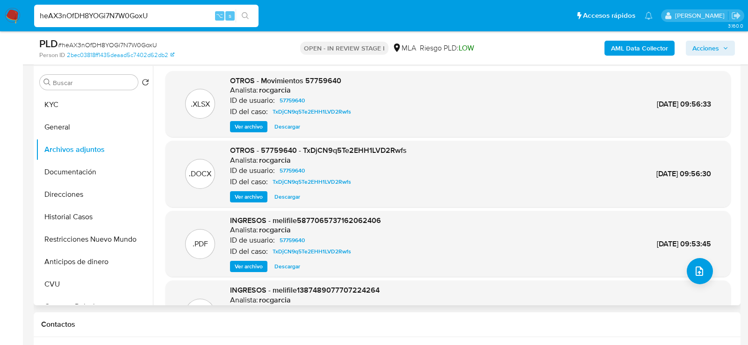
drag, startPoint x: 291, startPoint y: 194, endPoint x: 419, endPoint y: 199, distance: 127.3
click at [418, 199] on div ".DOCX OTROS - 57759640 - TxDjCN9q5Te2EHH1LVD2Rwfs Analista: rocgarcia ID de usu…" at bounding box center [448, 173] width 556 height 57
click at [253, 195] on span "Ver archivo" at bounding box center [249, 196] width 28 height 9
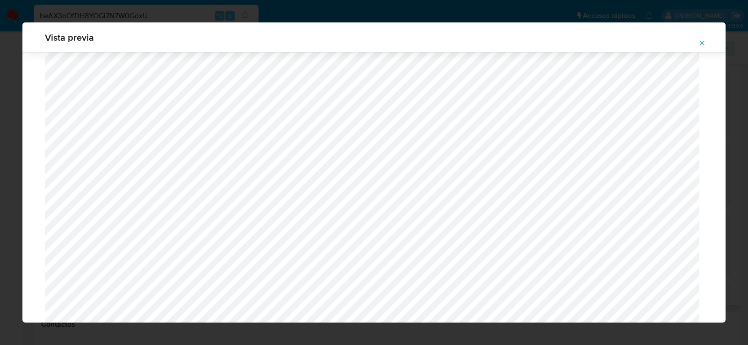
scroll to position [308, 0]
click at [712, 40] on button "Attachment preview" at bounding box center [702, 43] width 21 height 15
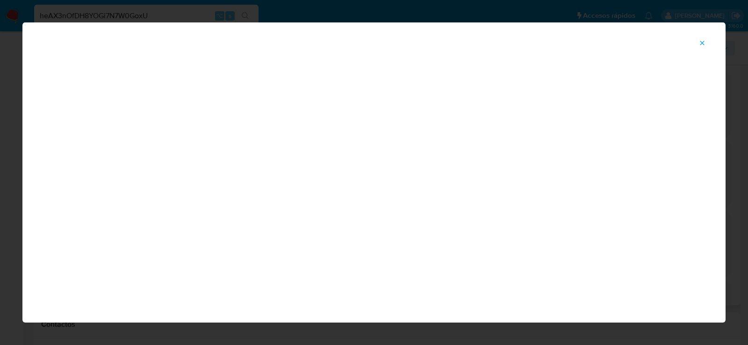
scroll to position [48, 0]
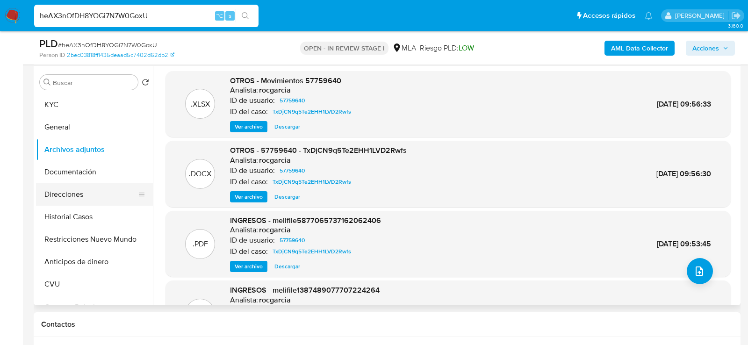
click at [89, 183] on button "Direcciones" at bounding box center [90, 194] width 109 height 22
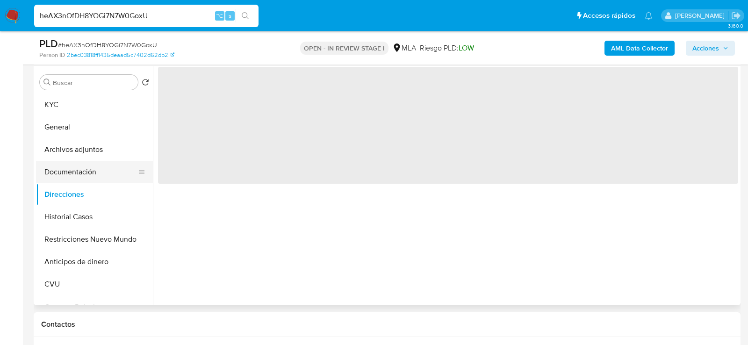
click at [84, 178] on button "Documentación" at bounding box center [90, 172] width 109 height 22
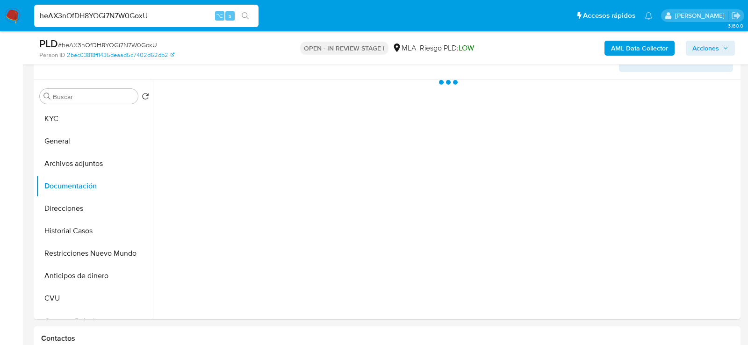
scroll to position [160, 0]
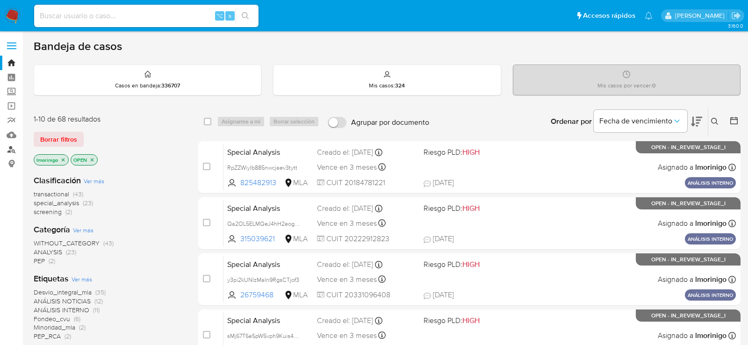
click at [10, 150] on link "Buscador de personas" at bounding box center [55, 149] width 111 height 15
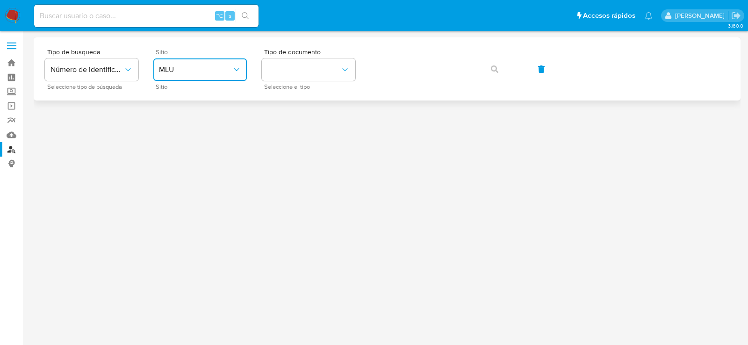
click at [200, 65] on span "MLU" at bounding box center [195, 69] width 73 height 9
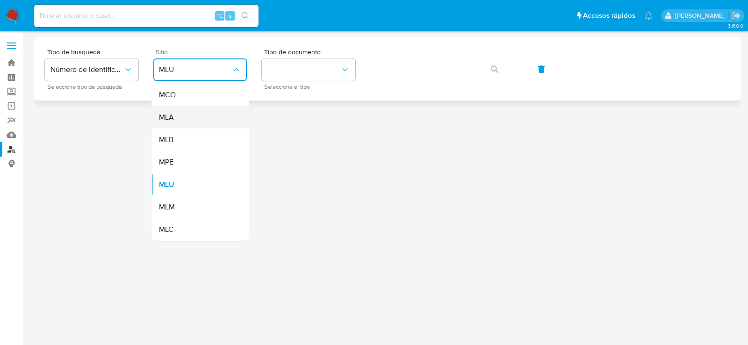
click at [200, 124] on div "MLA" at bounding box center [197, 117] width 77 height 22
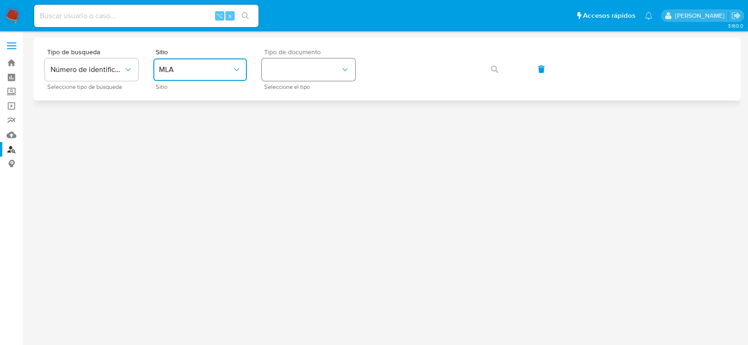
click at [313, 72] on button "identificationType" at bounding box center [309, 69] width 94 height 22
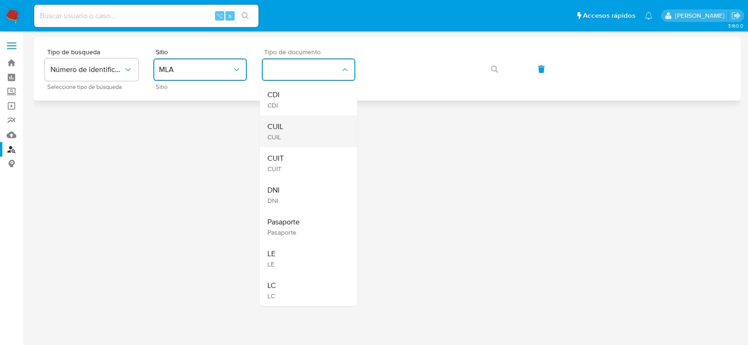
click at [308, 121] on div "CUIL CUIL" at bounding box center [306, 132] width 77 height 32
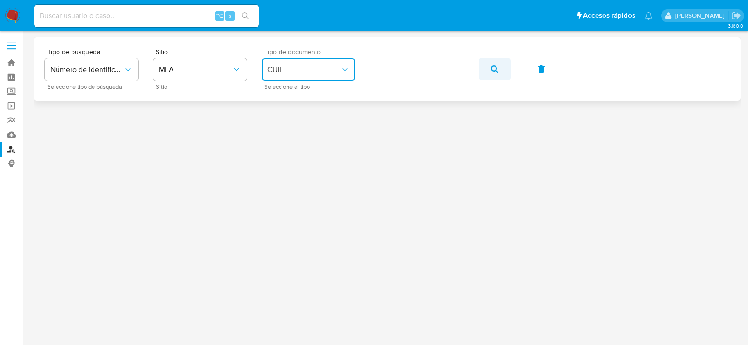
click at [490, 72] on button "button" at bounding box center [495, 69] width 32 height 22
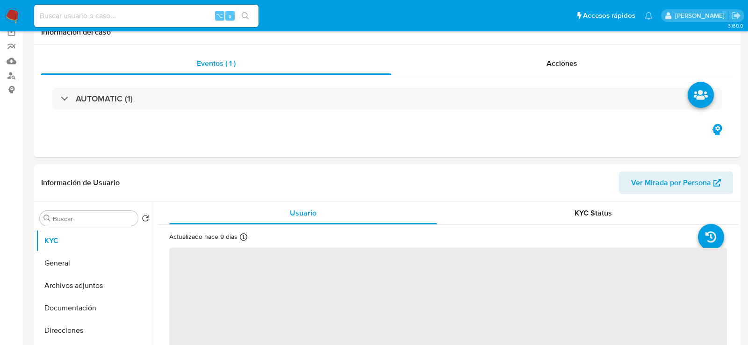
select select "10"
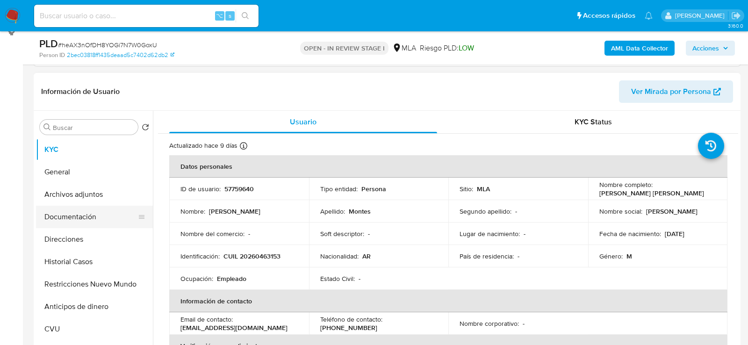
scroll to position [150, 0]
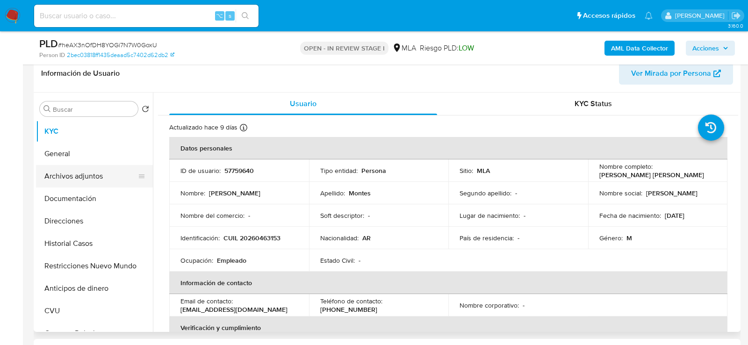
click at [85, 178] on button "Archivos adjuntos" at bounding box center [90, 176] width 109 height 22
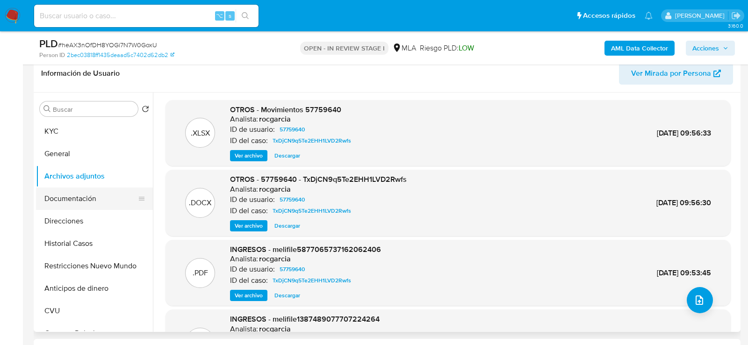
click at [88, 200] on button "Documentación" at bounding box center [90, 199] width 109 height 22
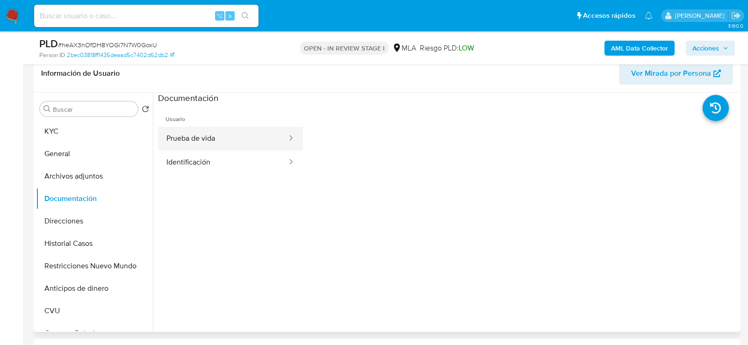
click at [208, 144] on button "Prueba de vida" at bounding box center [223, 139] width 130 height 24
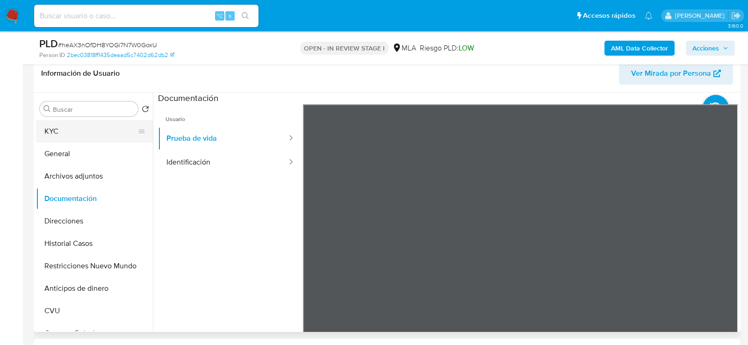
click at [57, 127] on button "KYC" at bounding box center [90, 131] width 109 height 22
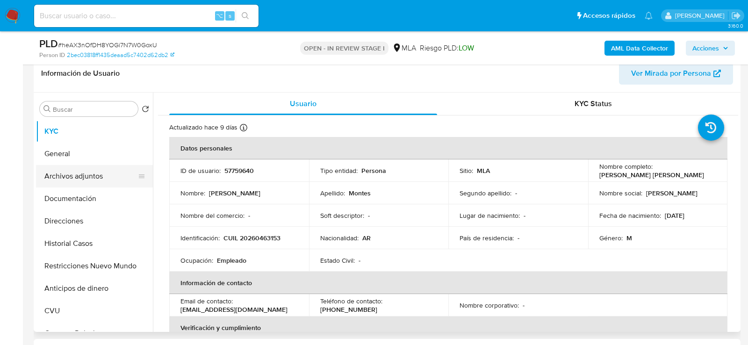
click at [52, 182] on button "Archivos adjuntos" at bounding box center [90, 176] width 109 height 22
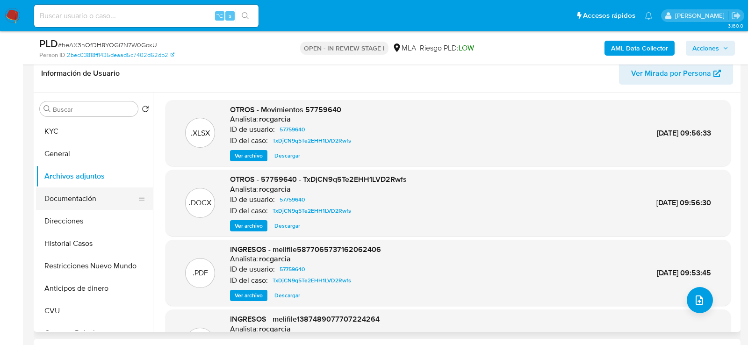
click at [52, 196] on button "Documentación" at bounding box center [90, 199] width 109 height 22
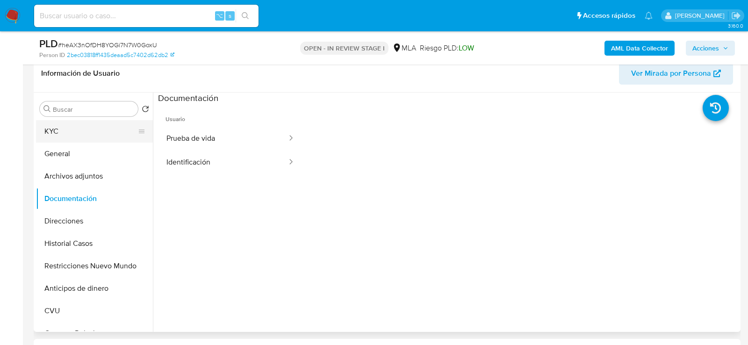
click at [53, 129] on button "KYC" at bounding box center [90, 131] width 109 height 22
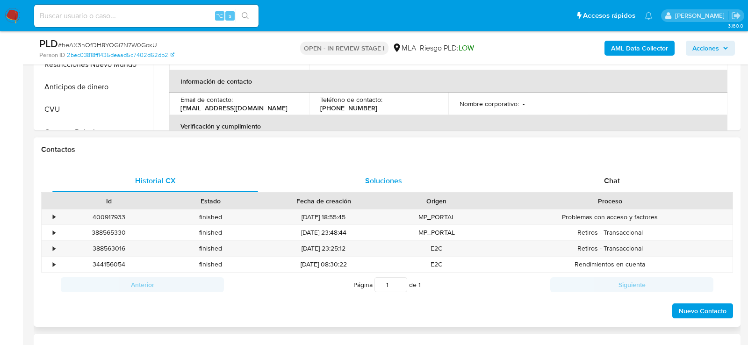
scroll to position [359, 0]
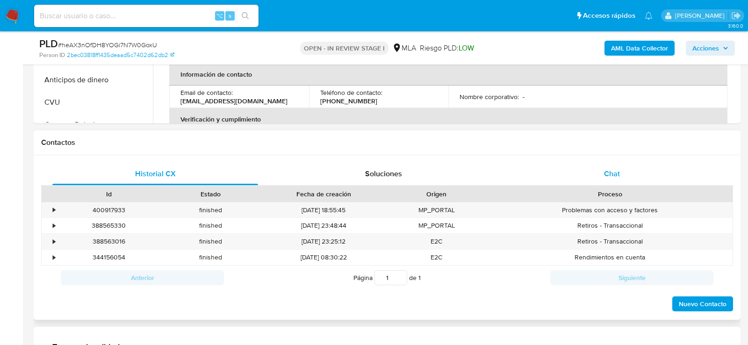
click at [533, 179] on div "Chat" at bounding box center [612, 174] width 206 height 22
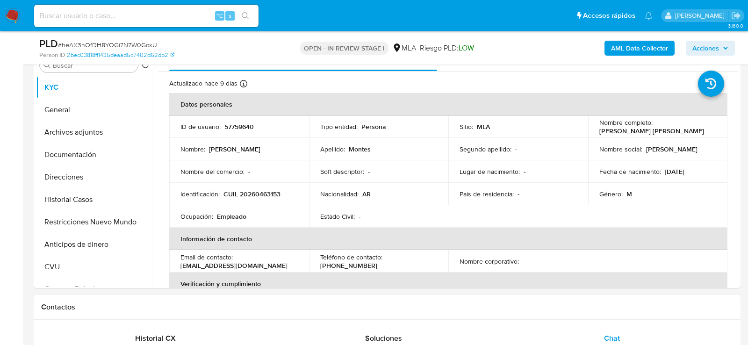
scroll to position [192, 0]
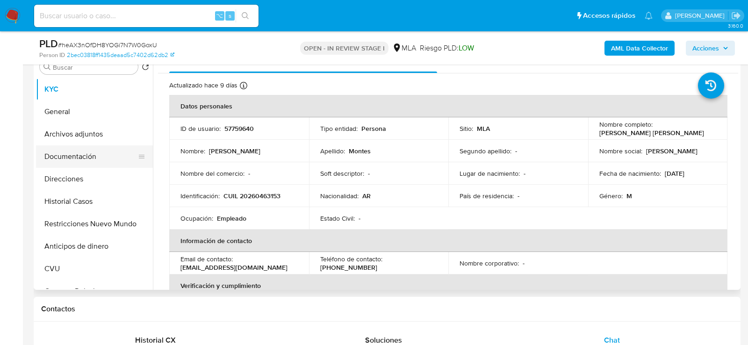
click at [70, 148] on button "Documentación" at bounding box center [90, 156] width 109 height 22
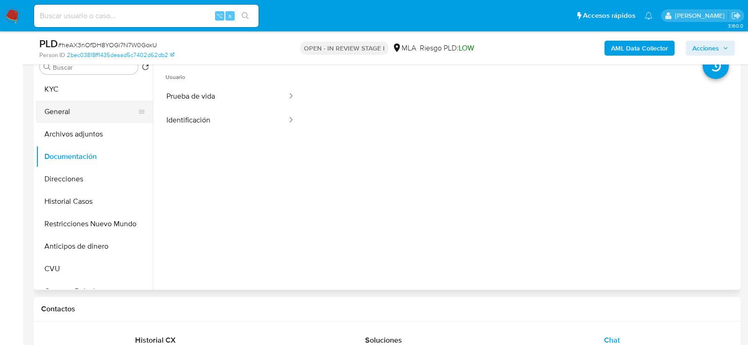
click at [98, 115] on button "General" at bounding box center [90, 112] width 109 height 22
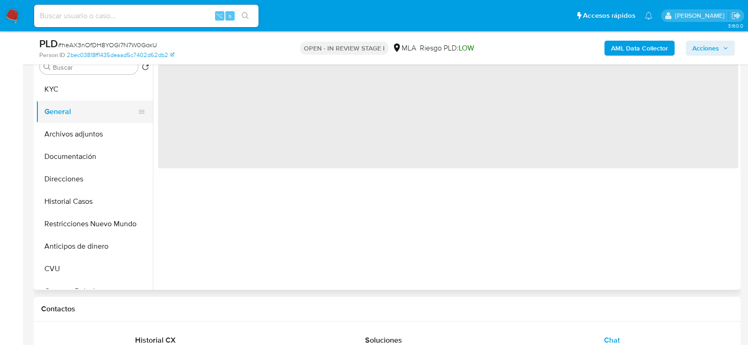
click at [98, 119] on button "General" at bounding box center [90, 112] width 109 height 22
click at [95, 128] on button "Archivos adjuntos" at bounding box center [90, 134] width 109 height 22
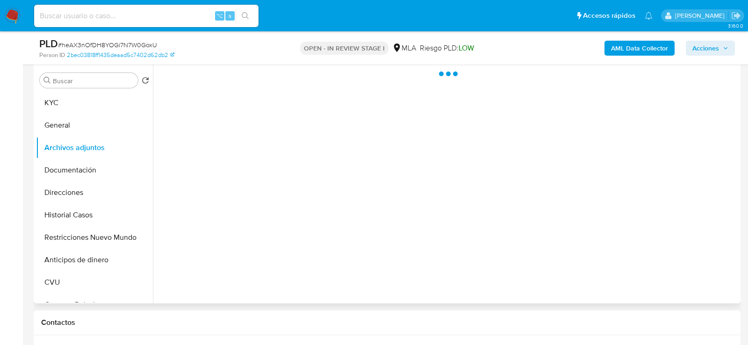
scroll to position [177, 0]
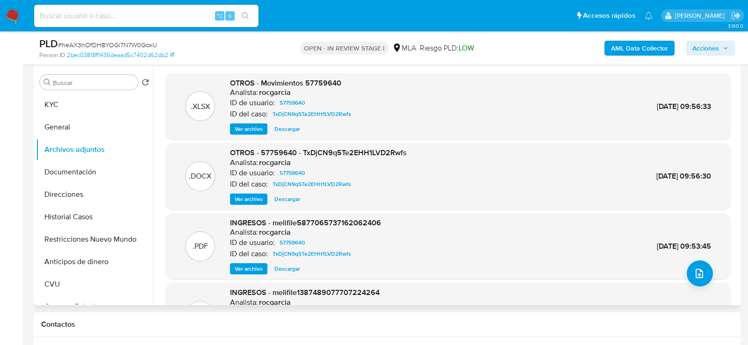
click at [247, 198] on span "Ver archivo" at bounding box center [249, 199] width 28 height 9
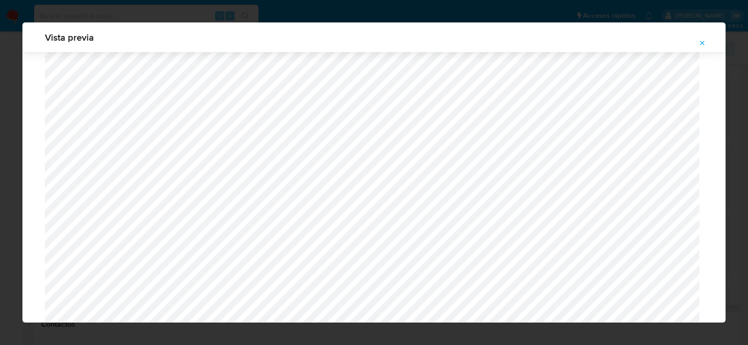
scroll to position [925, 0]
click at [706, 46] on icon "Attachment preview" at bounding box center [702, 42] width 7 height 7
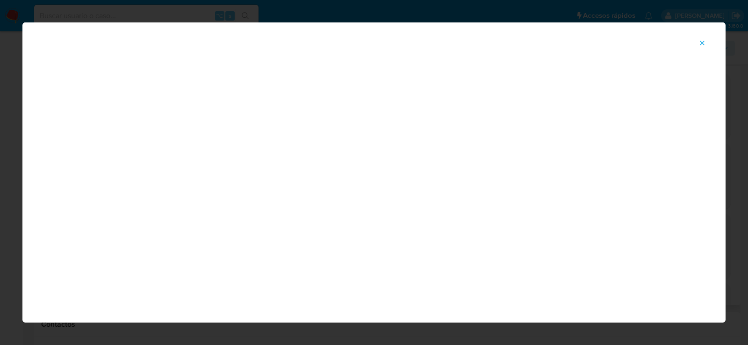
scroll to position [48, 0]
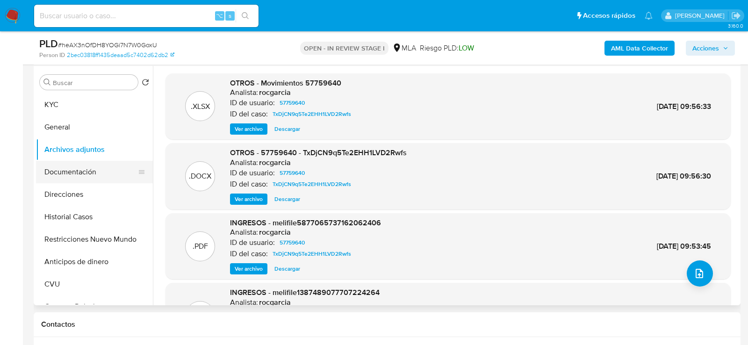
click at [76, 177] on button "Documentación" at bounding box center [90, 172] width 109 height 22
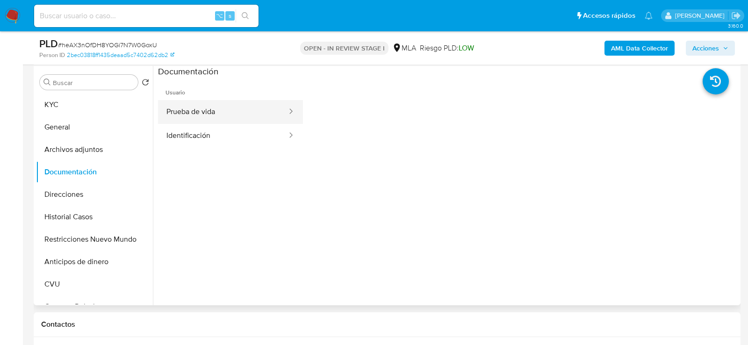
click at [197, 113] on button "Prueba de vida" at bounding box center [223, 112] width 130 height 24
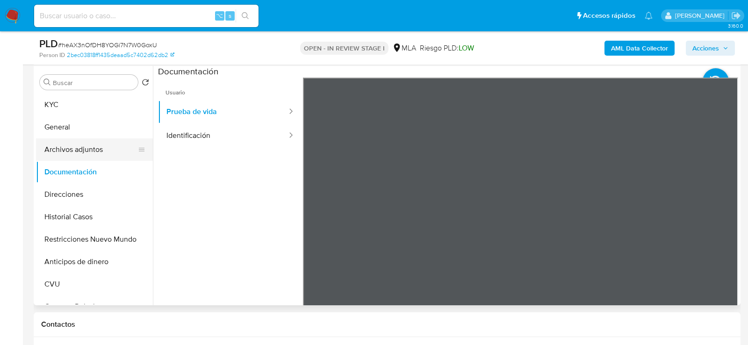
click at [54, 145] on button "Archivos adjuntos" at bounding box center [90, 149] width 109 height 22
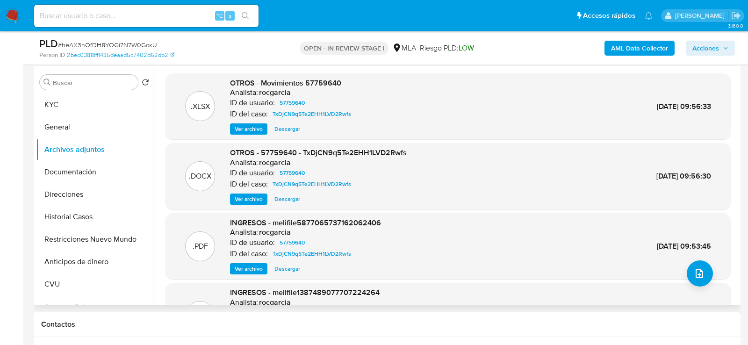
click at [267, 195] on div "Ver archivo Descargar" at bounding box center [318, 199] width 177 height 11
click at [261, 197] on span "Ver archivo" at bounding box center [249, 199] width 28 height 9
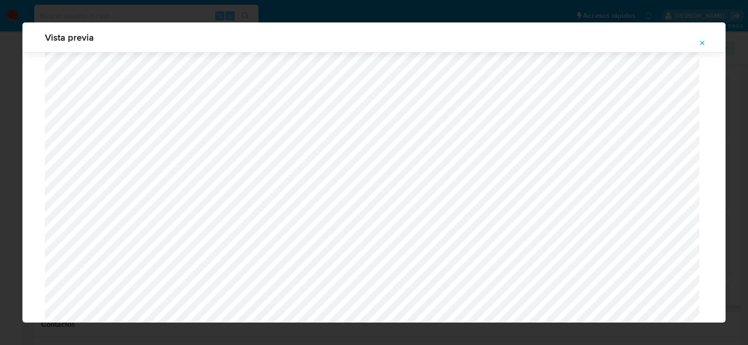
scroll to position [1785, 0]
click at [697, 41] on button "Attachment preview" at bounding box center [702, 43] width 21 height 15
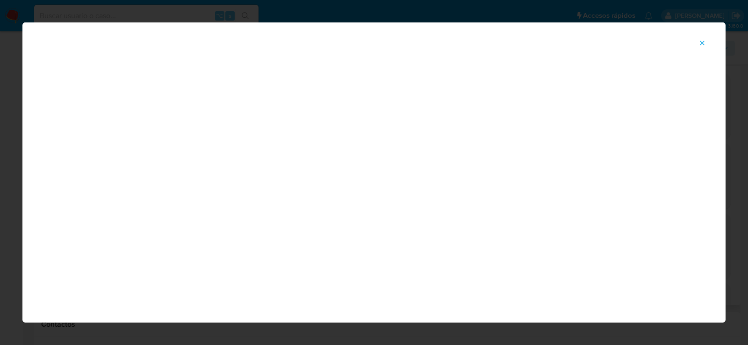
scroll to position [48, 0]
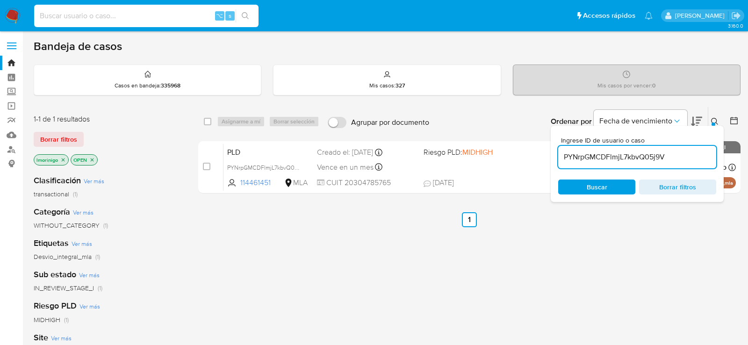
click at [168, 11] on input at bounding box center [146, 16] width 225 height 12
paste input "heAX3nOfDH8YOGi7N7W0GoxU"
type input "heAX3nOfDH8YOGi7N7W0GoxU"
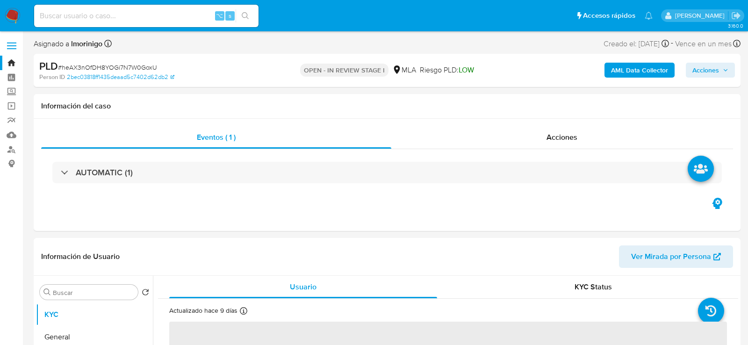
select select "10"
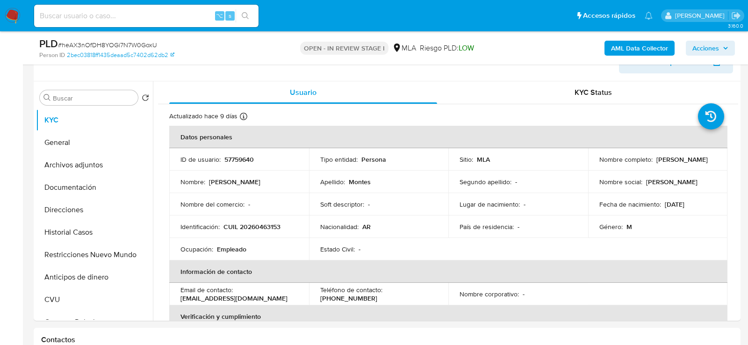
scroll to position [174, 0]
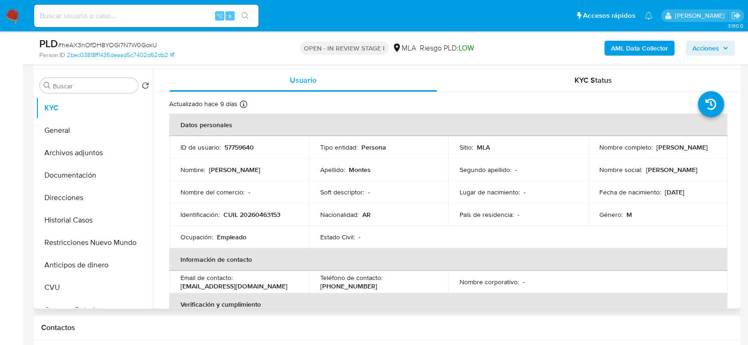
click at [267, 215] on p "CUIL 20260463153" at bounding box center [252, 214] width 57 height 8
copy p "20260463153"
drag, startPoint x: 594, startPoint y: 154, endPoint x: 698, endPoint y: 156, distance: 104.8
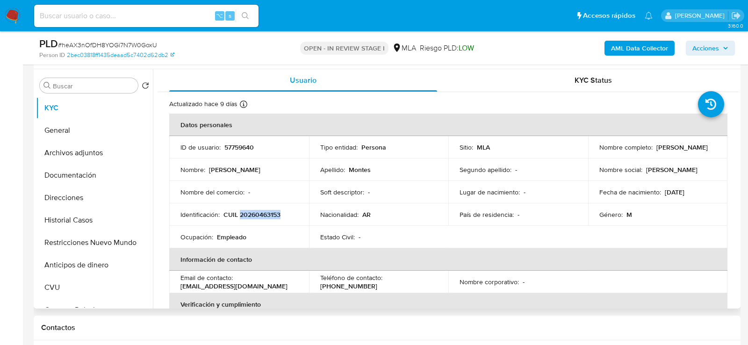
click at [698, 156] on td "Nombre completo : [PERSON_NAME]" at bounding box center [658, 147] width 140 height 22
drag, startPoint x: 661, startPoint y: 189, endPoint x: 696, endPoint y: 191, distance: 35.6
click at [696, 192] on div "Fecha de nacimiento : 03/07/1977" at bounding box center [658, 192] width 117 height 8
drag, startPoint x: 696, startPoint y: 191, endPoint x: 661, endPoint y: 188, distance: 35.2
click at [661, 188] on div "Fecha de nacimiento : 03/07/1977" at bounding box center [658, 192] width 117 height 8
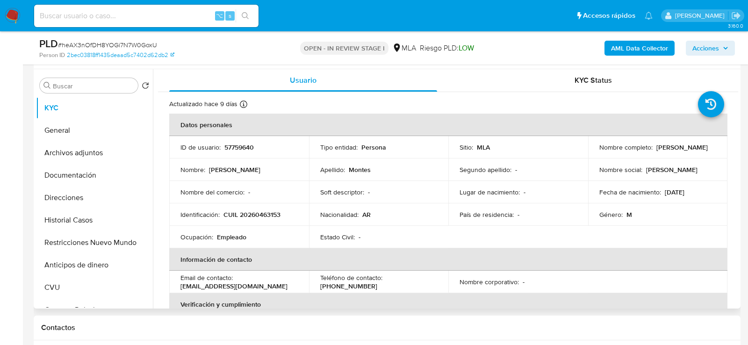
copy p "03/07/1977"
click at [95, 178] on button "Documentación" at bounding box center [90, 175] width 109 height 22
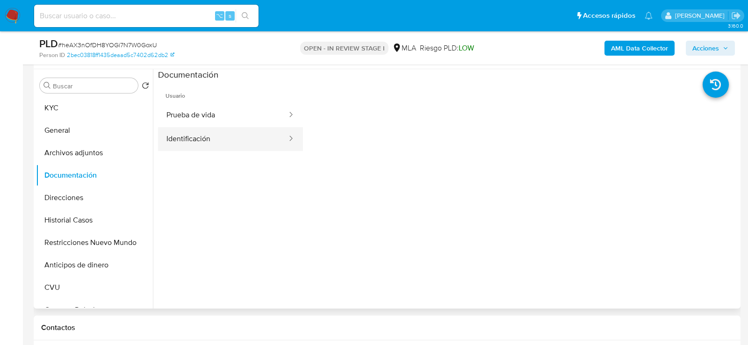
click at [182, 136] on button "Identificación" at bounding box center [223, 139] width 130 height 24
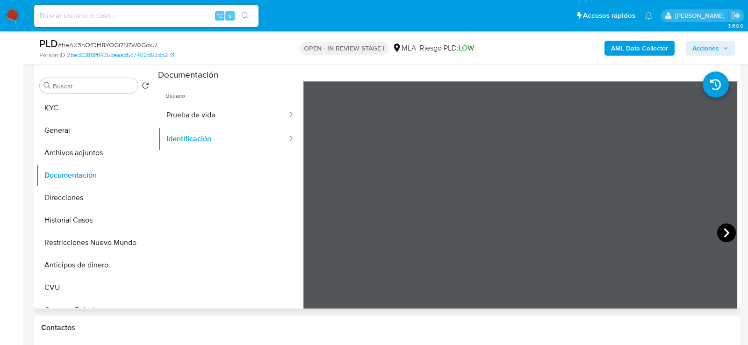
click at [718, 230] on icon at bounding box center [727, 233] width 19 height 19
click at [40, 113] on button "KYC" at bounding box center [90, 108] width 109 height 22
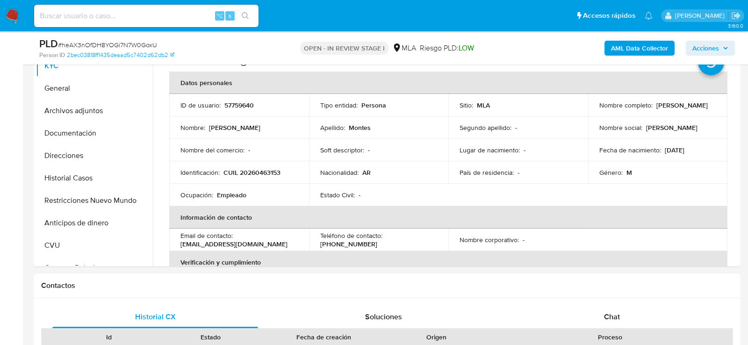
scroll to position [194, 0]
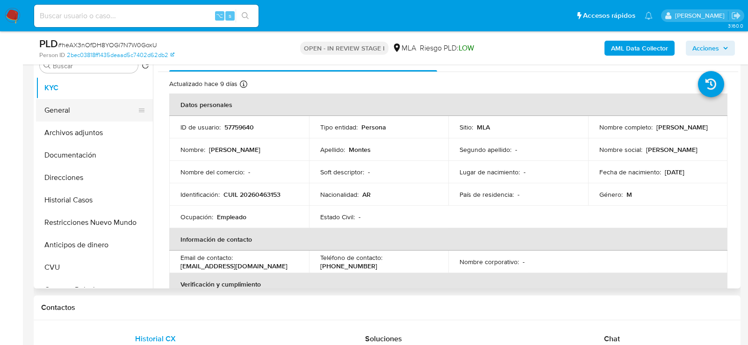
click at [86, 108] on button "General" at bounding box center [90, 110] width 109 height 22
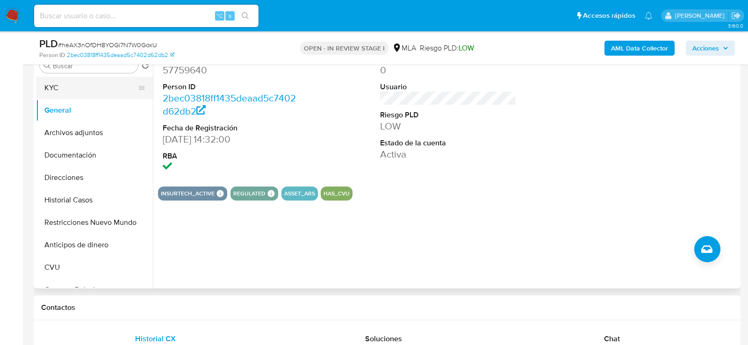
click at [65, 86] on button "KYC" at bounding box center [90, 88] width 109 height 22
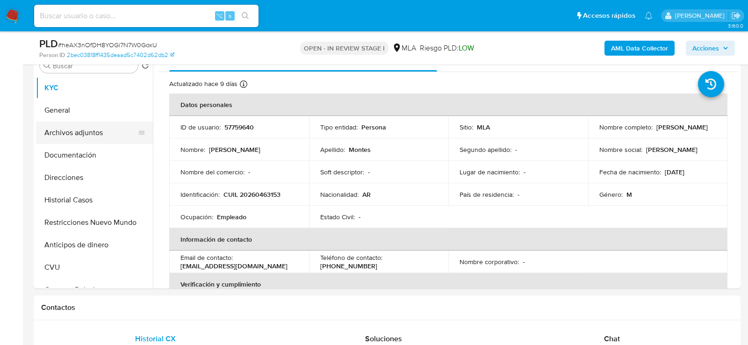
click at [56, 134] on button "Archivos adjuntos" at bounding box center [90, 133] width 109 height 22
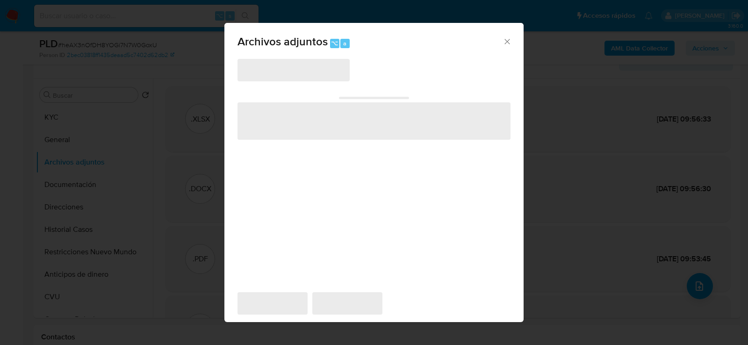
scroll to position [170, 0]
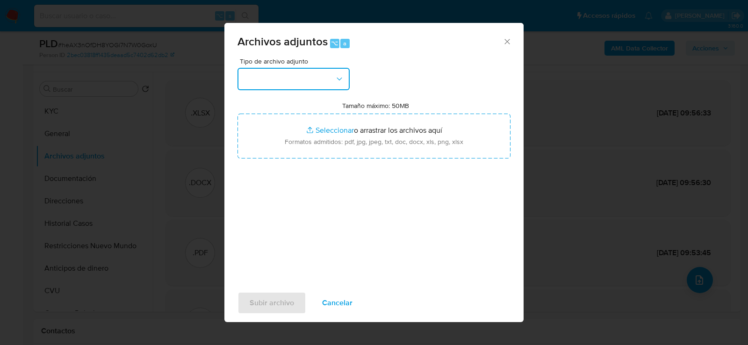
click at [290, 86] on button "button" at bounding box center [294, 79] width 112 height 22
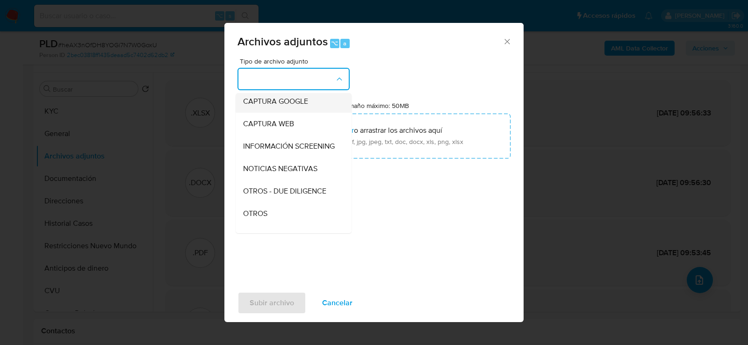
scroll to position [109, 0]
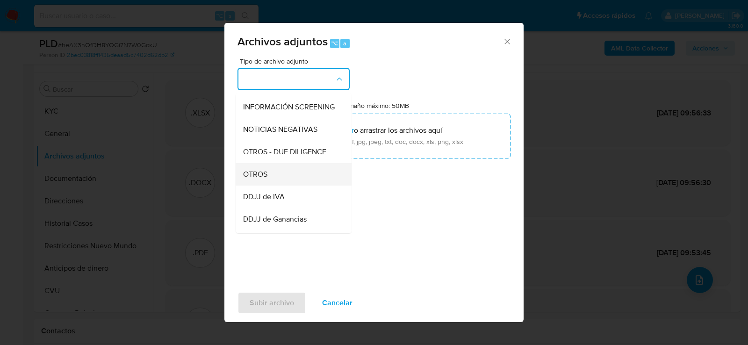
click at [296, 177] on div "OTROS" at bounding box center [290, 174] width 95 height 22
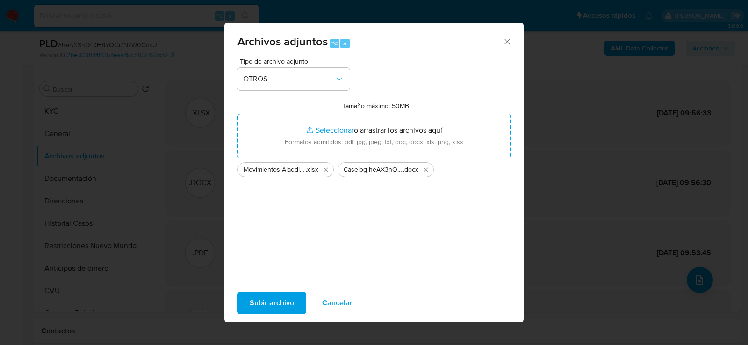
click at [271, 298] on span "Subir archivo" at bounding box center [272, 303] width 44 height 21
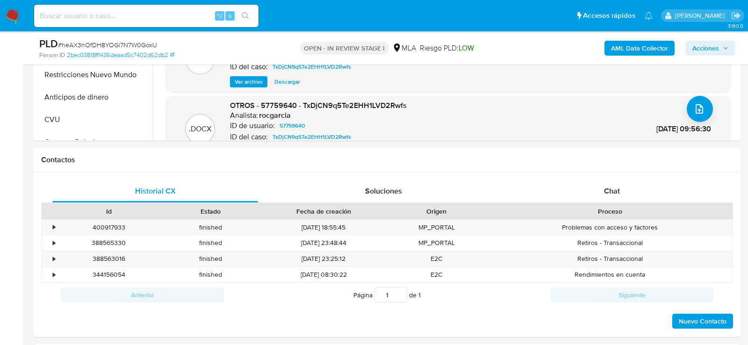
scroll to position [362, 0]
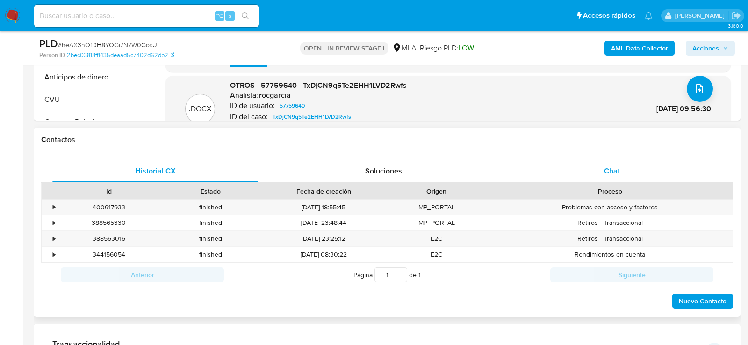
click at [593, 173] on div "Chat" at bounding box center [612, 171] width 206 height 22
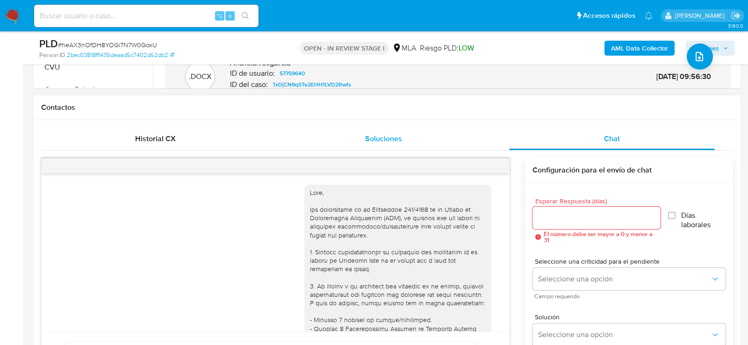
scroll to position [578, 0]
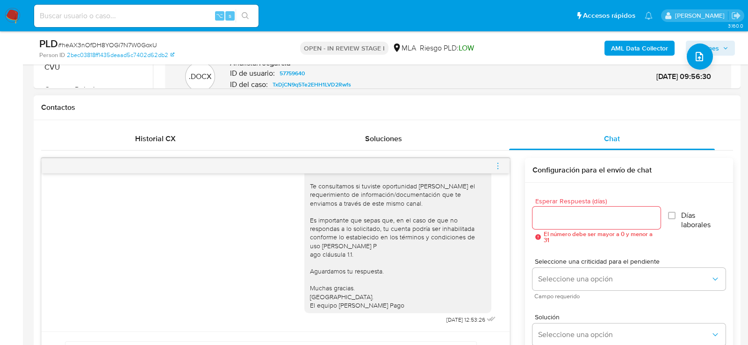
click at [496, 167] on icon "menu-action" at bounding box center [498, 166] width 8 height 8
click at [380, 236] on div at bounding box center [374, 172] width 748 height 345
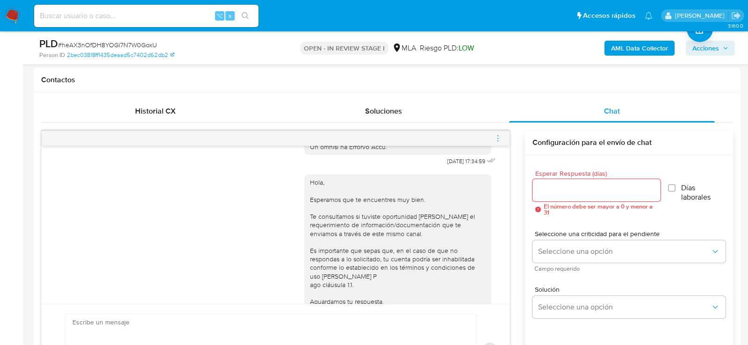
scroll to position [363, 0]
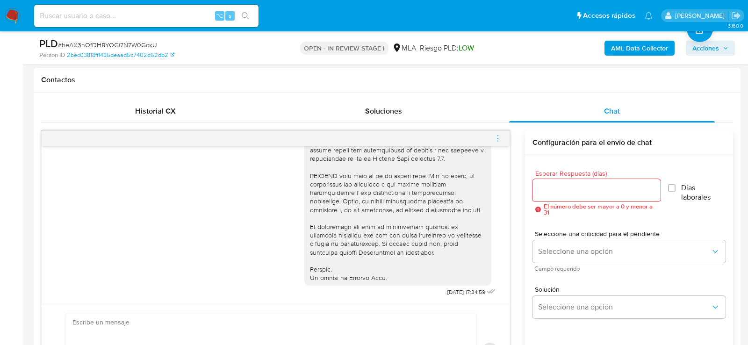
click at [500, 135] on icon "menu-action" at bounding box center [498, 138] width 8 height 8
click at [451, 122] on li "Cerrar conversación" at bounding box center [446, 119] width 96 height 17
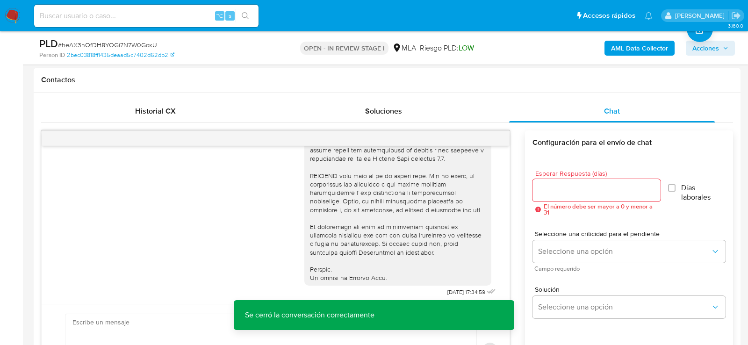
scroll to position [298, 0]
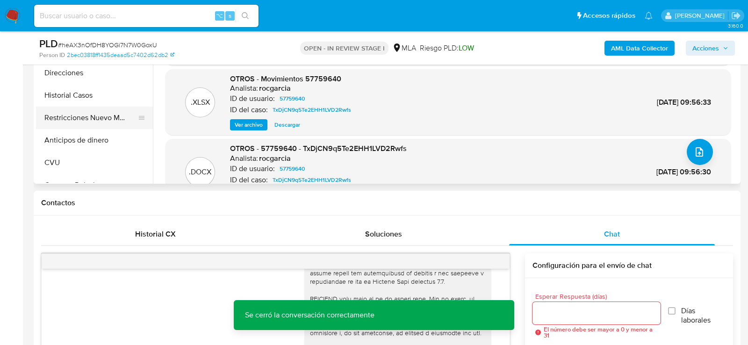
click at [75, 108] on button "Restricciones Nuevo Mundo" at bounding box center [90, 118] width 109 height 22
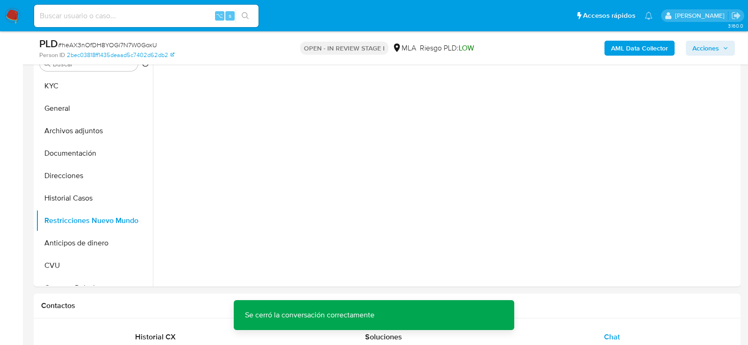
scroll to position [185, 0]
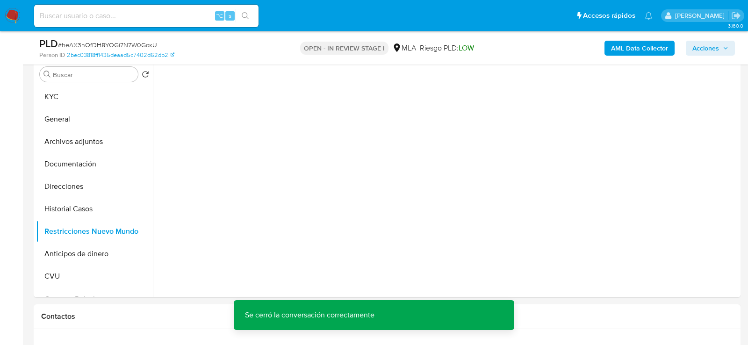
click at [709, 52] on span "Acciones" at bounding box center [706, 48] width 27 height 15
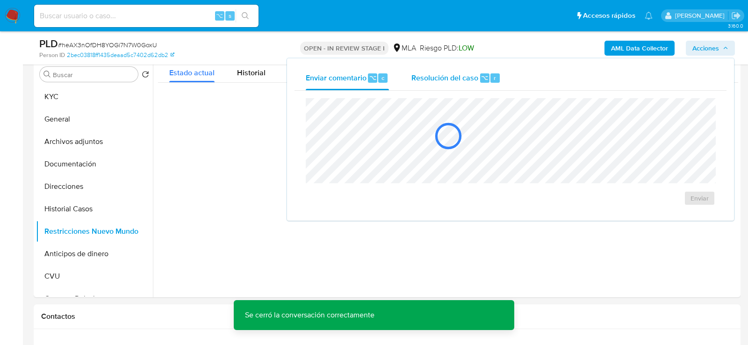
click at [449, 77] on span "Resolución del caso" at bounding box center [445, 77] width 67 height 11
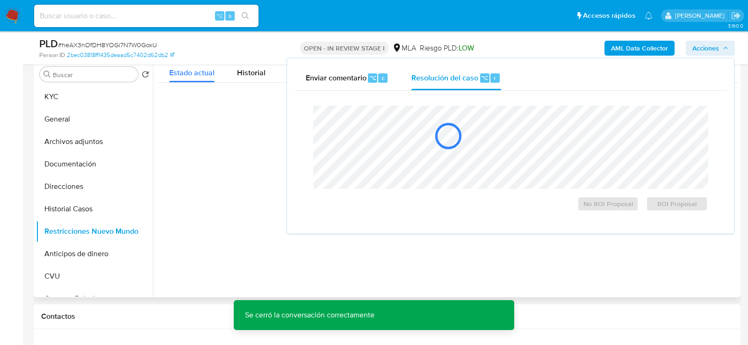
click at [452, 139] on icon at bounding box center [448, 136] width 31 height 31
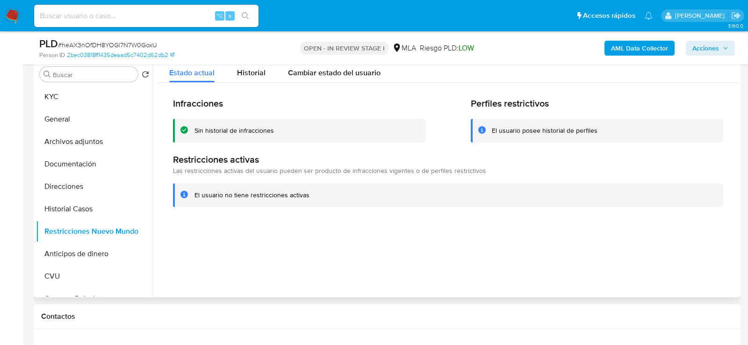
click at [711, 44] on span "Acciones" at bounding box center [706, 48] width 27 height 15
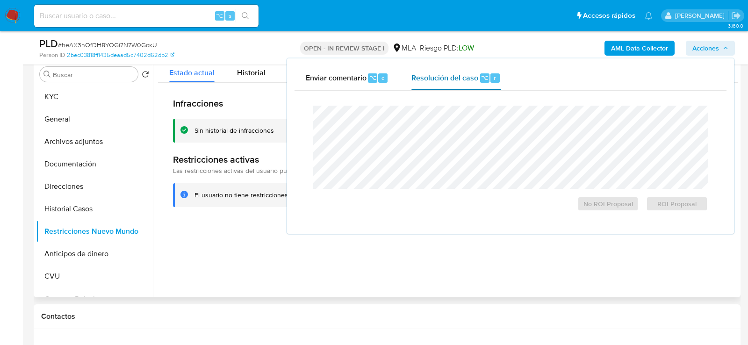
click at [501, 81] on button "Resolución del caso ⌥ r" at bounding box center [456, 78] width 112 height 24
click at [589, 207] on span "No ROI Proposal" at bounding box center [608, 203] width 49 height 13
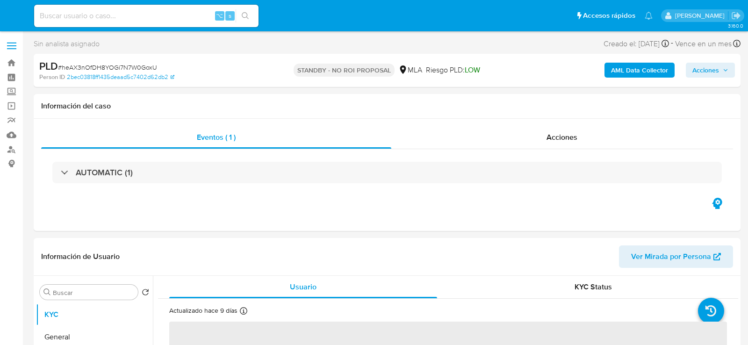
select select "10"
click at [138, 13] on input at bounding box center [146, 16] width 225 height 12
paste input "tFPaCBrtjsusYhG65NMOQWJs"
type input "tFPaCBrtjsusYhG65NMOQWJs"
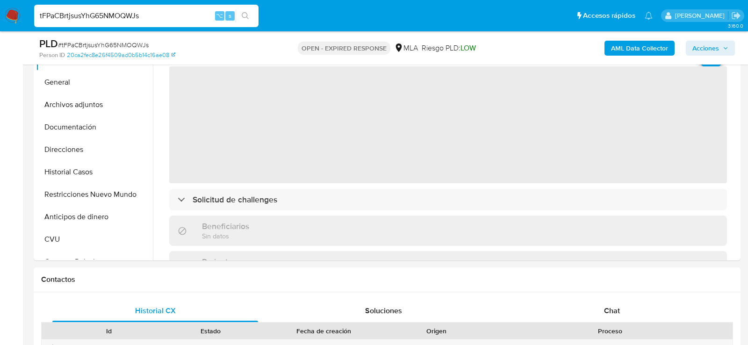
select select "10"
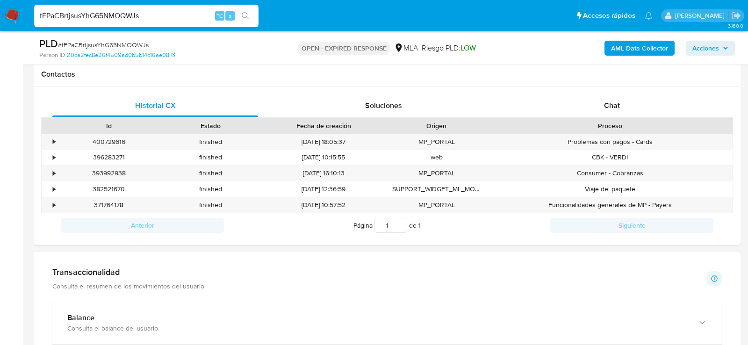
scroll to position [410, 0]
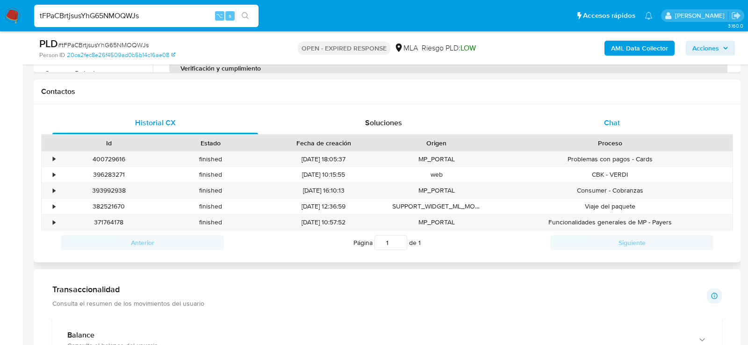
click at [625, 113] on div "Chat" at bounding box center [612, 123] width 206 height 22
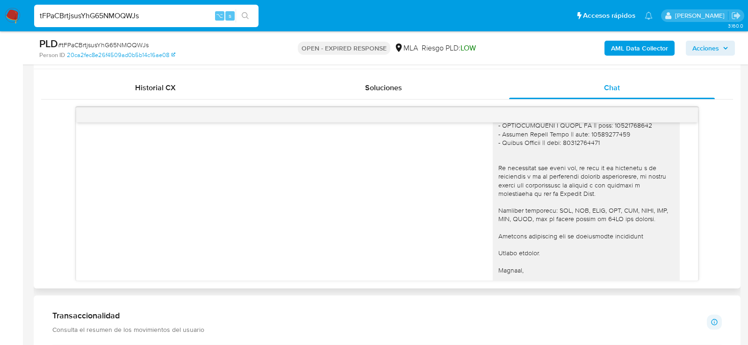
scroll to position [1019, 0]
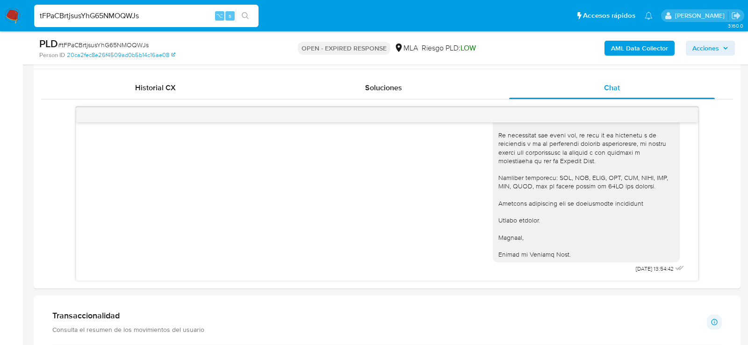
click at [127, 47] on span "# tFPaCBrtjsusYhG65NMOQWJs" at bounding box center [103, 44] width 91 height 9
copy span "tFPaCBrtjsusYhG65NMOQWJs"
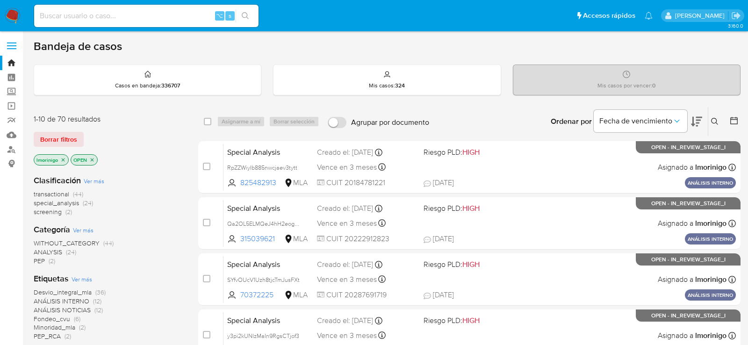
click at [717, 119] on icon at bounding box center [714, 121] width 7 height 7
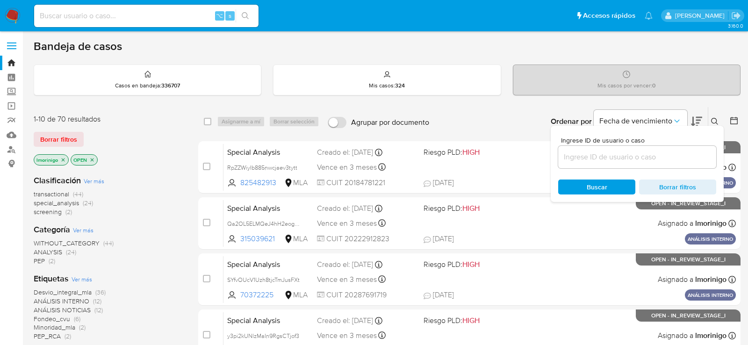
click at [608, 160] on input at bounding box center [638, 157] width 158 height 12
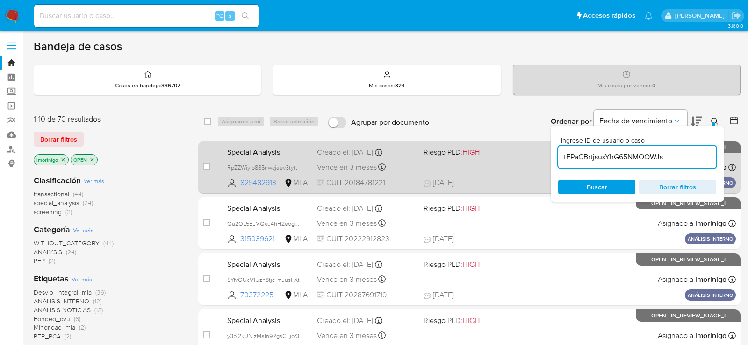
type input "tFPaCBrtjsusYhG65NMOQWJs"
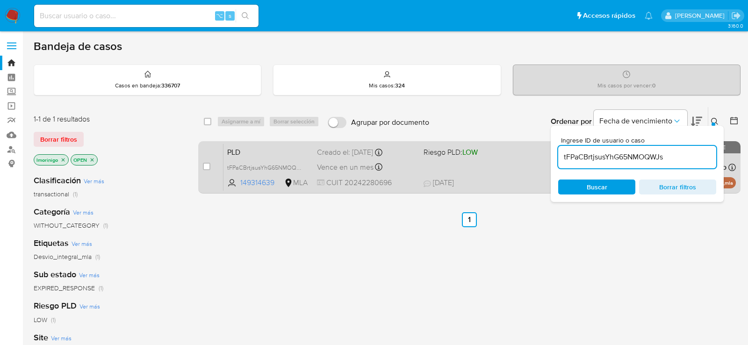
click at [203, 166] on div "case-item-checkbox No es posible asignar el caso PLD tFPaCBrtjsusYhG65NMOQWJs 1…" at bounding box center [469, 167] width 543 height 52
click at [208, 166] on input "checkbox" at bounding box center [206, 166] width 7 height 7
checkbox input "true"
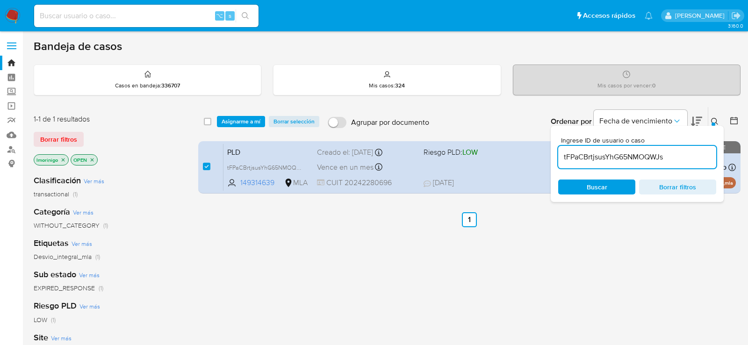
click at [228, 127] on div "select-all-cases-checkbox Asignarme a mí Borrar selección Agrupar por documento…" at bounding box center [469, 121] width 543 height 29
click at [231, 122] on span "Asignarme a mí" at bounding box center [241, 121] width 39 height 9
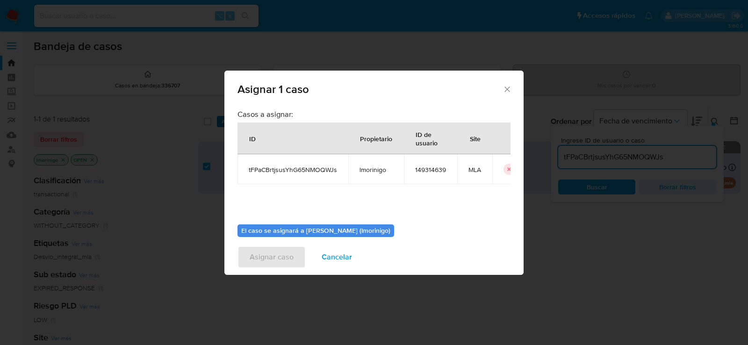
scroll to position [48, 0]
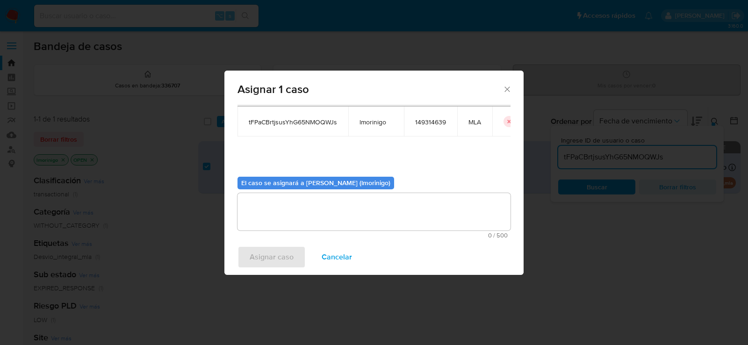
click at [264, 205] on textarea "assign-modal" at bounding box center [374, 211] width 273 height 37
click at [270, 260] on span "Asignar caso" at bounding box center [272, 257] width 44 height 21
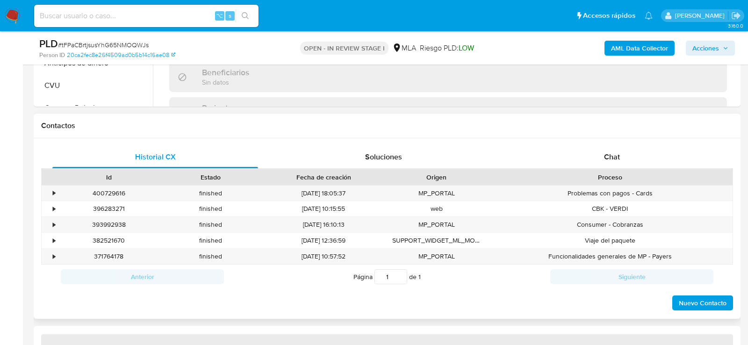
scroll to position [408, 0]
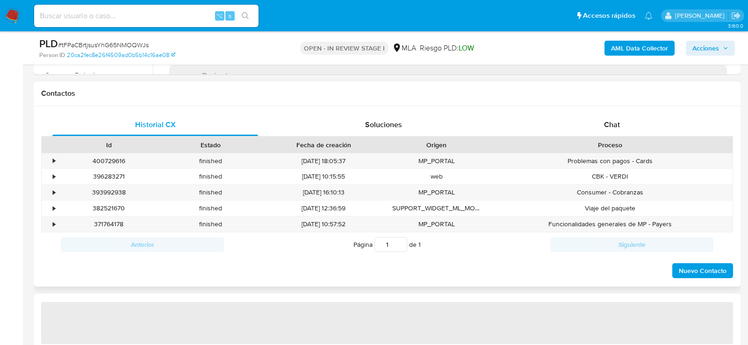
select select "10"
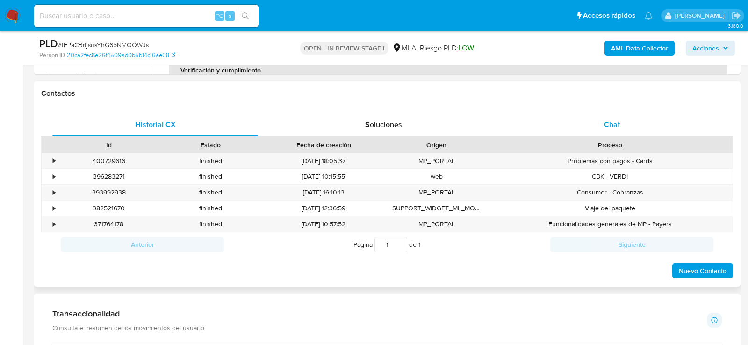
click at [602, 127] on div "Chat" at bounding box center [612, 125] width 206 height 22
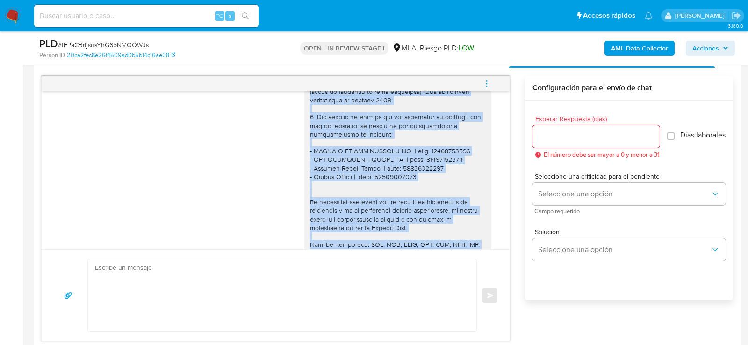
scroll to position [1020, 0]
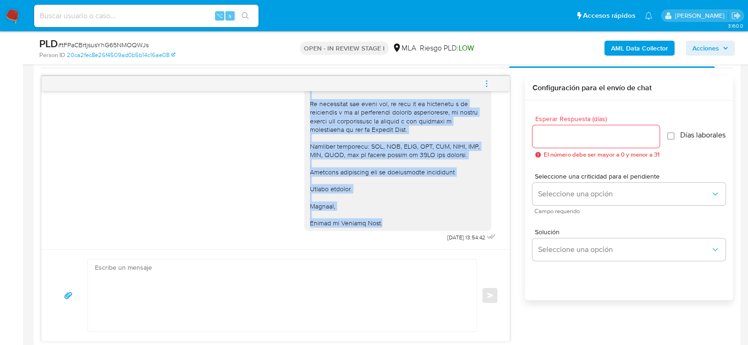
drag, startPoint x: 311, startPoint y: 121, endPoint x: 386, endPoint y: 213, distance: 119.3
click at [386, 214] on div at bounding box center [398, 70] width 176 height 315
copy div "Lore, ipsumd sitamet con ad elitseddo. Ei temporin, ut laboreetd mag ali enimad…"
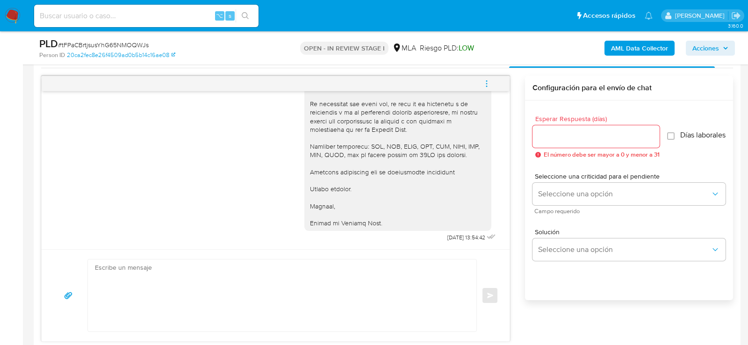
click at [345, 281] on textarea at bounding box center [280, 296] width 370 height 72
paste textarea "Lore, ipsumd sitamet con ad elitseddo. Ei temporin, ut laboreetd mag ali enimad…"
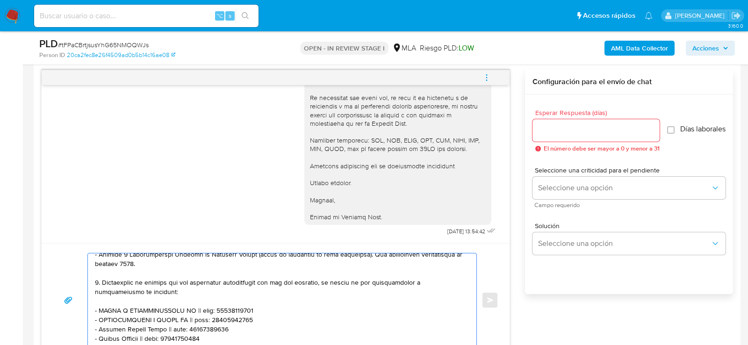
scroll to position [0, 0]
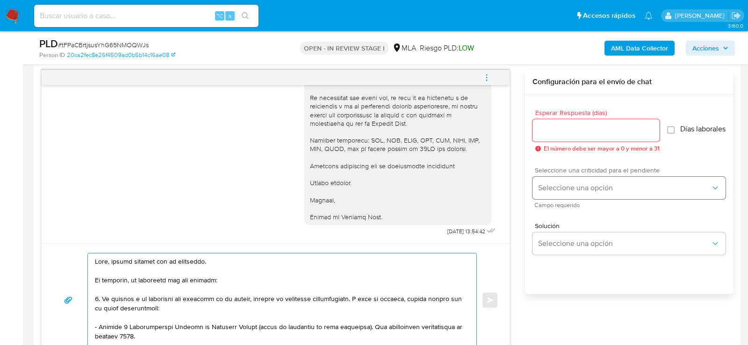
type textarea "Lore, ipsumd sitamet con ad elitseddo. Ei temporin, ut laboreetd mag ali enimad…"
click at [542, 199] on button "Seleccione una opción" at bounding box center [629, 188] width 193 height 22
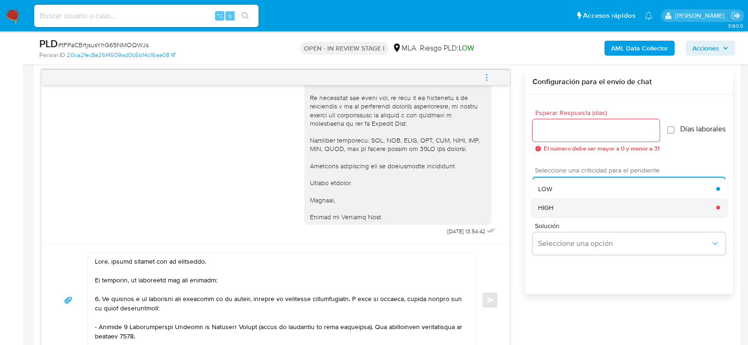
click at [542, 212] on span "HIGH" at bounding box center [545, 207] width 15 height 8
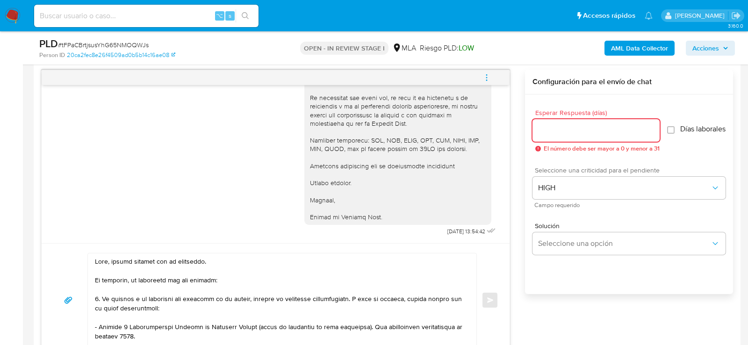
click at [544, 127] on input "Esperar Respuesta (días)" at bounding box center [596, 130] width 127 height 12
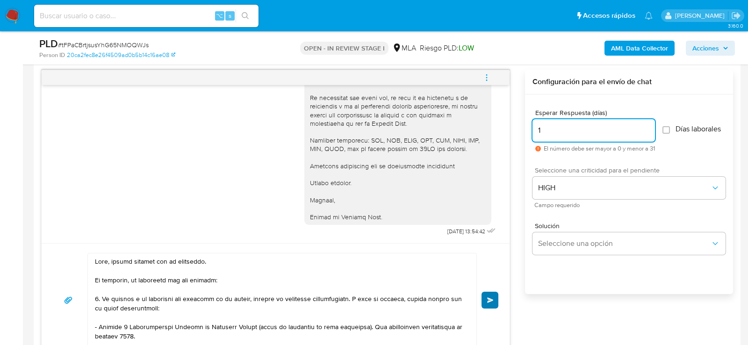
type input "1"
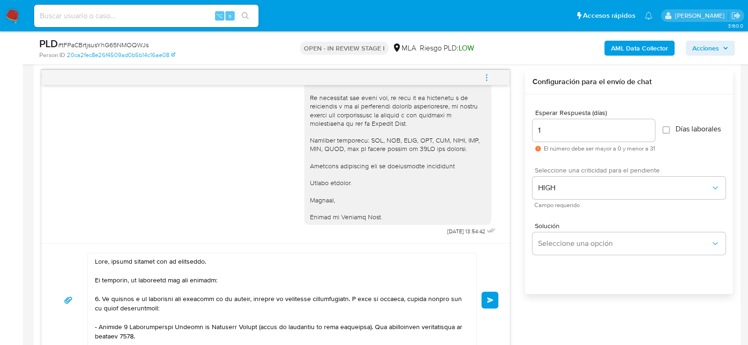
click at [494, 294] on button "Enviar" at bounding box center [490, 300] width 17 height 17
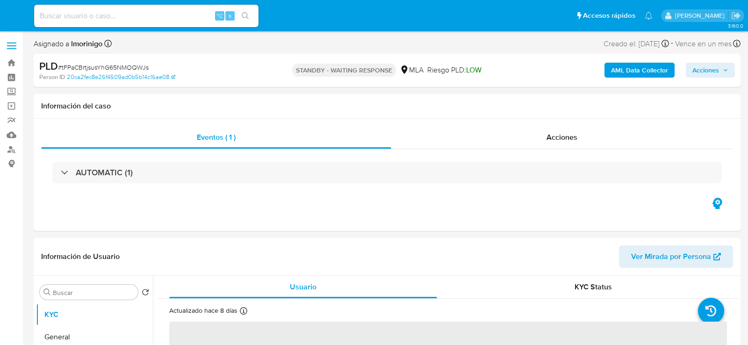
select select "10"
click at [99, 14] on input at bounding box center [146, 16] width 225 height 12
paste input "DszeX8Wi3E4qDDRoa36NFeEx"
type input "DszeX8Wi3E4qDDRoa36NFeEx"
select select "10"
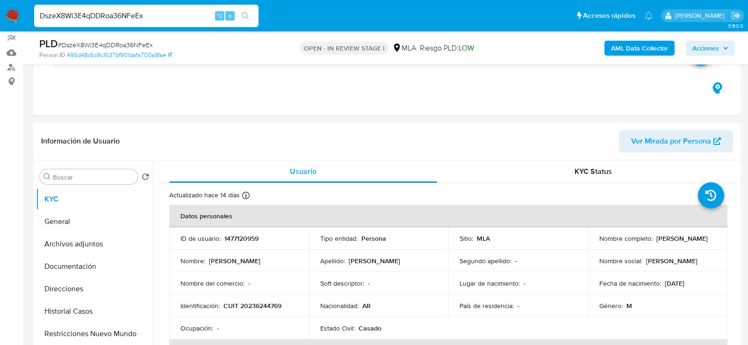
scroll to position [239, 0]
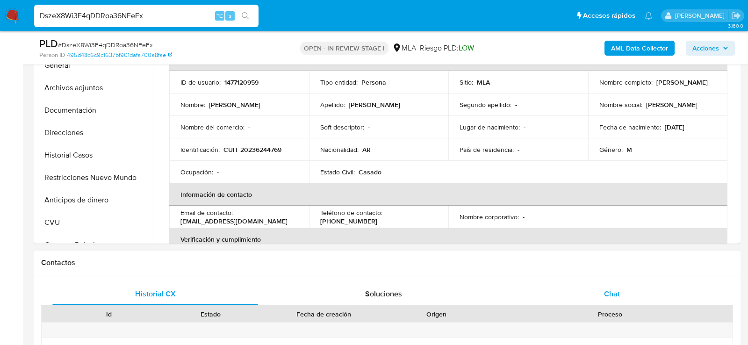
click at [592, 286] on div "Chat" at bounding box center [612, 294] width 206 height 22
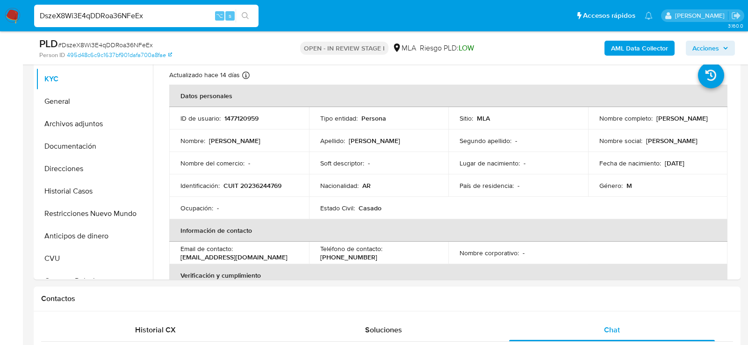
scroll to position [194, 0]
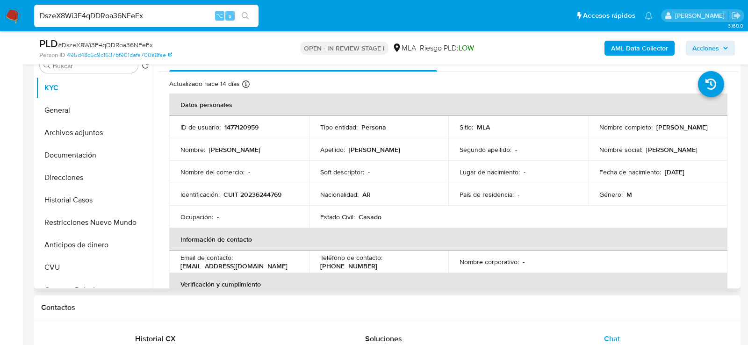
click at [254, 193] on p "CUIT 20236244769" at bounding box center [253, 194] width 58 height 8
copy p "20236244769"
click at [196, 252] on td "Email de contacto : porchooorodriguez@gmail.com" at bounding box center [239, 262] width 140 height 22
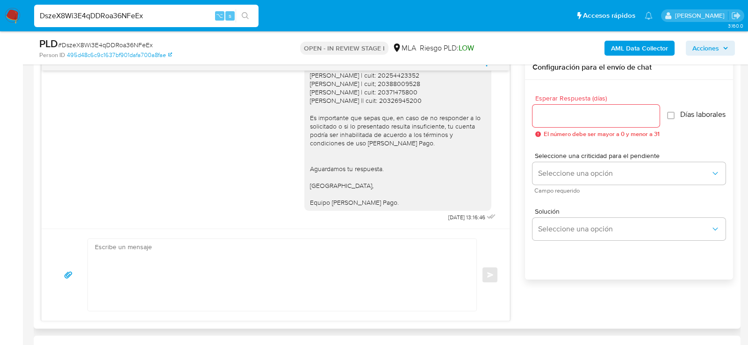
scroll to position [929, 0]
drag, startPoint x: 465, startPoint y: 216, endPoint x: 438, endPoint y: 215, distance: 27.6
click at [449, 216] on span "26/08/2025 13:16:46" at bounding box center [467, 217] width 37 height 7
copy span "6/08/2025"
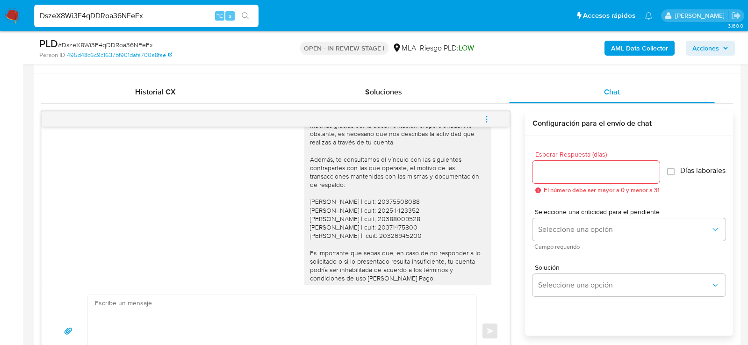
scroll to position [432, 0]
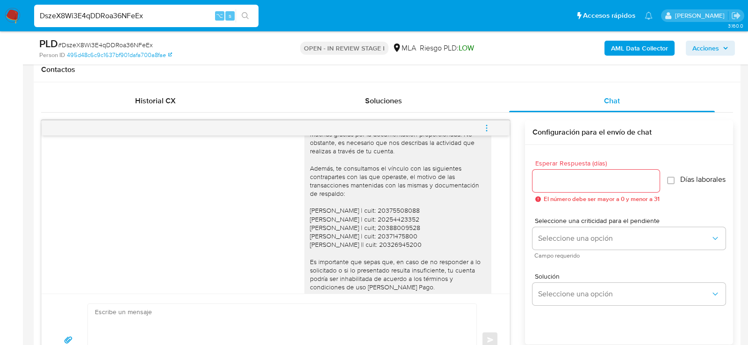
click at [493, 119] on button "menu-action" at bounding box center [487, 128] width 31 height 22
click at [429, 112] on li "Cerrar conversación" at bounding box center [424, 108] width 96 height 17
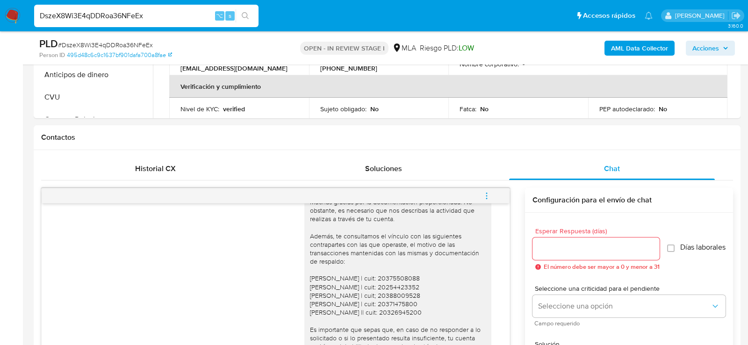
scroll to position [217, 0]
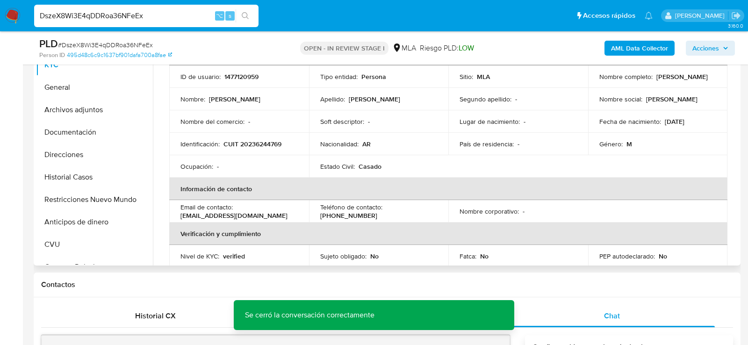
click at [657, 81] on p "[PERSON_NAME]" at bounding box center [682, 77] width 51 height 8
drag, startPoint x: 598, startPoint y: 81, endPoint x: 654, endPoint y: 79, distance: 56.2
click at [657, 79] on p "[PERSON_NAME]" at bounding box center [682, 77] width 51 height 8
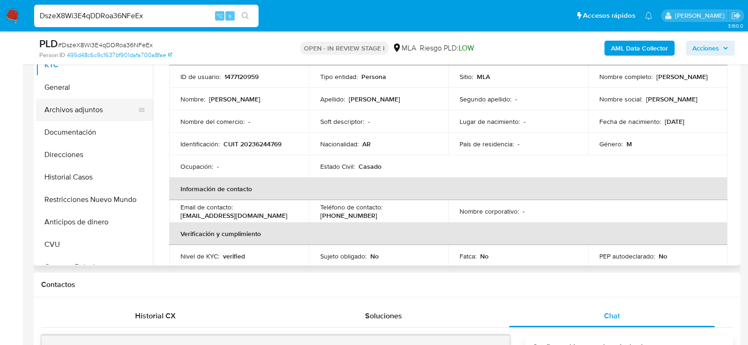
click at [102, 102] on button "Archivos adjuntos" at bounding box center [90, 110] width 109 height 22
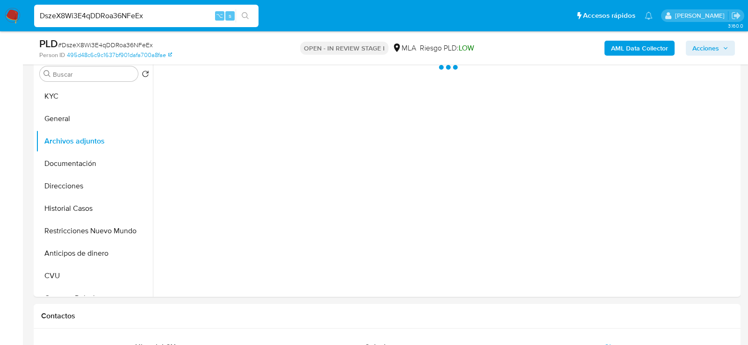
scroll to position [185, 0]
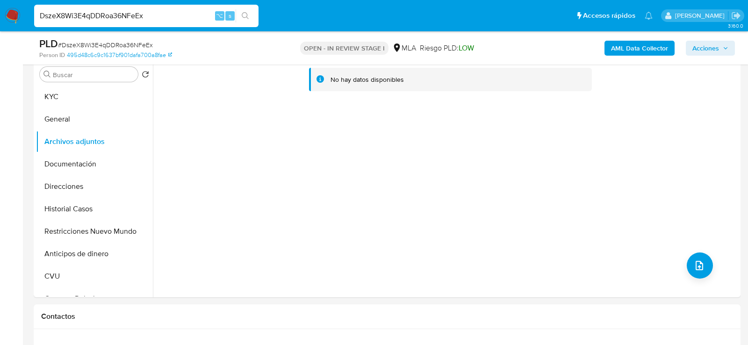
click at [620, 50] on b "AML Data Collector" at bounding box center [639, 48] width 57 height 15
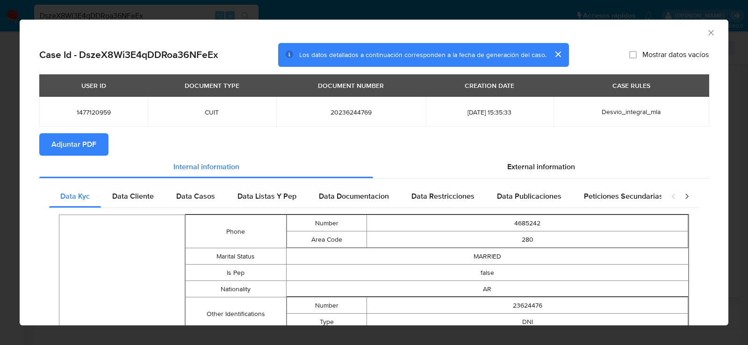
click at [88, 138] on span "Adjuntar PDF" at bounding box center [73, 144] width 45 height 21
click at [713, 35] on icon "Cerrar ventana" at bounding box center [711, 32] width 9 height 9
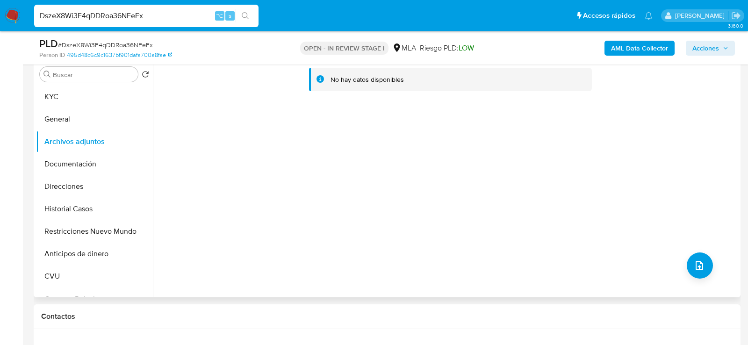
scroll to position [170, 0]
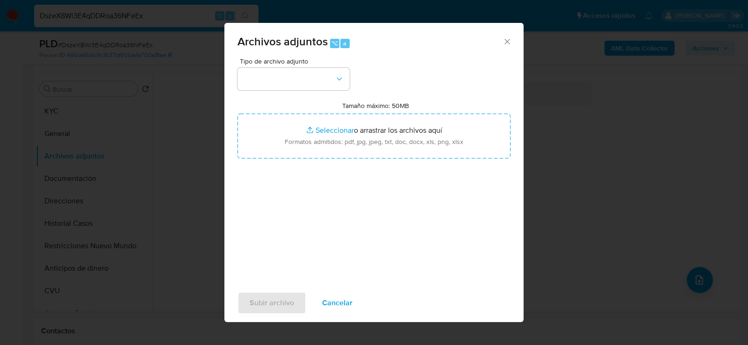
click at [299, 66] on div "Tipo de archivo adjunto" at bounding box center [294, 74] width 112 height 32
click at [299, 79] on button "button" at bounding box center [294, 79] width 112 height 22
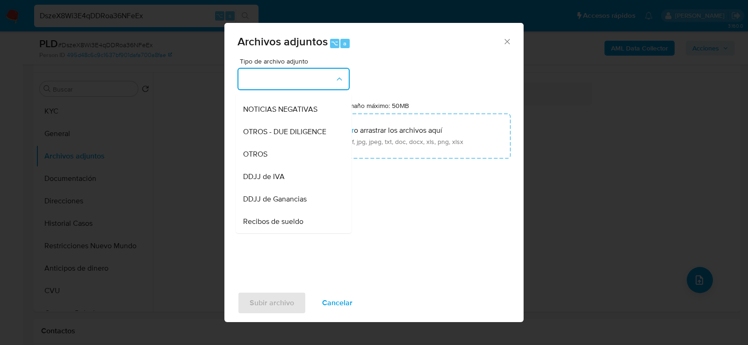
scroll to position [131, 0]
click at [288, 158] on div "OTROS" at bounding box center [290, 152] width 95 height 22
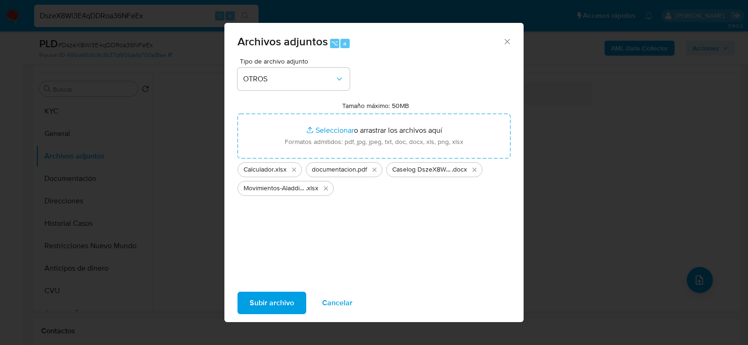
click at [283, 302] on span "Subir archivo" at bounding box center [272, 303] width 44 height 21
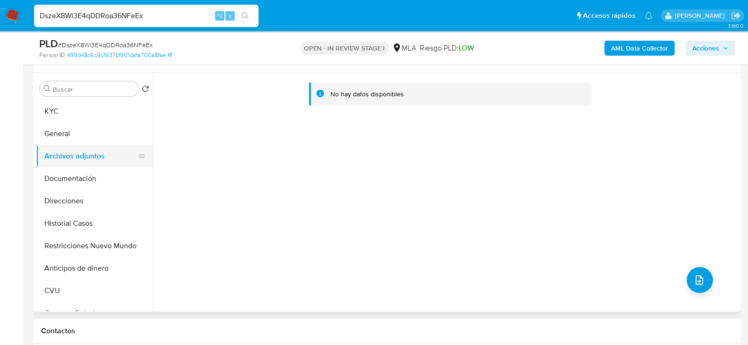
click at [118, 145] on button "Archivos adjuntos" at bounding box center [90, 156] width 109 height 22
click at [102, 137] on button "General" at bounding box center [90, 134] width 109 height 22
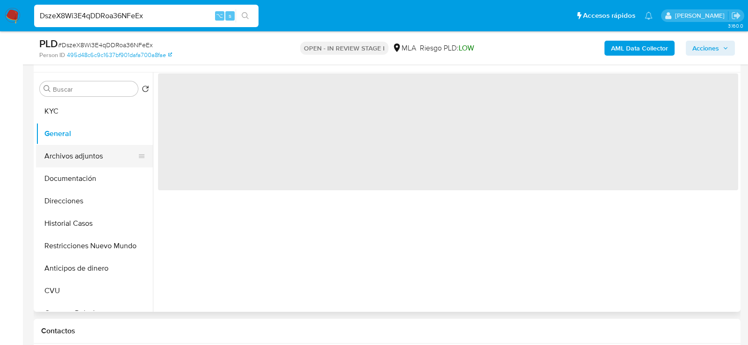
click at [102, 160] on button "Archivos adjuntos" at bounding box center [90, 156] width 109 height 22
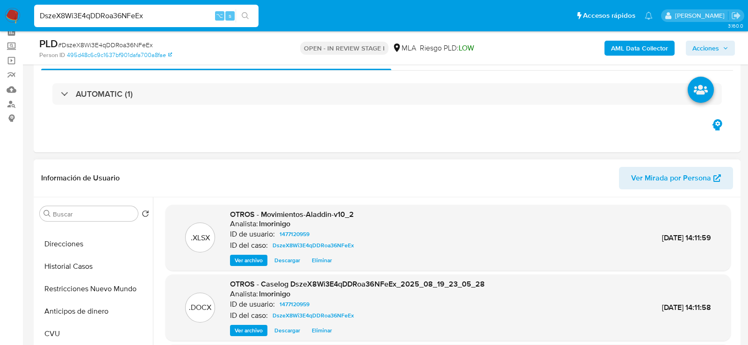
scroll to position [113, 0]
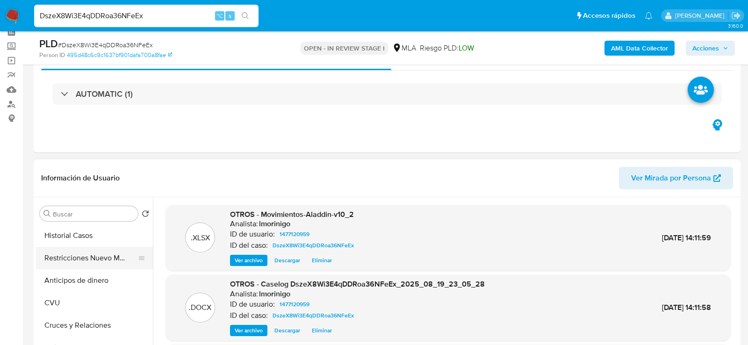
click at [54, 260] on button "Restricciones Nuevo Mundo" at bounding box center [90, 258] width 109 height 22
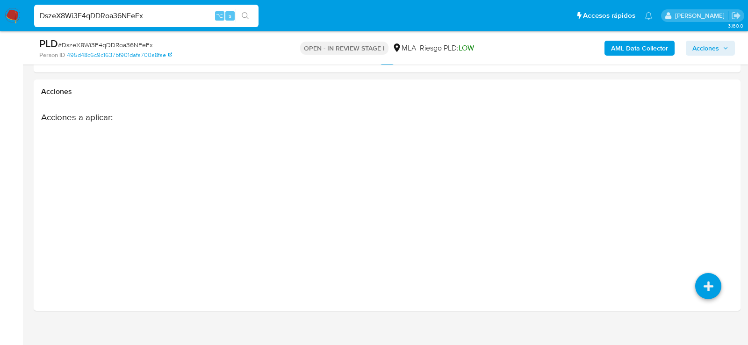
scroll to position [1425, 0]
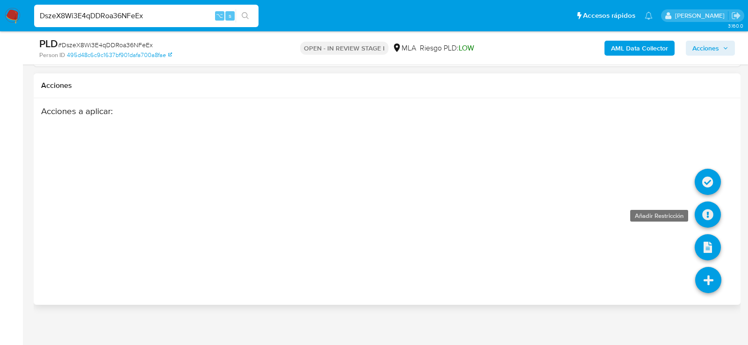
click at [707, 202] on icon at bounding box center [708, 215] width 26 height 26
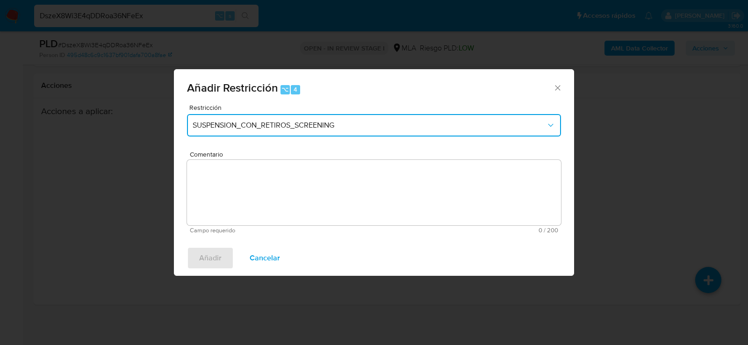
click at [305, 131] on button "SUSPENSION_CON_RETIROS_SCREENING" at bounding box center [374, 125] width 374 height 22
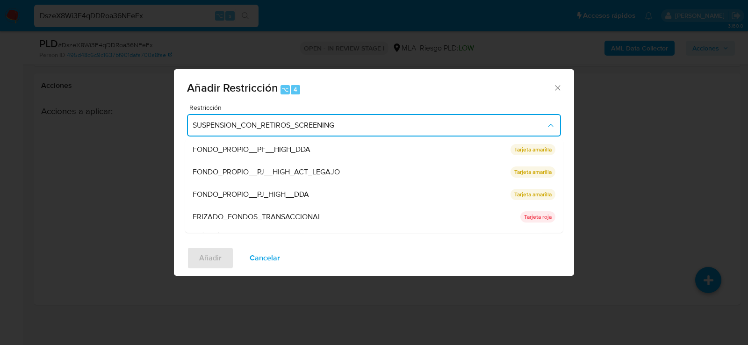
scroll to position [117, 0]
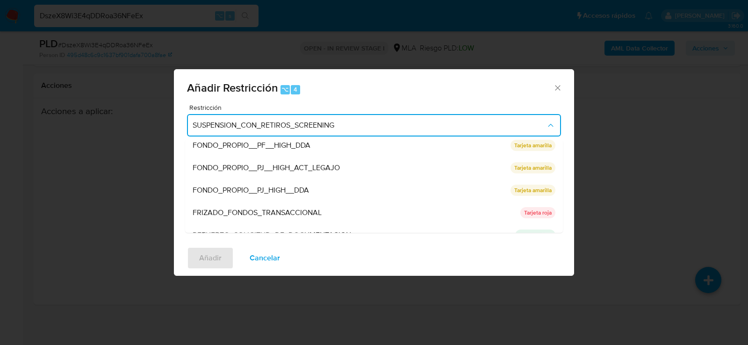
click at [270, 214] on span "FRIZADO_FONDOS_TRANSACCIONAL" at bounding box center [257, 212] width 129 height 9
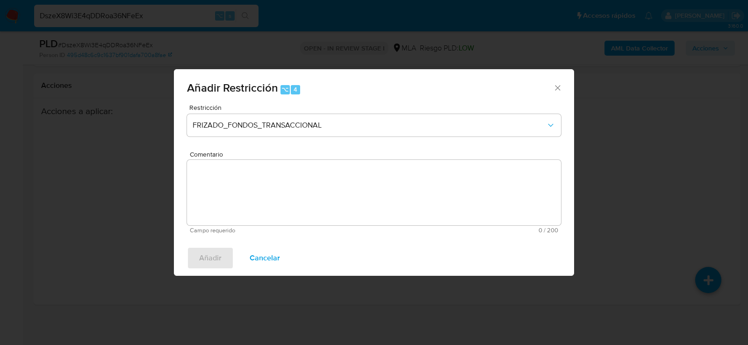
click at [270, 214] on textarea "Comentario" at bounding box center [374, 192] width 374 height 65
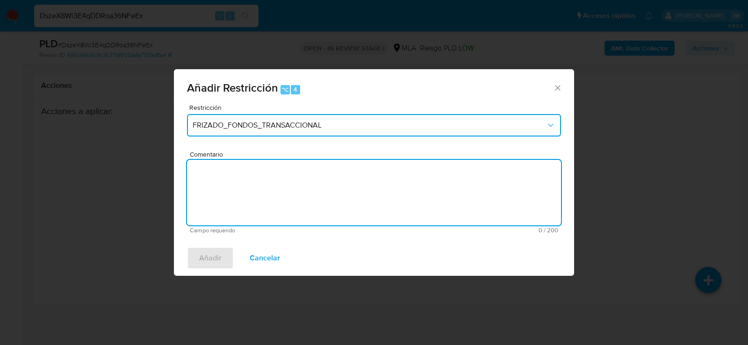
click at [270, 131] on button "FRIZADO_FONDOS_TRANSACCIONAL" at bounding box center [374, 125] width 374 height 22
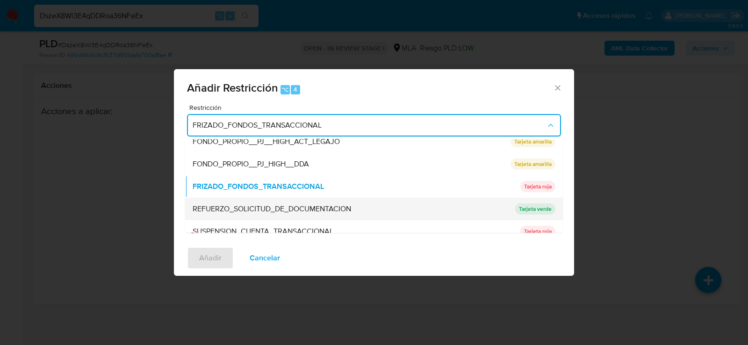
scroll to position [198, 0]
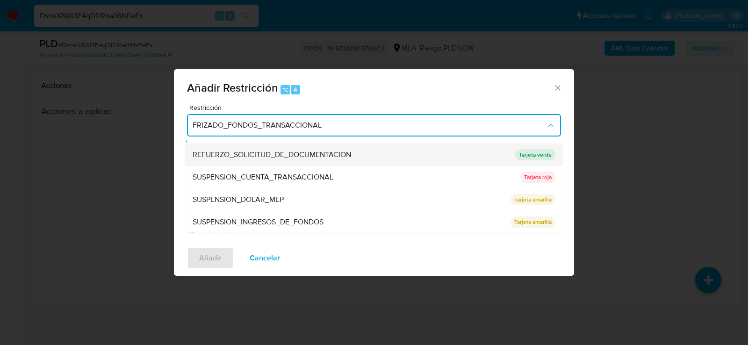
click at [270, 206] on div "SUSPENSION_DOLAR_MEP" at bounding box center [349, 200] width 312 height 22
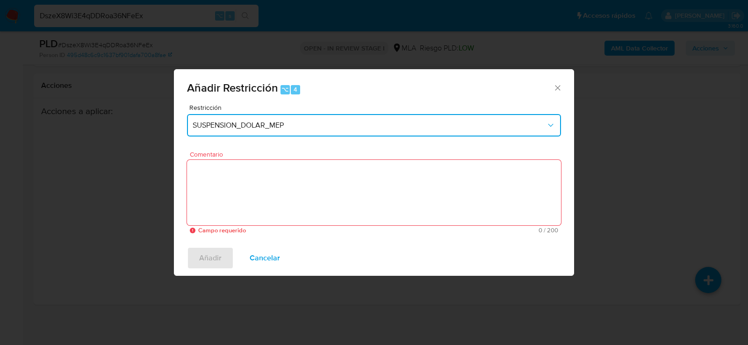
click at [263, 122] on span "SUSPENSION_DOLAR_MEP" at bounding box center [370, 125] width 354 height 9
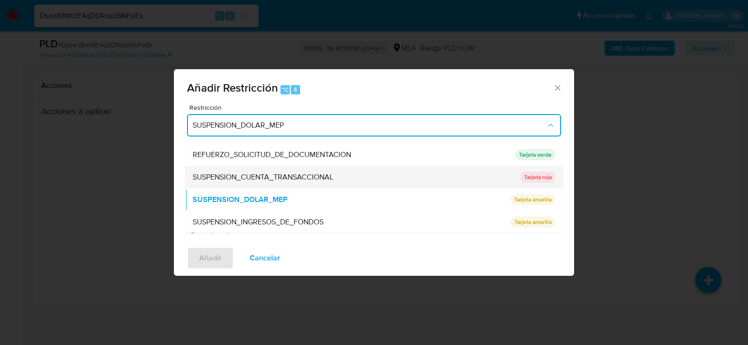
click at [263, 177] on span "SUSPENSION_CUENTA_TRANSACCIONAL" at bounding box center [263, 177] width 141 height 9
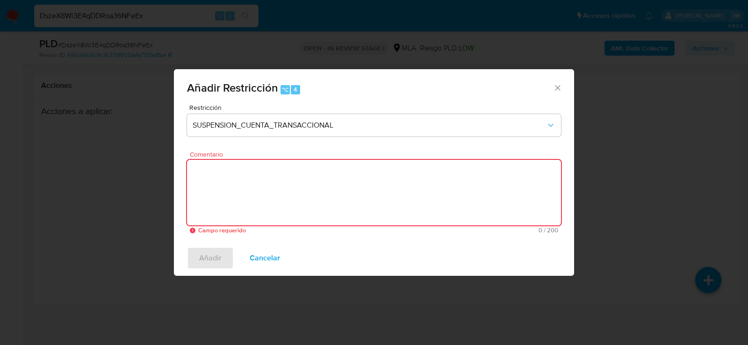
click at [263, 177] on textarea "Comentario" at bounding box center [374, 192] width 374 height 65
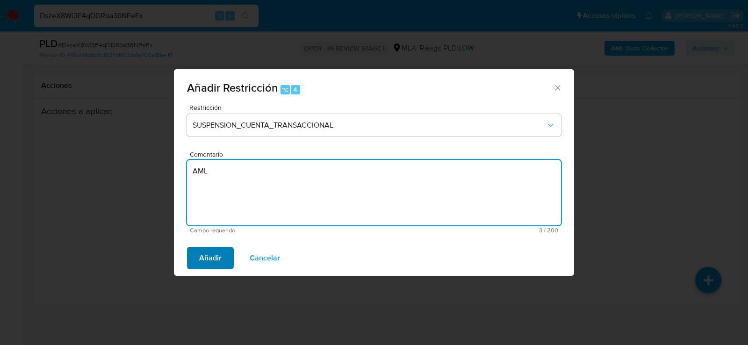
type textarea "AML"
click at [205, 263] on span "Añadir" at bounding box center [210, 258] width 22 height 21
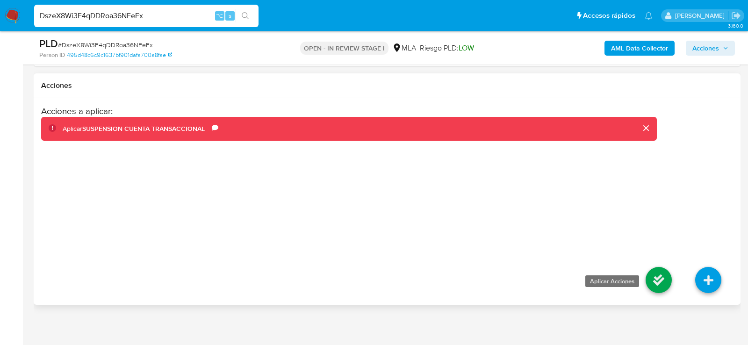
click at [666, 282] on icon at bounding box center [659, 280] width 26 height 26
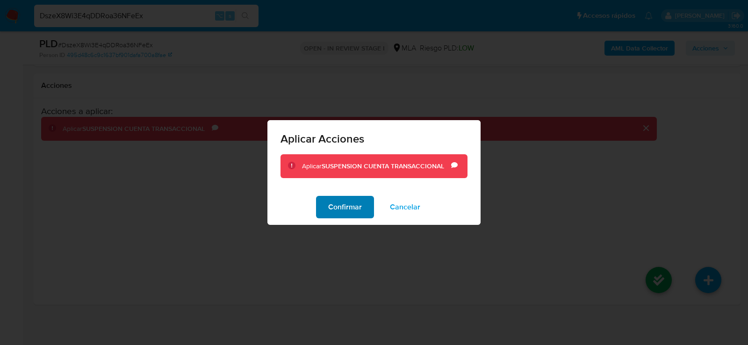
click at [339, 204] on span "Confirmar" at bounding box center [345, 207] width 34 height 21
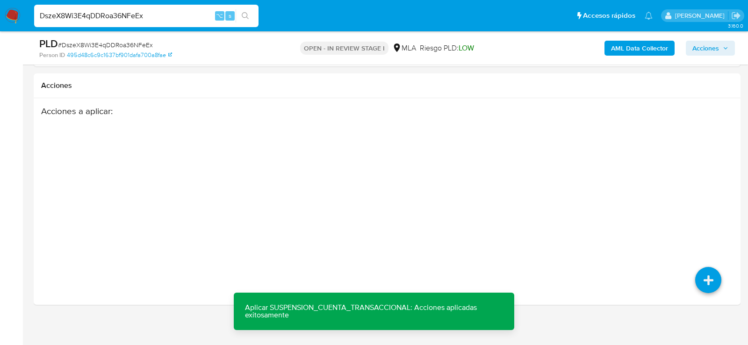
click at [724, 50] on icon "button" at bounding box center [726, 48] width 6 height 6
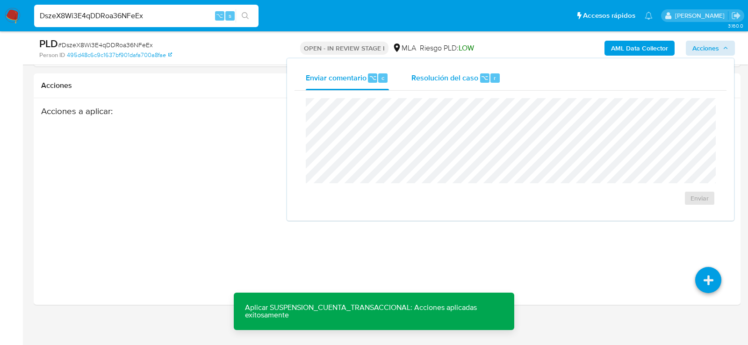
click at [476, 77] on span "Resolución del caso" at bounding box center [445, 77] width 67 height 11
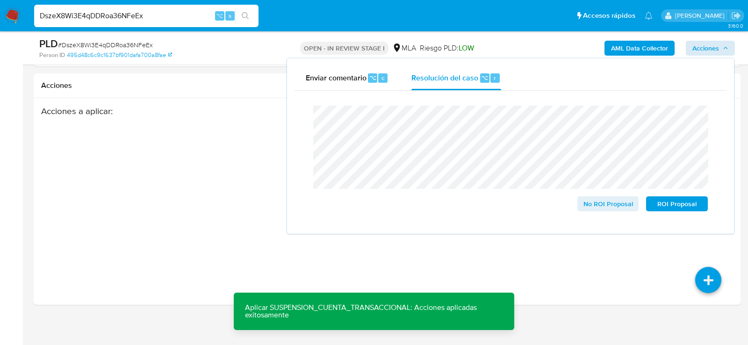
drag, startPoint x: 615, startPoint y: 212, endPoint x: 616, endPoint y: 306, distance: 94.0
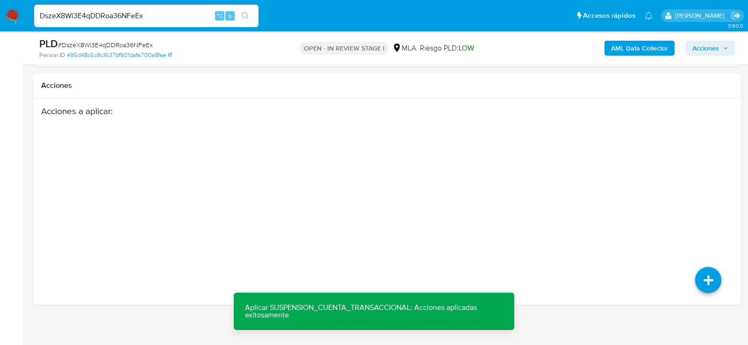
click at [712, 42] on span "Acciones" at bounding box center [706, 48] width 27 height 15
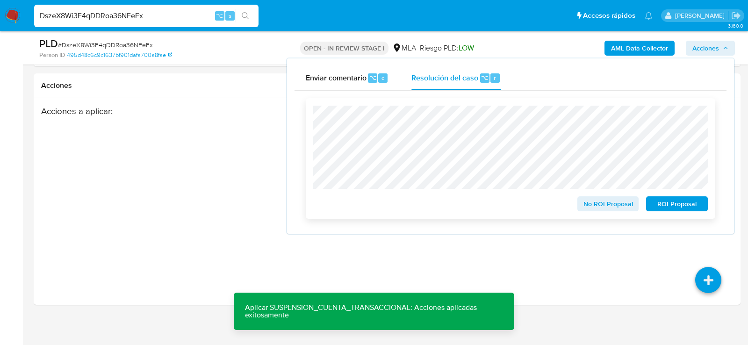
click at [689, 213] on div "No ROI Proposal ROI Proposal" at bounding box center [511, 158] width 410 height 121
click at [688, 210] on span "ROI Proposal" at bounding box center [677, 203] width 49 height 13
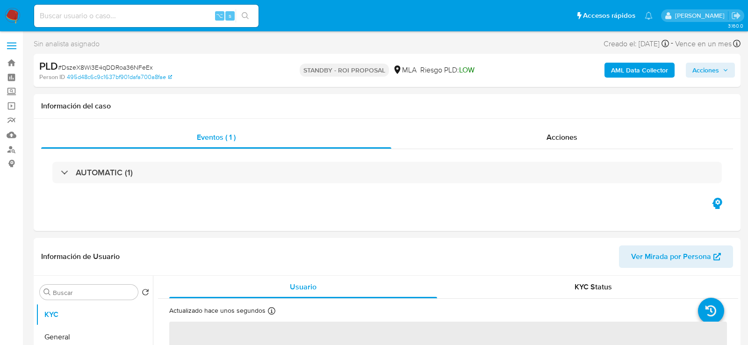
select select "10"
click at [137, 10] on input at bounding box center [146, 16] width 225 height 12
paste input "eaHY2Ay62g57qiwEQ1vFxBqT"
type input "eaHY2Ay62g57qiwEQ1vFxBqT"
select select "10"
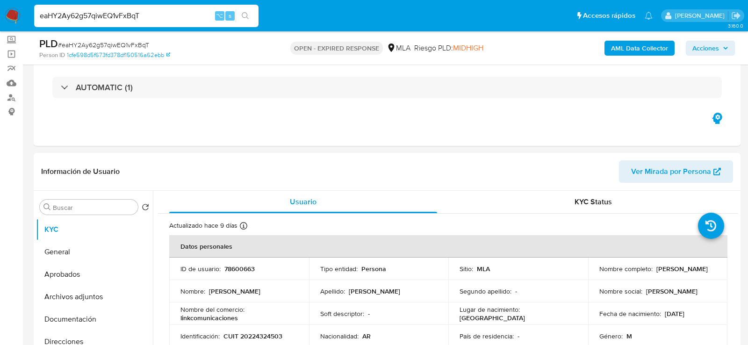
scroll to position [54, 0]
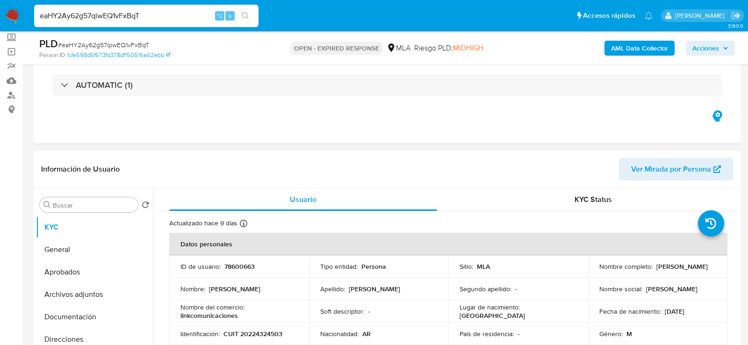
click at [97, 15] on input "eaHY2Ay62g57qiwEQ1vFxBqT" at bounding box center [146, 16] width 225 height 12
paste input "stW52U2iAz4knbPHdBDrWjk8"
type input "stW52U2iAz4knbPHdBDrWjk8"
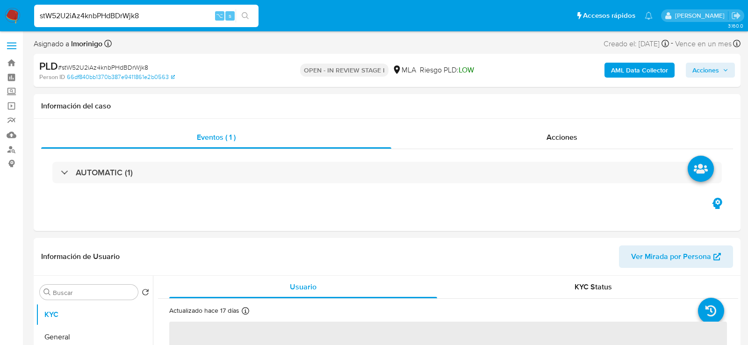
select select "10"
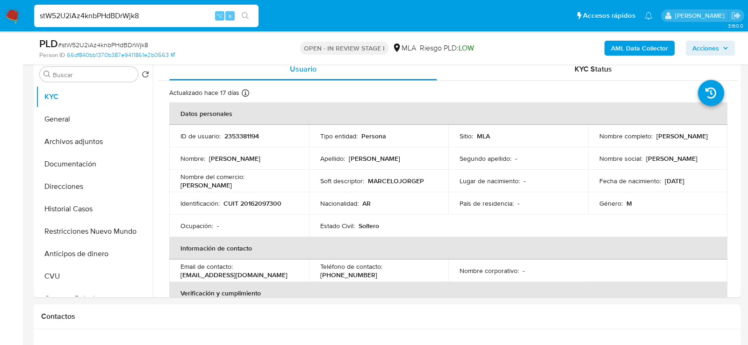
scroll to position [181, 0]
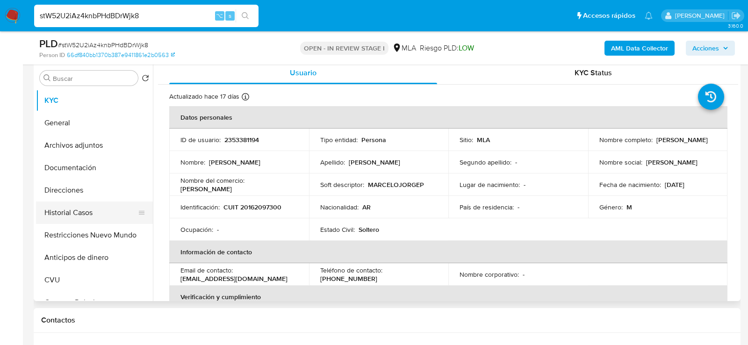
click at [65, 219] on button "Historial Casos" at bounding box center [90, 213] width 109 height 22
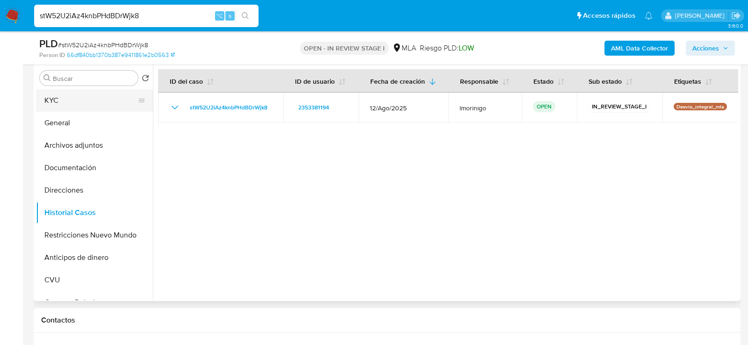
click at [71, 93] on button "KYC" at bounding box center [90, 100] width 109 height 22
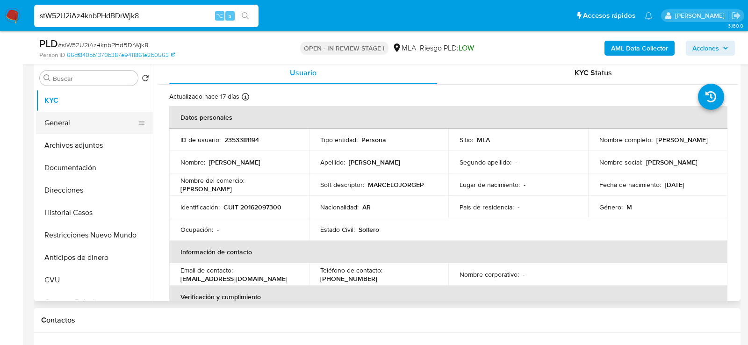
click at [59, 121] on button "General" at bounding box center [90, 123] width 109 height 22
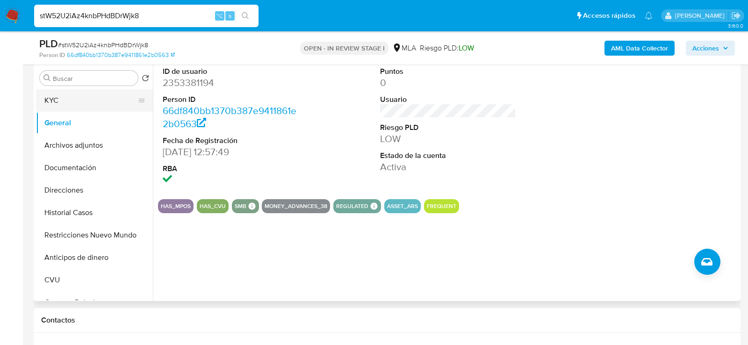
click at [58, 98] on button "KYC" at bounding box center [90, 100] width 109 height 22
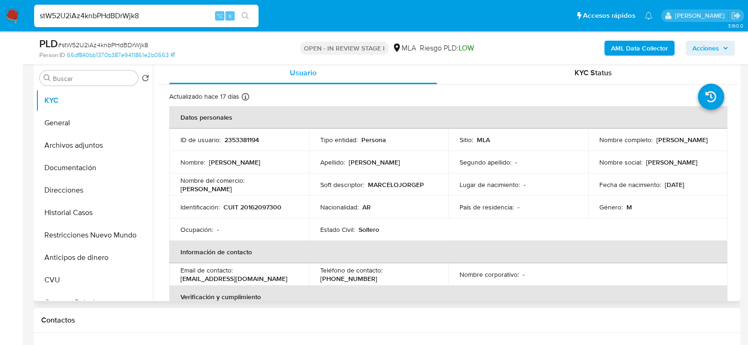
click at [238, 136] on p "2353381194" at bounding box center [242, 140] width 35 height 8
copy p "2353381194"
click at [65, 151] on button "Archivos adjuntos" at bounding box center [90, 145] width 109 height 22
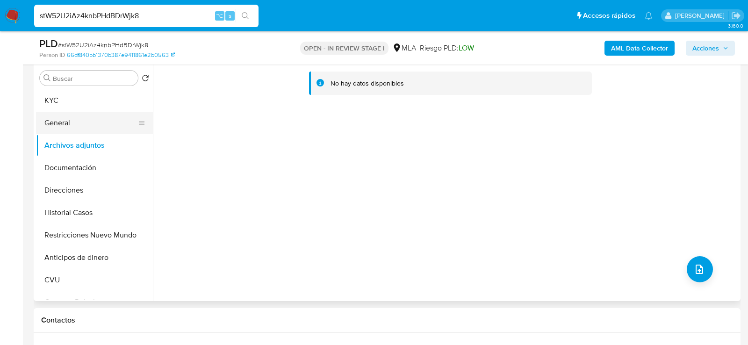
click at [61, 127] on button "General" at bounding box center [90, 123] width 109 height 22
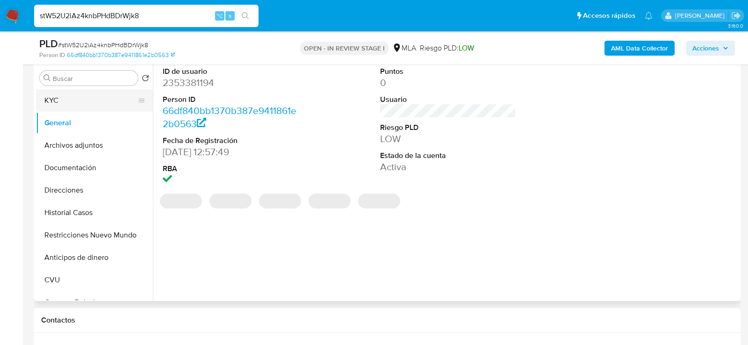
click at [63, 102] on button "KYC" at bounding box center [90, 100] width 109 height 22
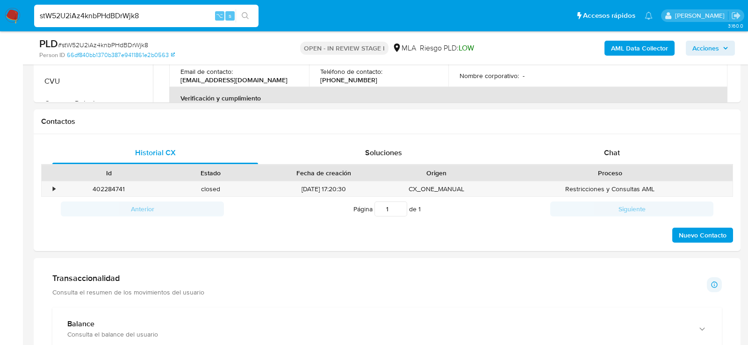
scroll to position [412, 0]
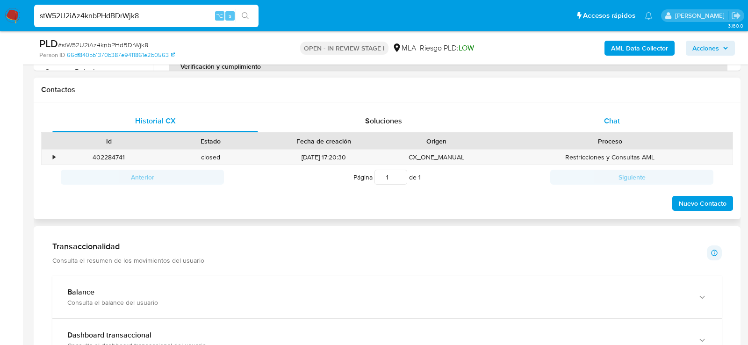
click at [613, 117] on span "Chat" at bounding box center [612, 121] width 16 height 11
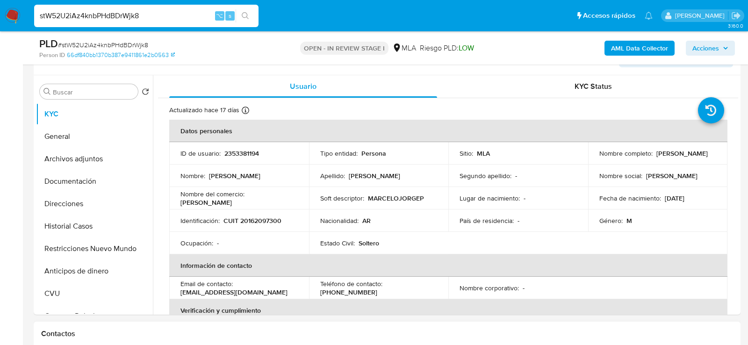
scroll to position [117, 0]
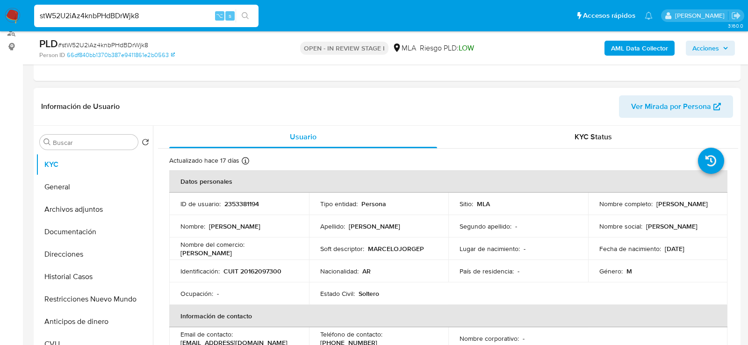
click at [235, 209] on td "ID de usuario : 2353381194" at bounding box center [239, 204] width 140 height 22
click at [235, 204] on p "2353381194" at bounding box center [242, 204] width 35 height 8
copy p "2353381194"
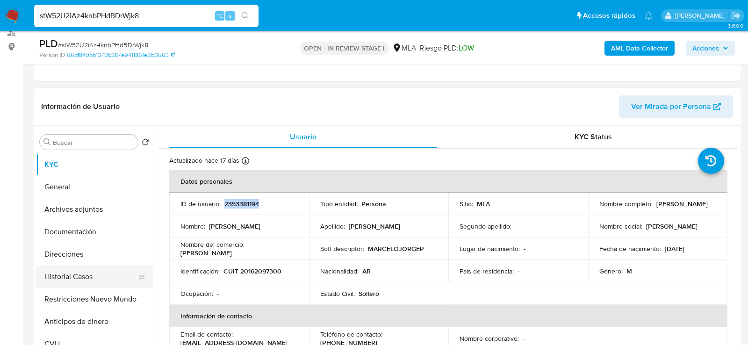
click at [89, 275] on button "Historial Casos" at bounding box center [90, 277] width 109 height 22
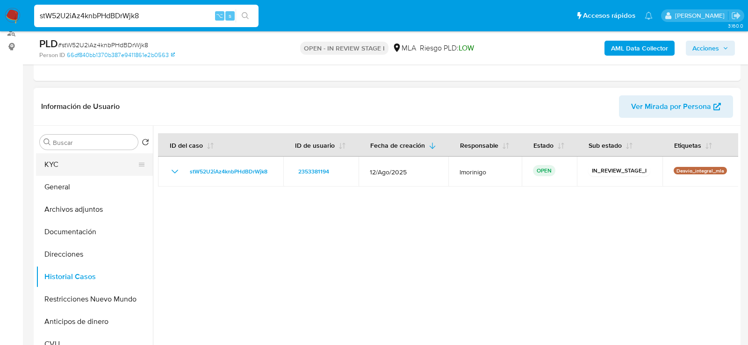
click at [82, 165] on button "KYC" at bounding box center [90, 164] width 109 height 22
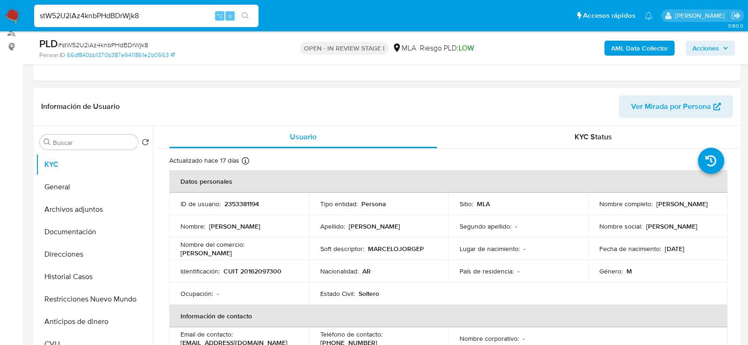
click at [252, 267] on p "CUIT 20162097300" at bounding box center [253, 271] width 58 height 8
copy p "20162097300"
click at [60, 295] on button "Restricciones Nuevo Mundo" at bounding box center [90, 299] width 109 height 22
